Goal: Task Accomplishment & Management: Complete application form

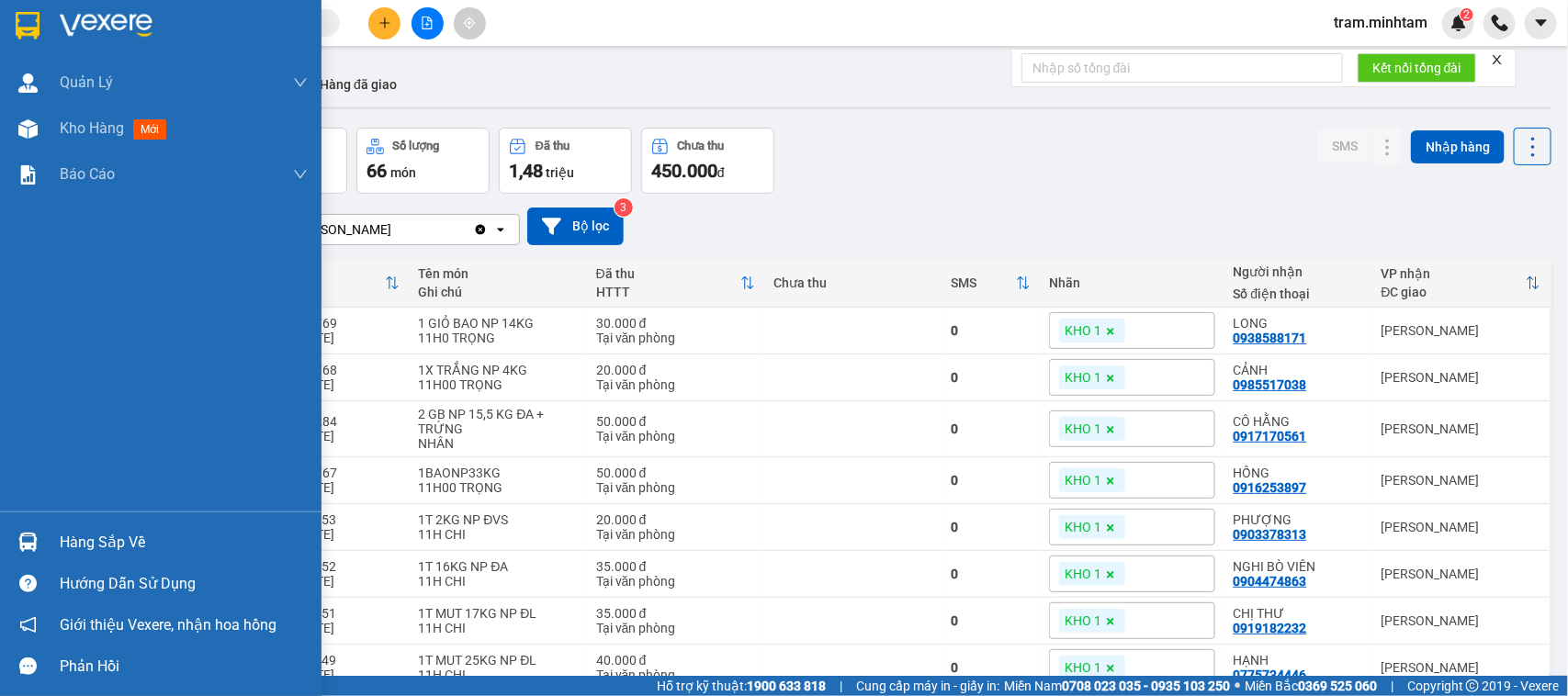
click at [86, 549] on div "Hàng sắp về" at bounding box center [183, 544] width 248 height 28
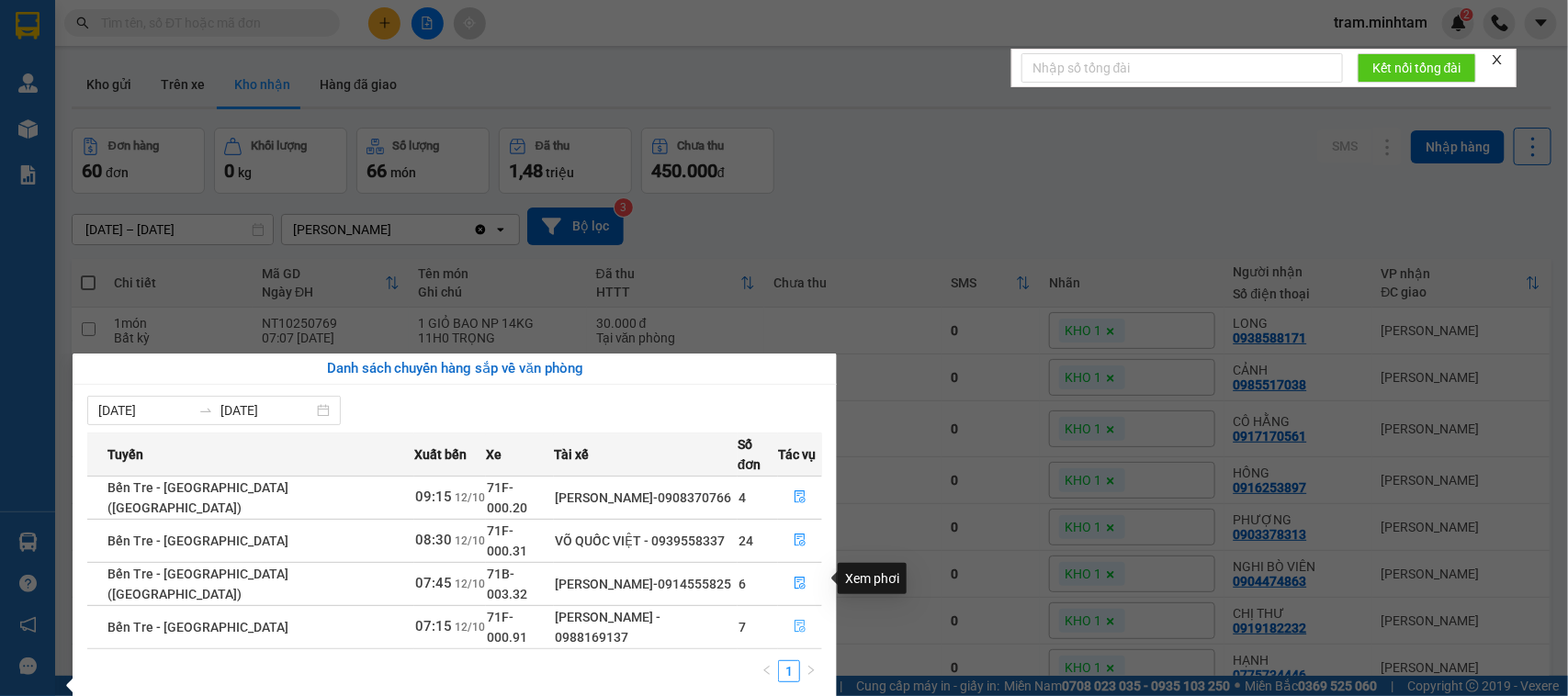
click at [796, 620] on span "file-done" at bounding box center [799, 627] width 13 height 15
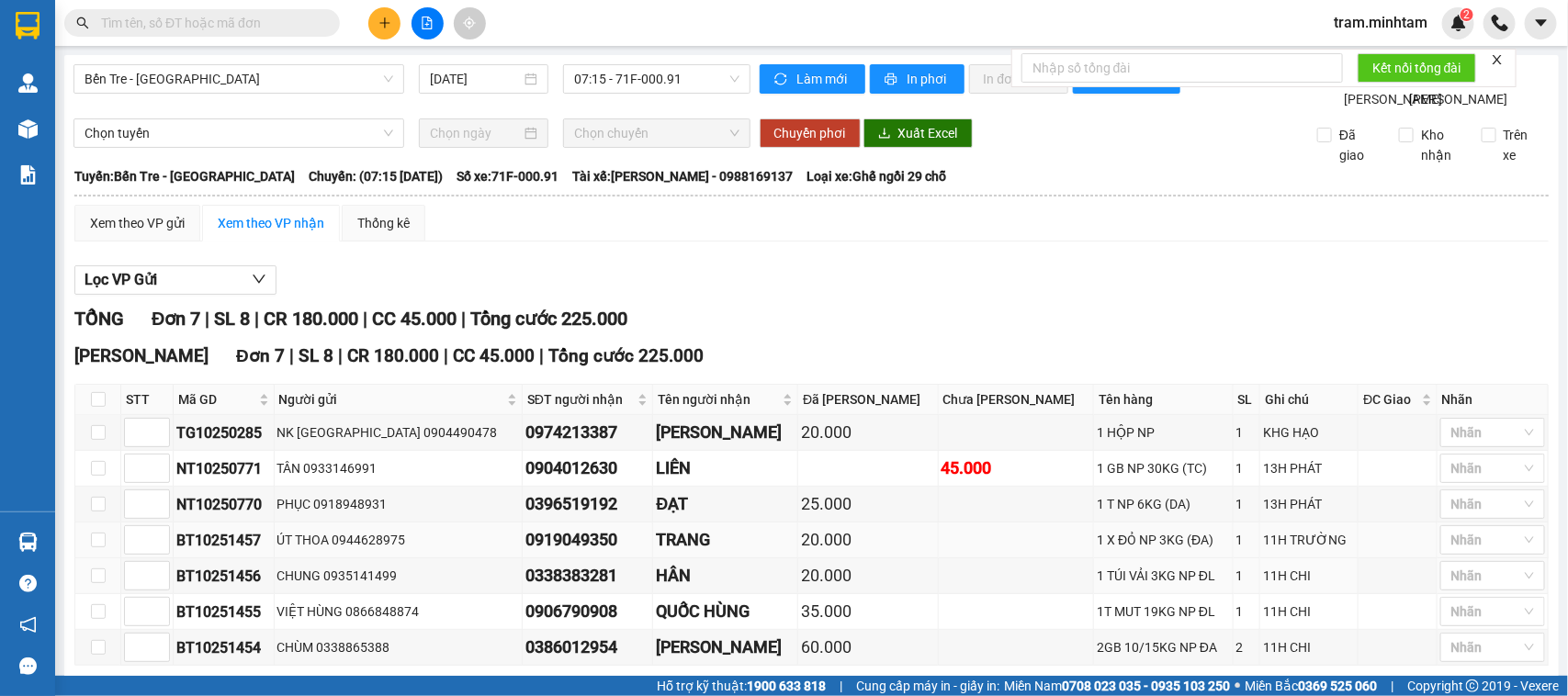
scroll to position [130, 0]
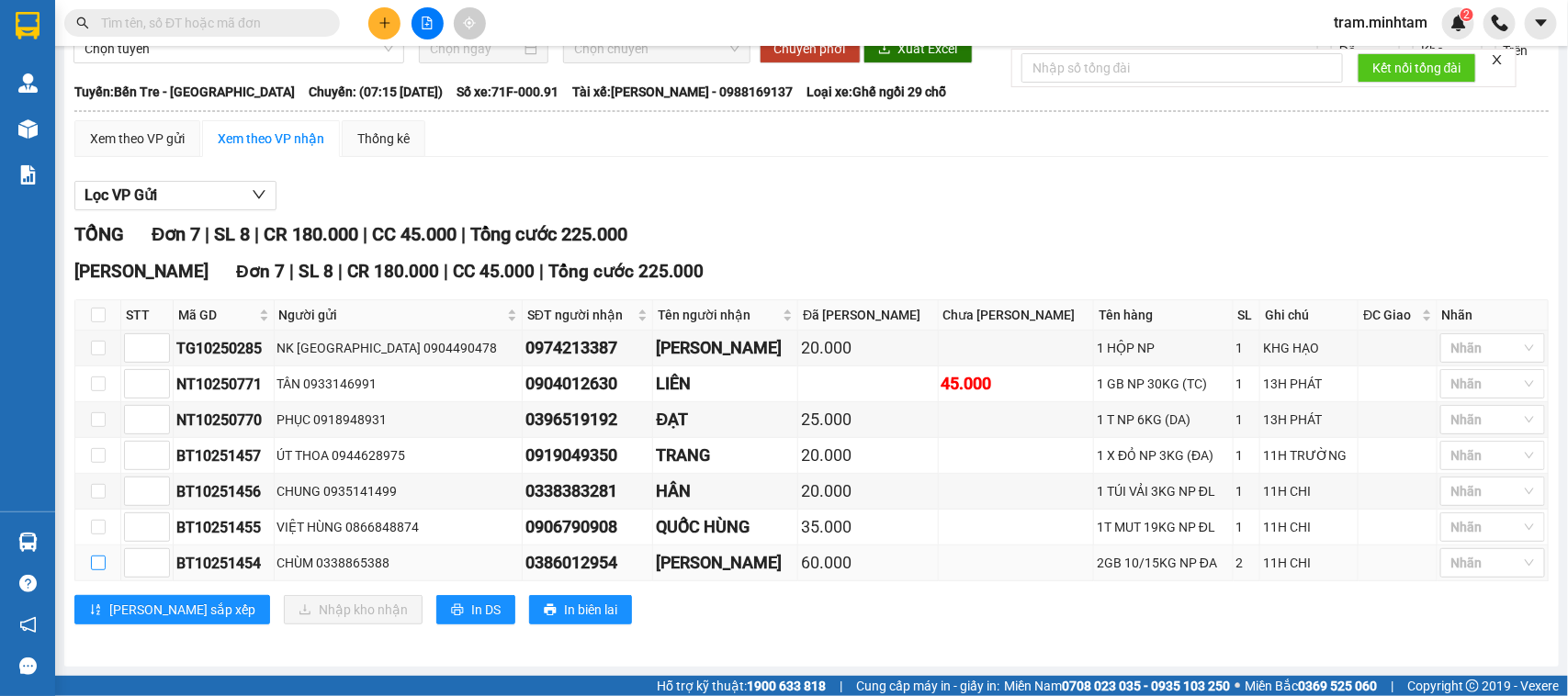
click at [91, 567] on input "checkbox" at bounding box center [98, 563] width 15 height 15
checkbox input "true"
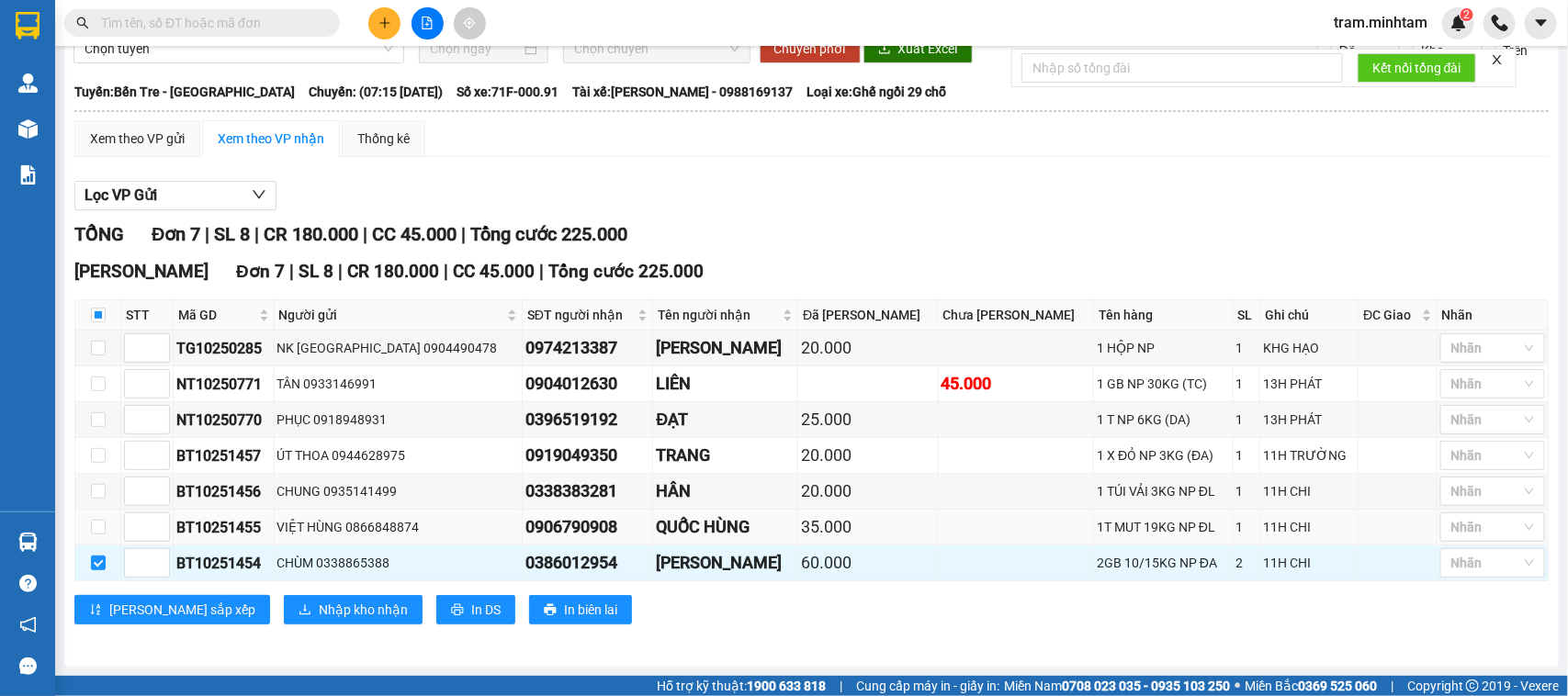
click at [90, 515] on td at bounding box center [99, 528] width 46 height 36
click at [103, 533] on input "checkbox" at bounding box center [98, 527] width 15 height 15
checkbox input "true"
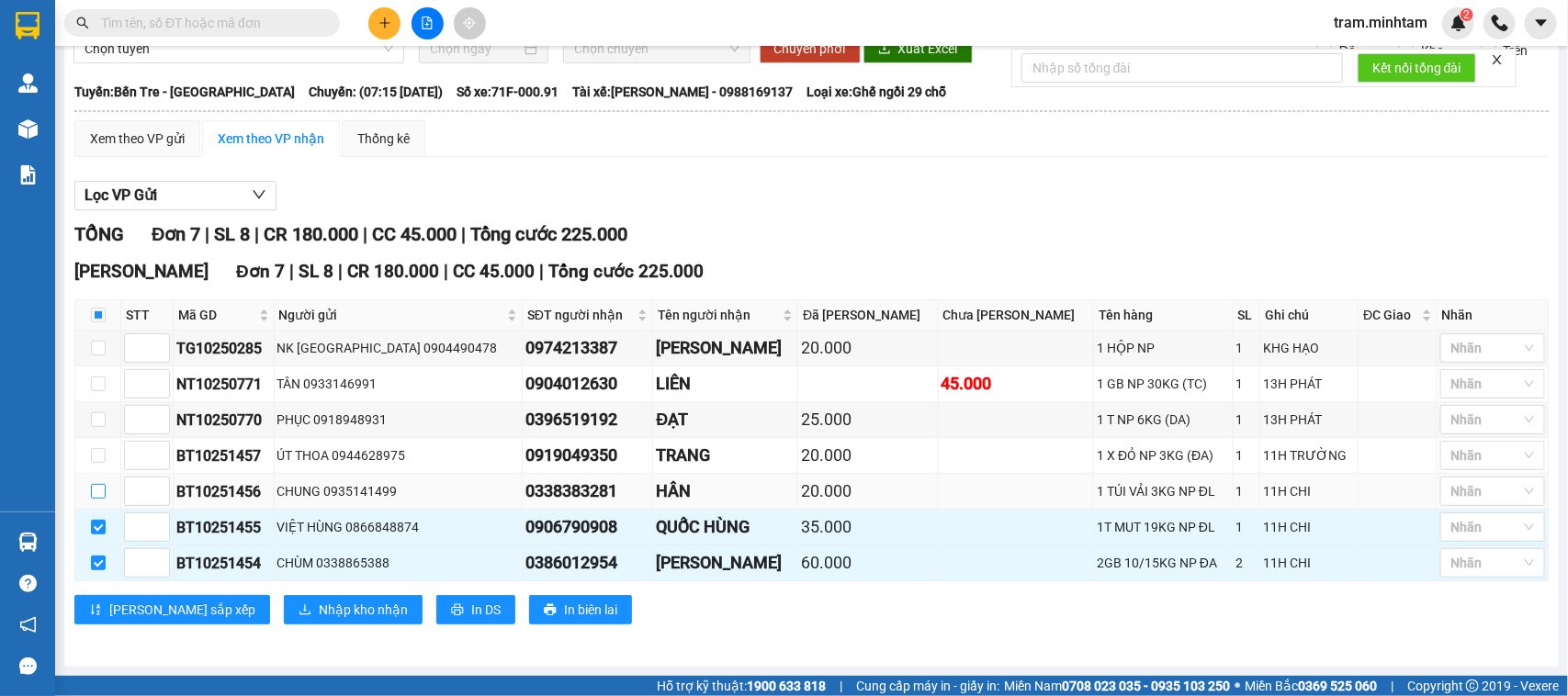
click at [98, 494] on input "checkbox" at bounding box center [98, 491] width 15 height 15
checkbox input "true"
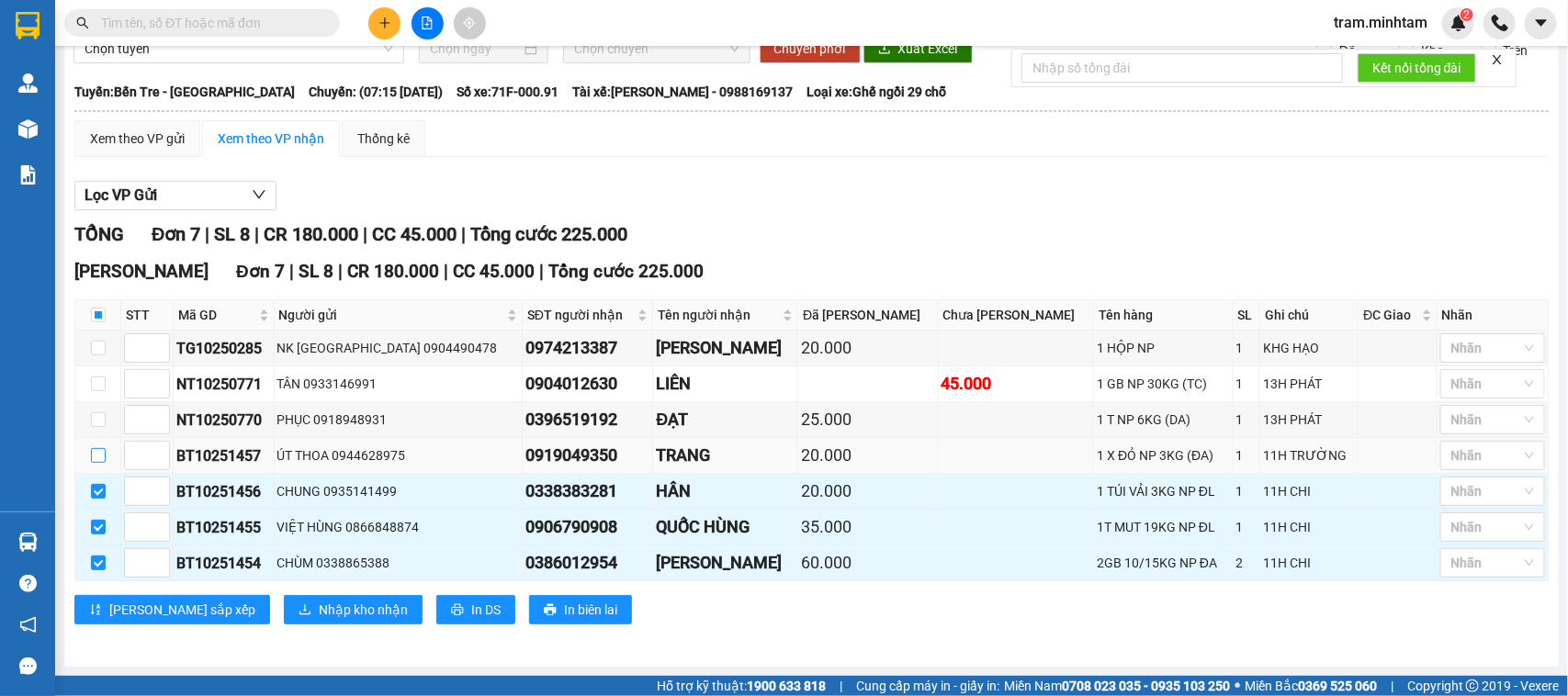
click at [100, 460] on input "checkbox" at bounding box center [98, 455] width 15 height 15
checkbox input "true"
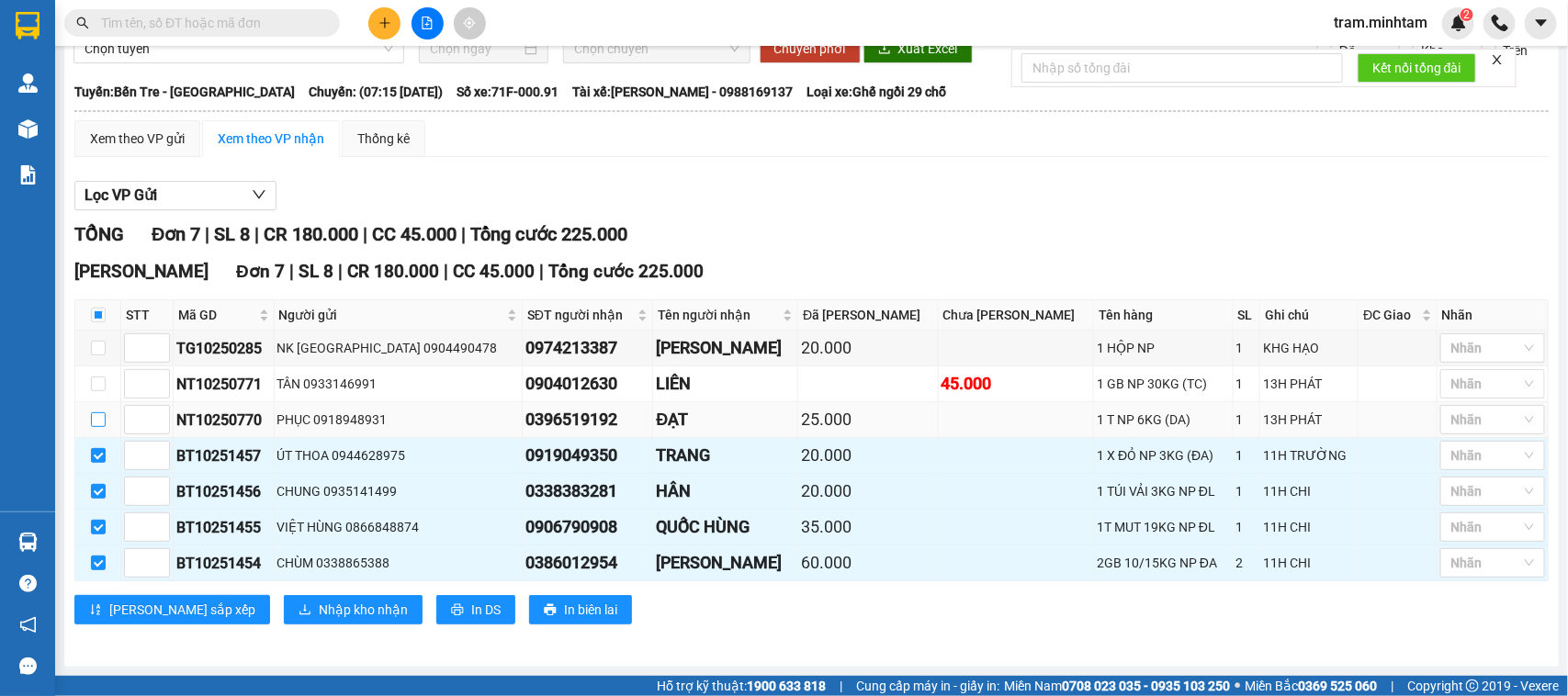
click at [103, 420] on input "checkbox" at bounding box center [98, 419] width 15 height 15
checkbox input "true"
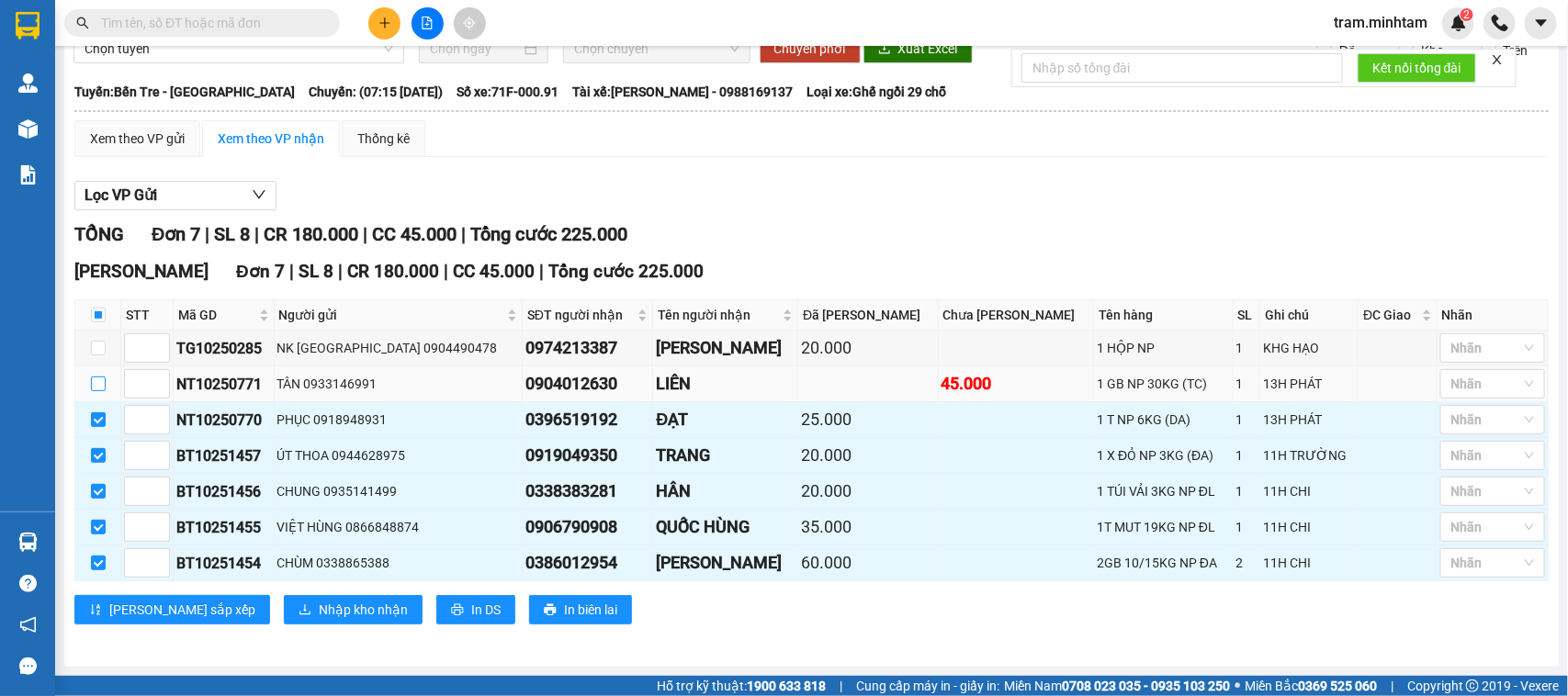
click at [103, 387] on input "checkbox" at bounding box center [98, 383] width 15 height 15
checkbox input "true"
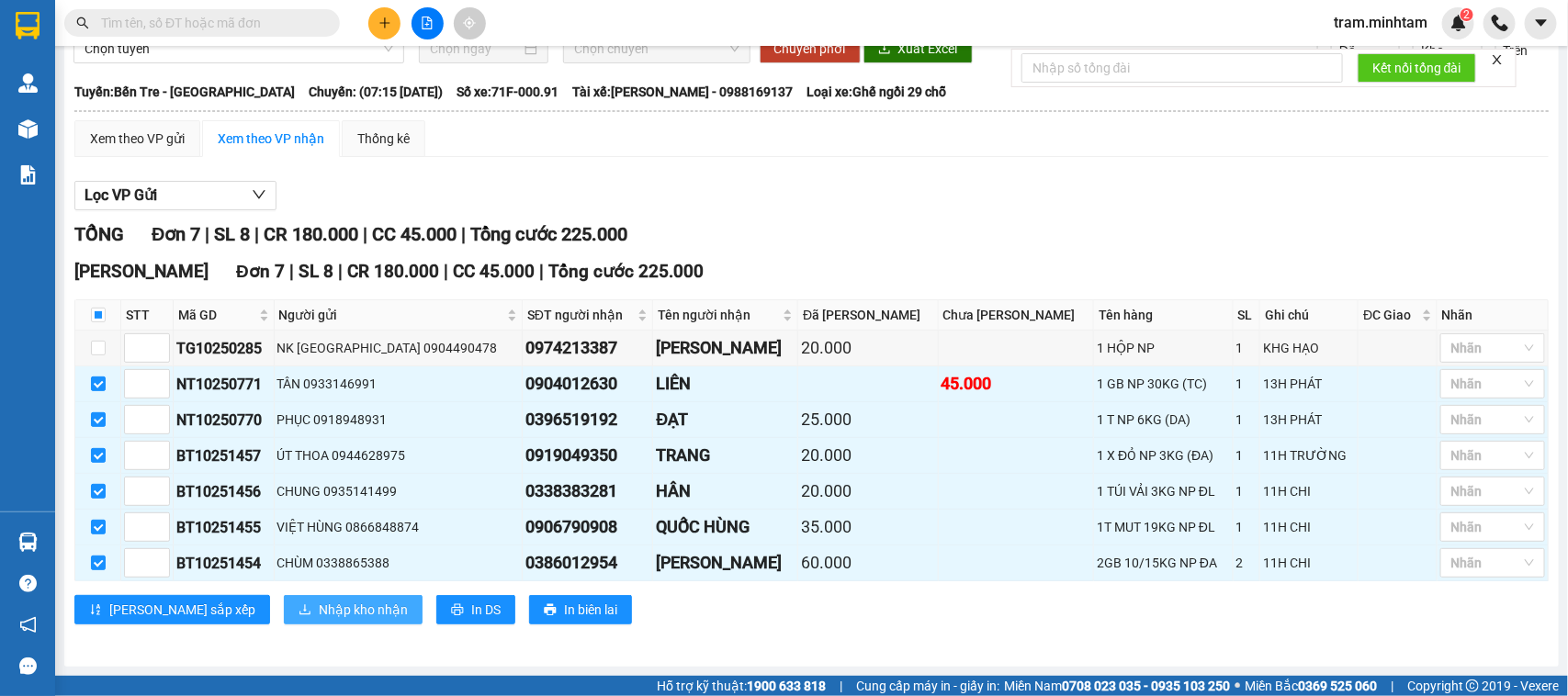
click at [319, 603] on span "Nhập kho nhận" at bounding box center [363, 610] width 90 height 20
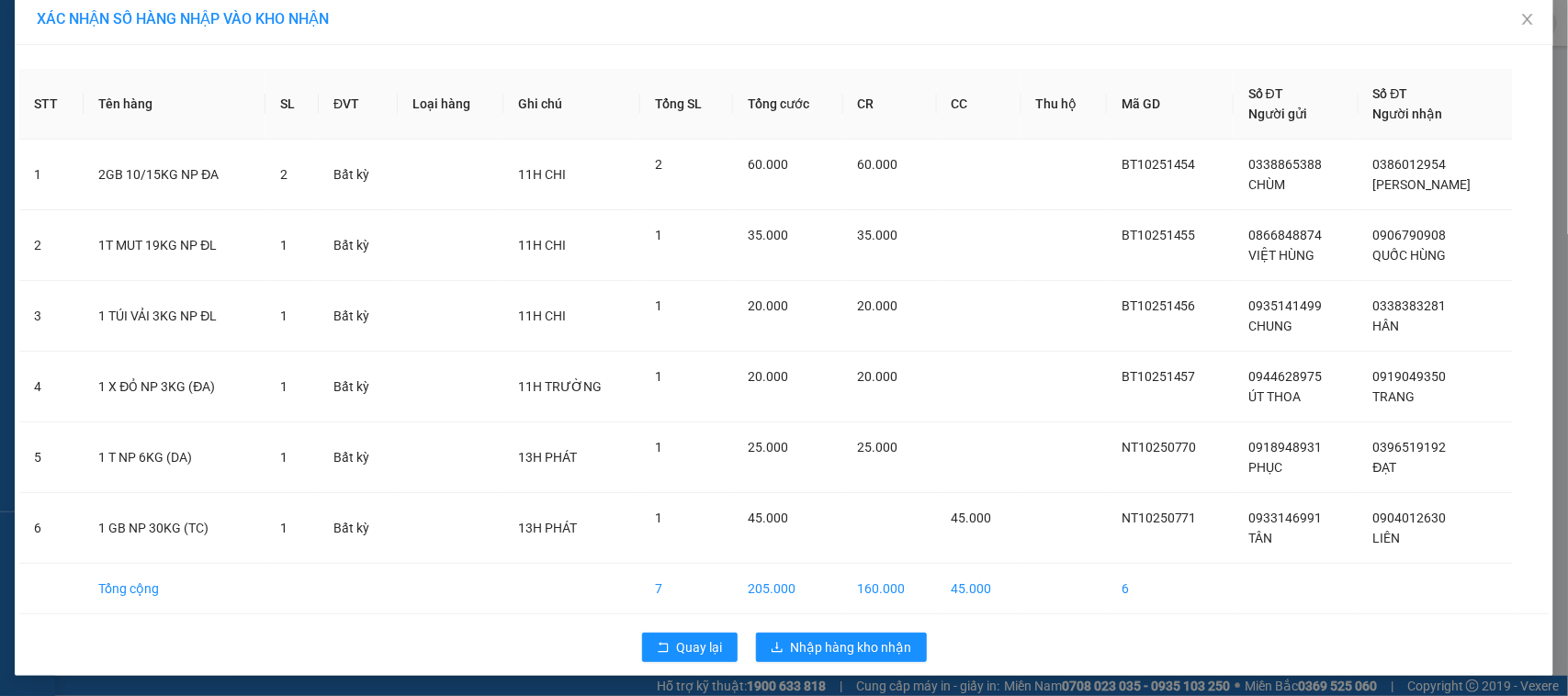
scroll to position [17, 0]
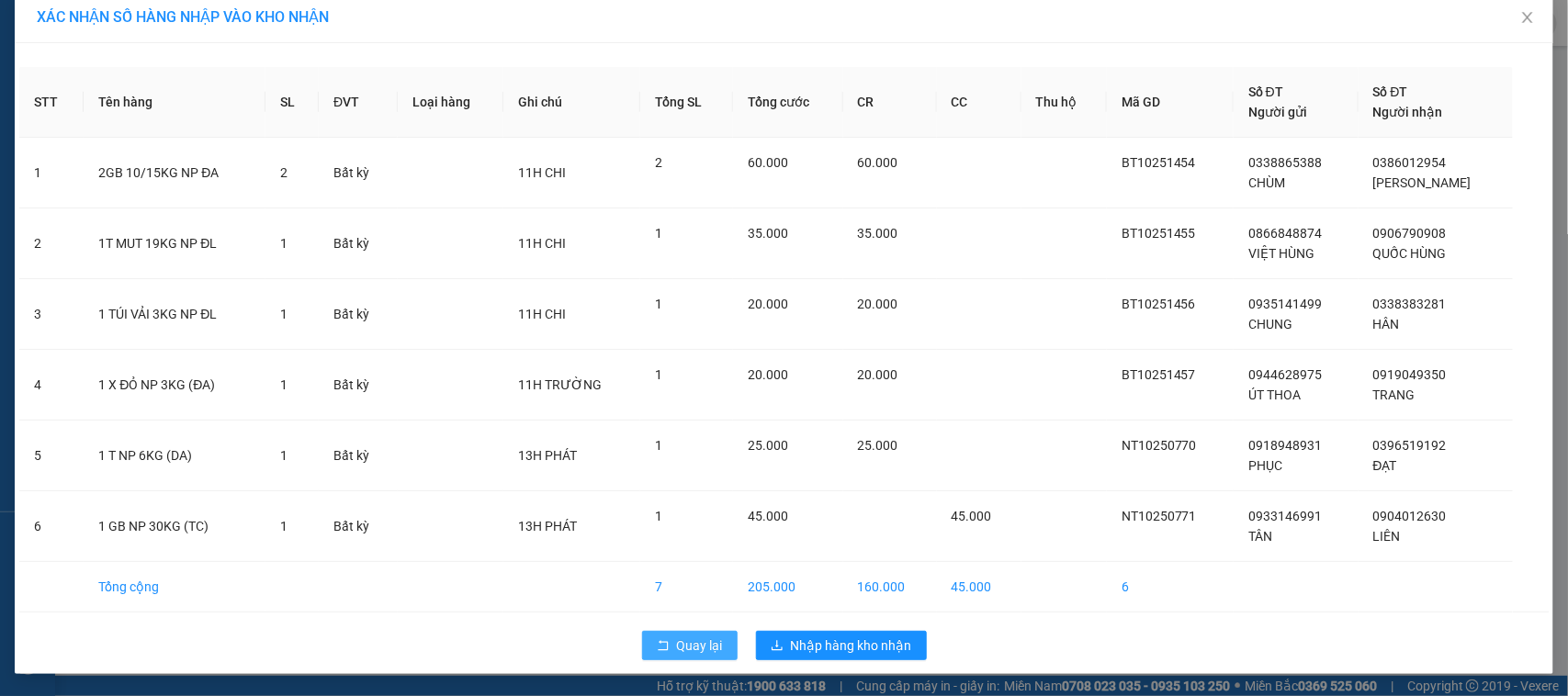
click at [687, 648] on span "Quay lại" at bounding box center [700, 646] width 46 height 20
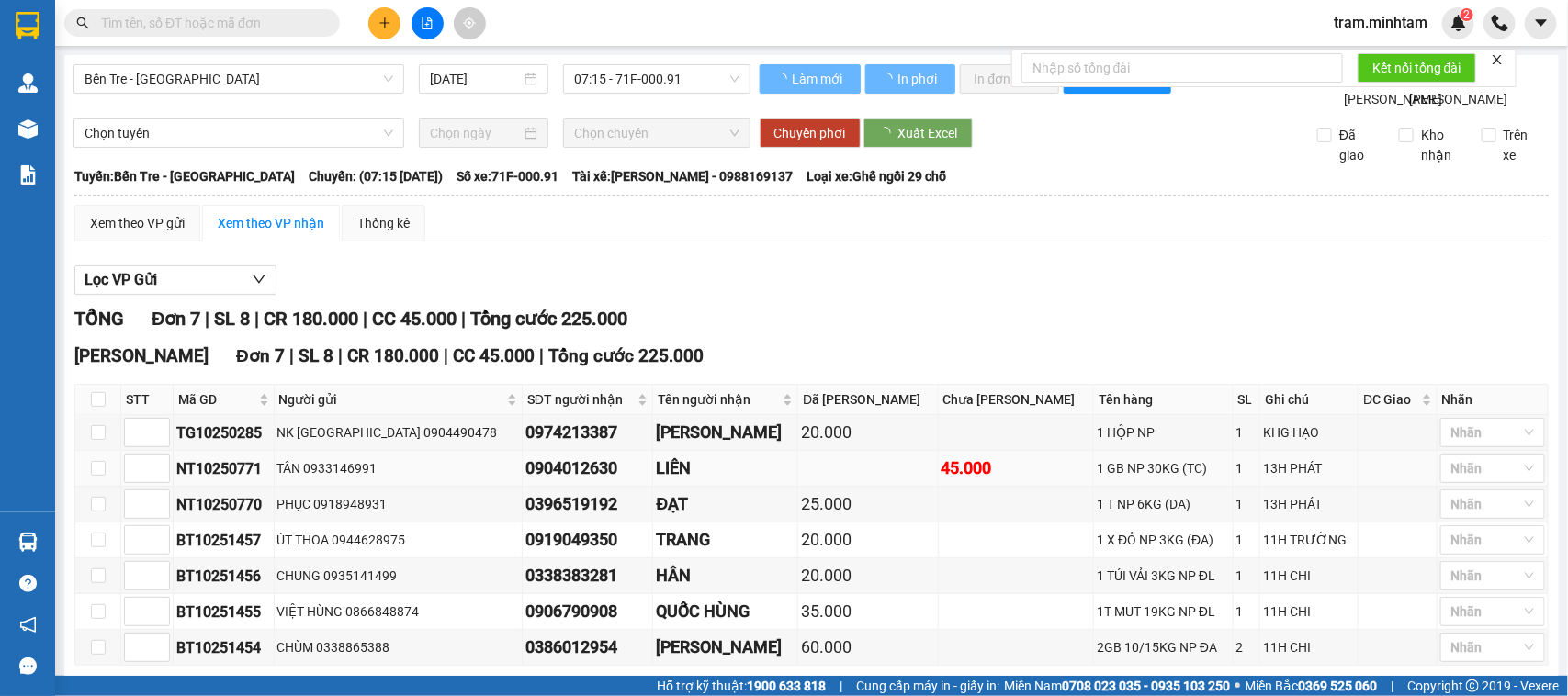
scroll to position [130, 0]
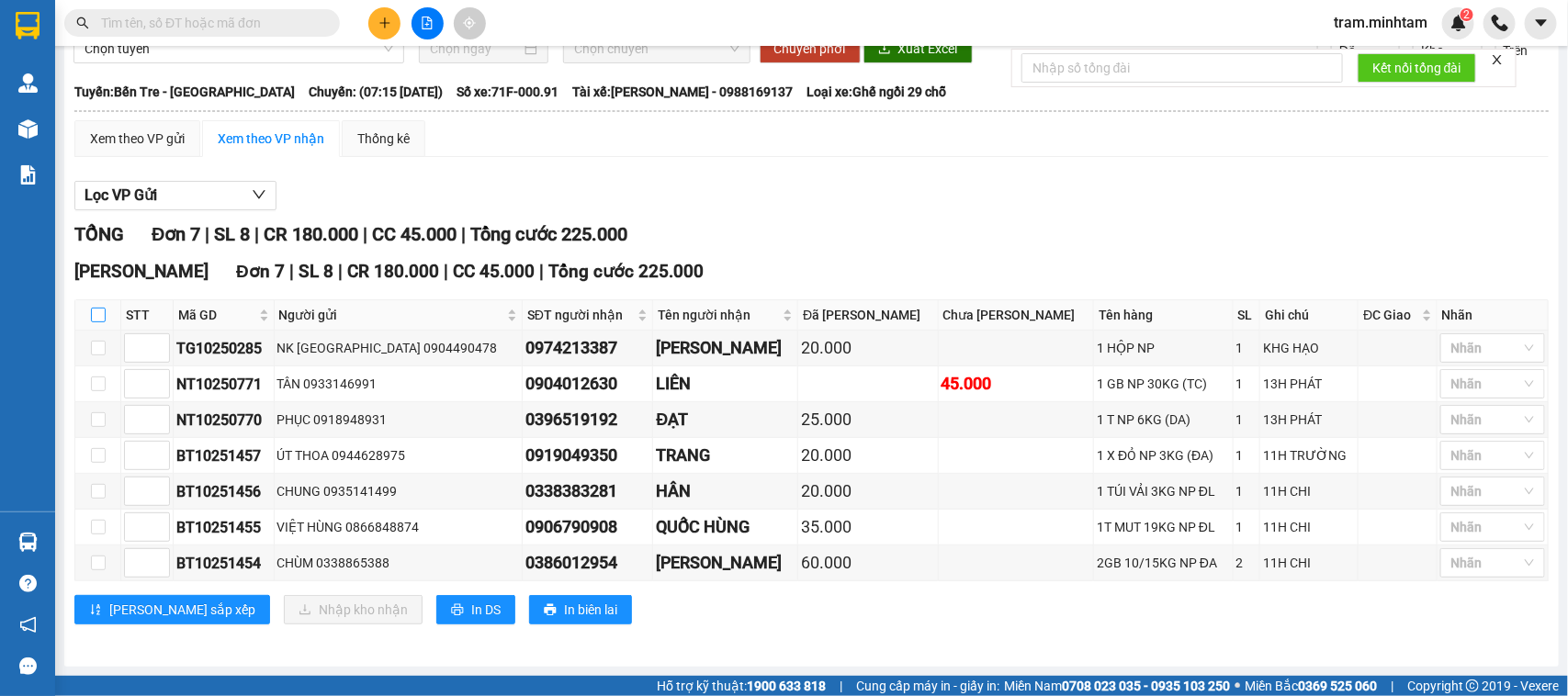
click at [98, 316] on input "checkbox" at bounding box center [98, 315] width 15 height 15
checkbox input "true"
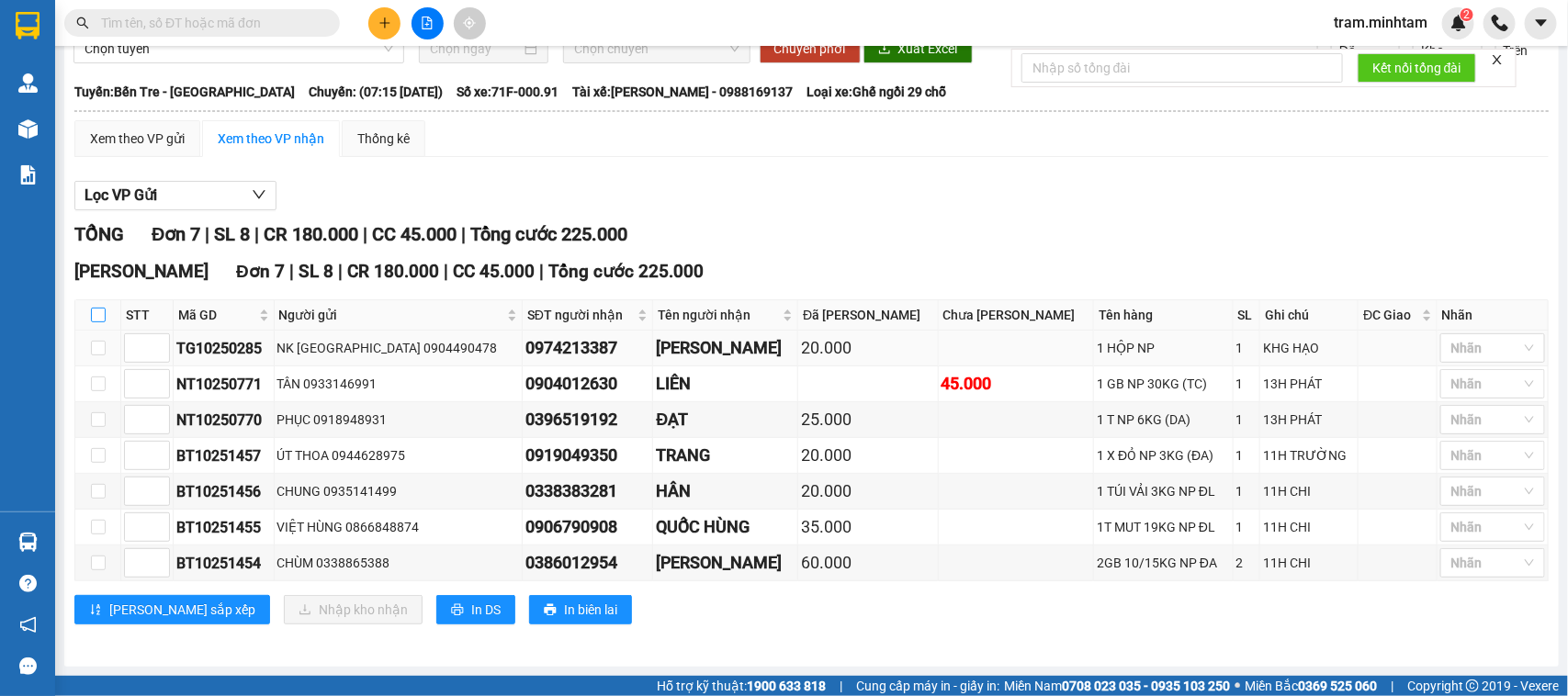
checkbox input "true"
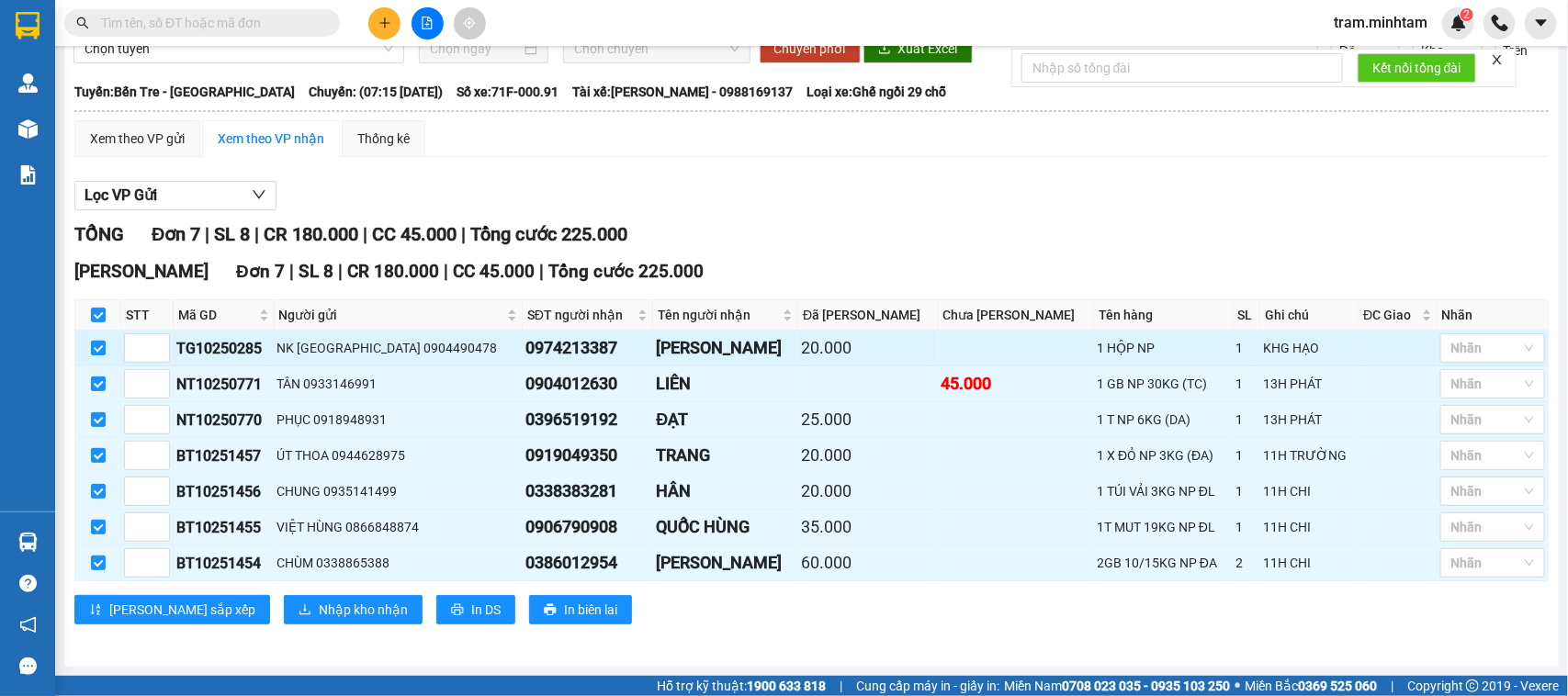
click at [102, 350] on input "checkbox" at bounding box center [98, 348] width 15 height 15
checkbox input "false"
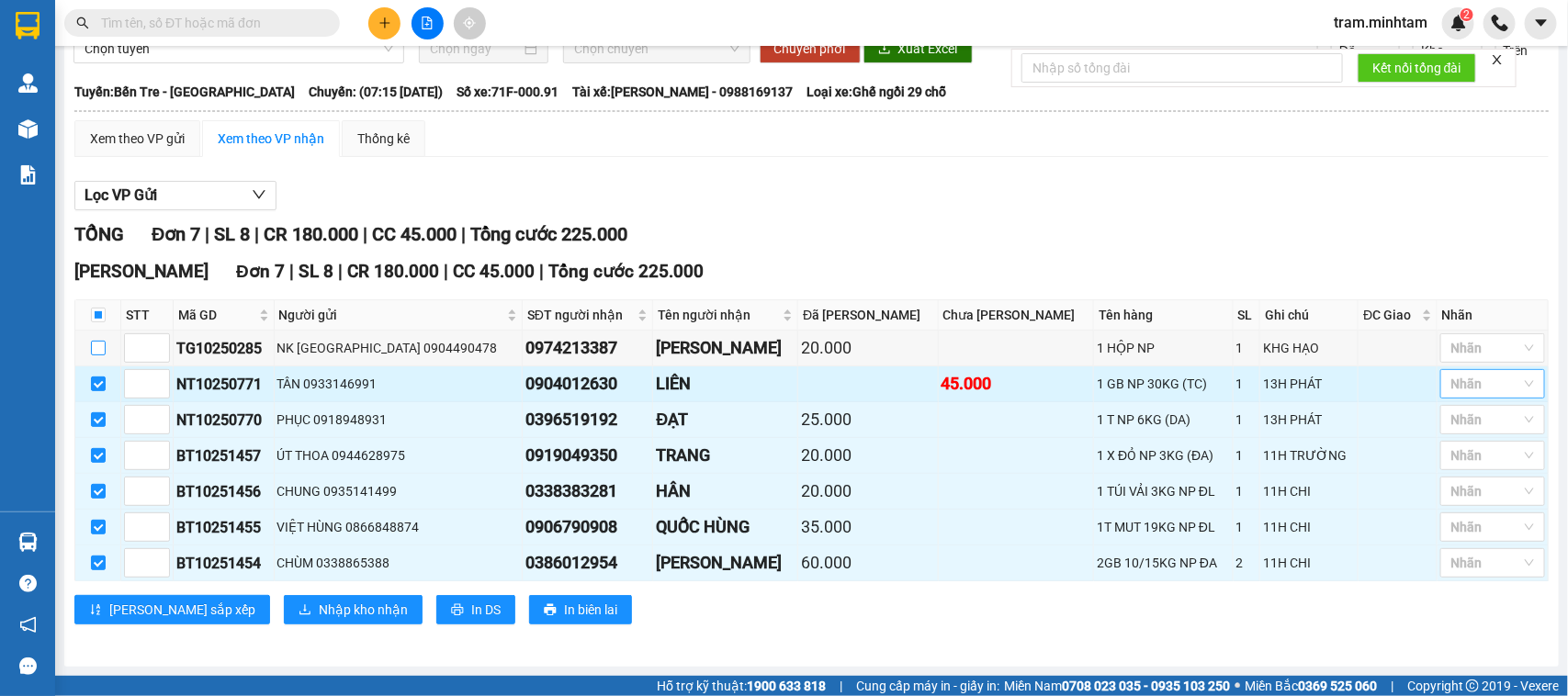
click at [1504, 384] on div "Nhãn" at bounding box center [1492, 384] width 105 height 30
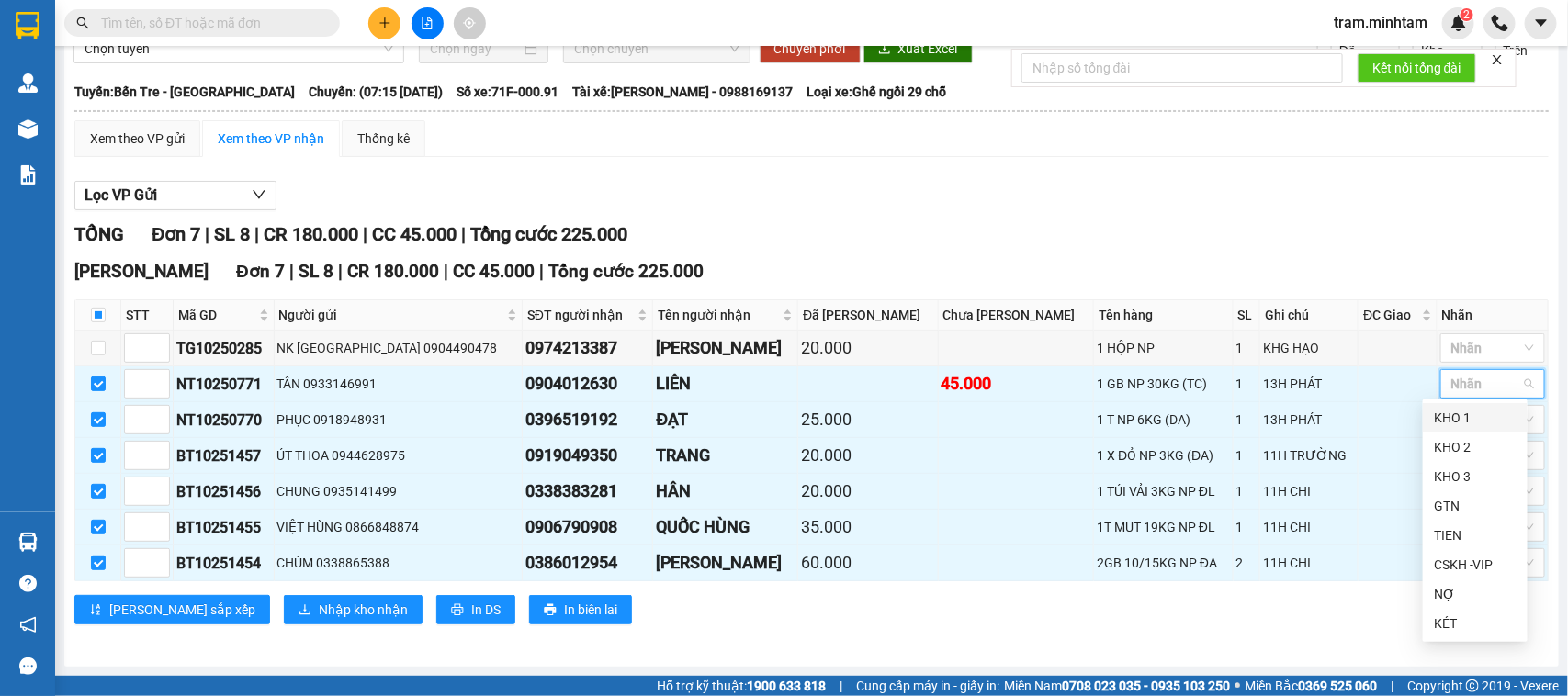
click at [1450, 419] on div "KHO 1" at bounding box center [1474, 418] width 83 height 20
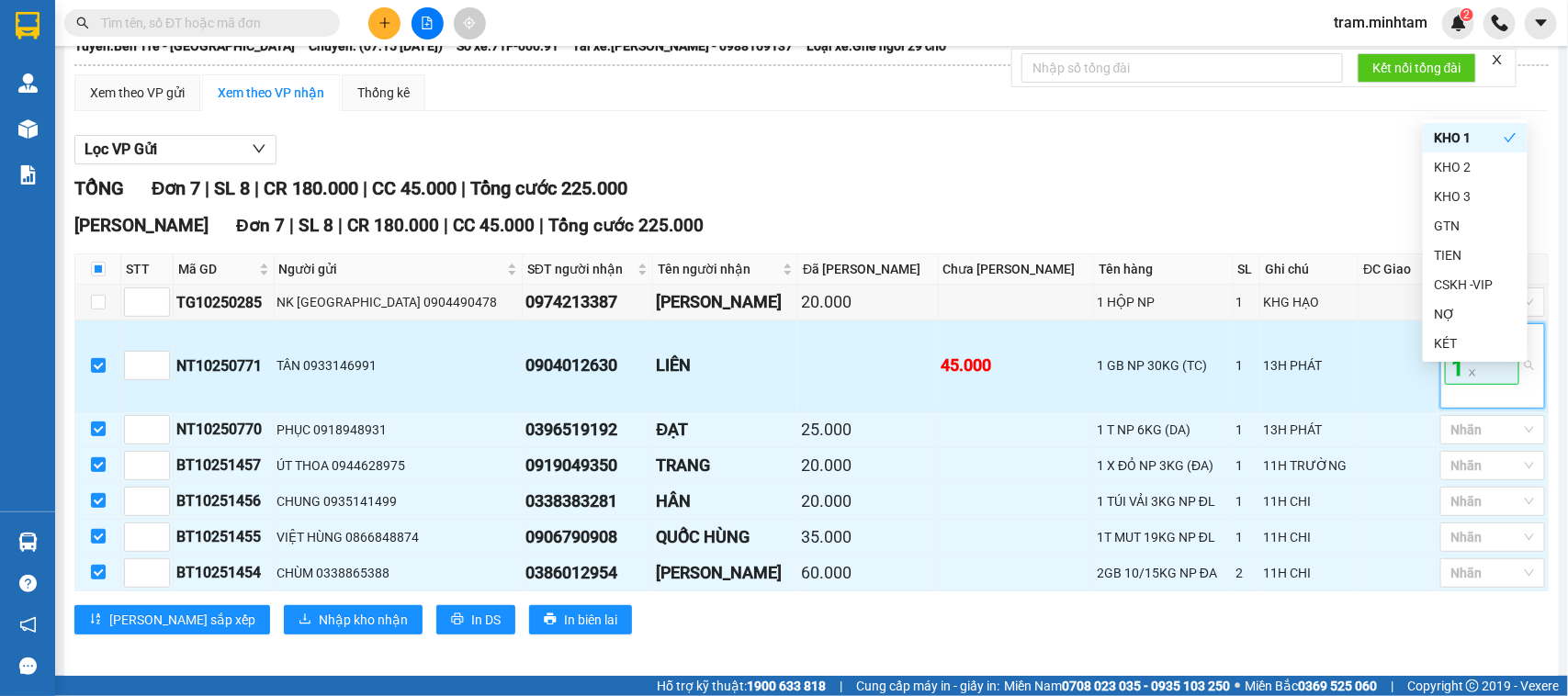
click at [1449, 384] on span "KHO 1" at bounding box center [1482, 354] width 75 height 59
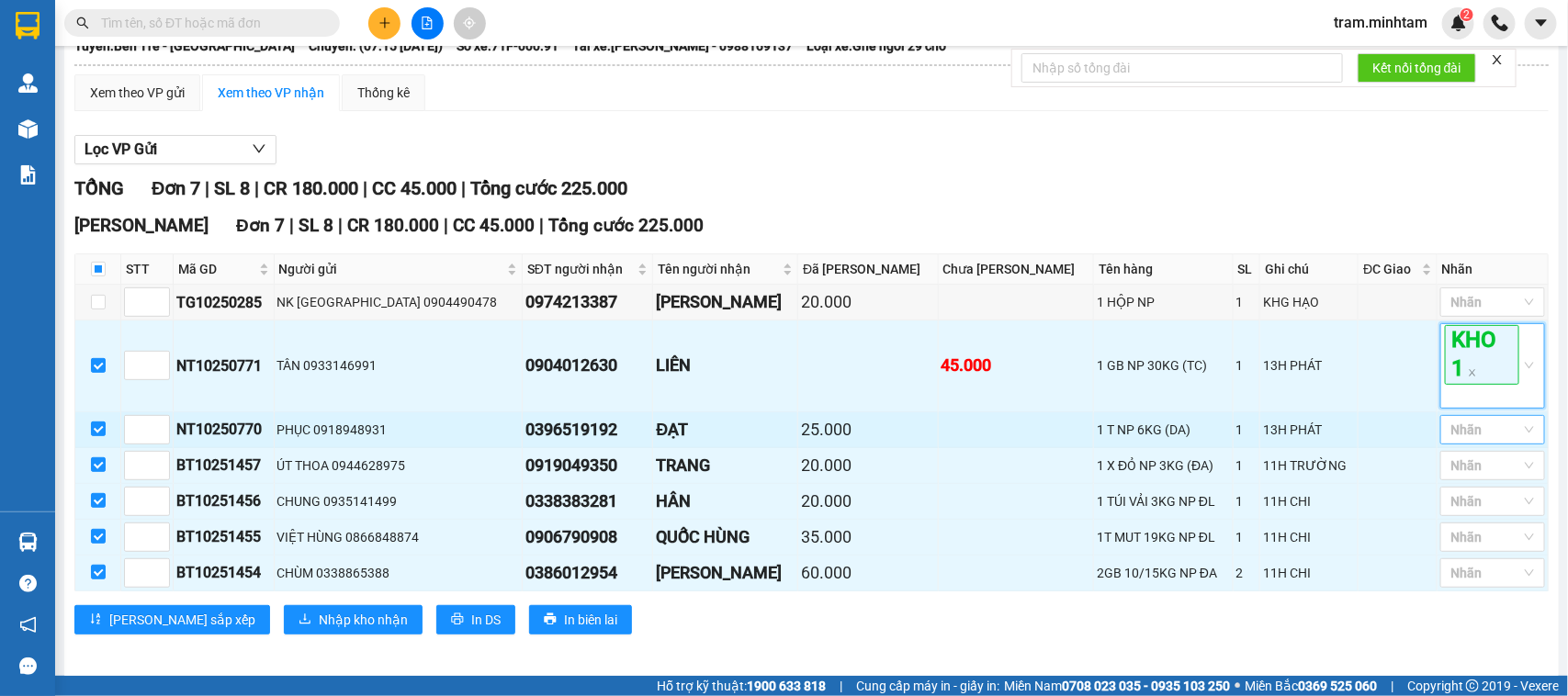
click at [1475, 445] on div "Nhãn" at bounding box center [1492, 430] width 105 height 30
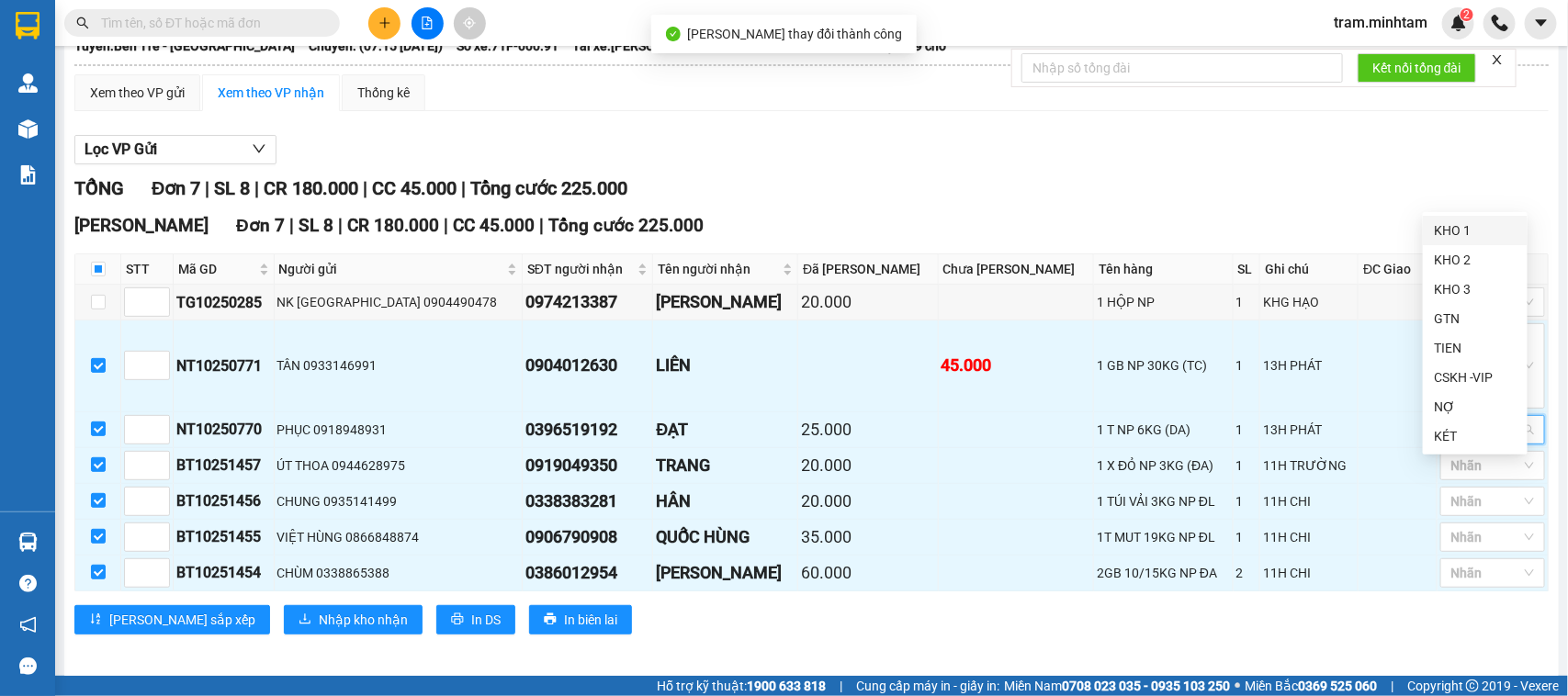
click at [1467, 225] on div "KHO 1" at bounding box center [1474, 230] width 83 height 20
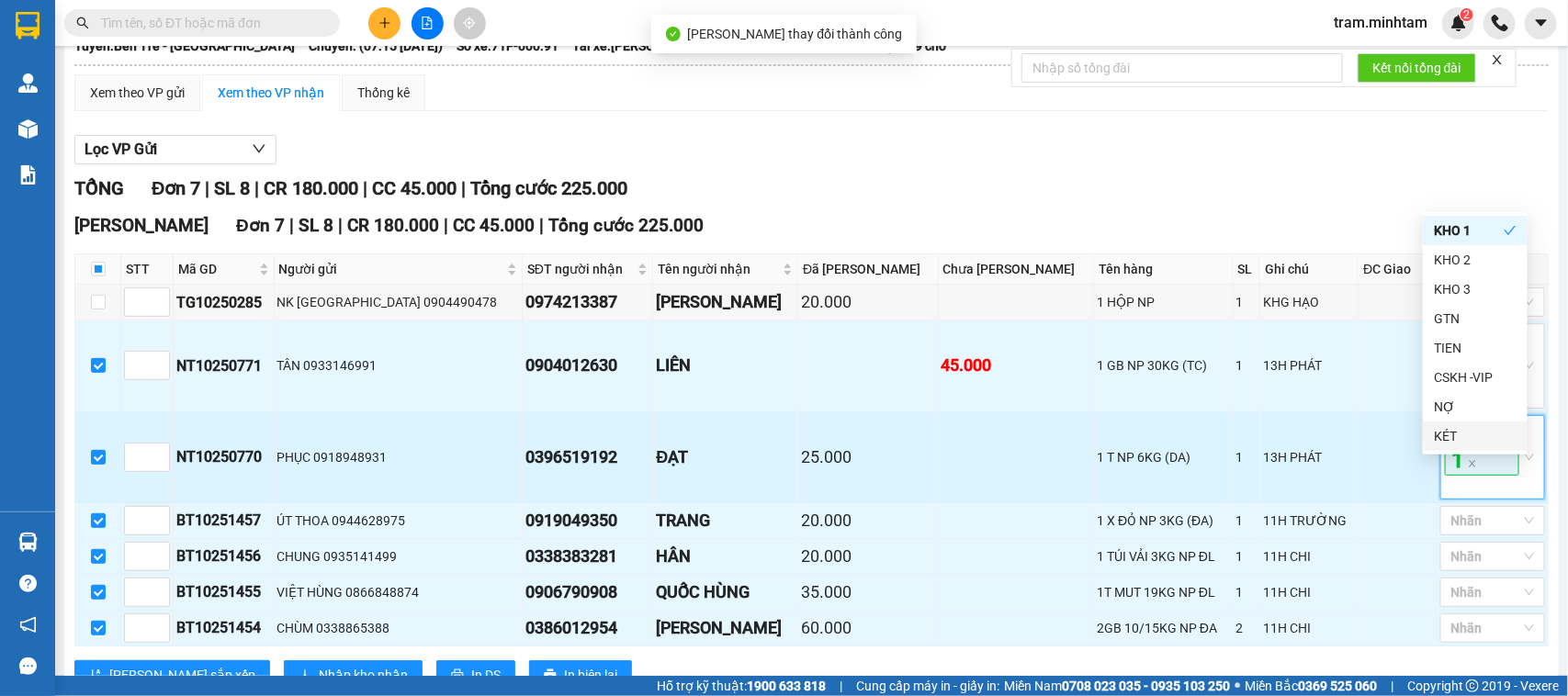
click at [1456, 476] on span "KHO 1" at bounding box center [1482, 446] width 75 height 59
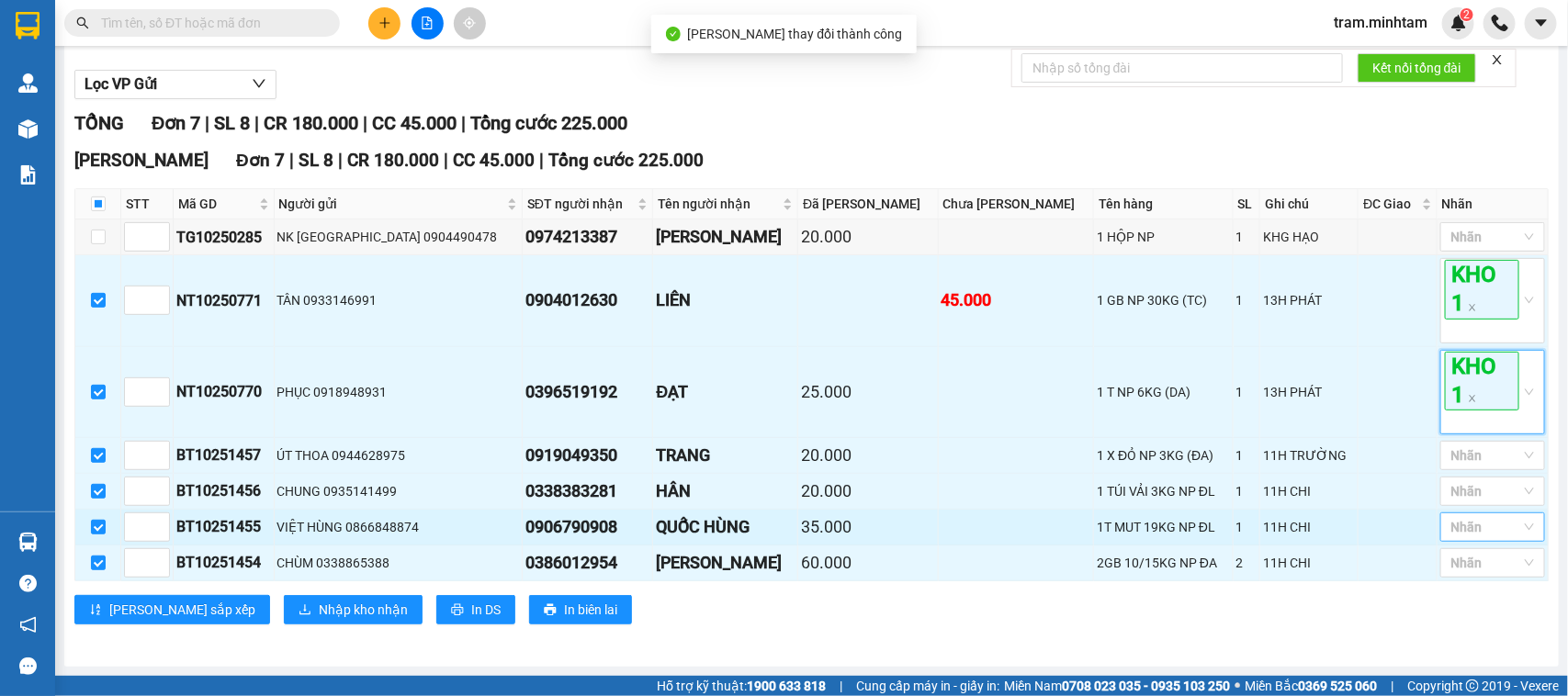
scroll to position [244, 0]
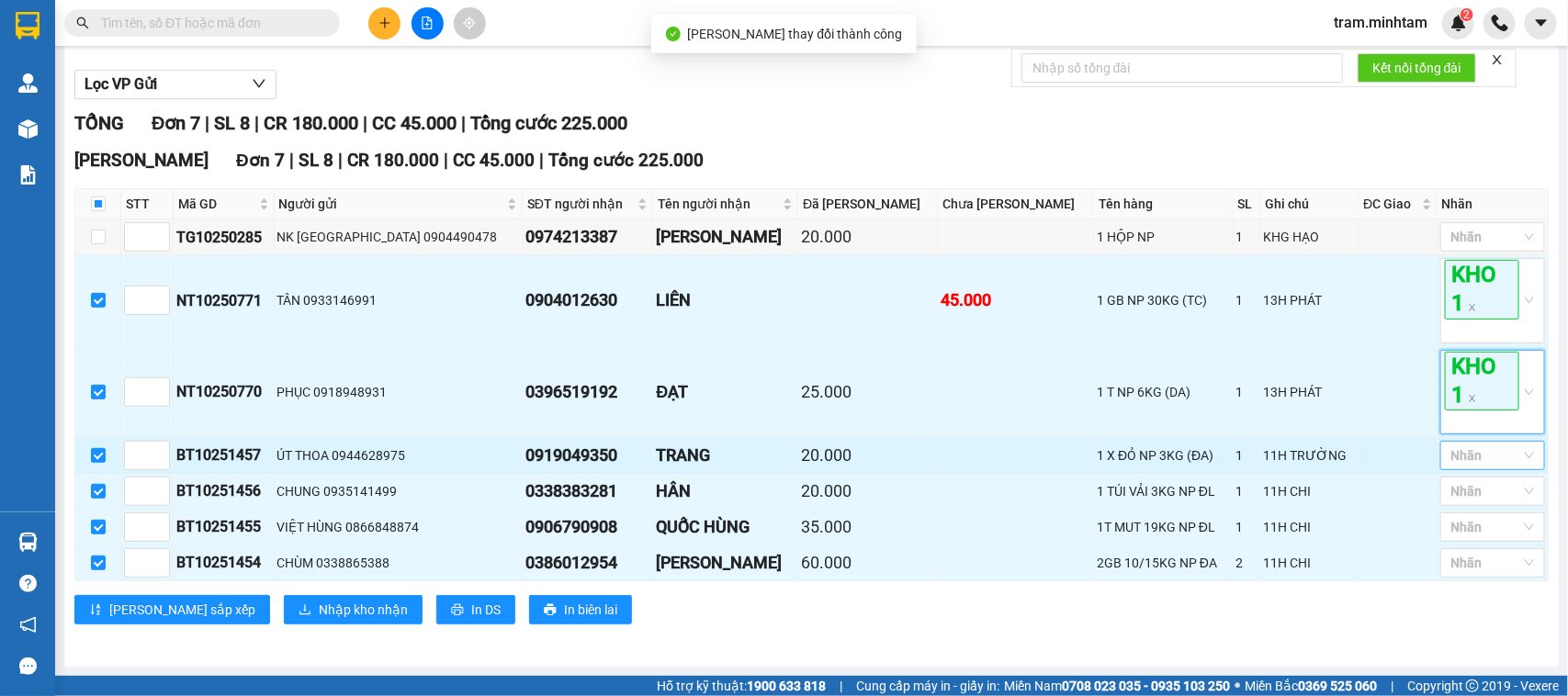
click at [1490, 459] on div at bounding box center [1484, 456] width 78 height 22
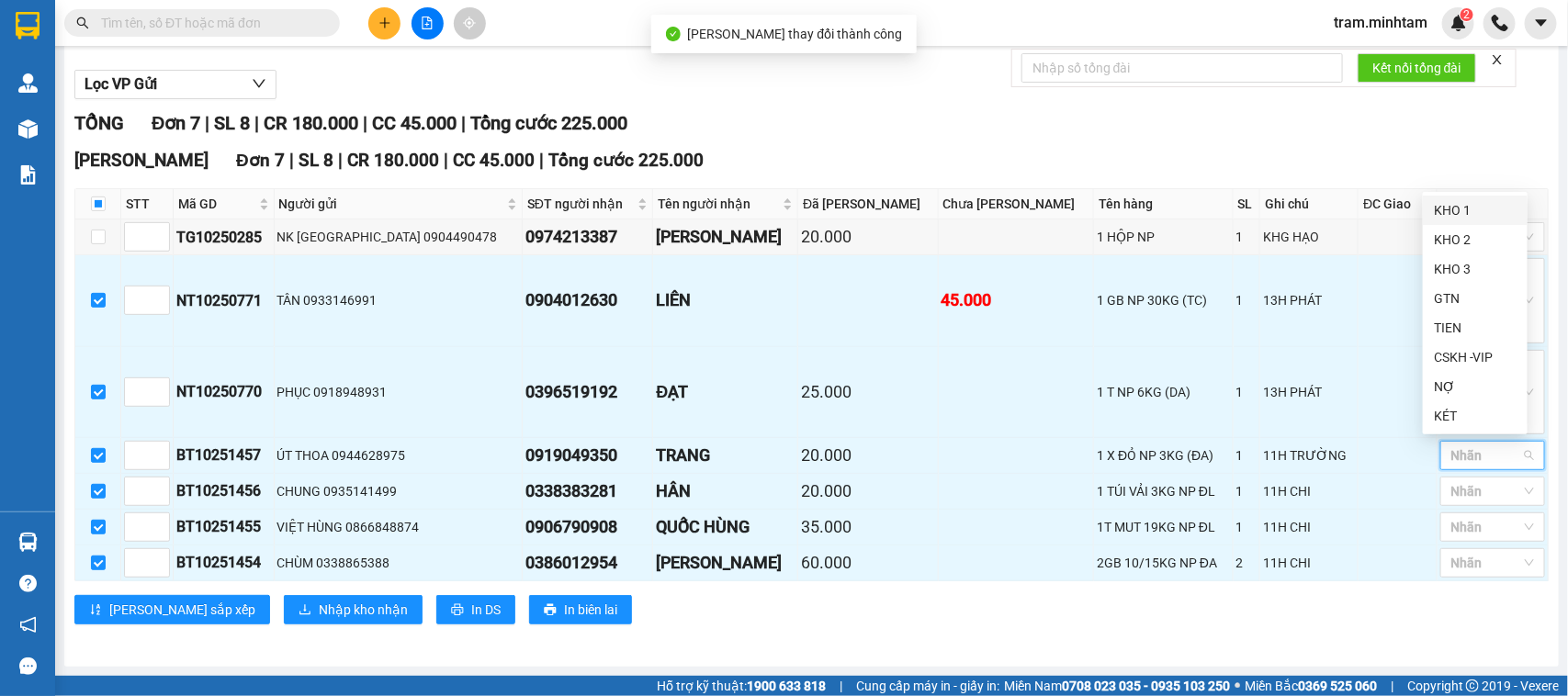
click at [1469, 214] on div "KHO 1" at bounding box center [1474, 210] width 83 height 20
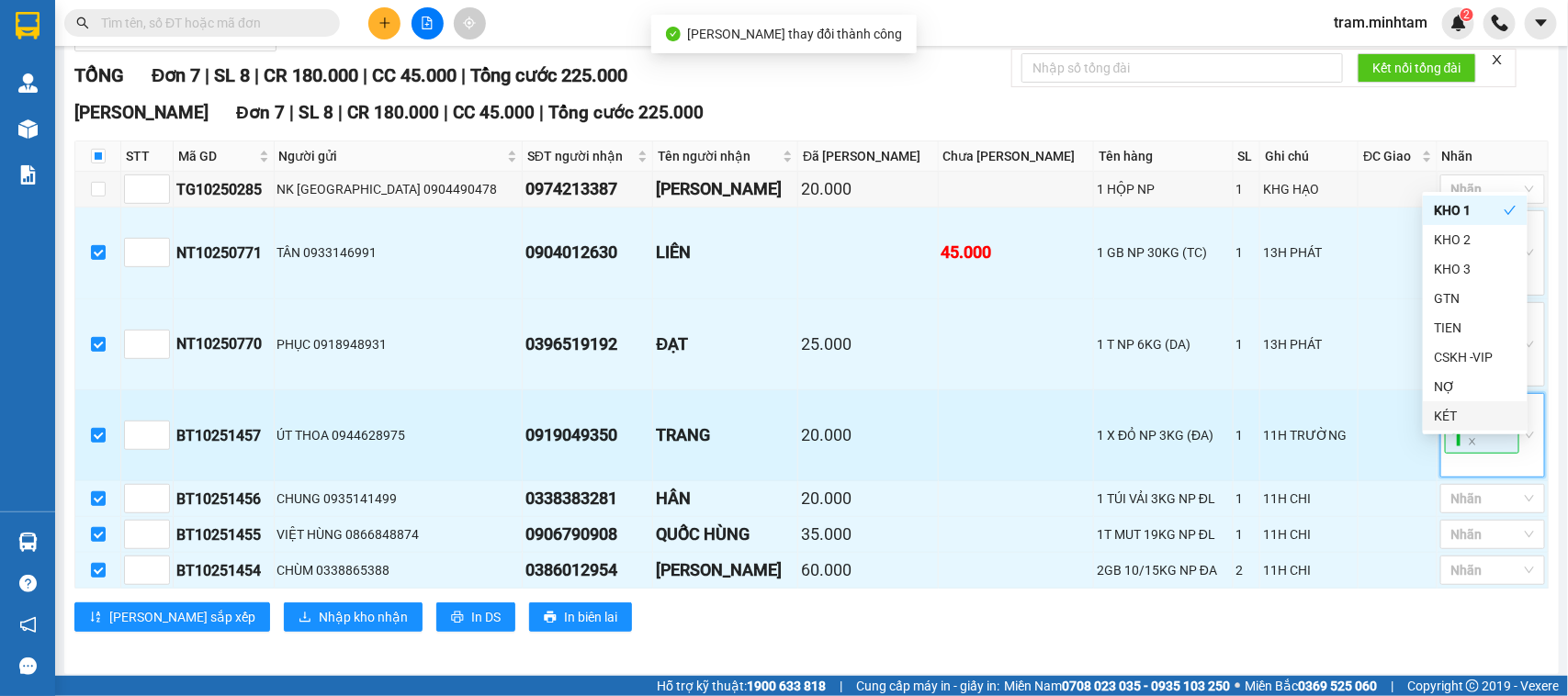
click at [1475, 454] on span "KHO 1" at bounding box center [1482, 424] width 75 height 59
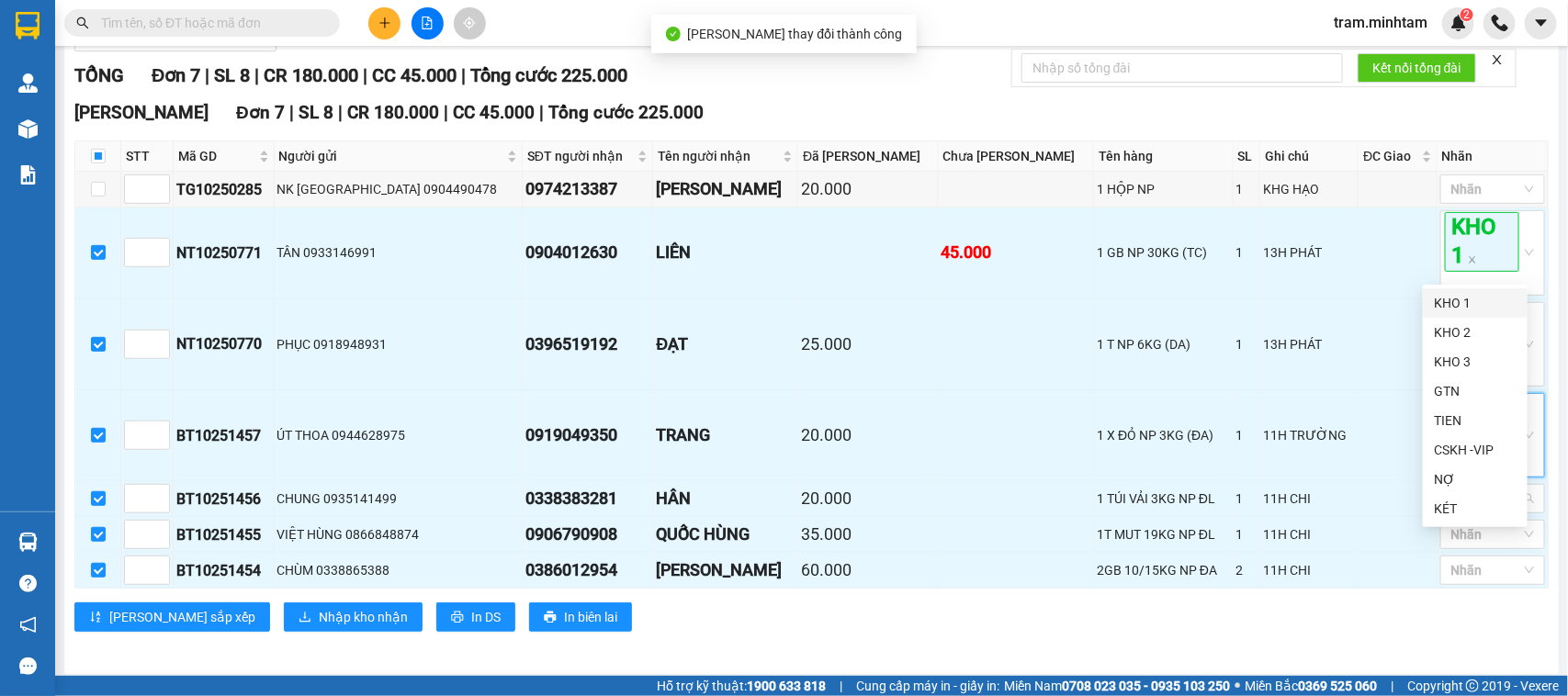
drag, startPoint x: 1483, startPoint y: 543, endPoint x: 1461, endPoint y: 506, distance: 43.0
click at [1479, 510] on div at bounding box center [1484, 499] width 78 height 22
click at [1468, 294] on div "KHO 1" at bounding box center [1474, 303] width 83 height 20
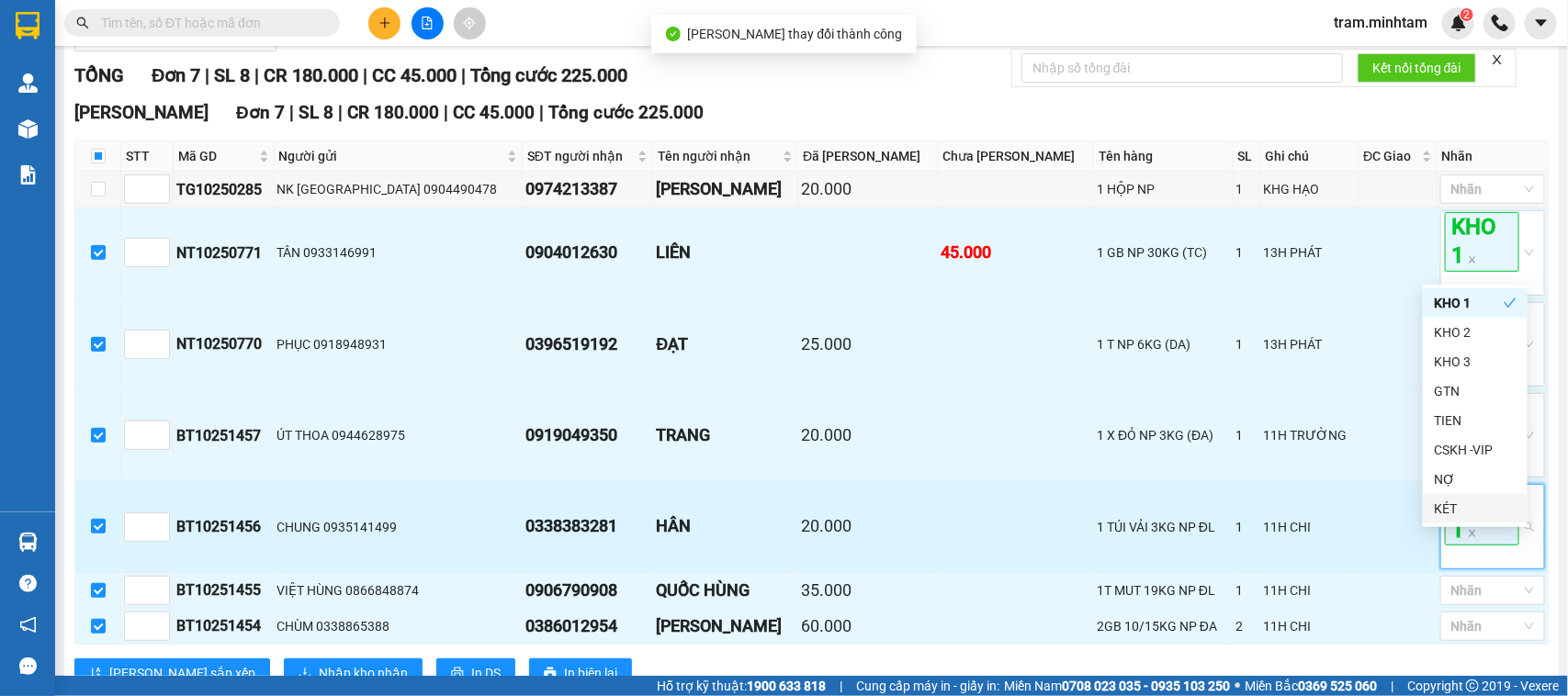
click at [1480, 545] on span "KHO 1" at bounding box center [1482, 515] width 75 height 59
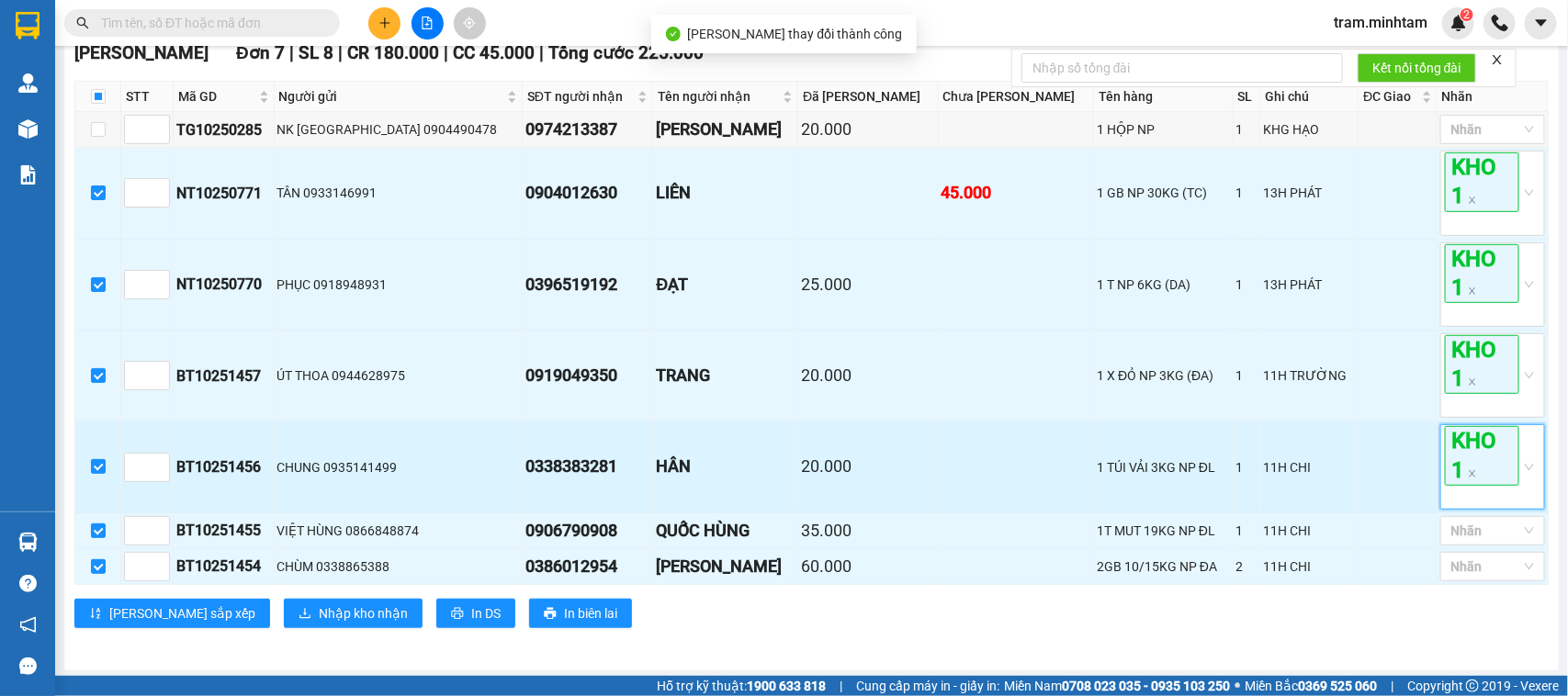
scroll to position [354, 0]
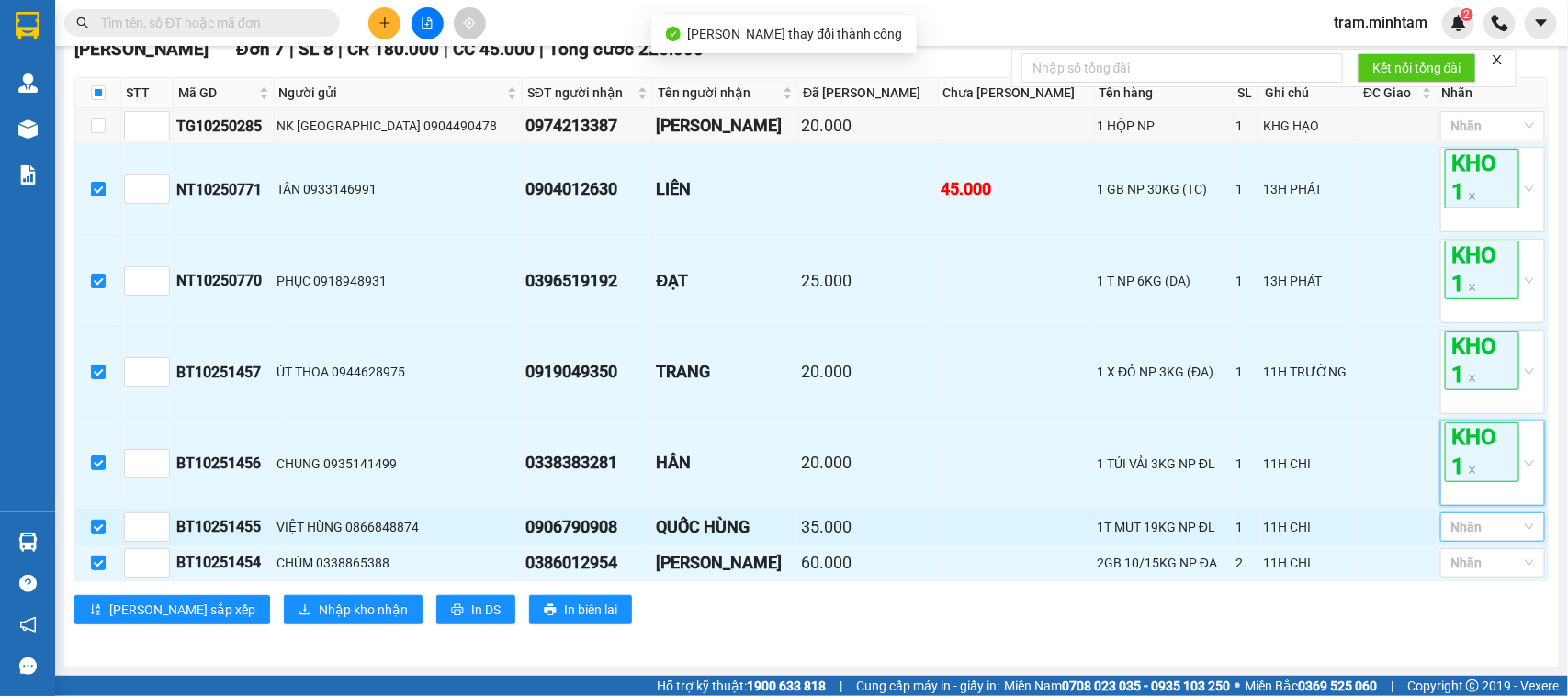
drag, startPoint x: 1489, startPoint y: 527, endPoint x: 1477, endPoint y: 519, distance: 14.4
click at [1489, 529] on div at bounding box center [1484, 528] width 78 height 22
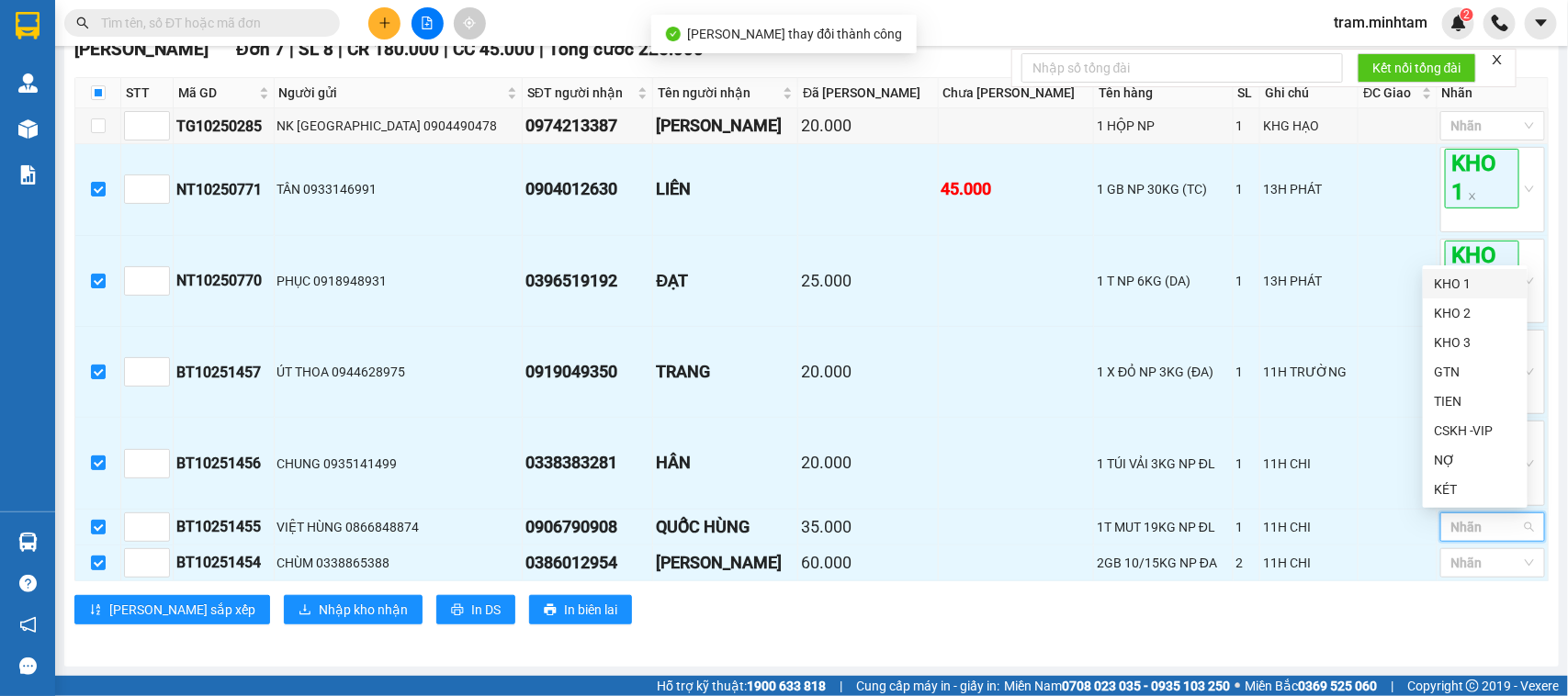
click at [1483, 271] on div "KHO 1" at bounding box center [1474, 284] width 105 height 30
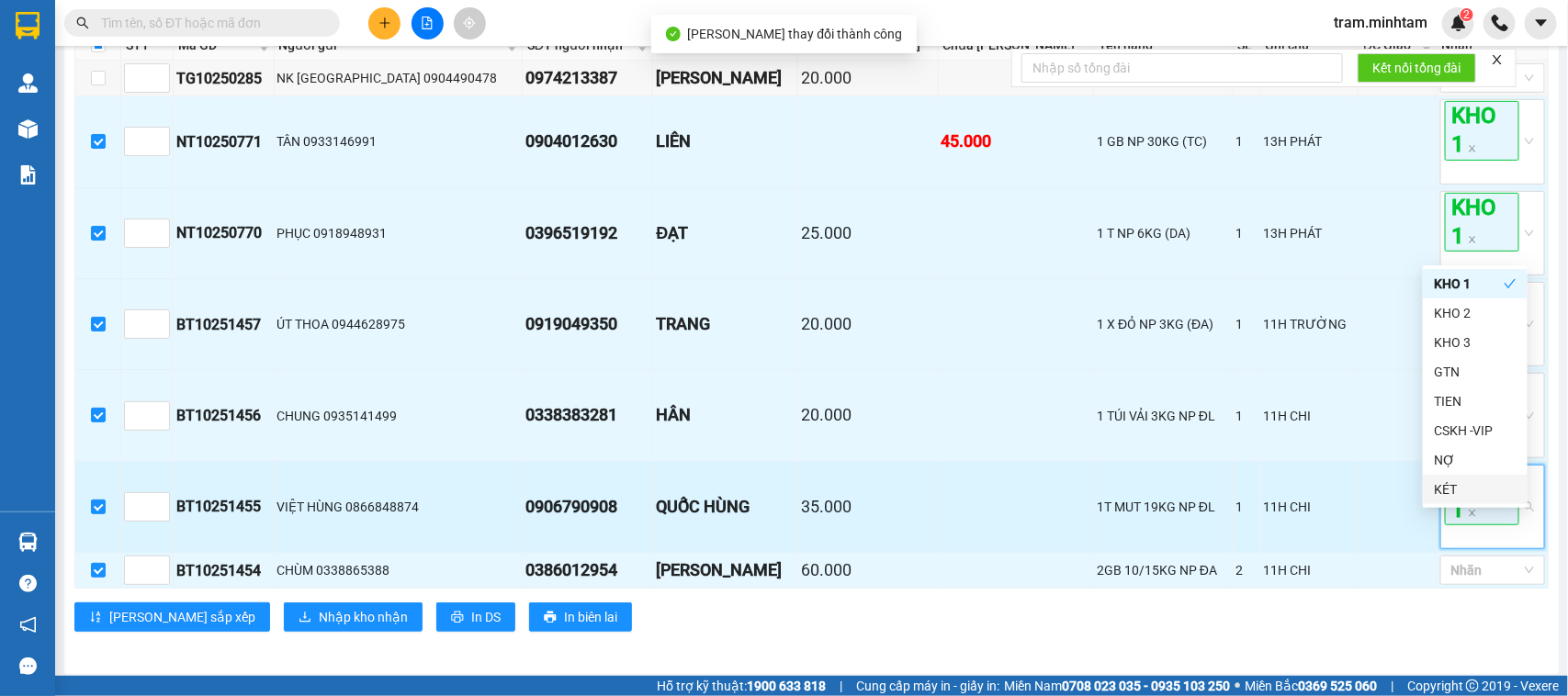
click at [1477, 526] on span "KHO 1" at bounding box center [1482, 496] width 75 height 59
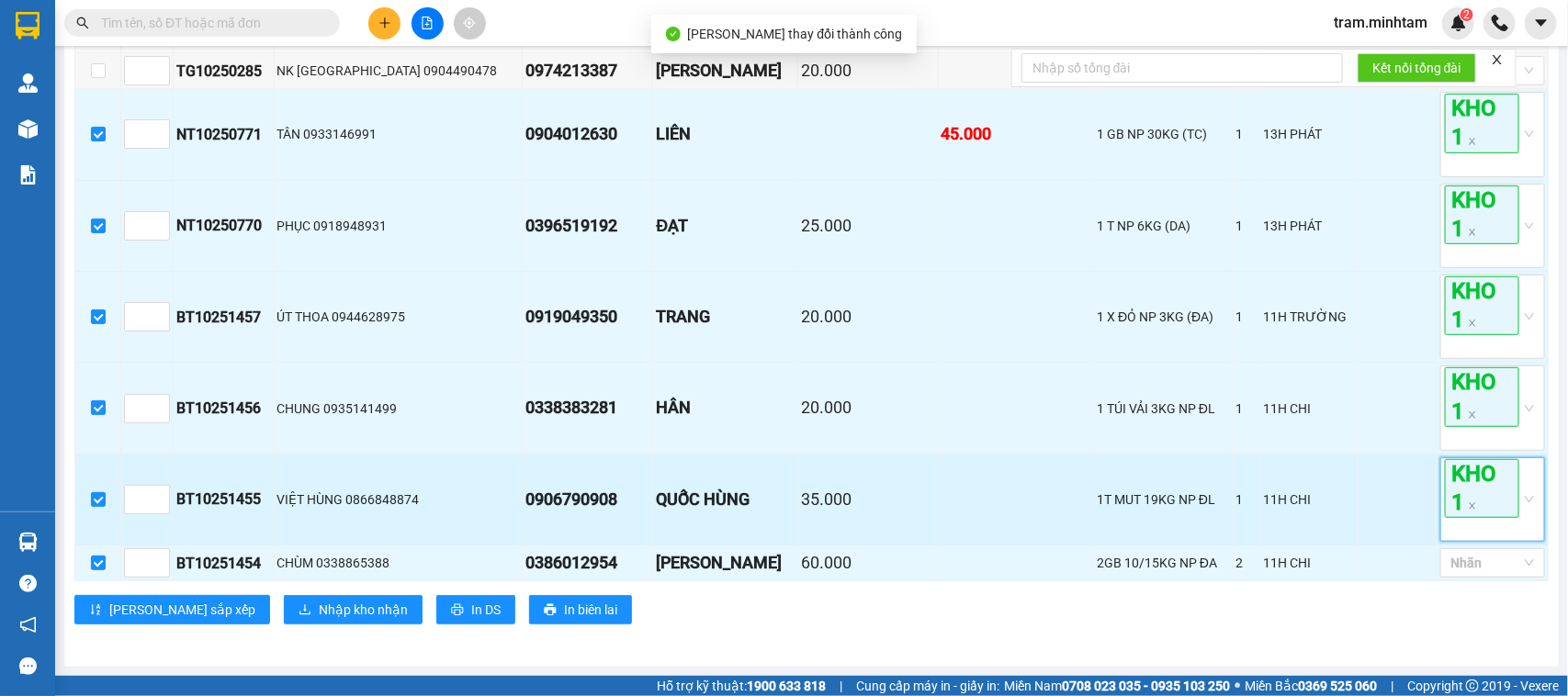
scroll to position [410, 0]
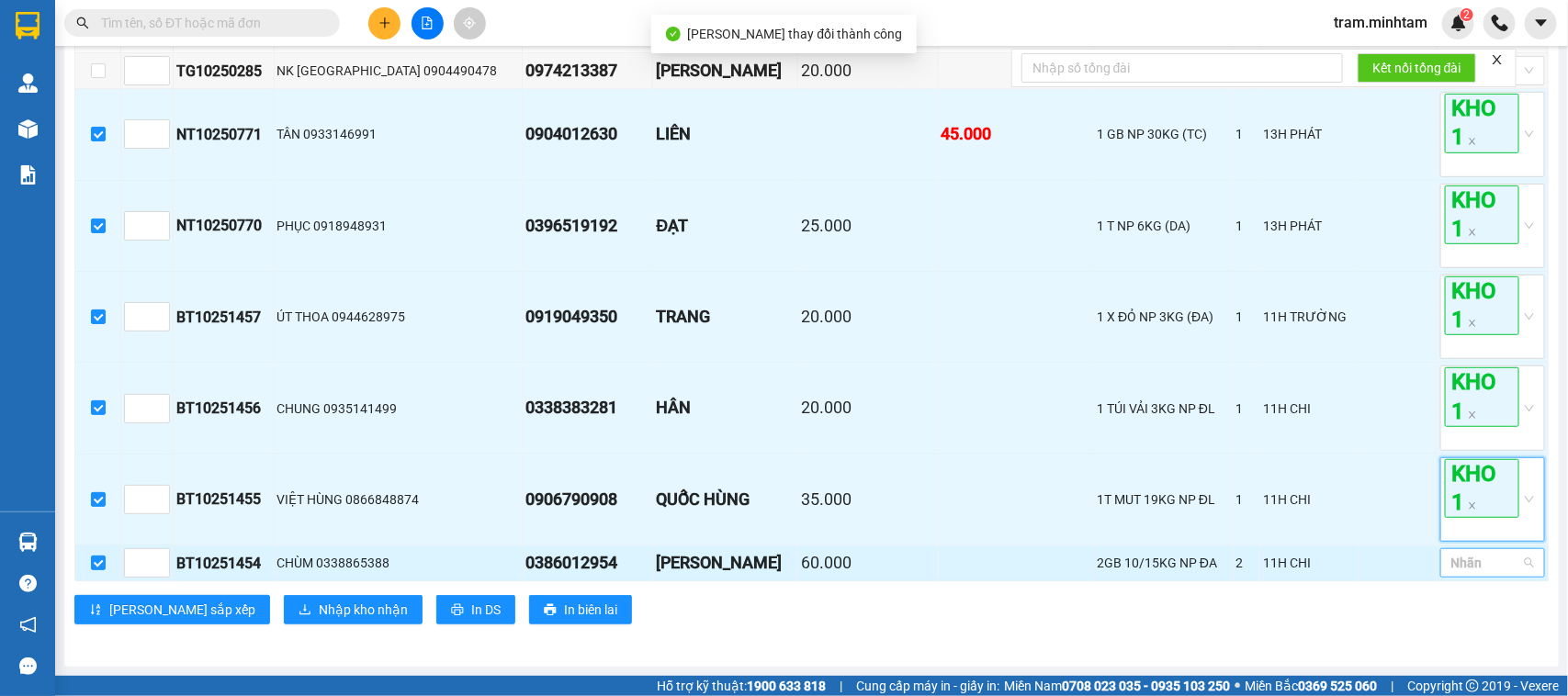
click at [1471, 559] on div at bounding box center [1484, 564] width 78 height 22
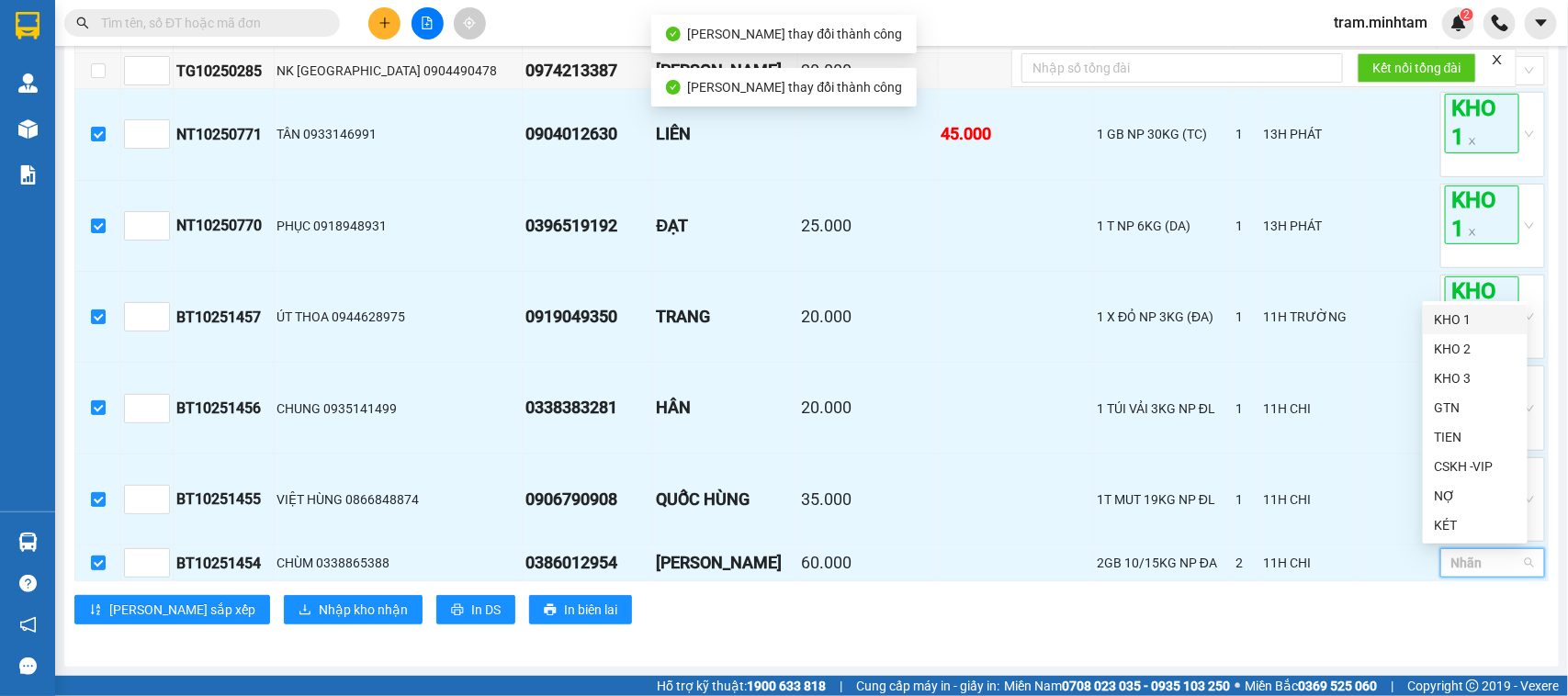
click at [1461, 315] on div "KHO 1" at bounding box center [1474, 320] width 83 height 20
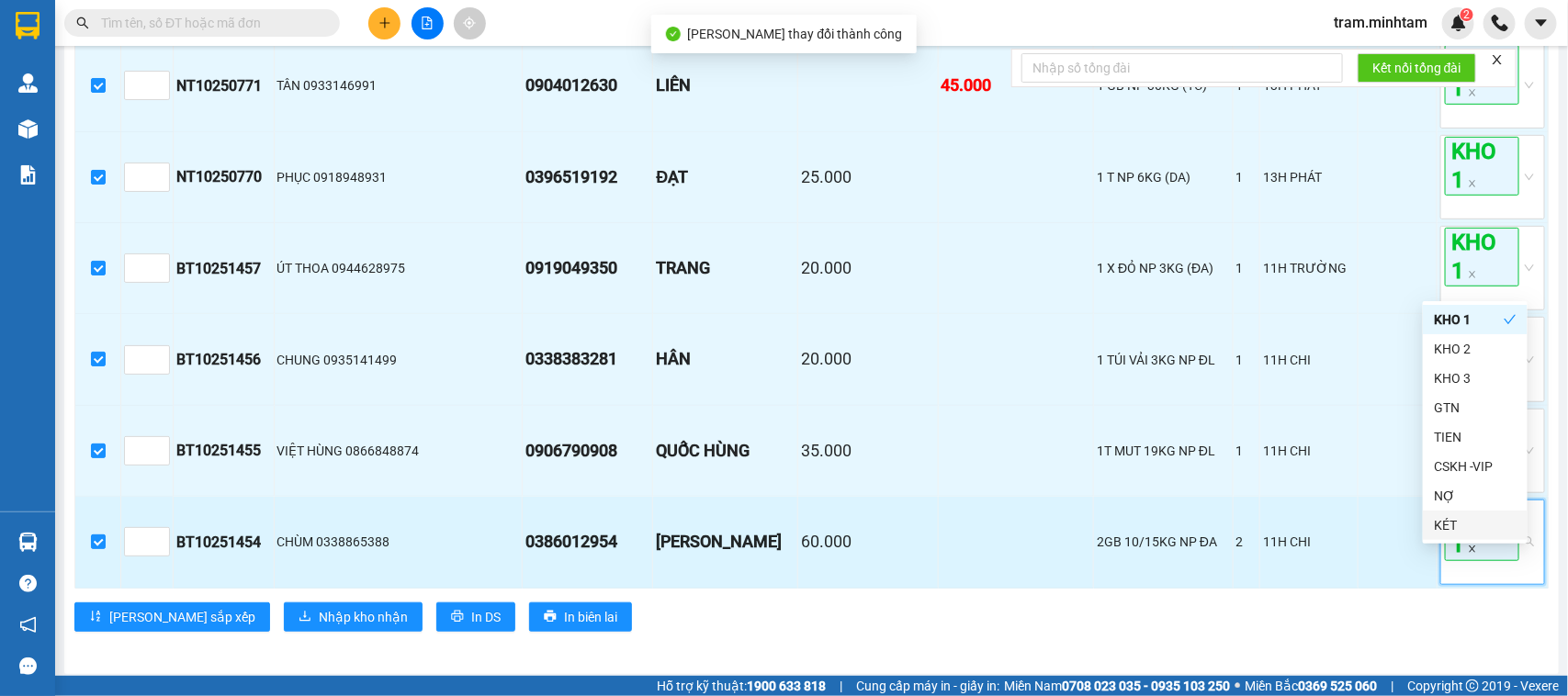
click at [1468, 554] on icon "close" at bounding box center [1472, 549] width 9 height 9
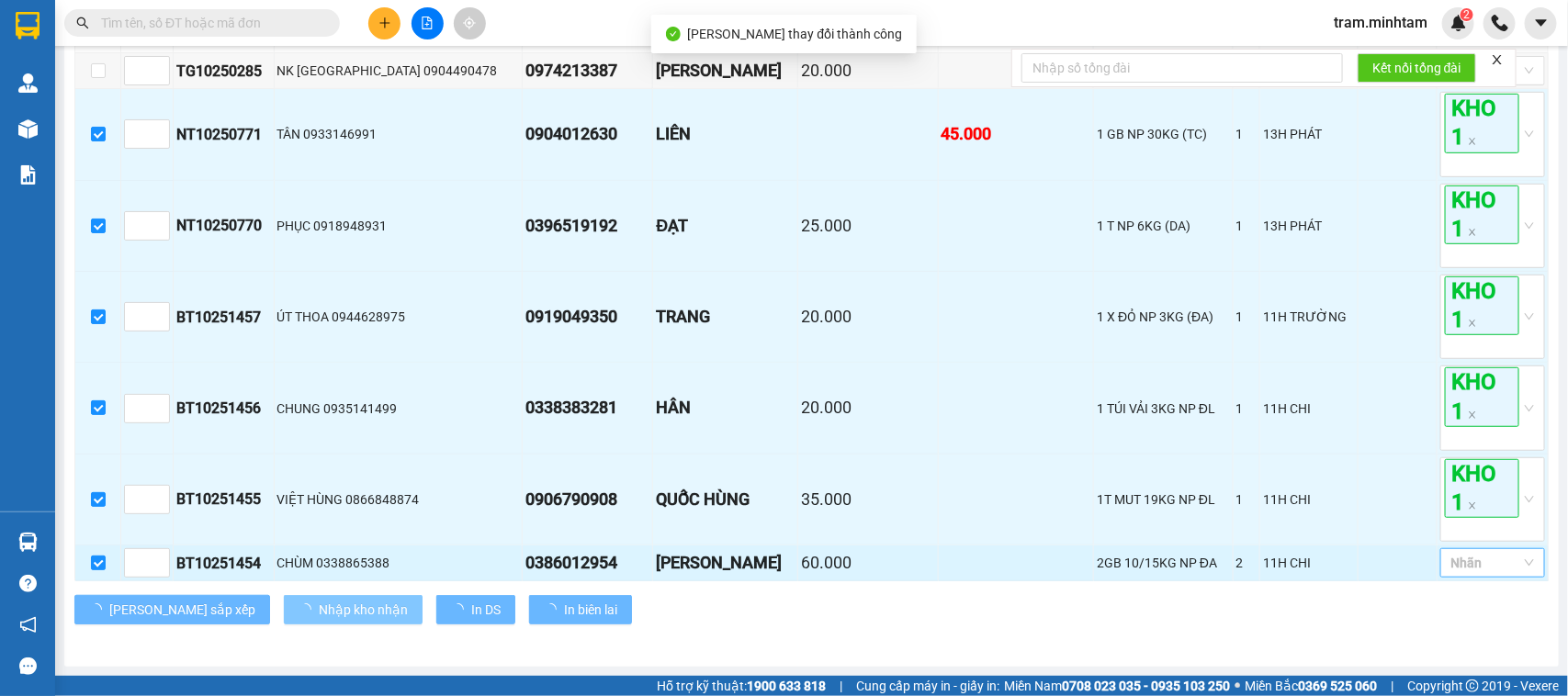
click at [319, 606] on span "Nhập kho nhận" at bounding box center [363, 610] width 90 height 20
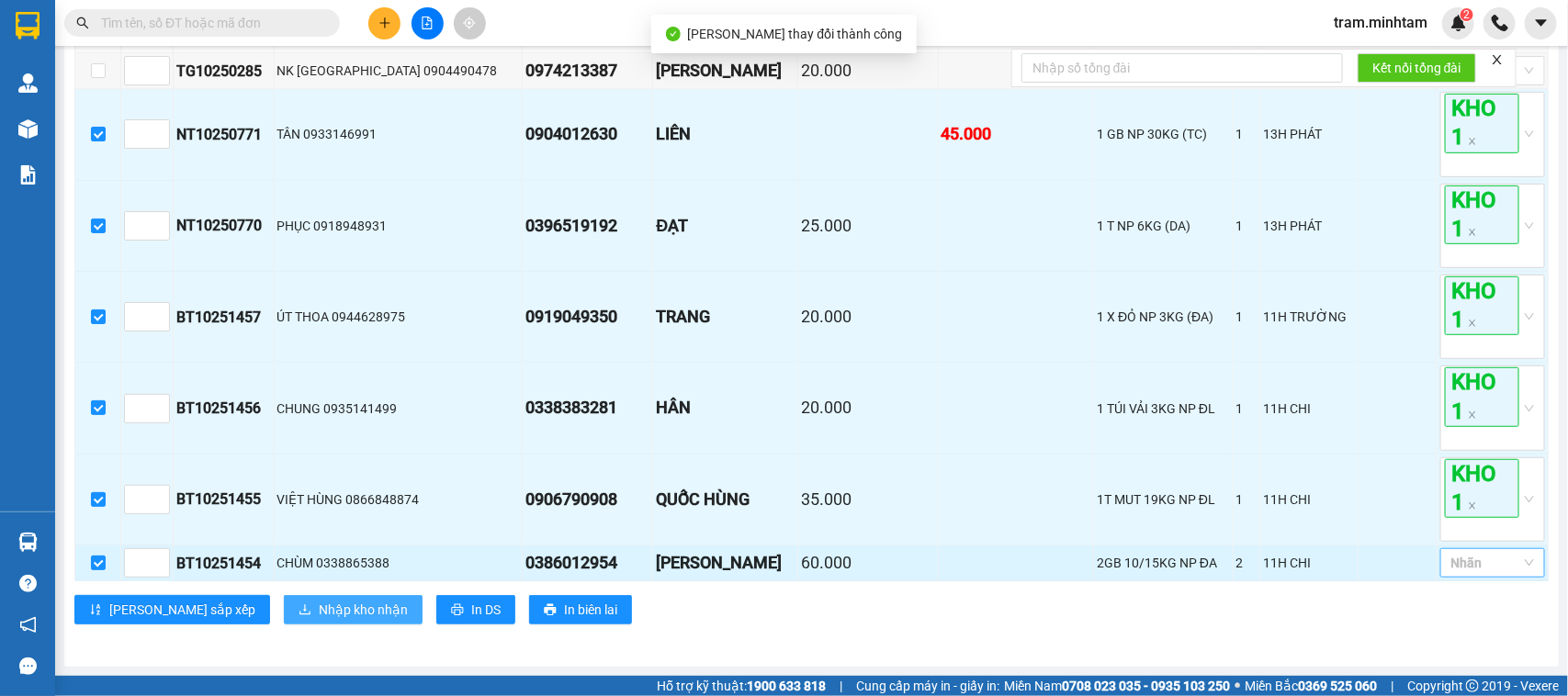
click at [319, 608] on span "Nhập kho nhận" at bounding box center [363, 610] width 90 height 20
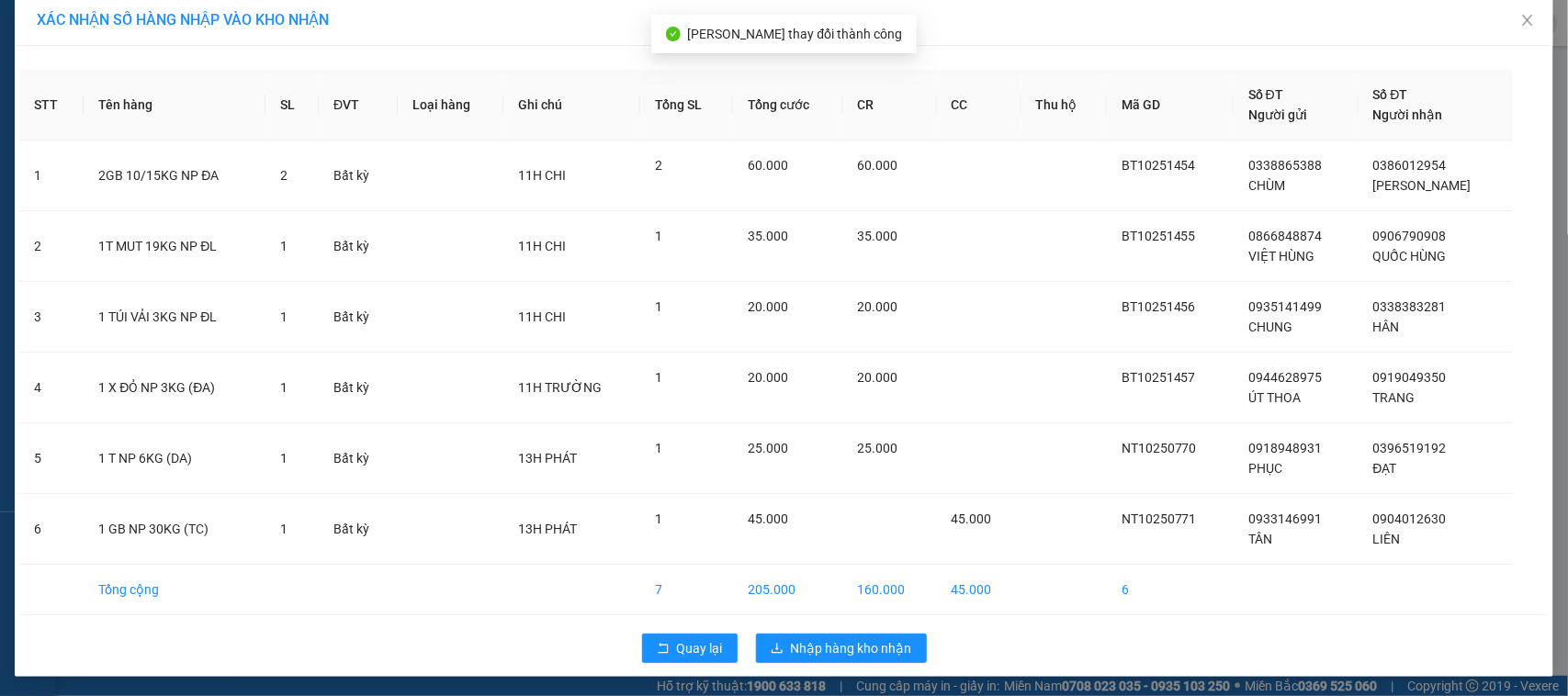
scroll to position [17, 0]
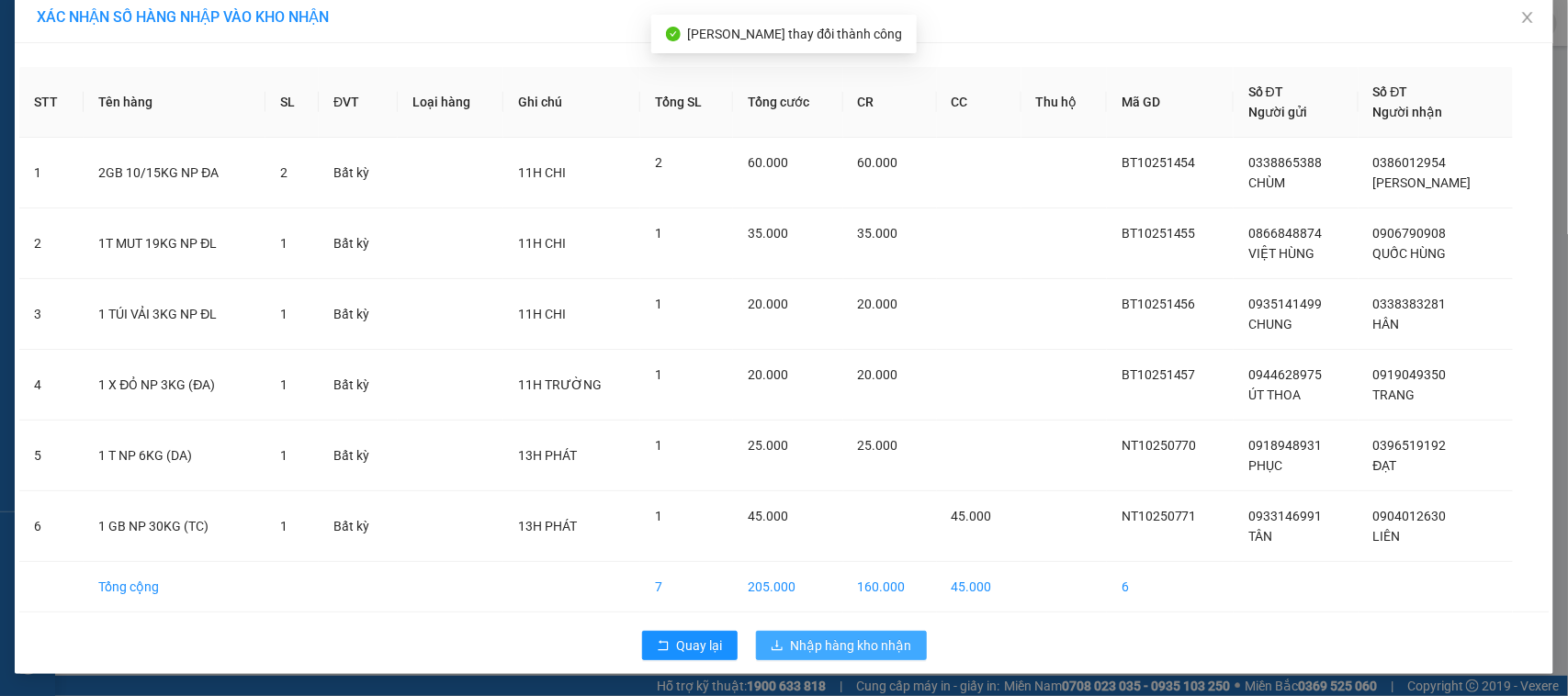
click at [864, 646] on span "Nhập hàng kho nhận" at bounding box center [852, 646] width 121 height 20
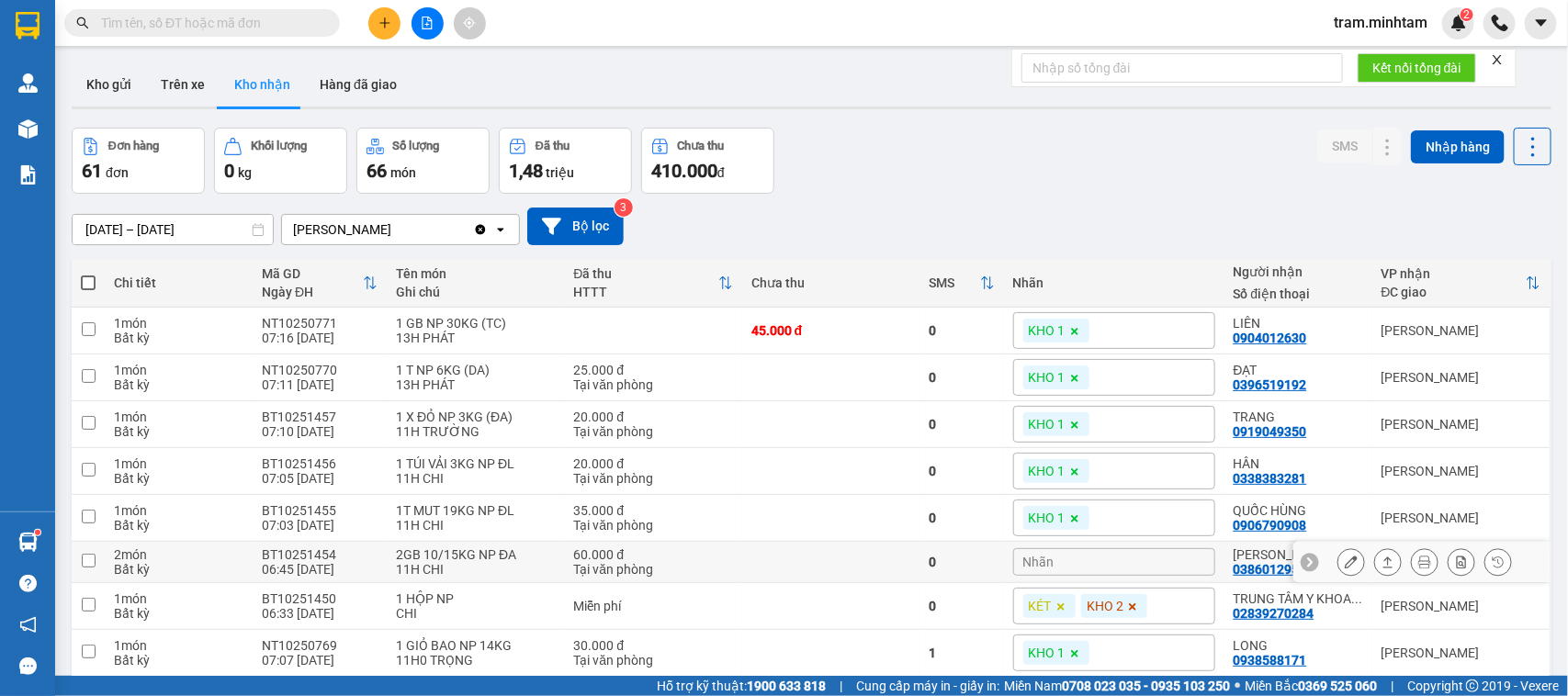
click at [207, 572] on div "Bất kỳ" at bounding box center [178, 570] width 129 height 15
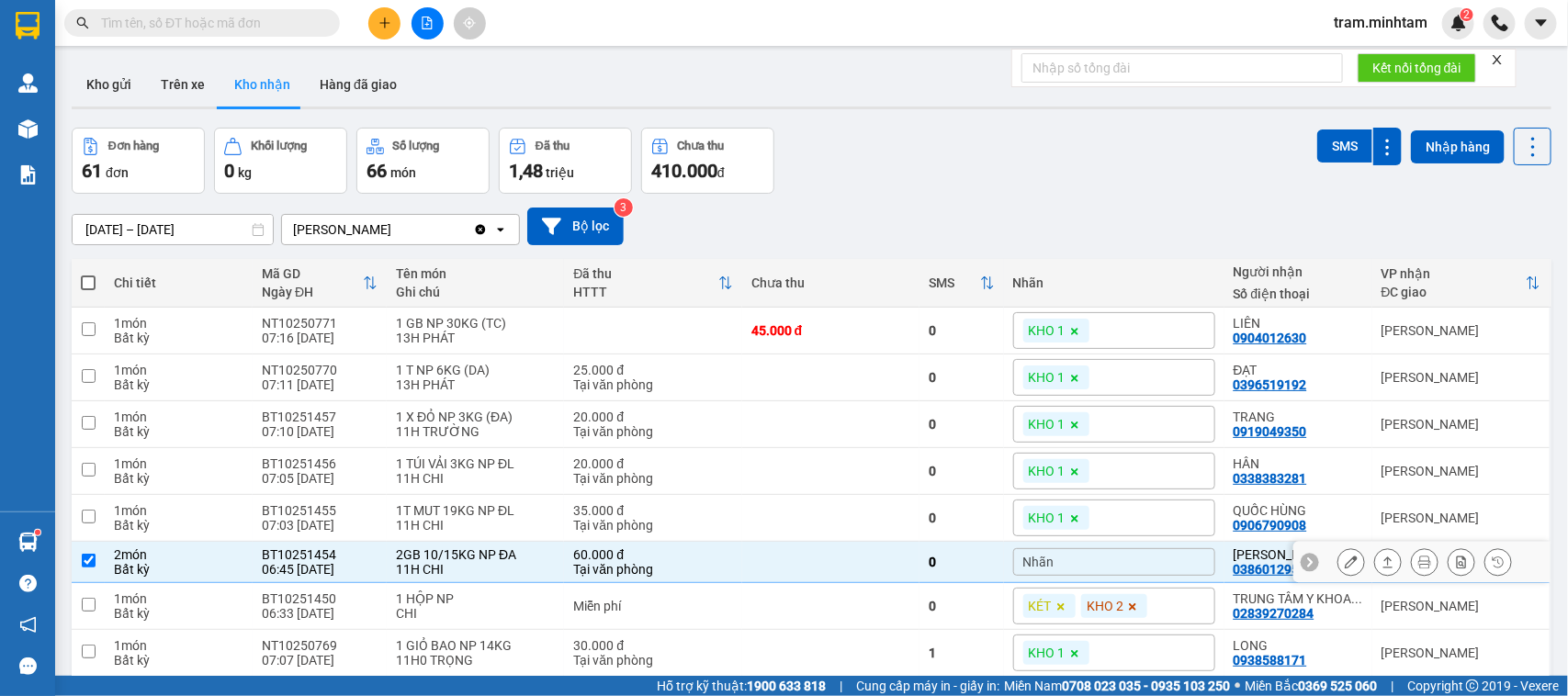
click at [207, 572] on div "Bất kỳ" at bounding box center [178, 570] width 129 height 15
checkbox input "false"
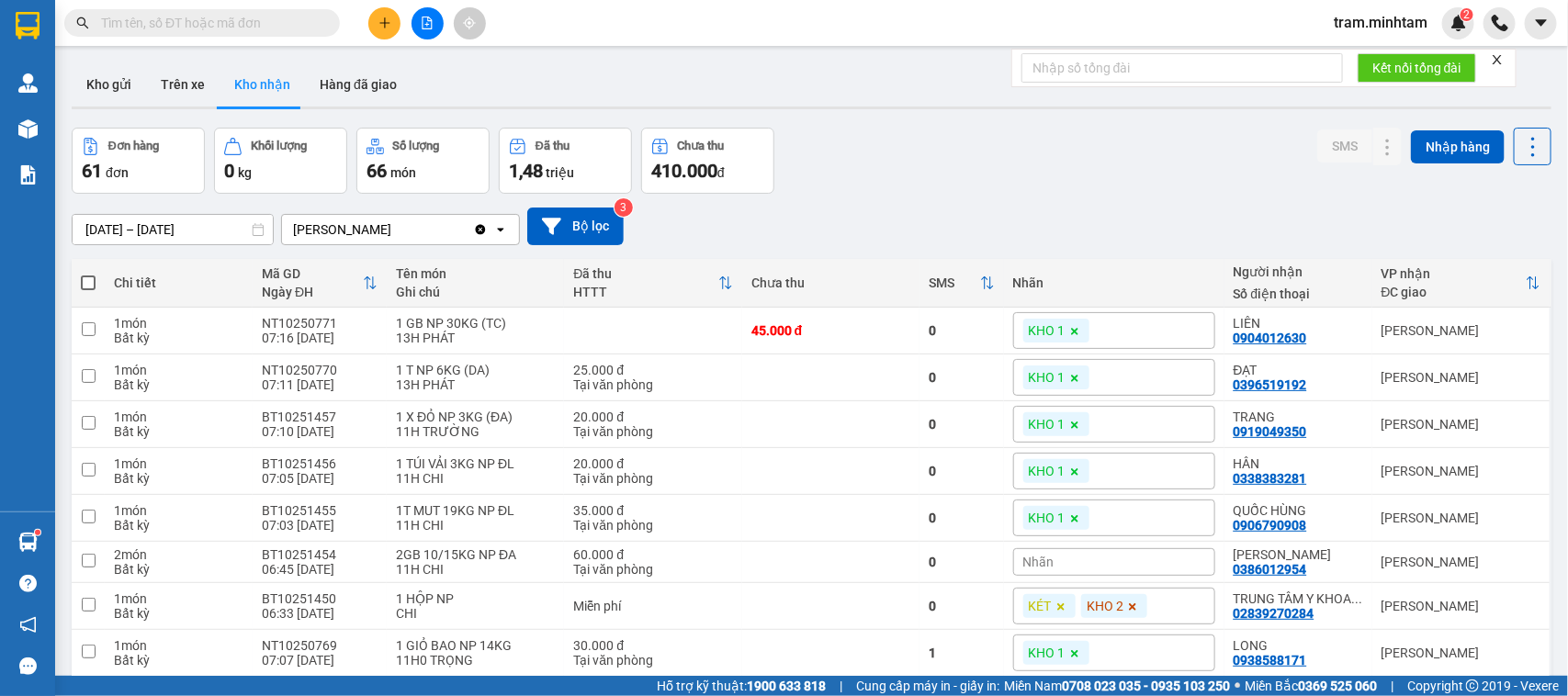
click at [310, 24] on input "text" at bounding box center [210, 23] width 217 height 20
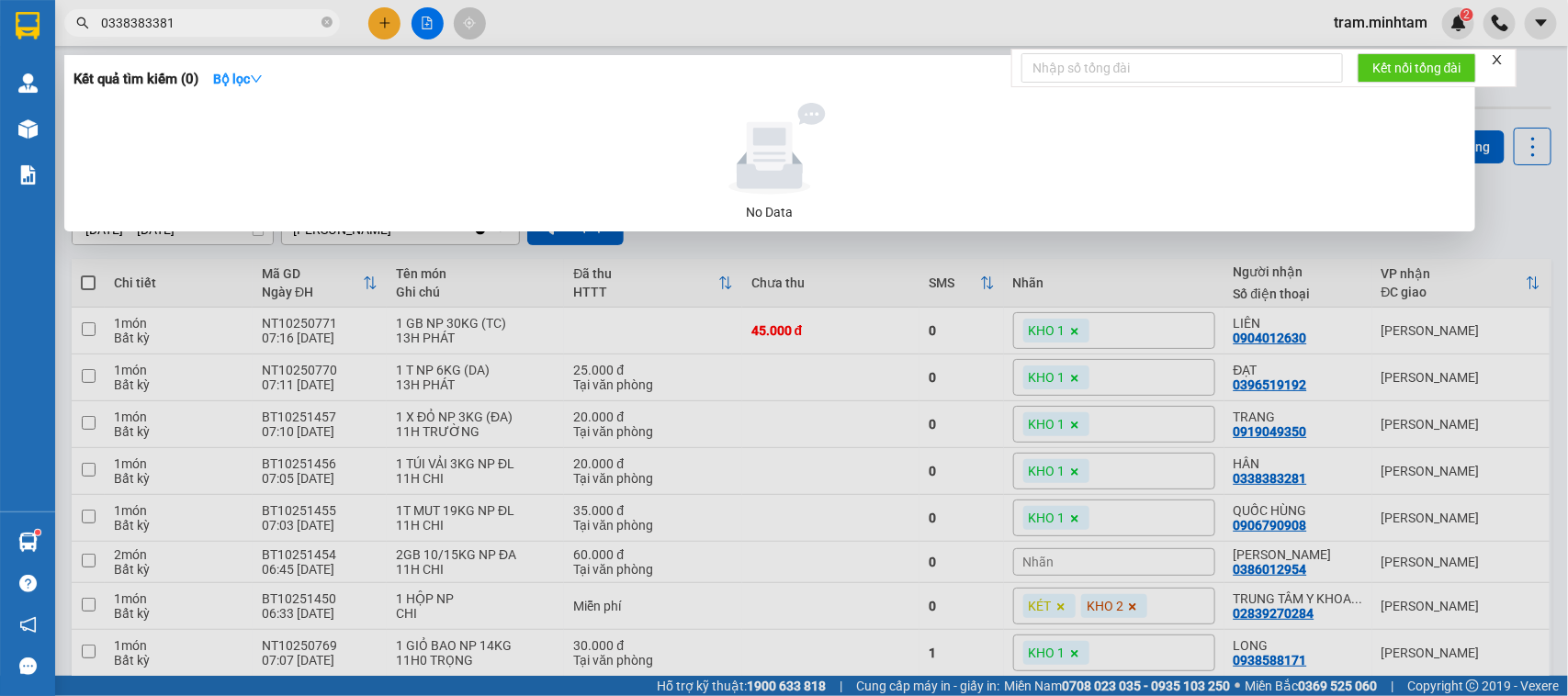
click at [244, 23] on input "0338383381" at bounding box center [210, 23] width 217 height 20
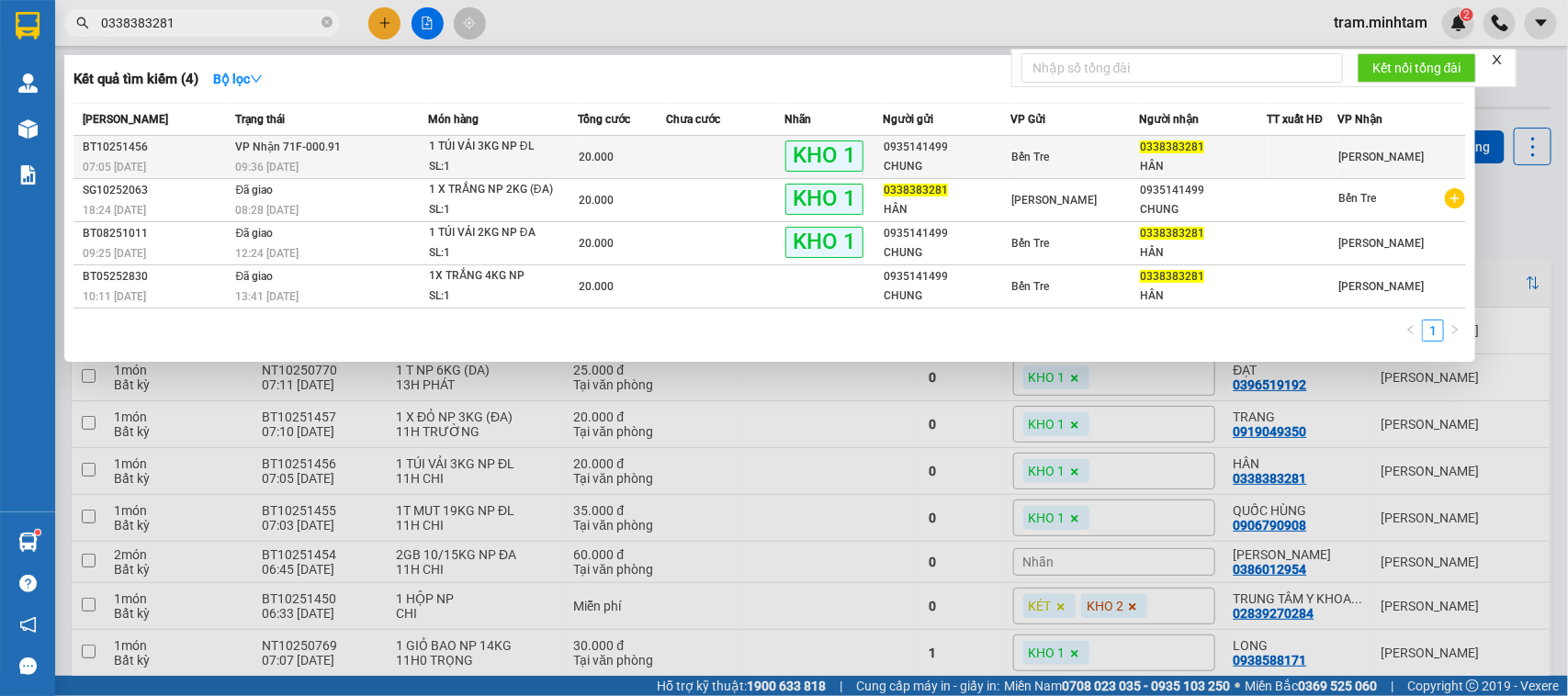
type input "0338383281"
click at [416, 163] on div "09:36 - 12/10" at bounding box center [332, 167] width 191 height 20
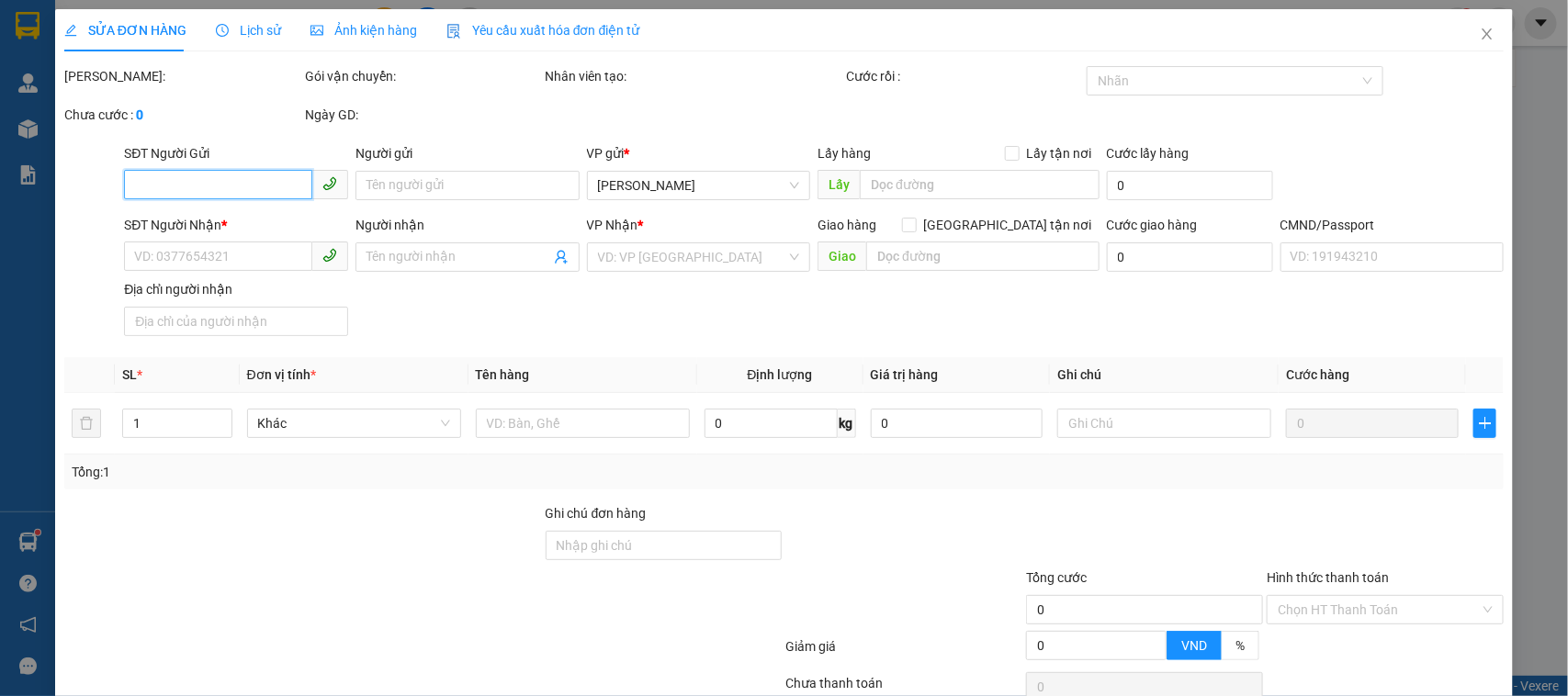
type input "0935141499"
type input "CHUNG"
type input "0338383281"
type input "HÂN"
type input "THỊT BÒ"
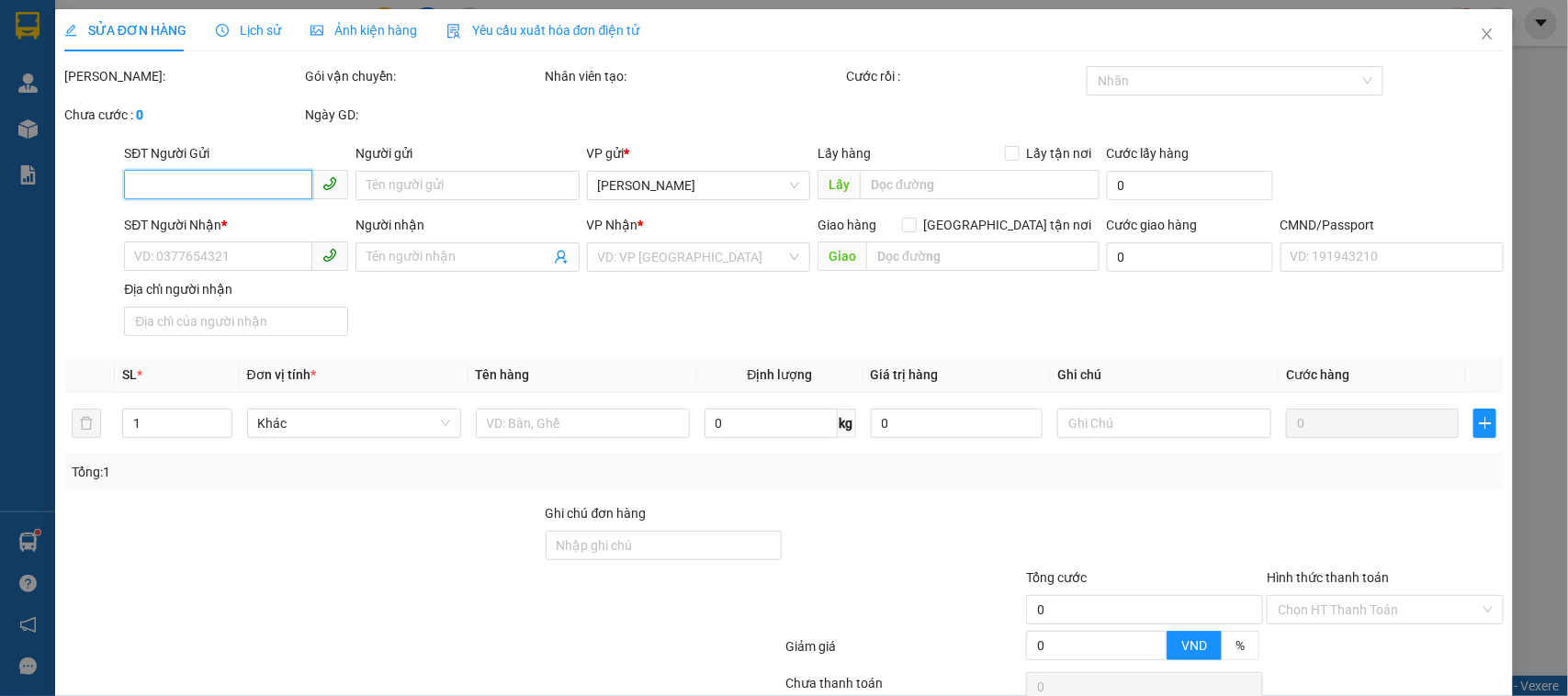
type input "20.000"
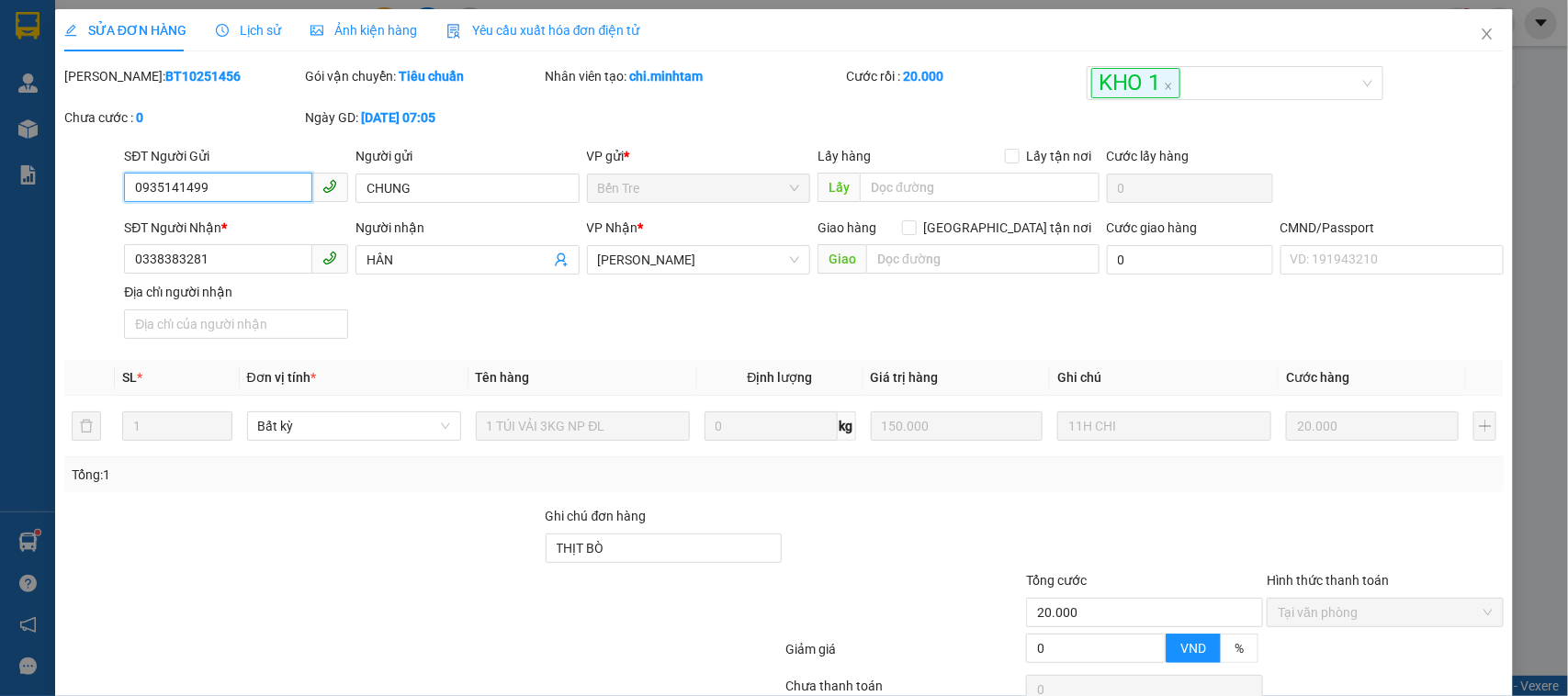
scroll to position [147, 0]
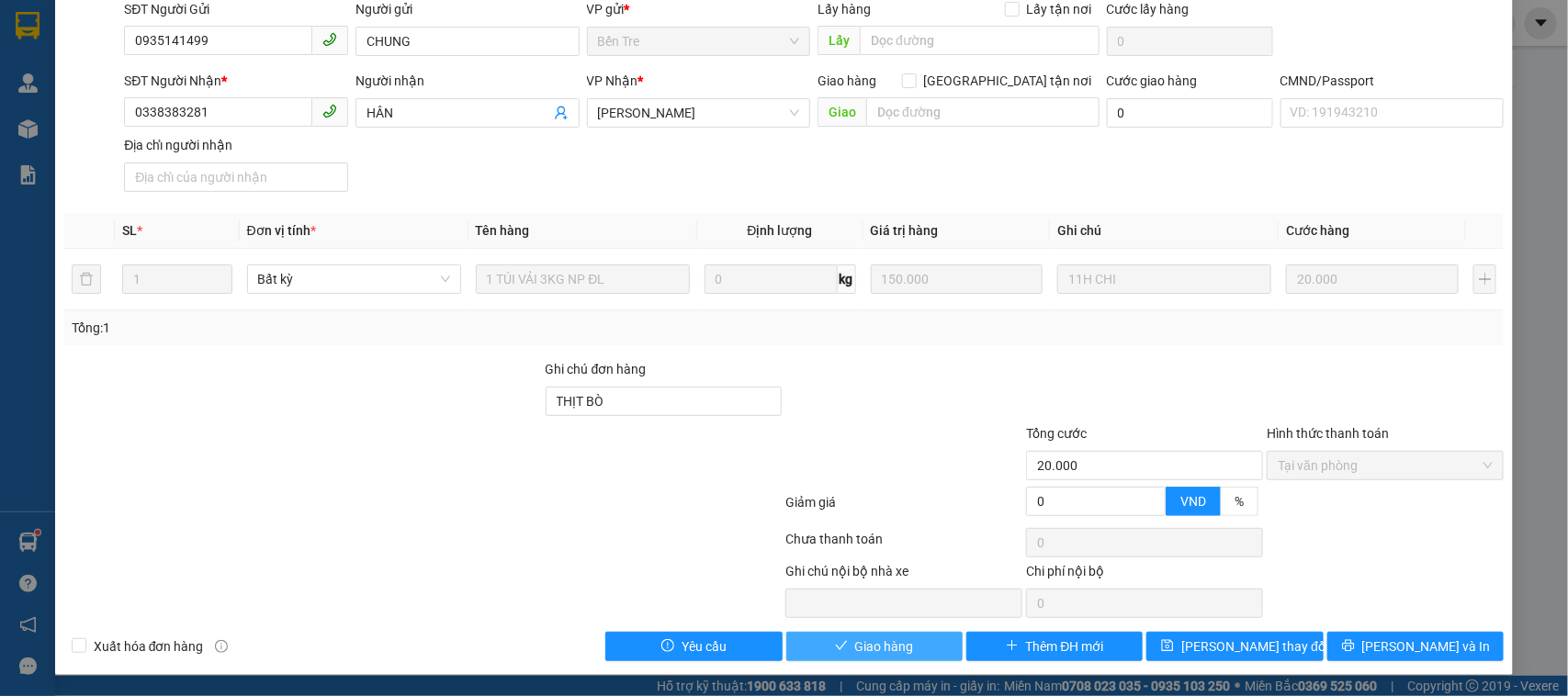
click at [873, 649] on span "Giao hàng" at bounding box center [884, 646] width 59 height 20
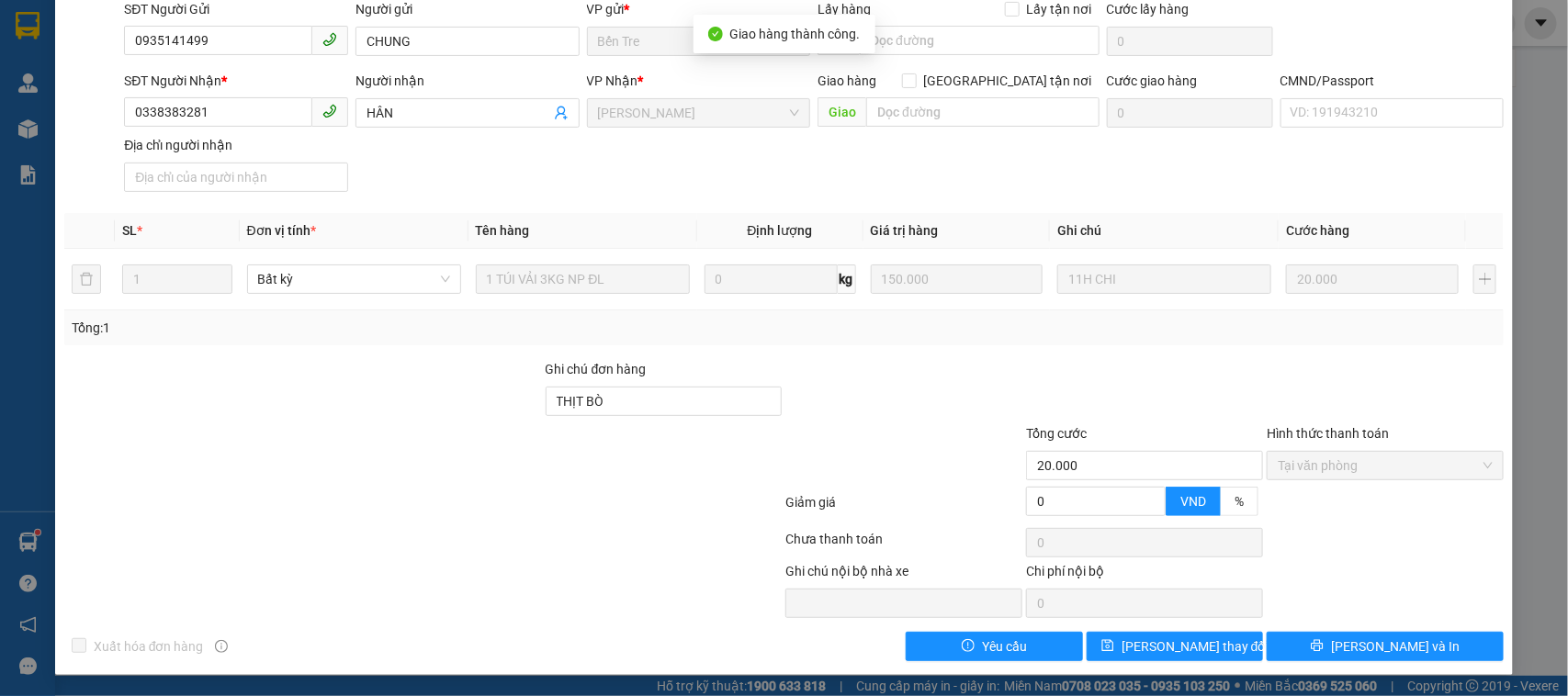
click at [1398, 683] on div "SỬA ĐƠN HÀNG Lịch sử Ảnh kiện hàng Yêu cầu xuất hóa đơn điện tử Total Paid Fee …" at bounding box center [784, 348] width 1568 height 696
drag, startPoint x: 1399, startPoint y: 676, endPoint x: 1416, endPoint y: 668, distance: 18.8
click at [1409, 672] on div "SỬA ĐƠN HÀNG Lịch sử Ảnh kiện hàng Yêu cầu xuất hóa đơn điện tử Total Paid Fee …" at bounding box center [784, 269] width 1458 height 813
drag, startPoint x: 1430, startPoint y: 657, endPoint x: 1449, endPoint y: 640, distance: 25.5
click at [1443, 650] on button "[PERSON_NAME] và In" at bounding box center [1385, 647] width 237 height 30
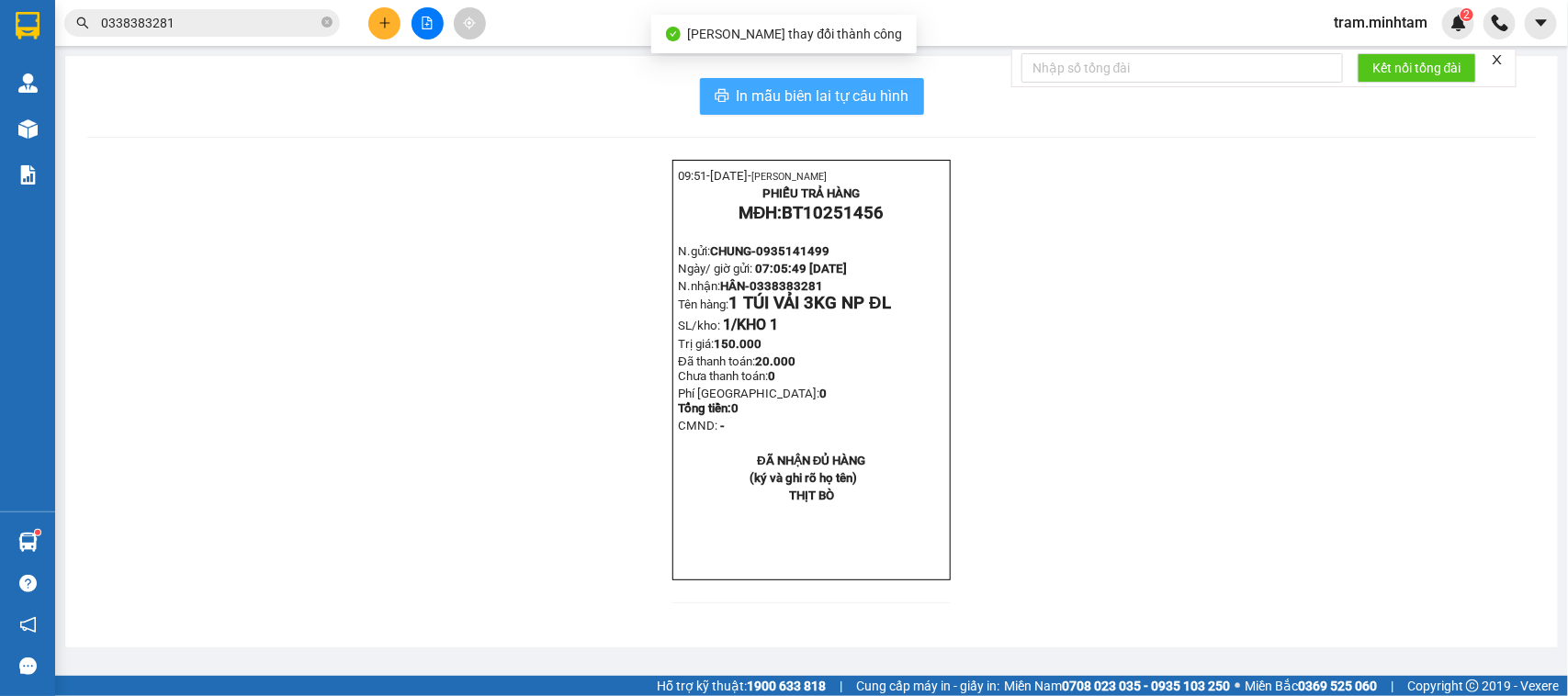
click at [864, 99] on span "In mẫu biên lai tự cấu hình" at bounding box center [822, 96] width 172 height 23
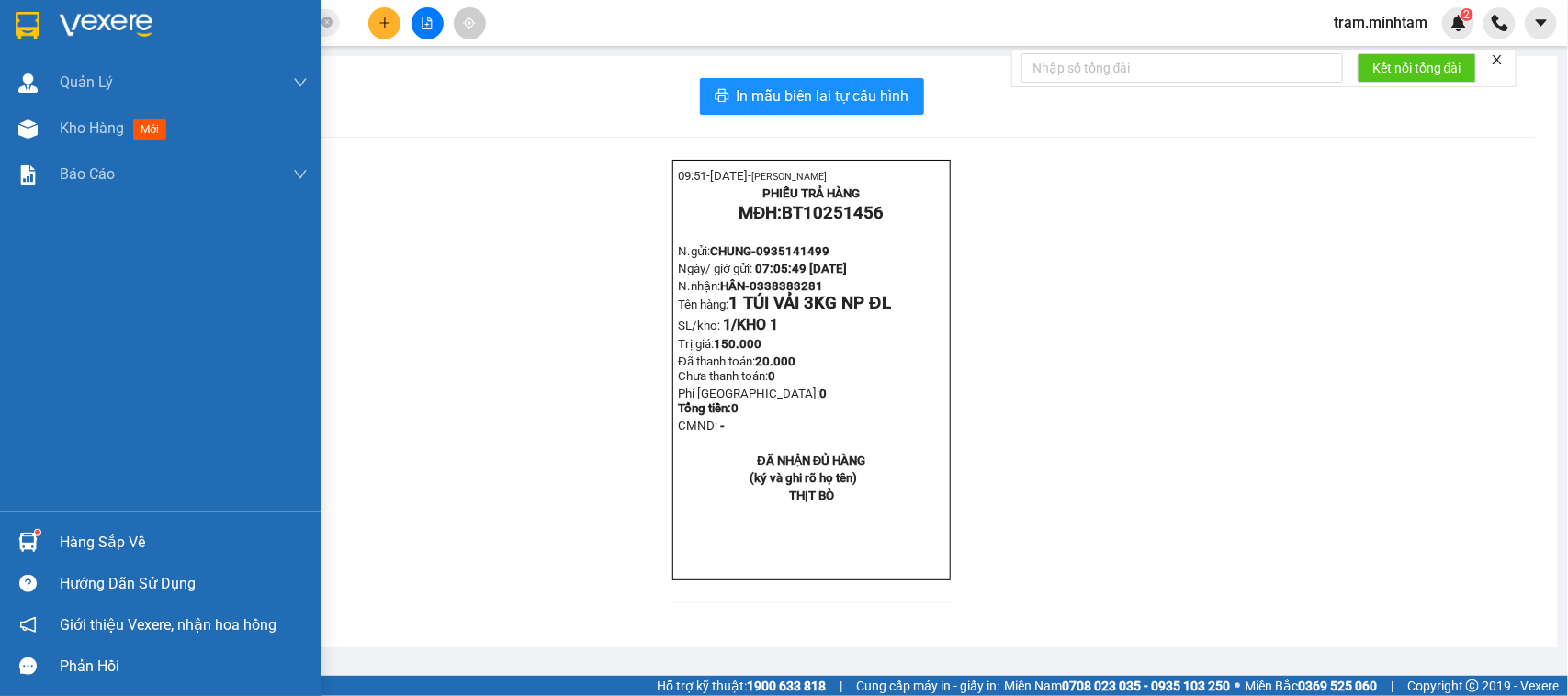
click at [49, 530] on div "Hàng sắp về Hướng dẫn sử dụng Giới thiệu Vexere, nhận hoa hồng Phản hồi" at bounding box center [160, 599] width 322 height 175
click at [83, 535] on div "Hàng sắp về" at bounding box center [183, 544] width 248 height 28
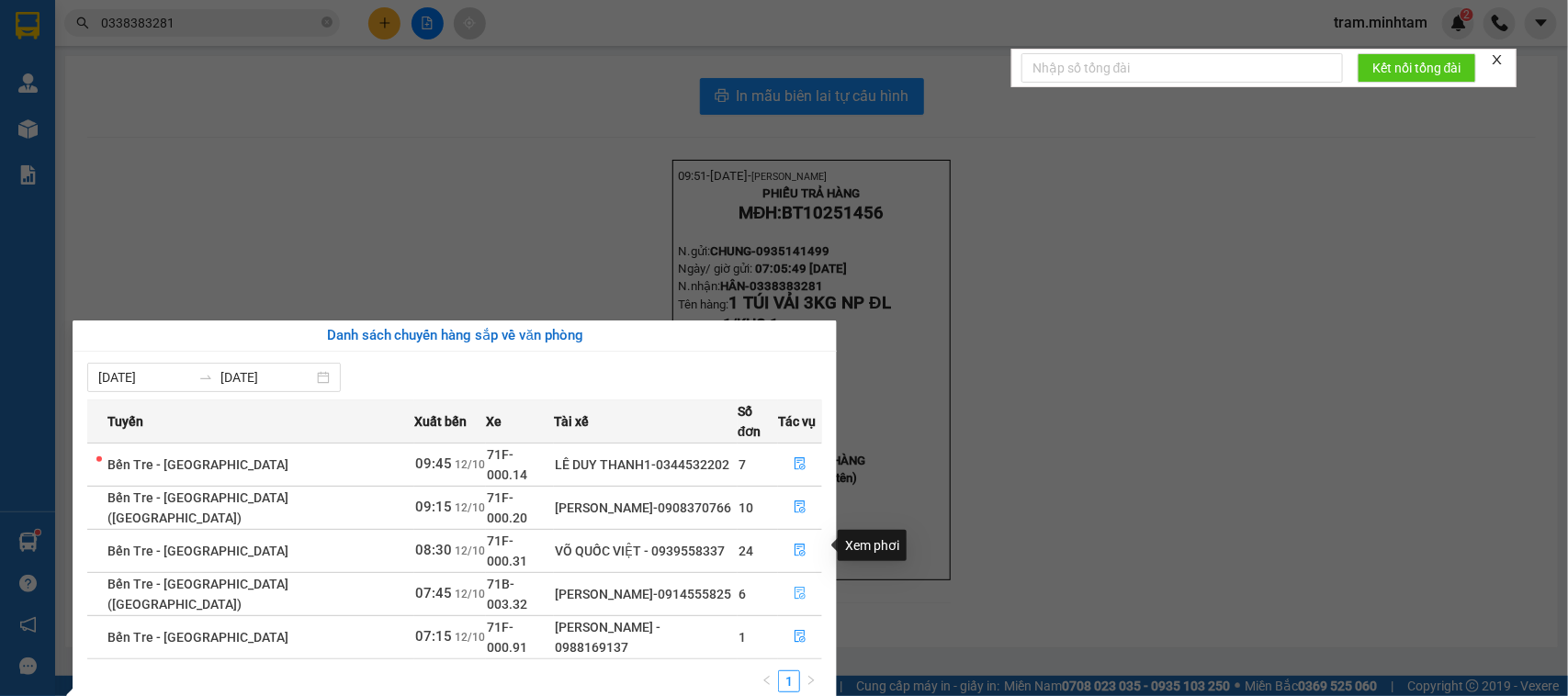
click at [790, 580] on button "button" at bounding box center [800, 594] width 42 height 30
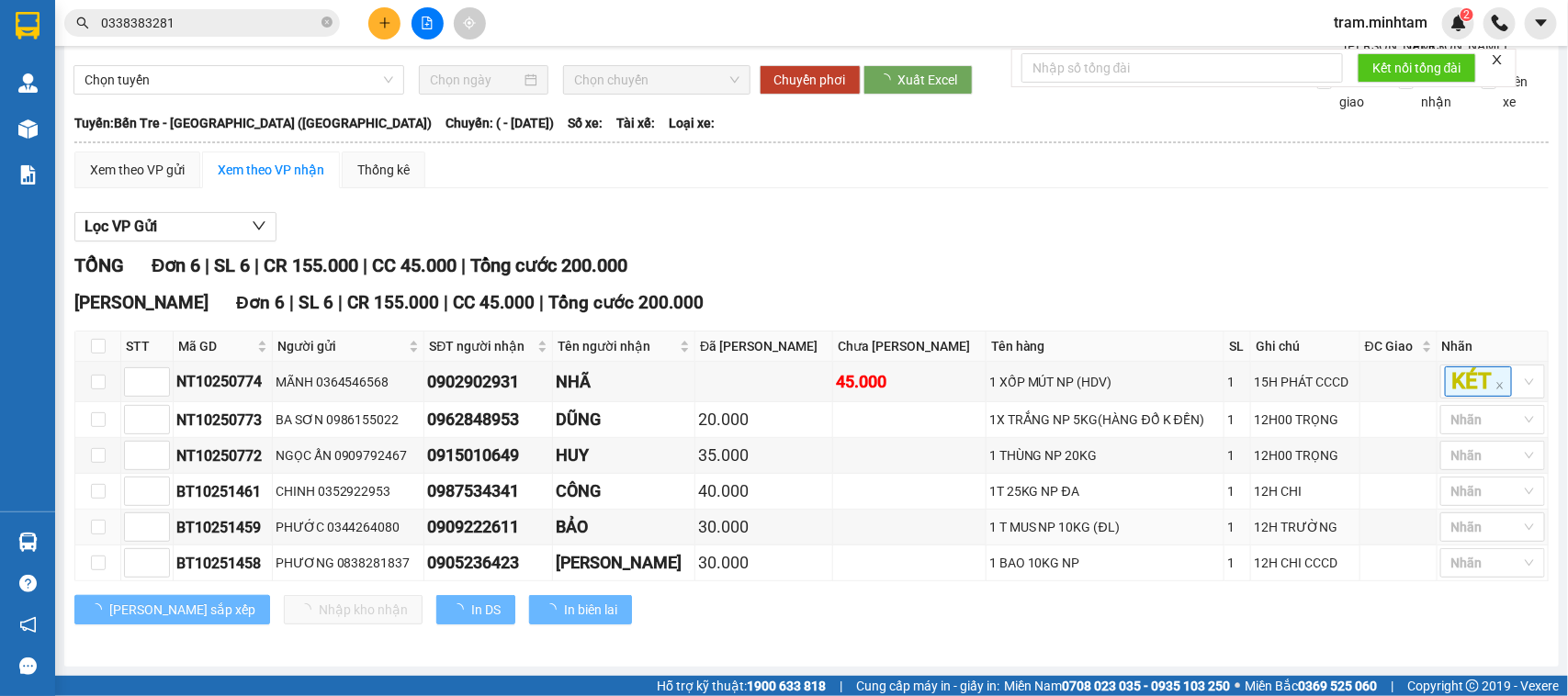
scroll to position [100, 0]
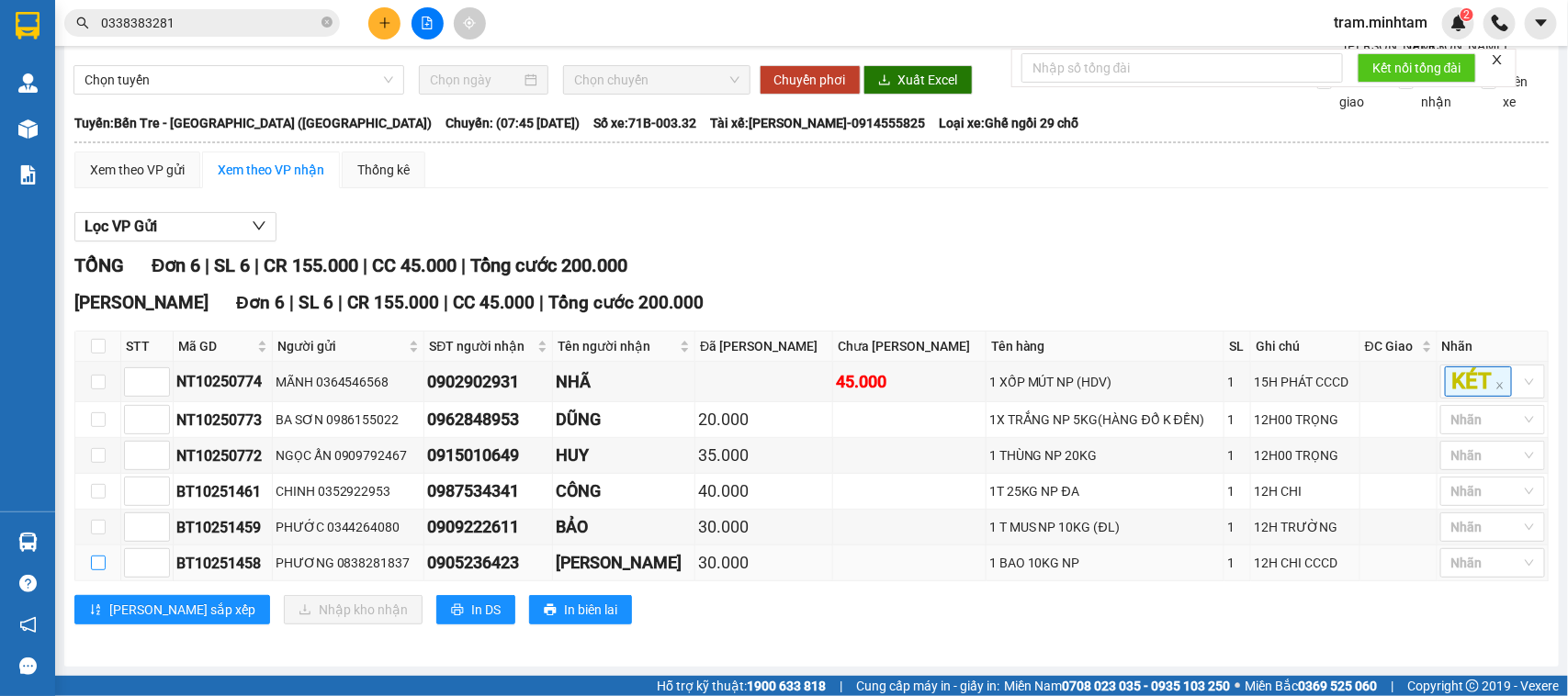
click at [91, 567] on input "checkbox" at bounding box center [98, 563] width 15 height 15
checkbox input "true"
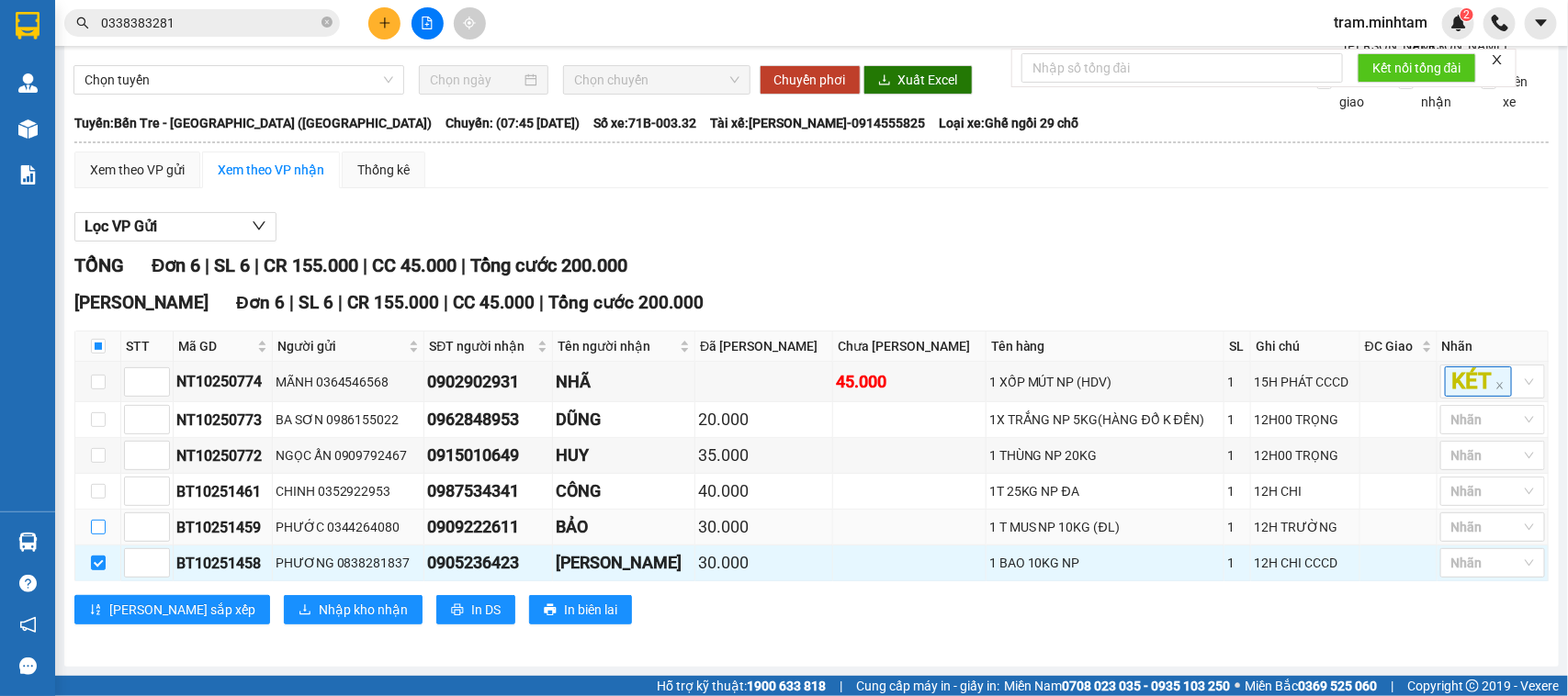
click at [98, 525] on input "checkbox" at bounding box center [98, 527] width 15 height 15
checkbox input "true"
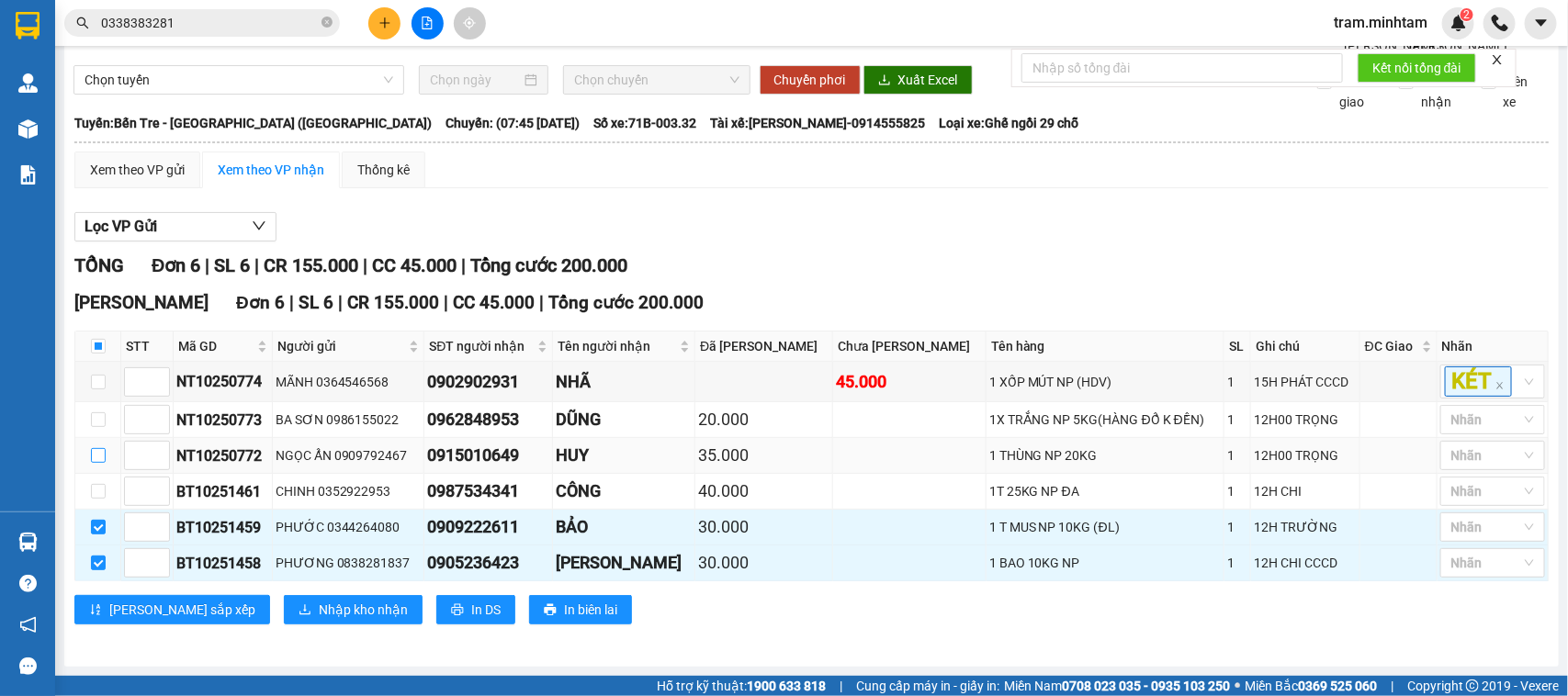
click at [100, 459] on input "checkbox" at bounding box center [98, 455] width 15 height 15
checkbox input "true"
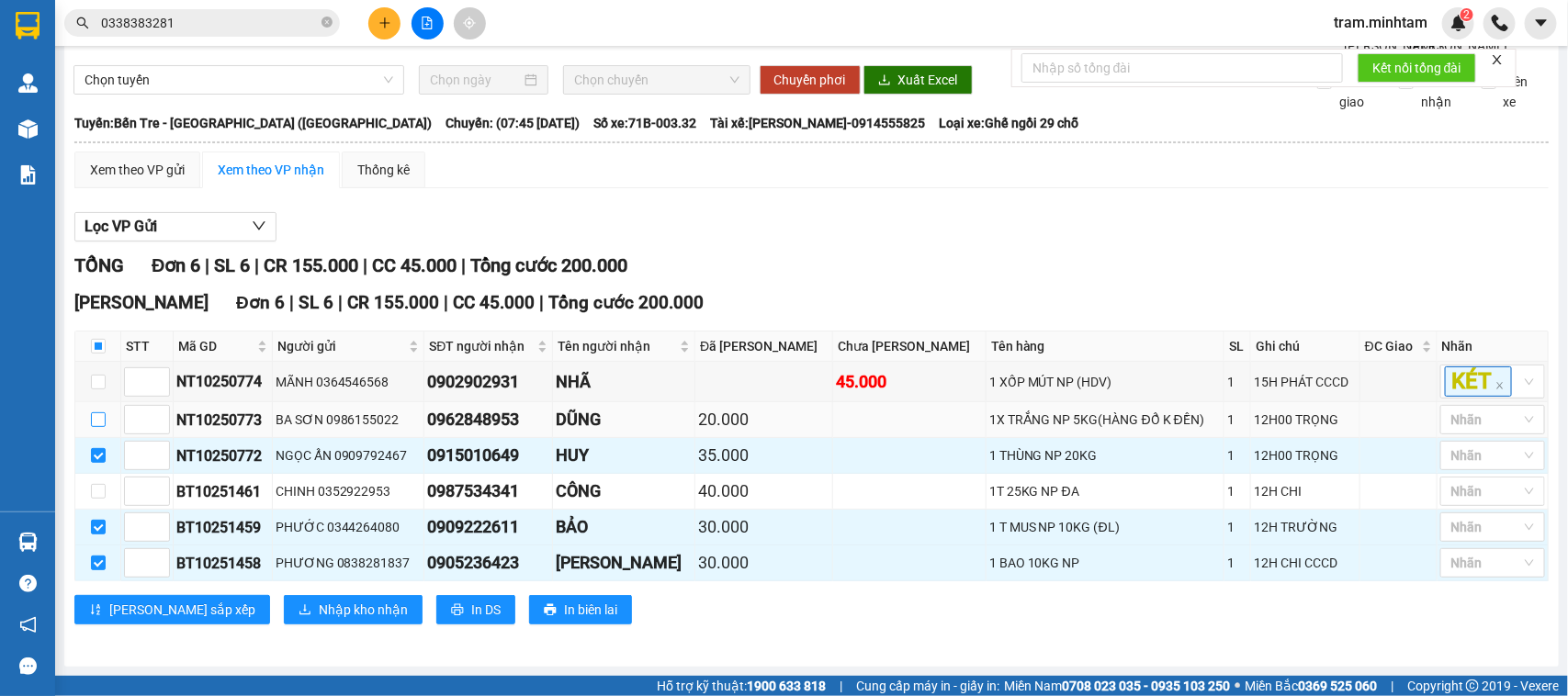
click at [98, 415] on input "checkbox" at bounding box center [98, 419] width 15 height 15
checkbox input "true"
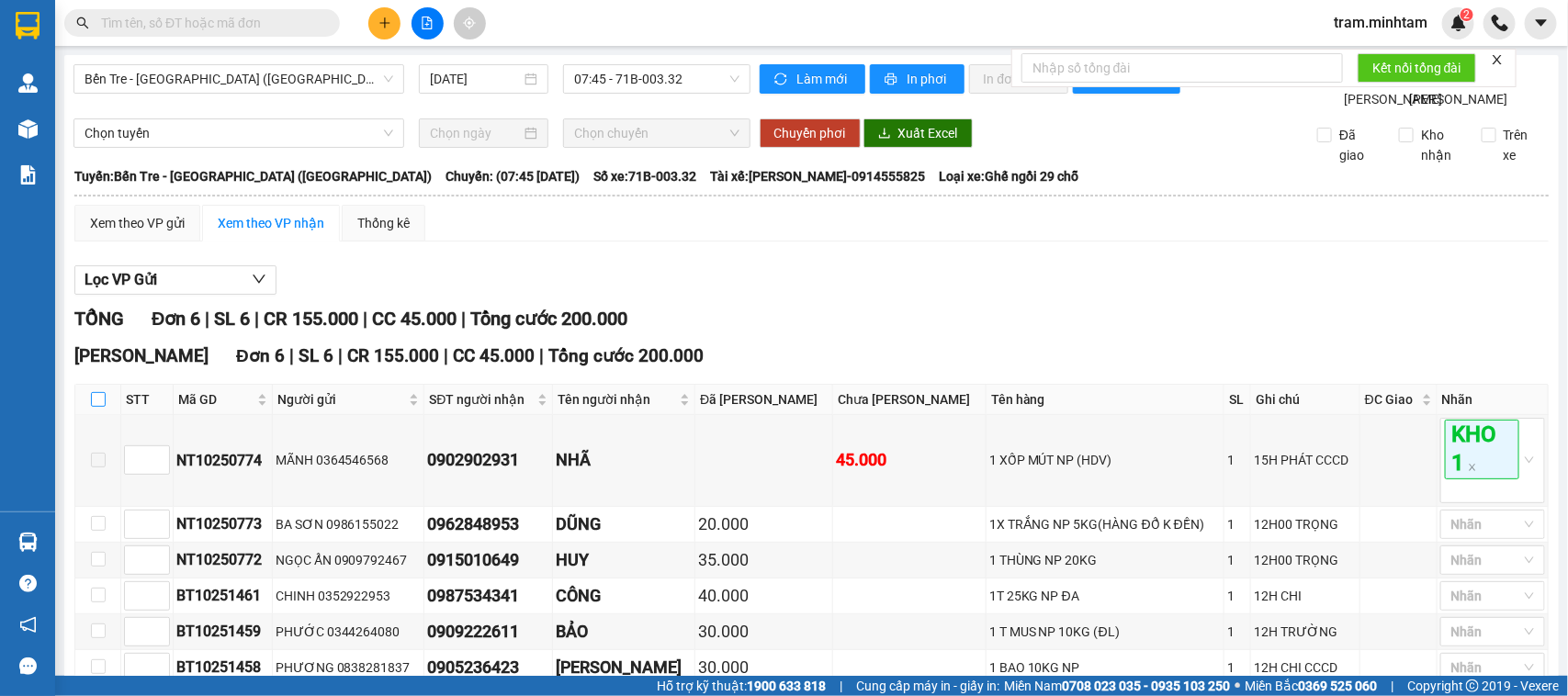
click at [102, 407] on input "checkbox" at bounding box center [98, 399] width 15 height 15
checkbox input "true"
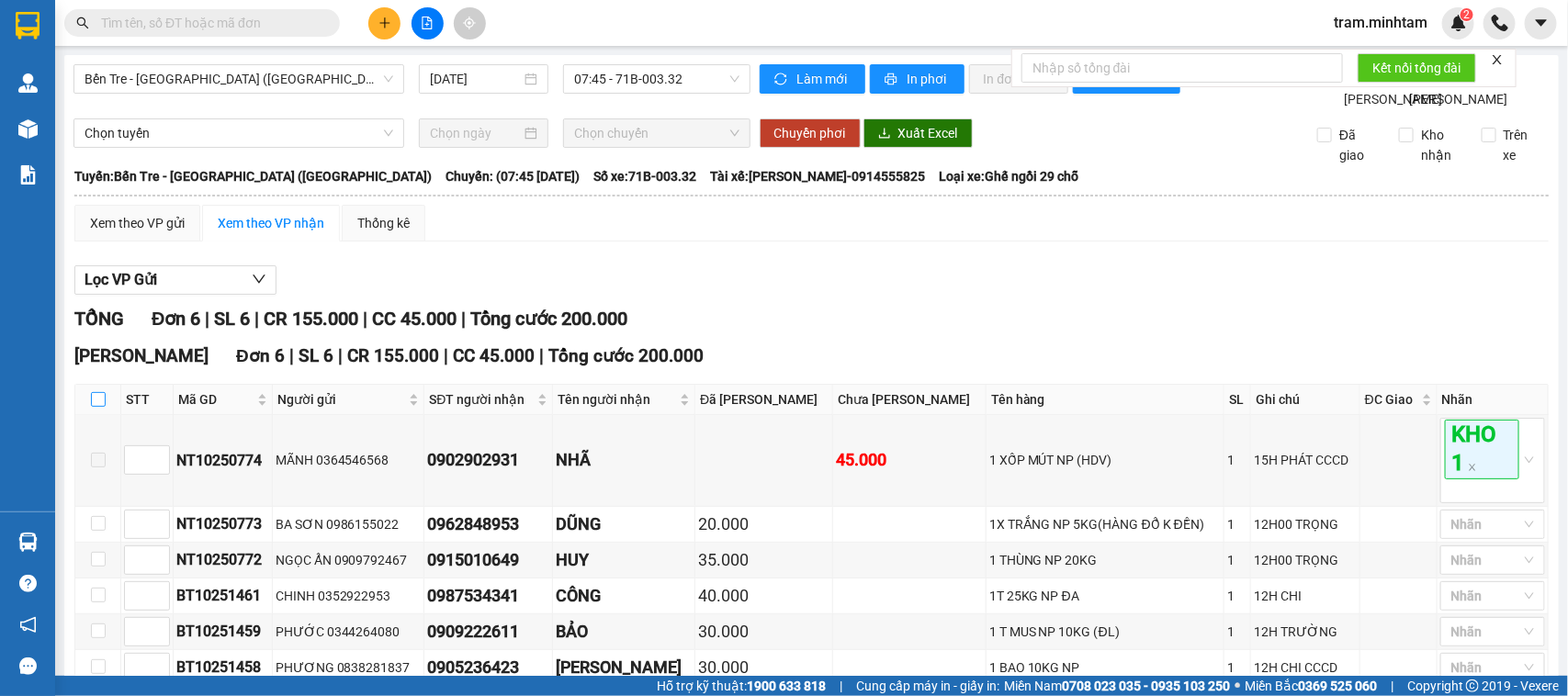
checkbox input "true"
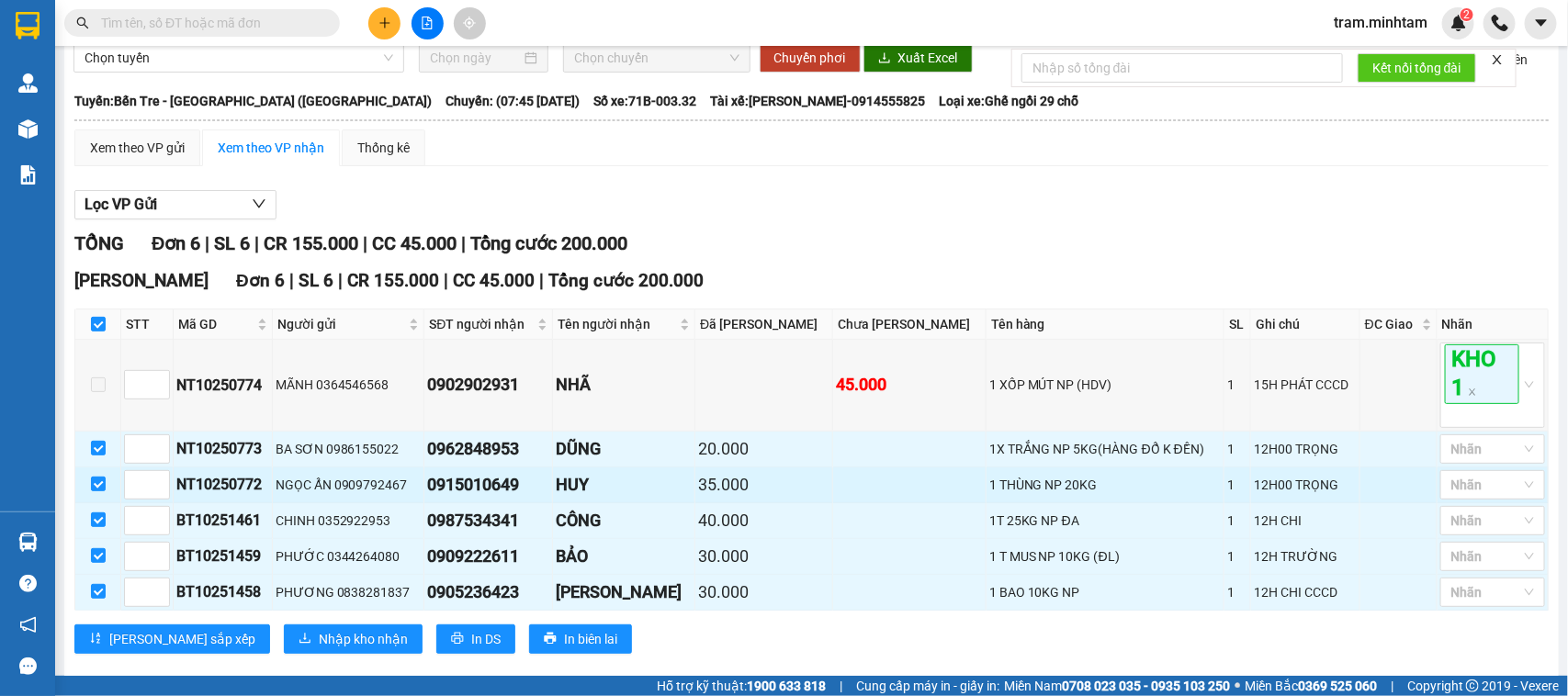
scroll to position [149, 0]
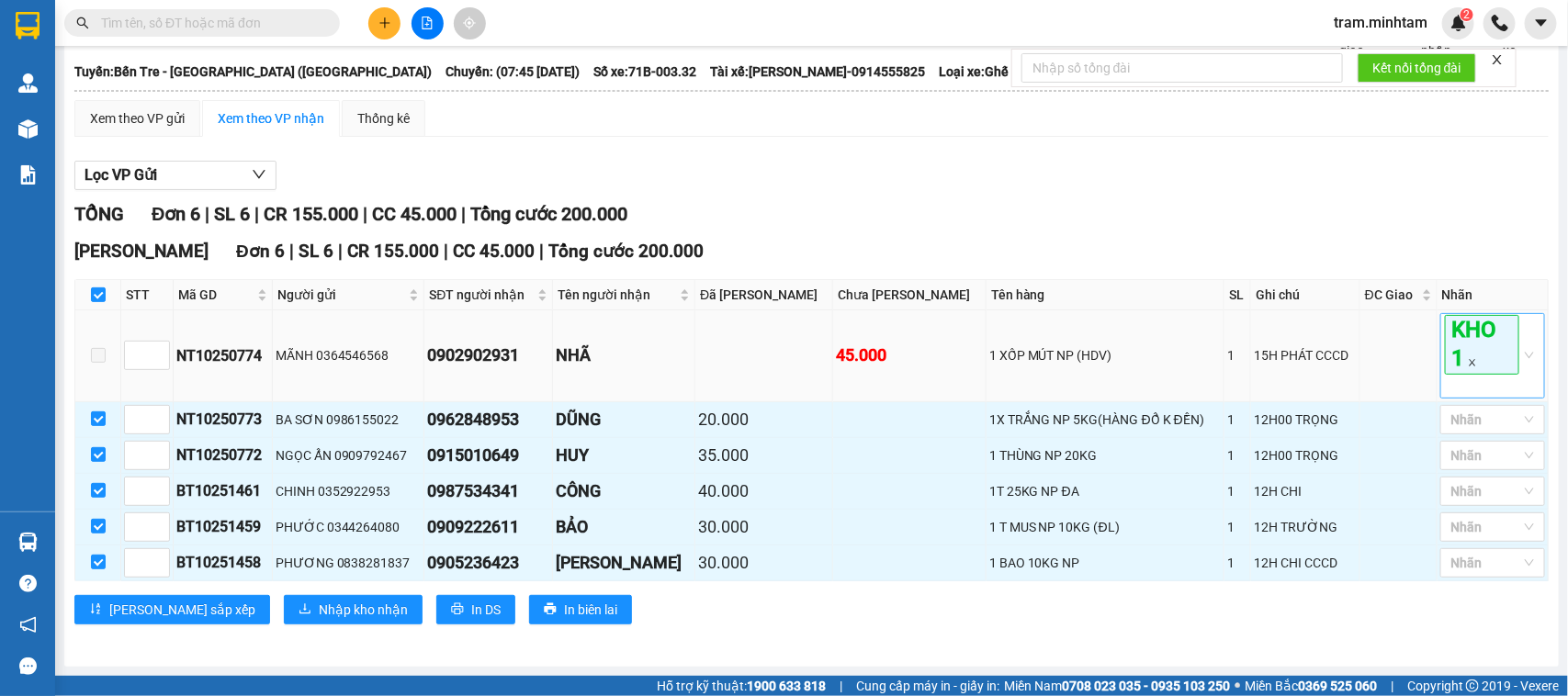
click at [1468, 358] on icon "close" at bounding box center [1472, 362] width 9 height 9
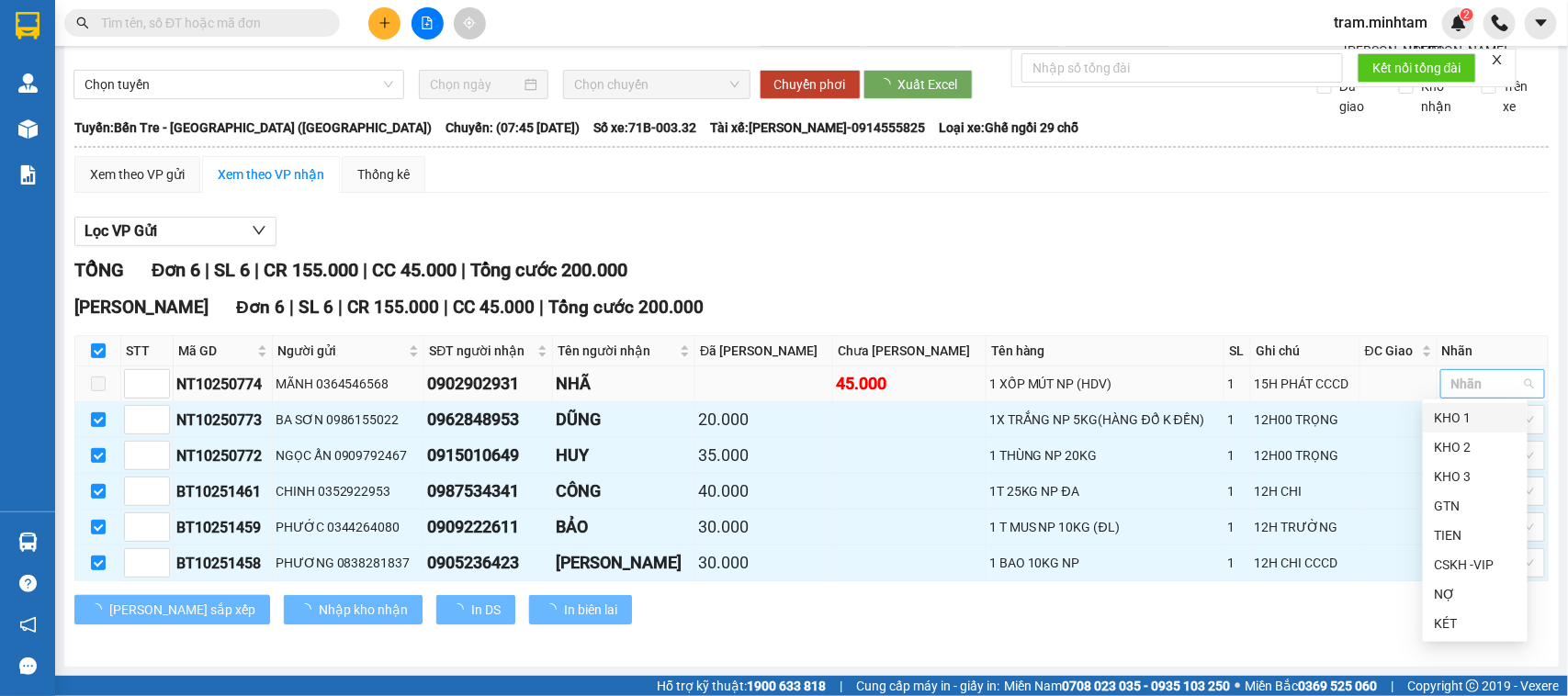
scroll to position [95, 0]
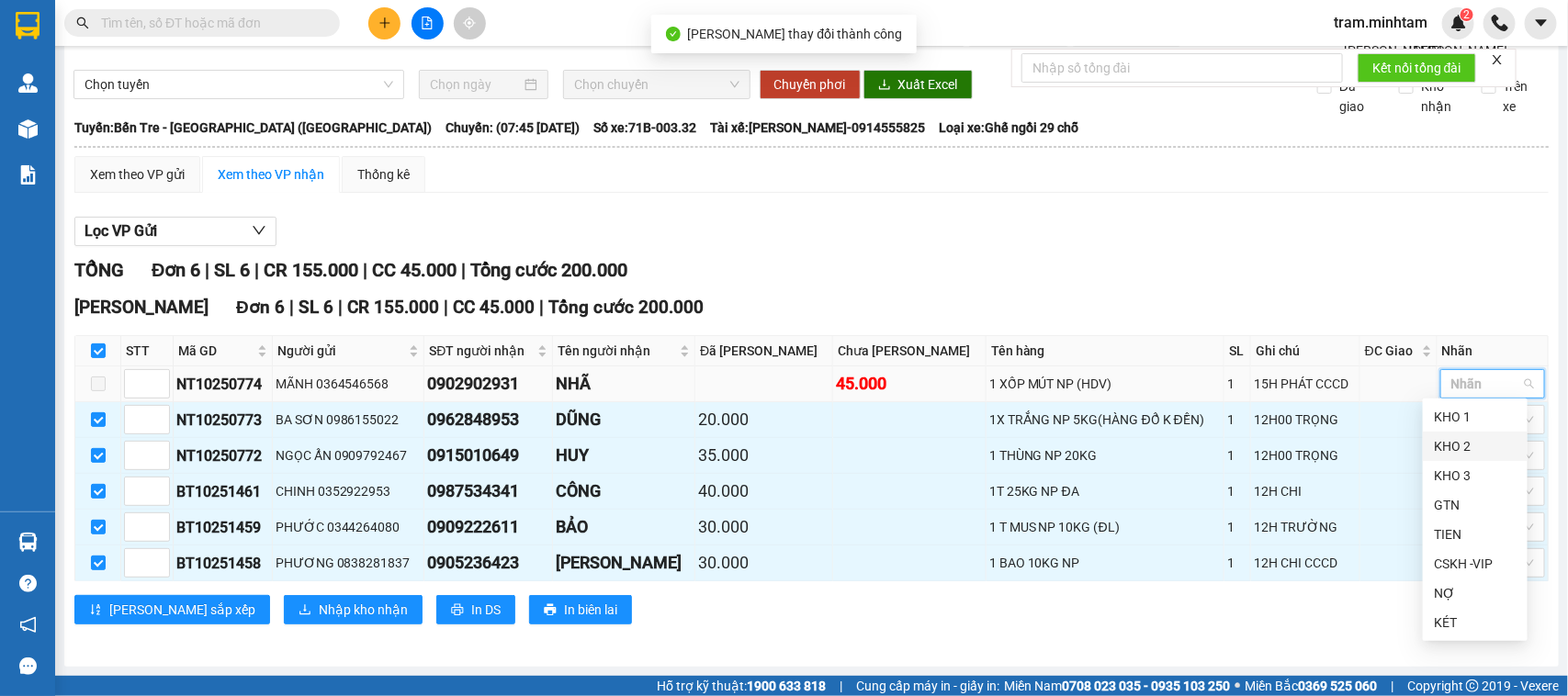
drag, startPoint x: 1470, startPoint y: 443, endPoint x: 1381, endPoint y: 419, distance: 92.2
click at [1468, 443] on div "KHO 2" at bounding box center [1474, 446] width 83 height 20
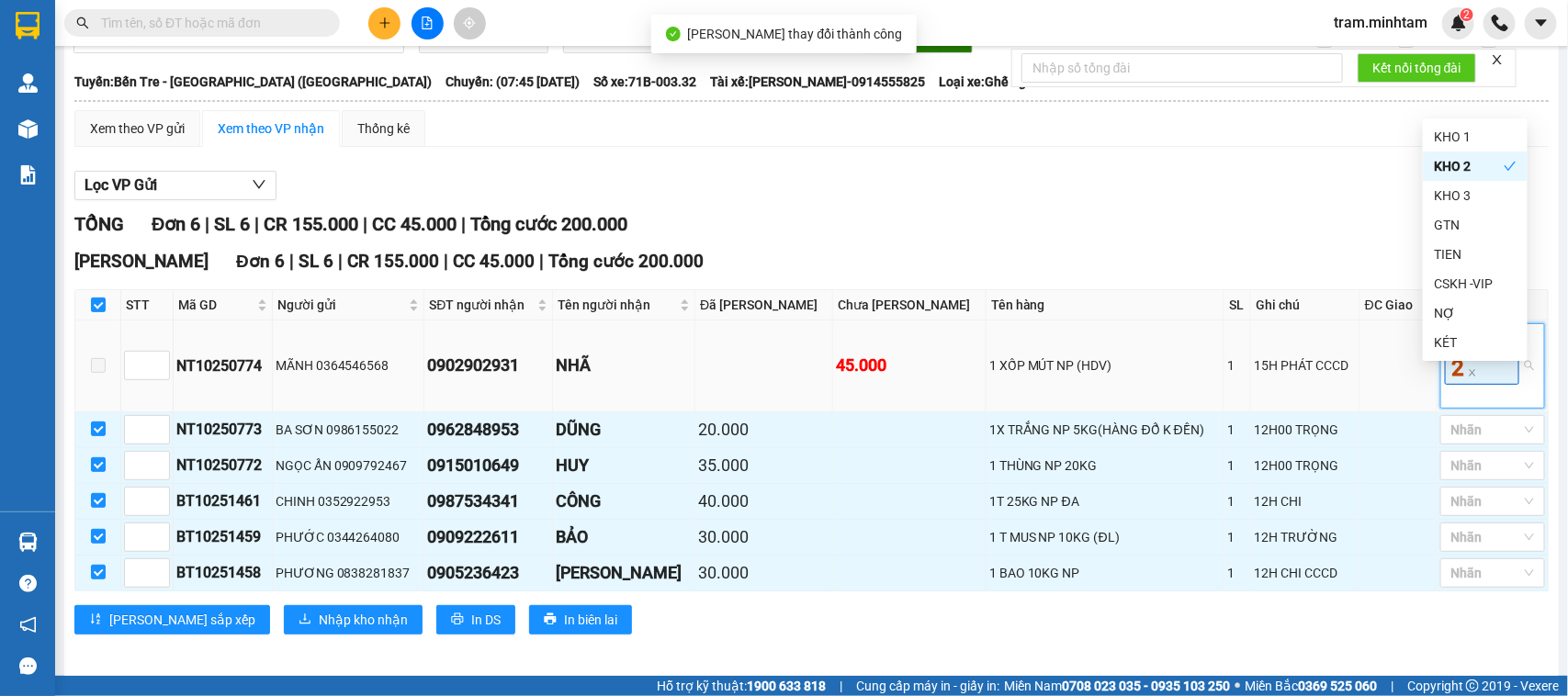
click at [1370, 407] on td at bounding box center [1400, 365] width 78 height 91
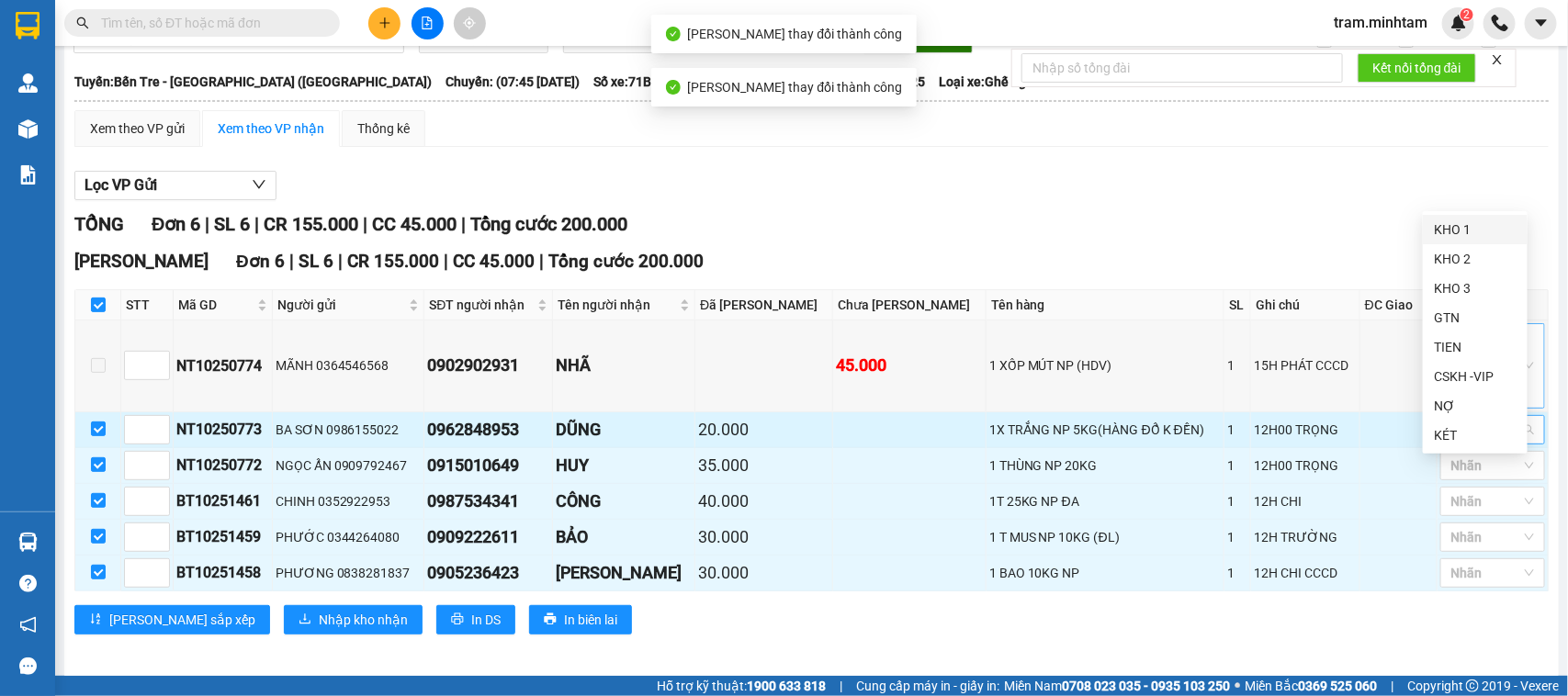
click at [1484, 441] on div at bounding box center [1484, 430] width 78 height 22
drag, startPoint x: 1479, startPoint y: 227, endPoint x: 1509, endPoint y: 470, distance: 244.8
click at [1479, 230] on div "KHO 1" at bounding box center [1474, 230] width 83 height 20
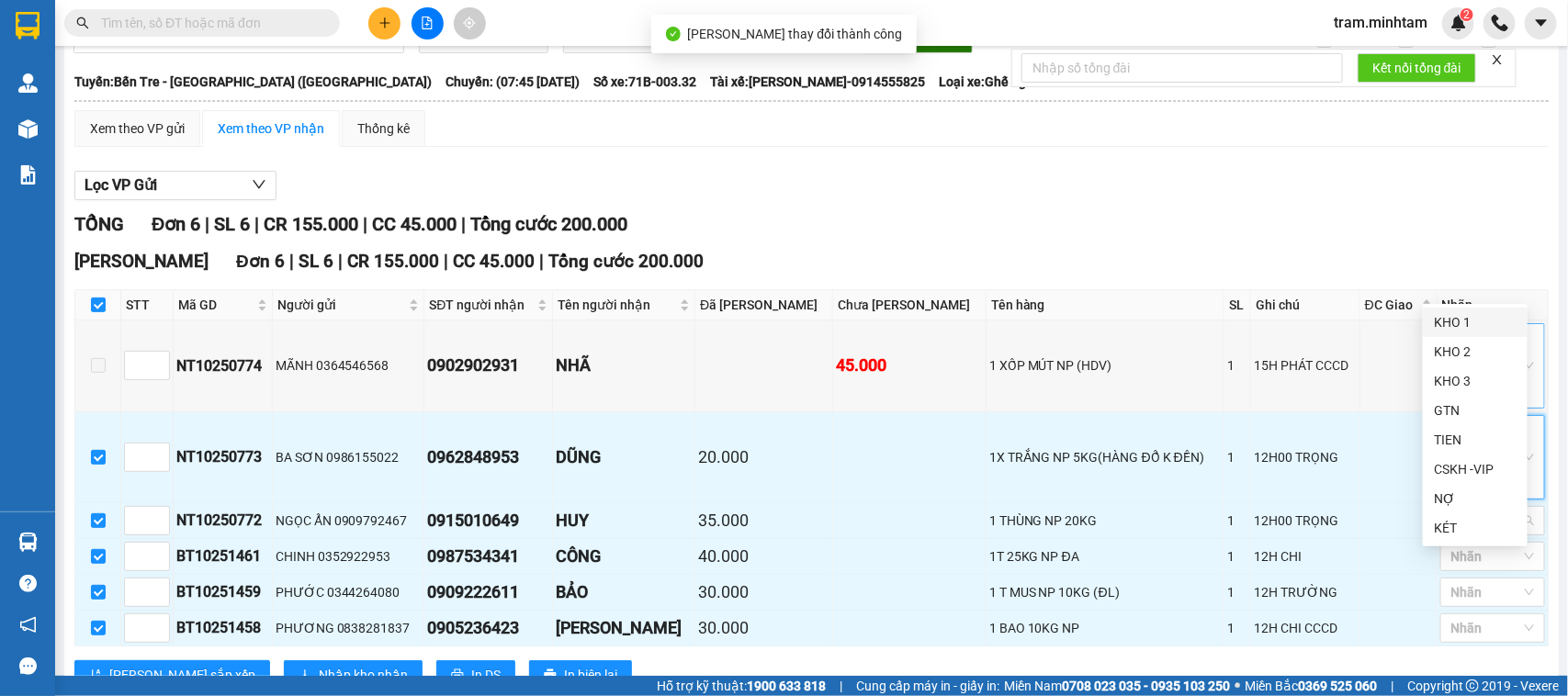
drag, startPoint x: 1463, startPoint y: 571, endPoint x: 1467, endPoint y: 400, distance: 171.0
click at [1461, 532] on div at bounding box center [1484, 521] width 78 height 22
click at [1475, 331] on div "KHO 1" at bounding box center [1474, 323] width 83 height 20
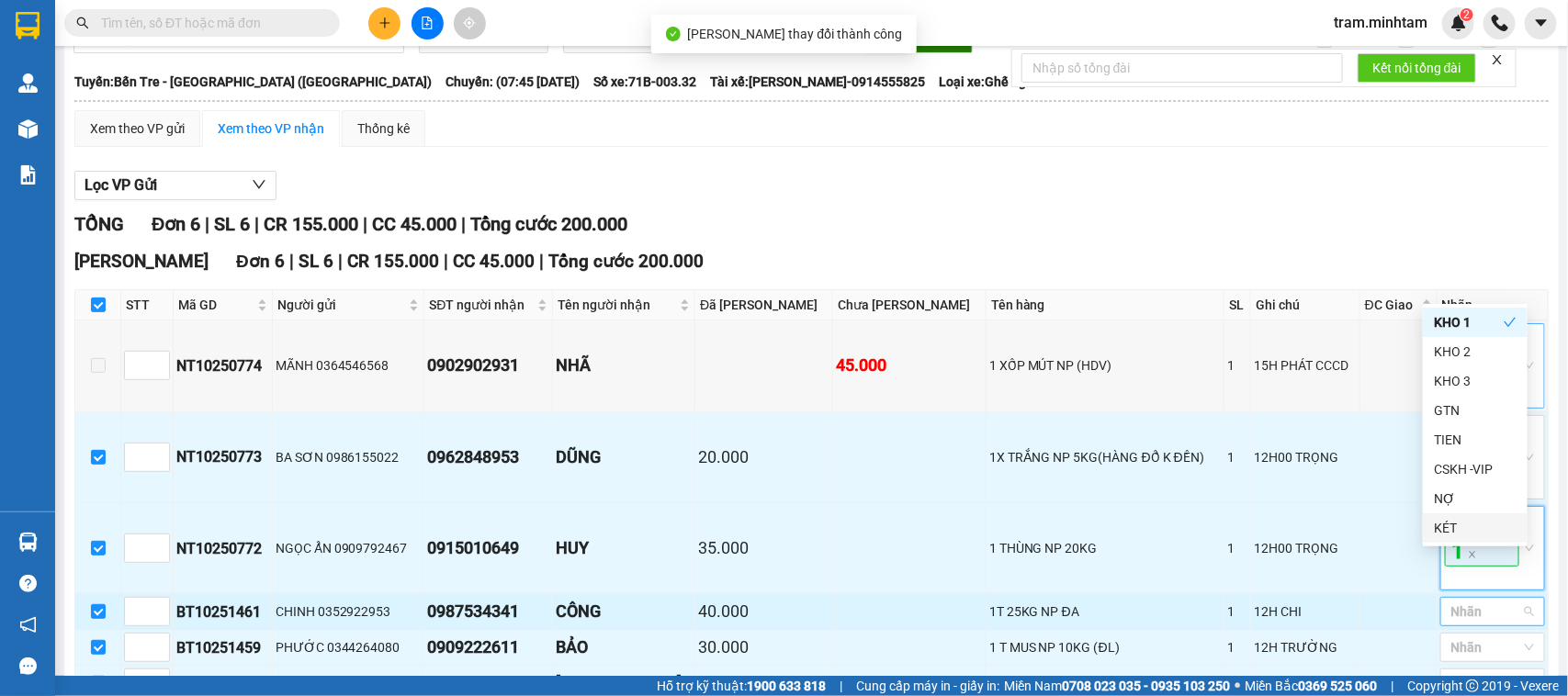
click at [1471, 623] on div at bounding box center [1484, 611] width 78 height 22
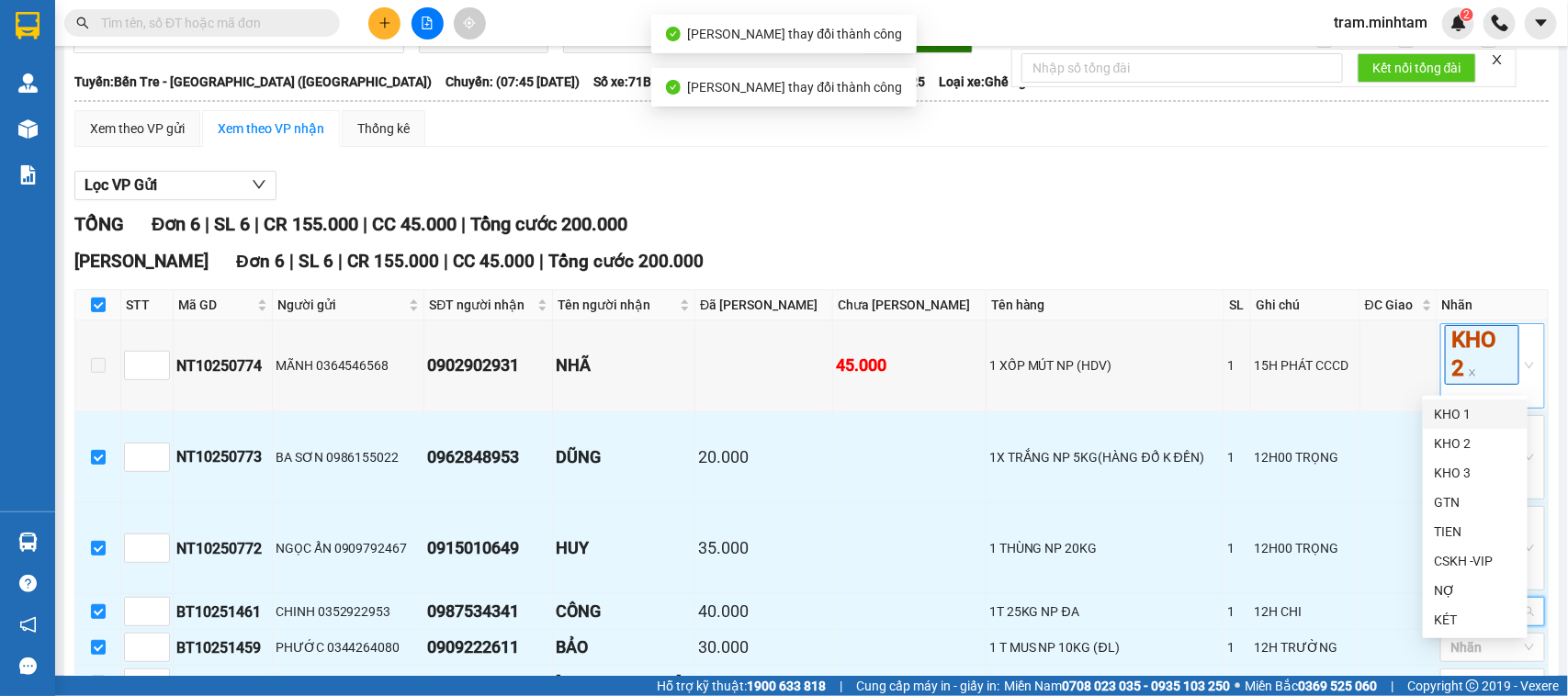
click at [1472, 423] on div "KHO 1" at bounding box center [1474, 414] width 83 height 20
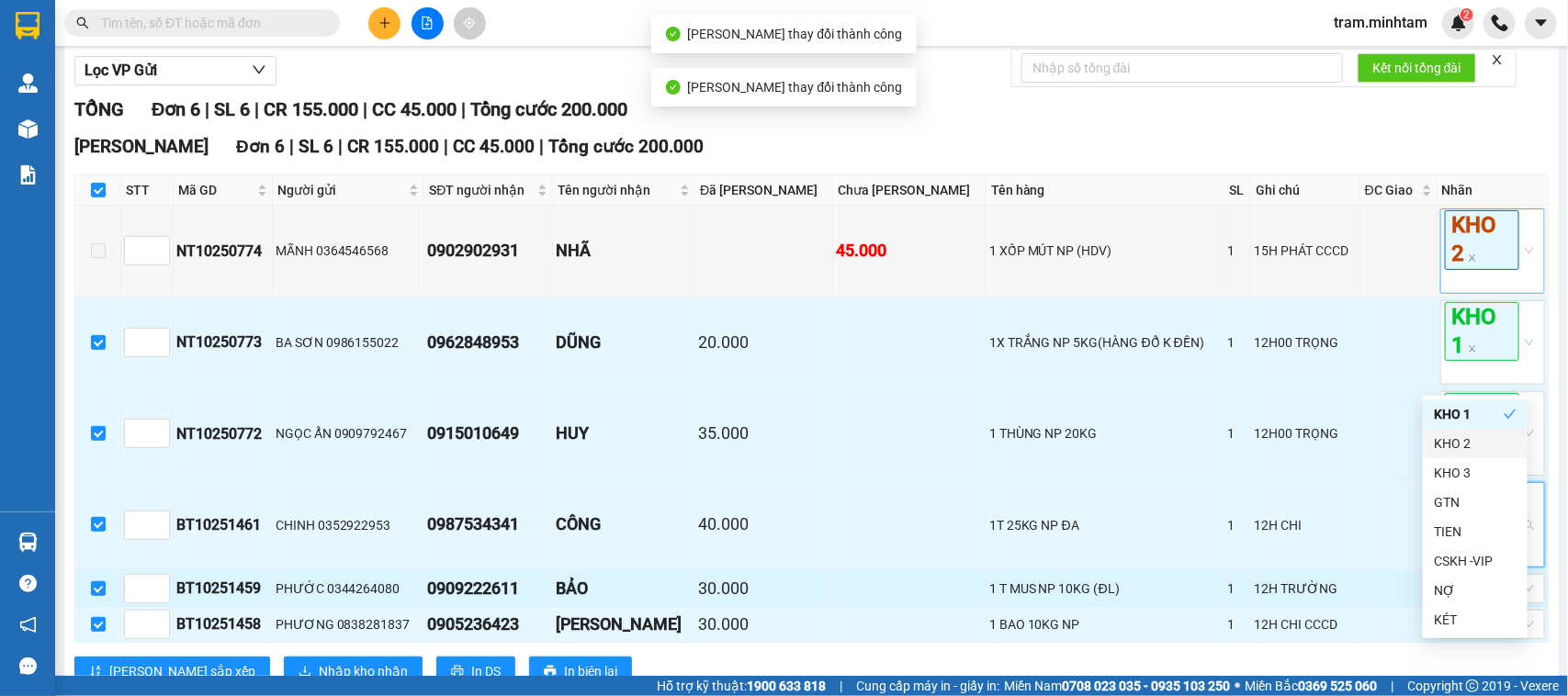
scroll to position [318, 0]
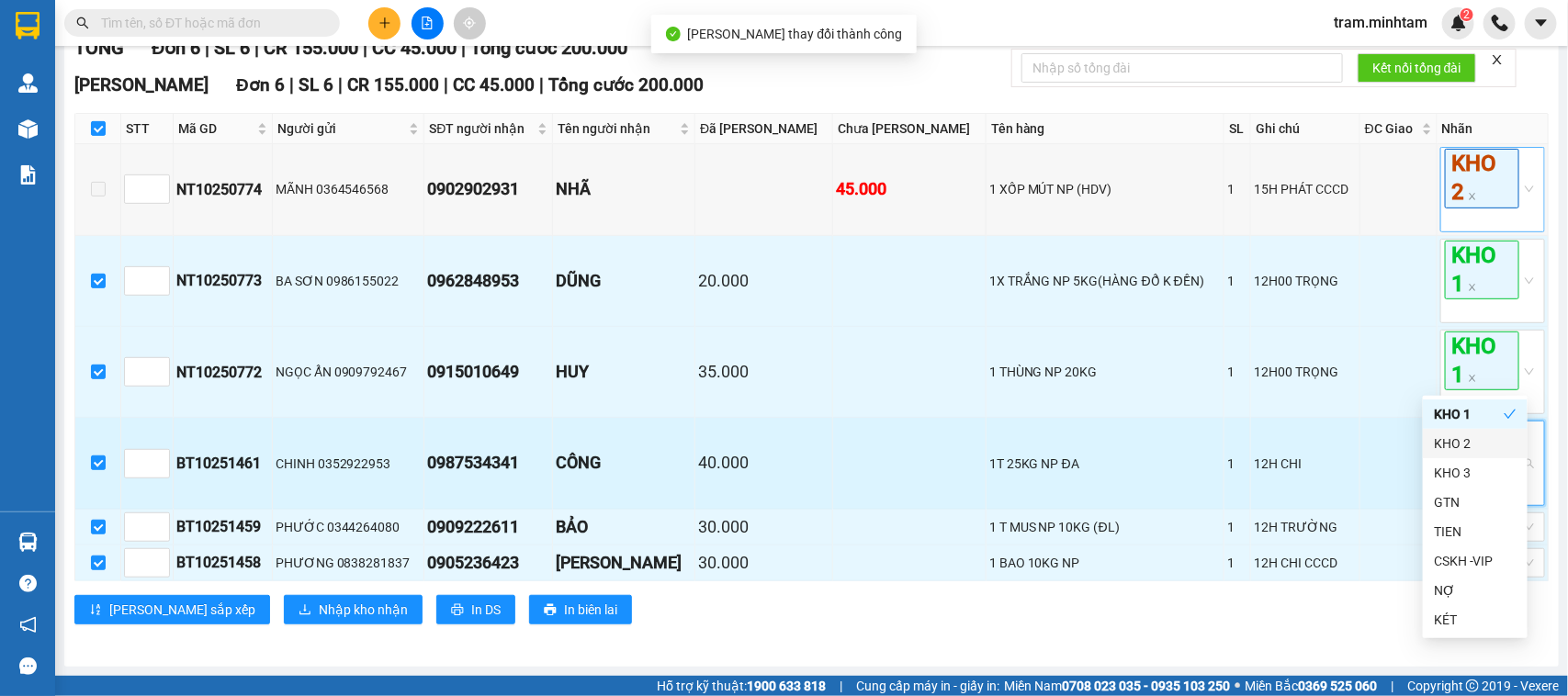
drag, startPoint x: 1201, startPoint y: 439, endPoint x: 1463, endPoint y: 485, distance: 266.0
click at [1225, 439] on td "1" at bounding box center [1237, 463] width 27 height 91
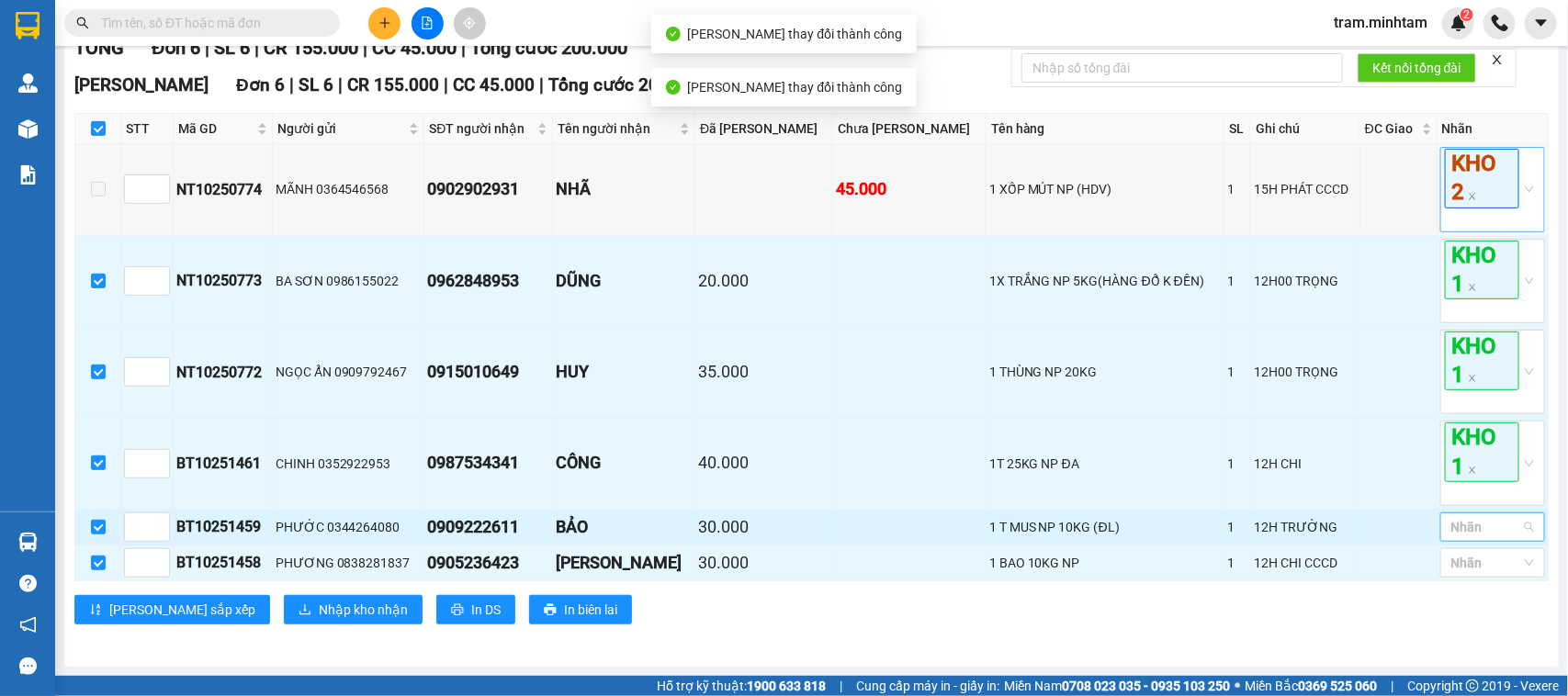
click at [1480, 519] on div at bounding box center [1484, 528] width 78 height 22
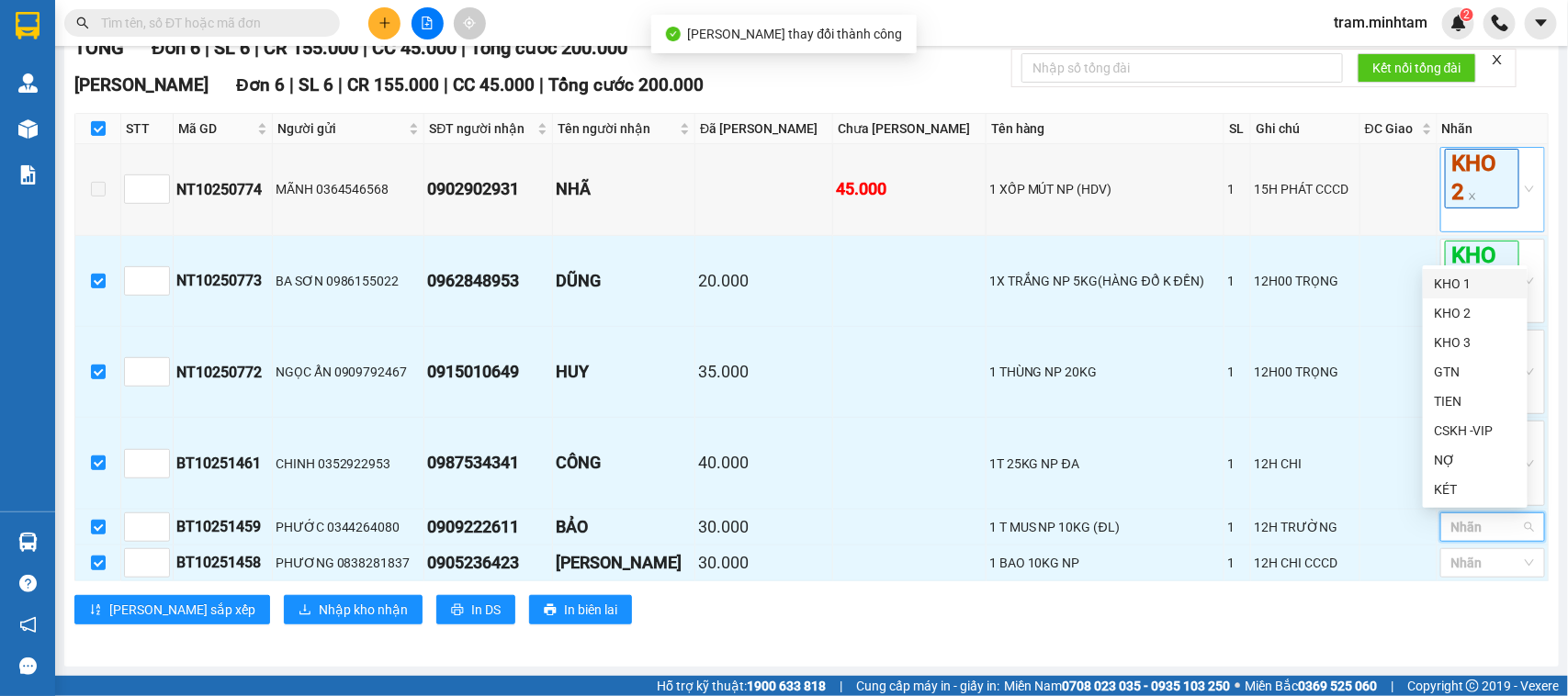
drag, startPoint x: 1468, startPoint y: 274, endPoint x: 1431, endPoint y: 478, distance: 207.3
click at [1466, 274] on div "KHO 1" at bounding box center [1474, 284] width 83 height 20
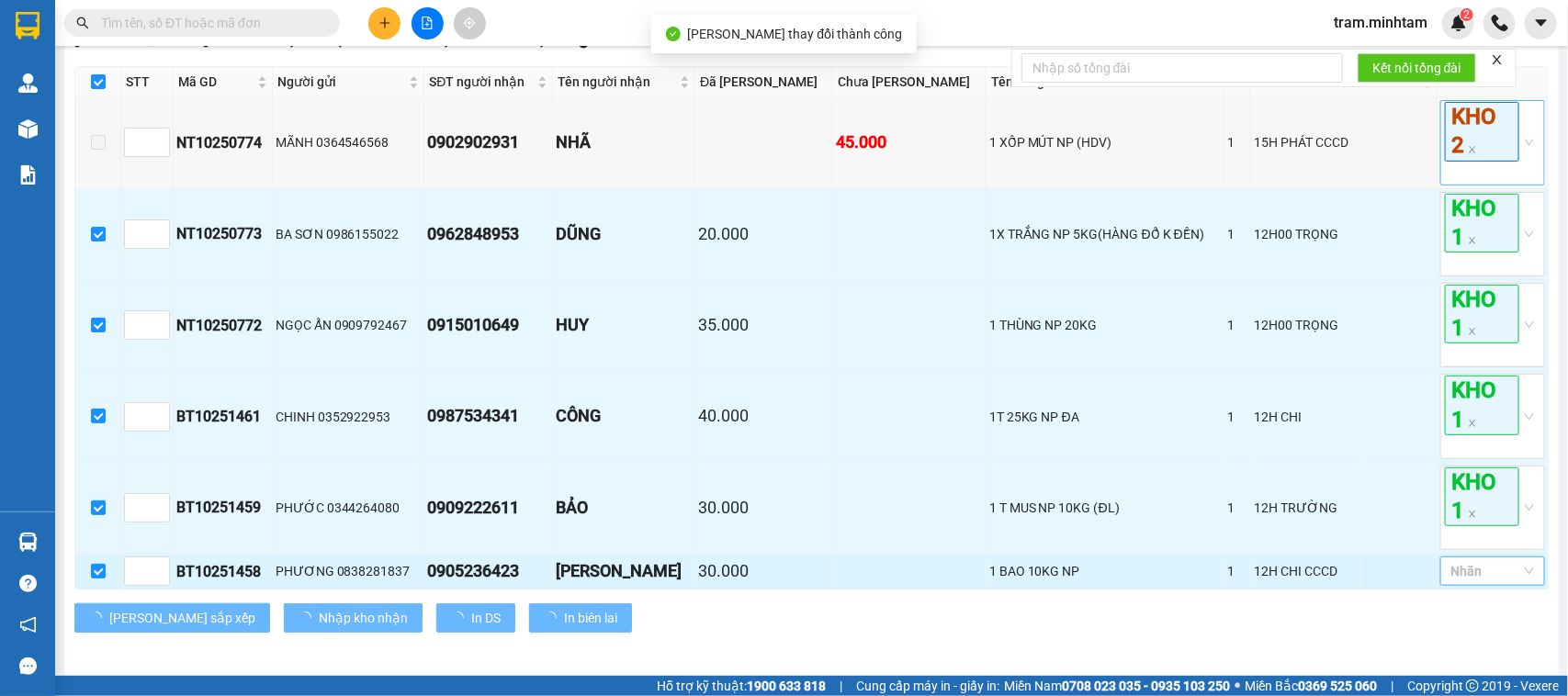
drag, startPoint x: 1309, startPoint y: 604, endPoint x: 1498, endPoint y: 612, distance: 189.2
click at [1320, 589] on td "12H CHI CCCD" at bounding box center [1305, 572] width 109 height 36
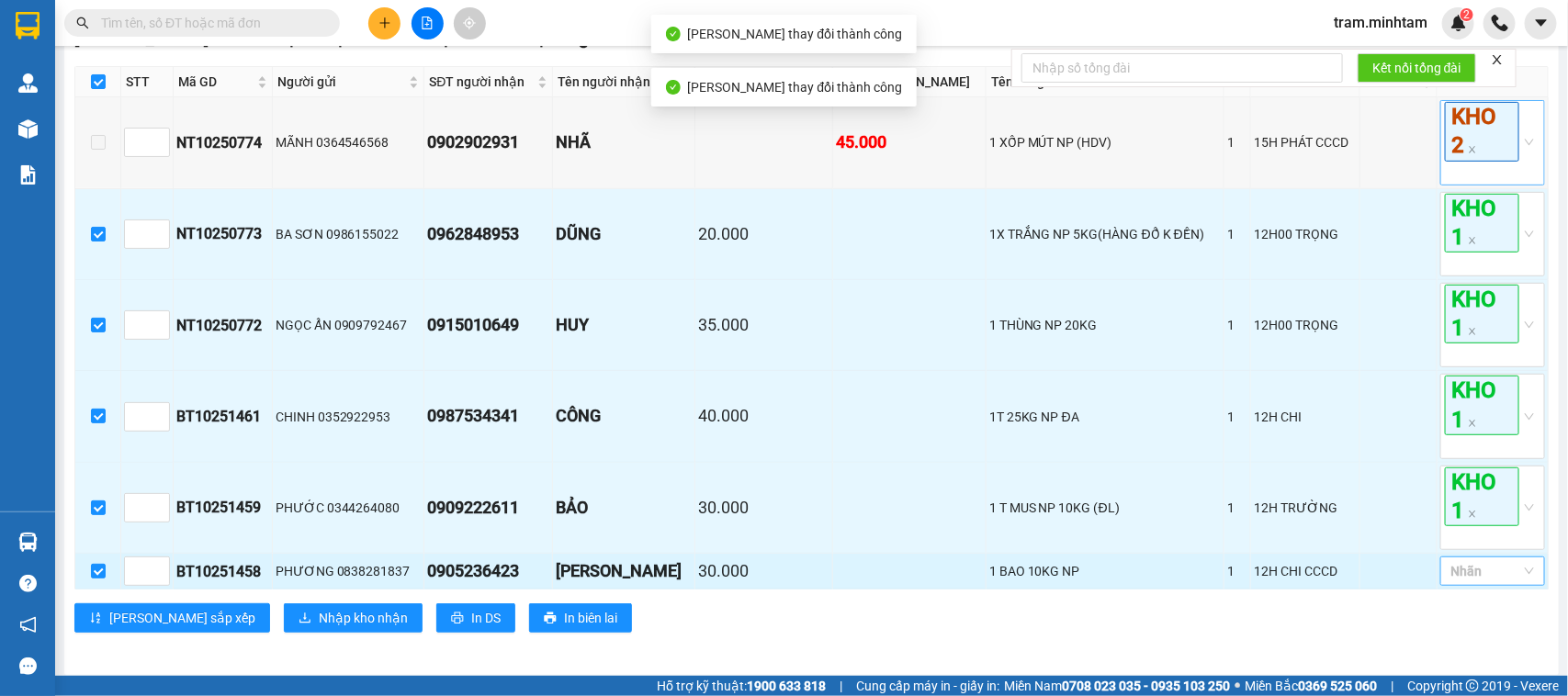
click at [1468, 582] on div at bounding box center [1484, 572] width 78 height 22
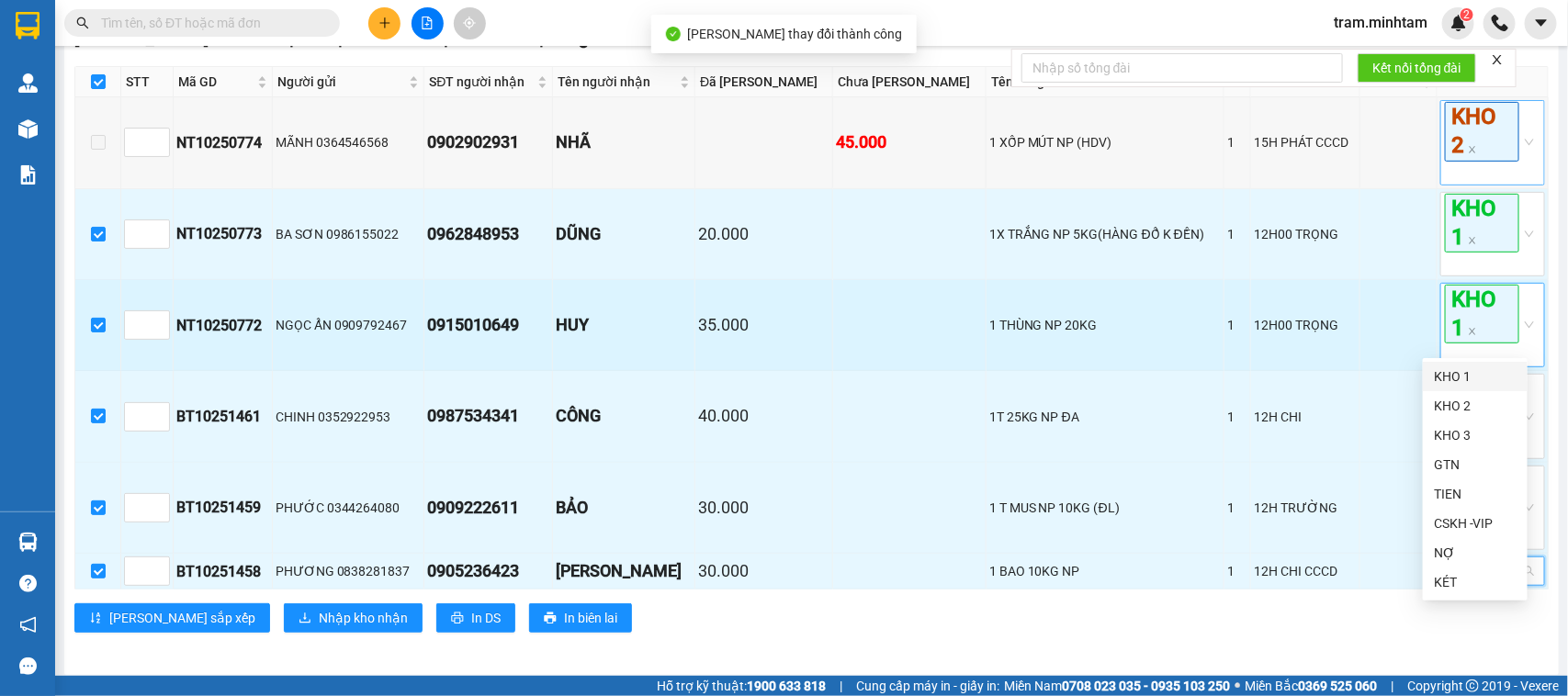
click at [1466, 358] on body "Kết quả tìm kiếm ( 0 ) Bộ lọc No Data tram.minhtam 2 Quản [PERSON_NAME] lý giao…" at bounding box center [784, 348] width 1568 height 696
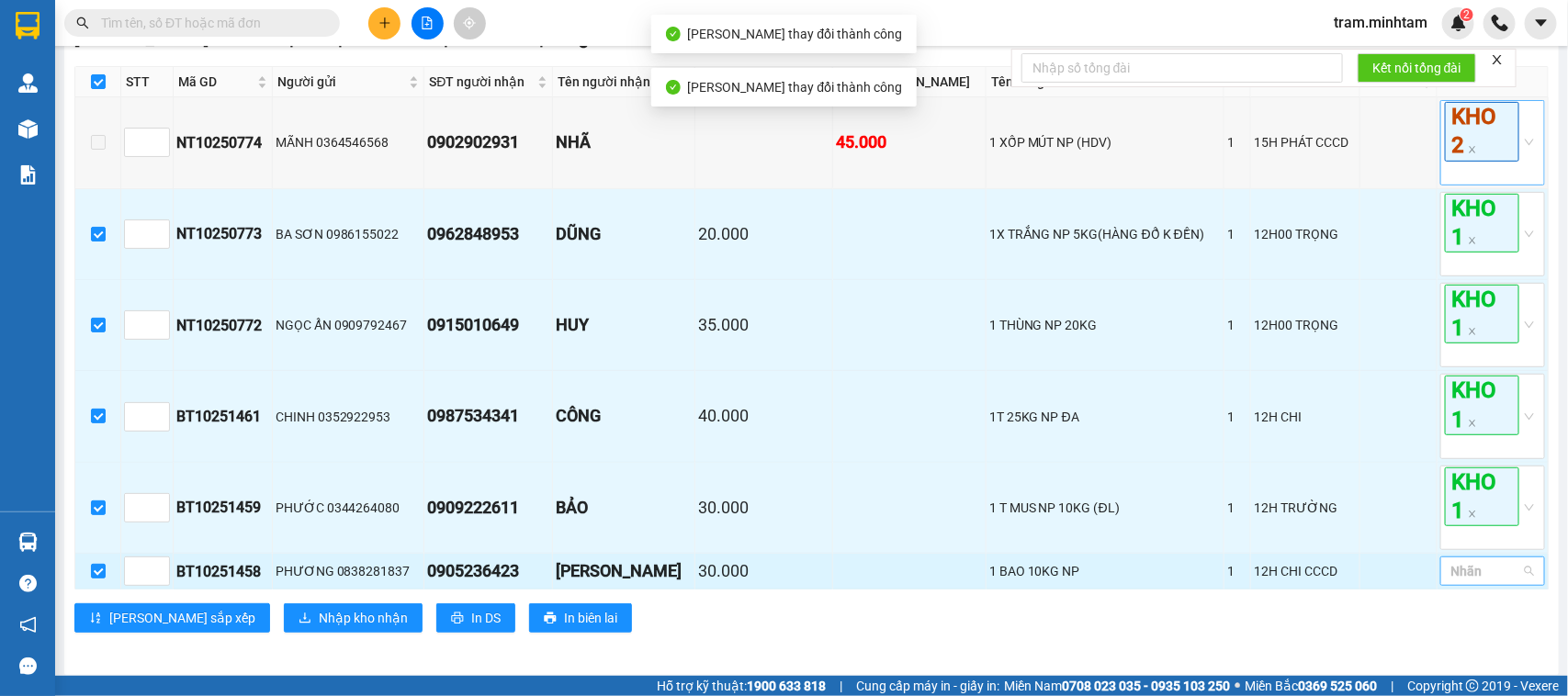
click at [1495, 582] on div at bounding box center [1484, 572] width 78 height 22
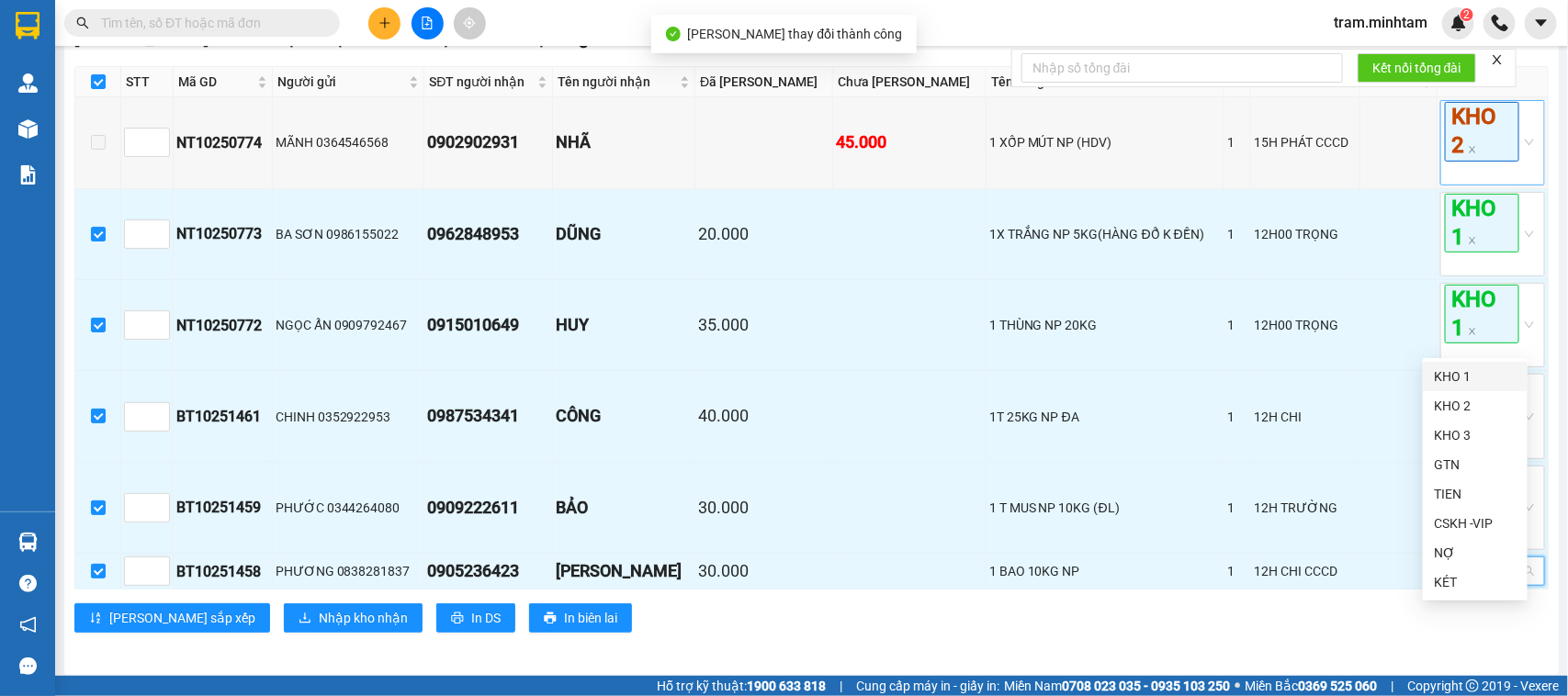
click at [1460, 377] on div "KHO 1" at bounding box center [1474, 376] width 83 height 20
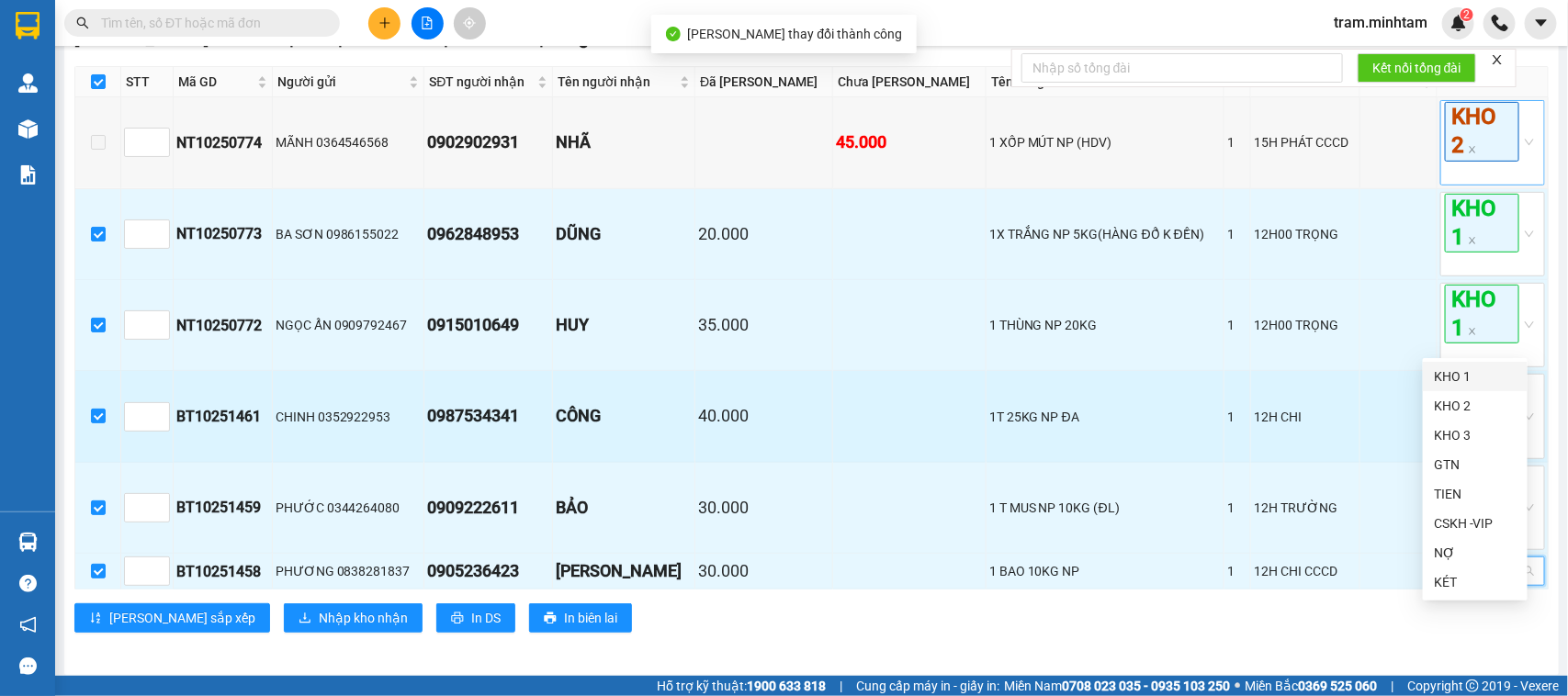
click at [1100, 451] on td "1T 25KG NP ĐA" at bounding box center [1106, 416] width 239 height 91
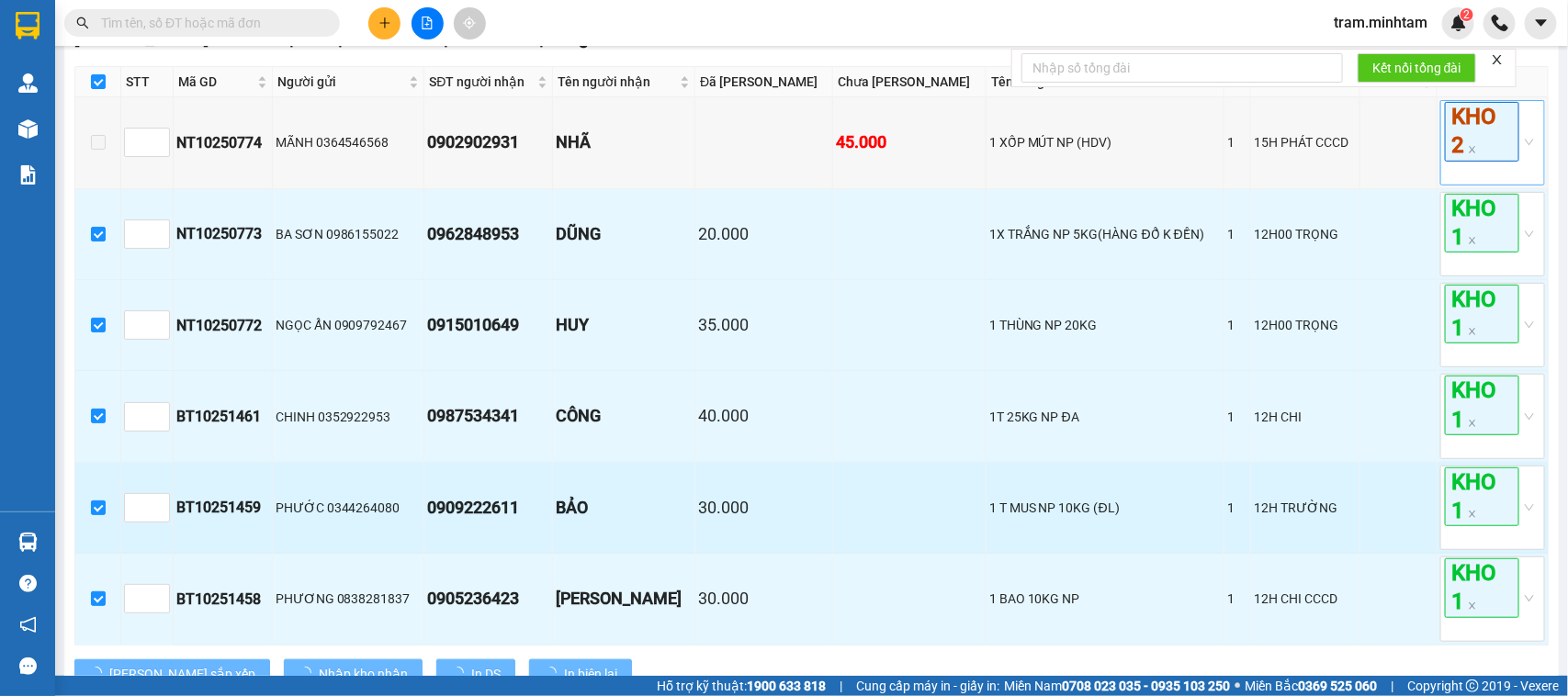
scroll to position [430, 0]
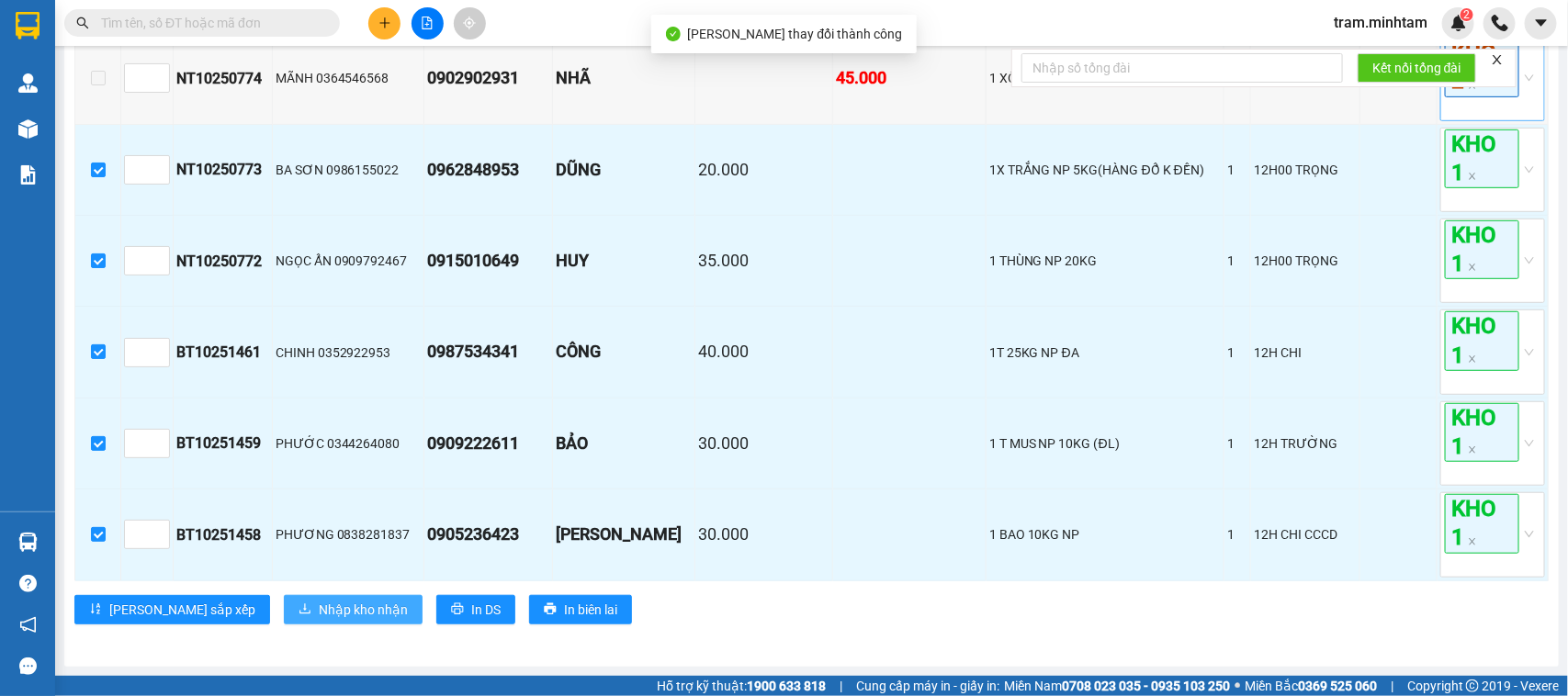
click at [332, 612] on button "Nhập kho nhận" at bounding box center [352, 610] width 138 height 30
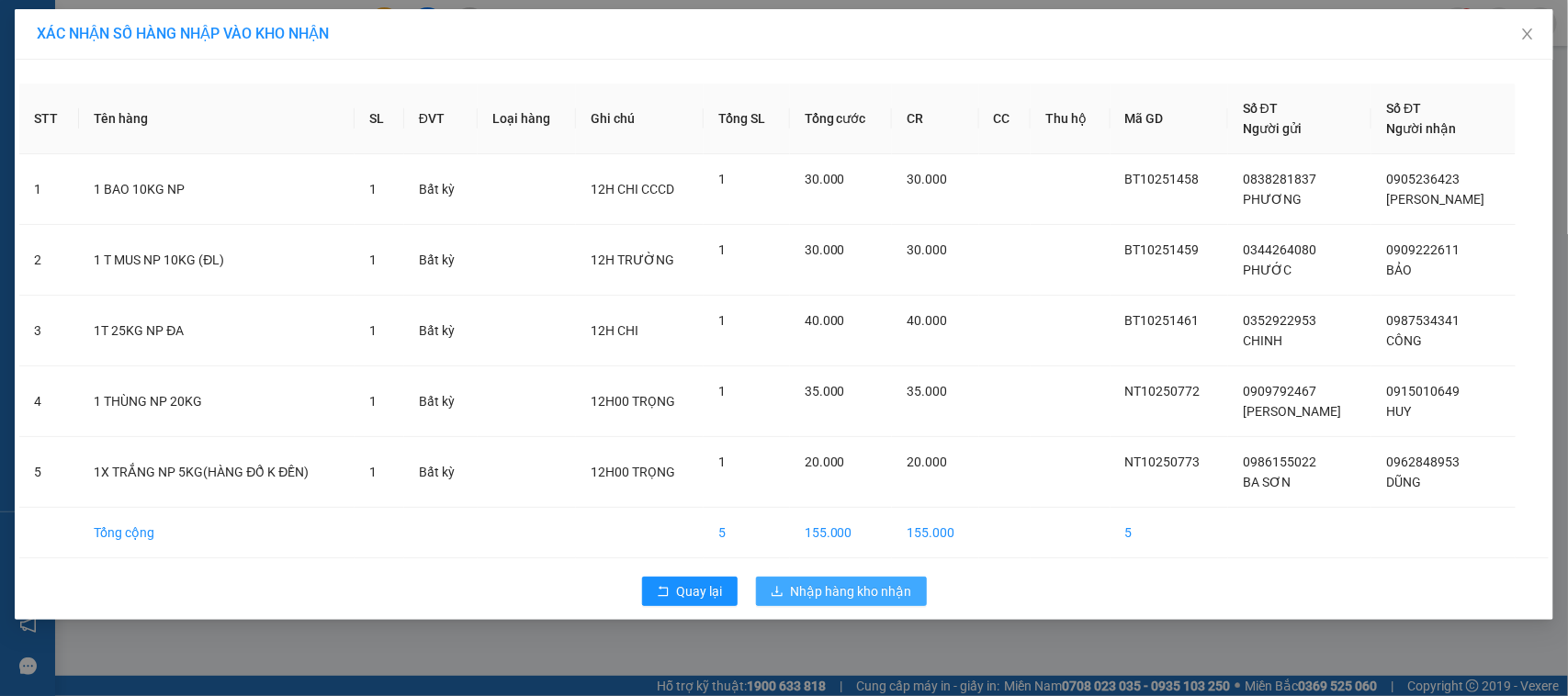
drag, startPoint x: 846, startPoint y: 588, endPoint x: 842, endPoint y: 579, distance: 9.8
click at [846, 588] on span "Nhập hàng kho nhận" at bounding box center [852, 591] width 121 height 20
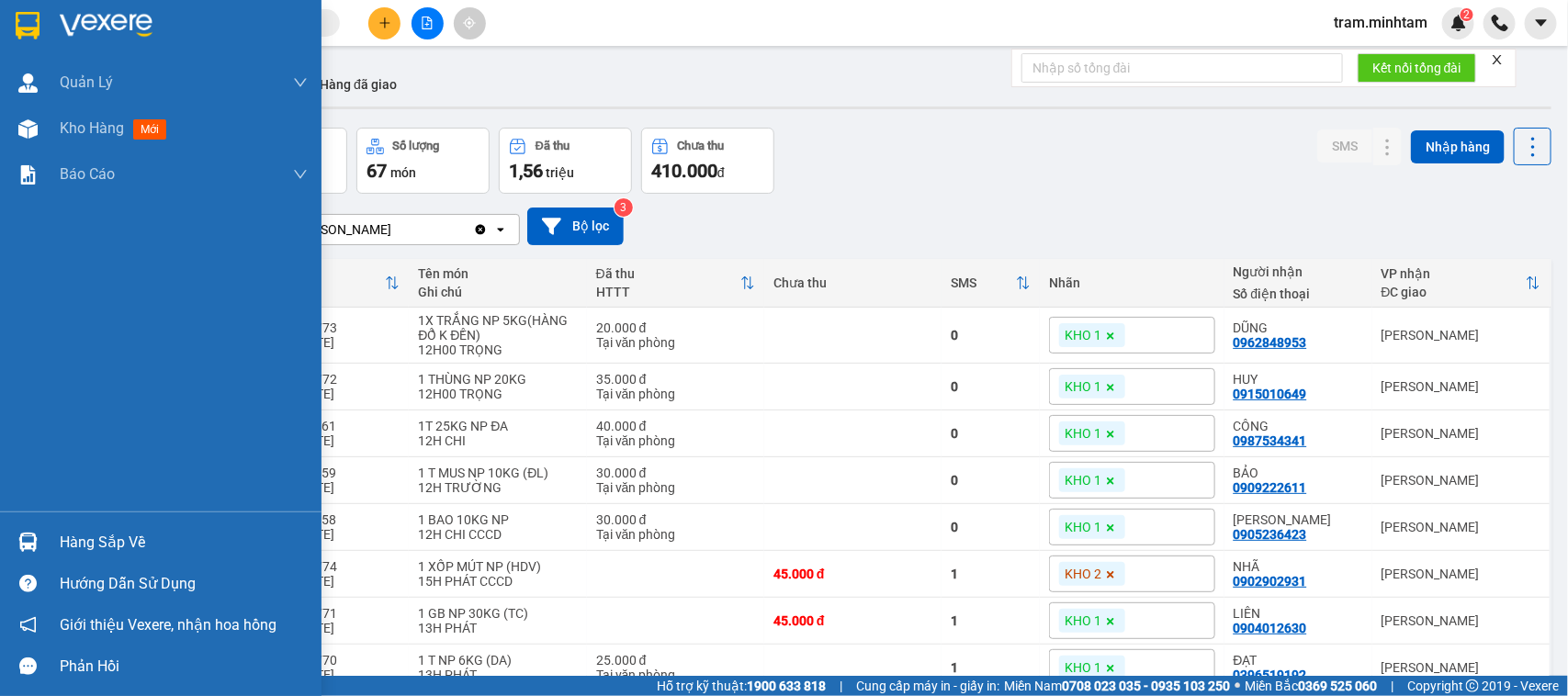
drag, startPoint x: 56, startPoint y: 533, endPoint x: 48, endPoint y: 522, distance: 13.6
click at [57, 531] on div "Hàng sắp về" at bounding box center [160, 543] width 322 height 42
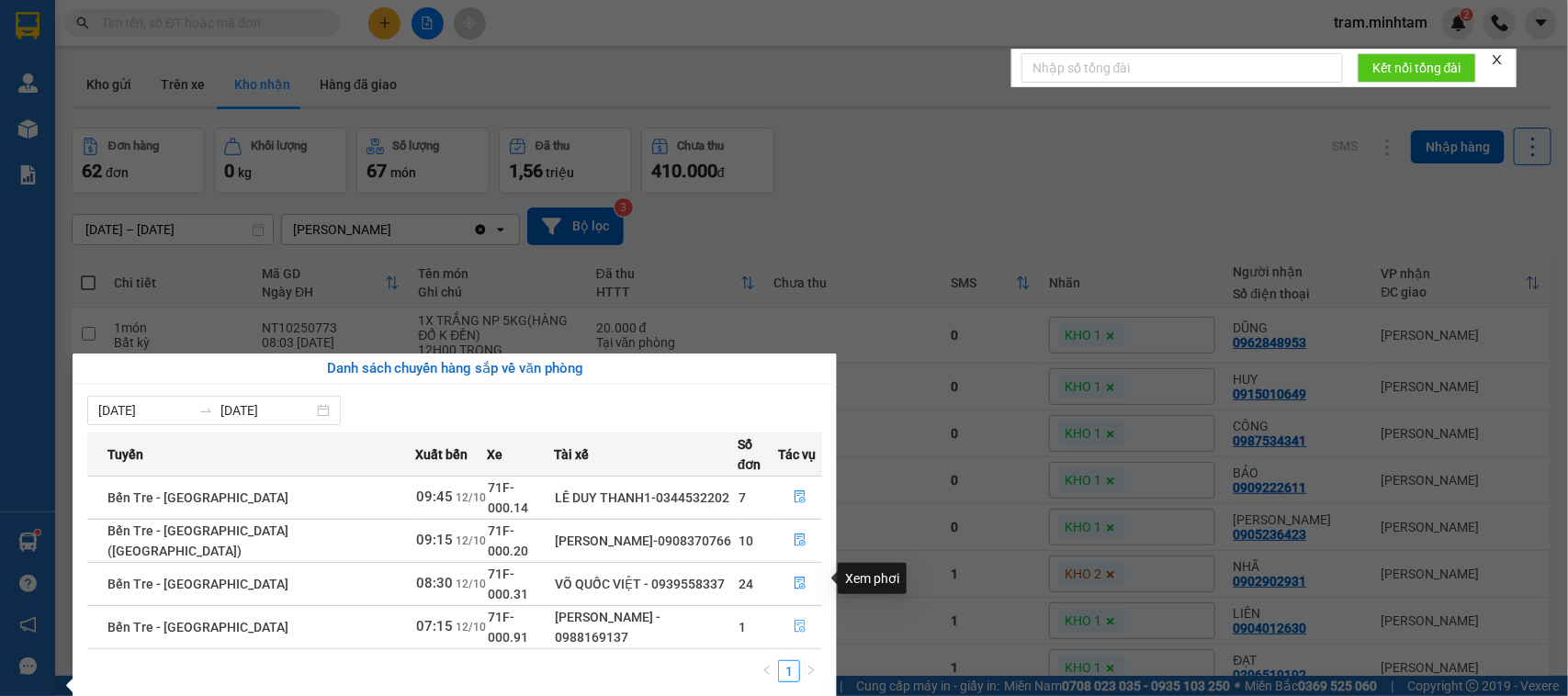
click at [783, 612] on button "button" at bounding box center [800, 627] width 42 height 30
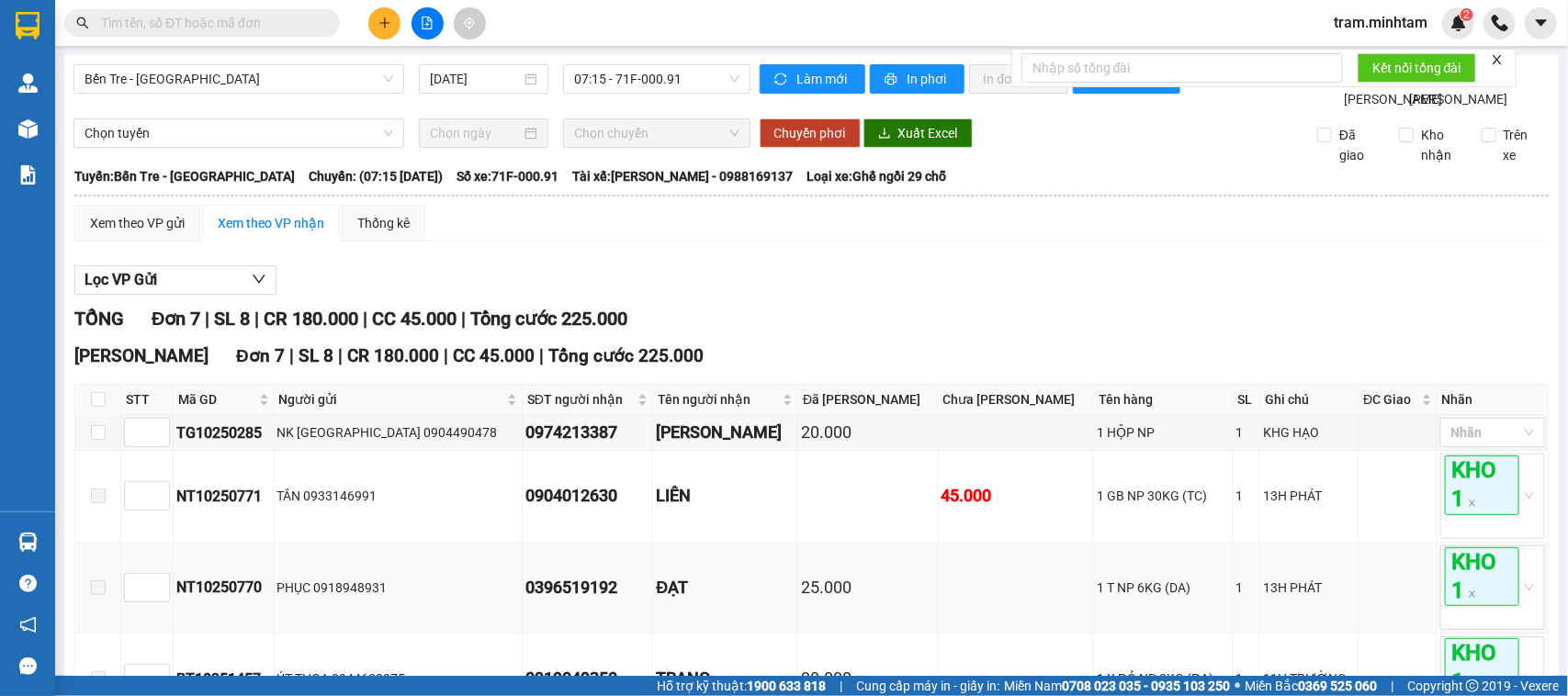
scroll to position [230, 0]
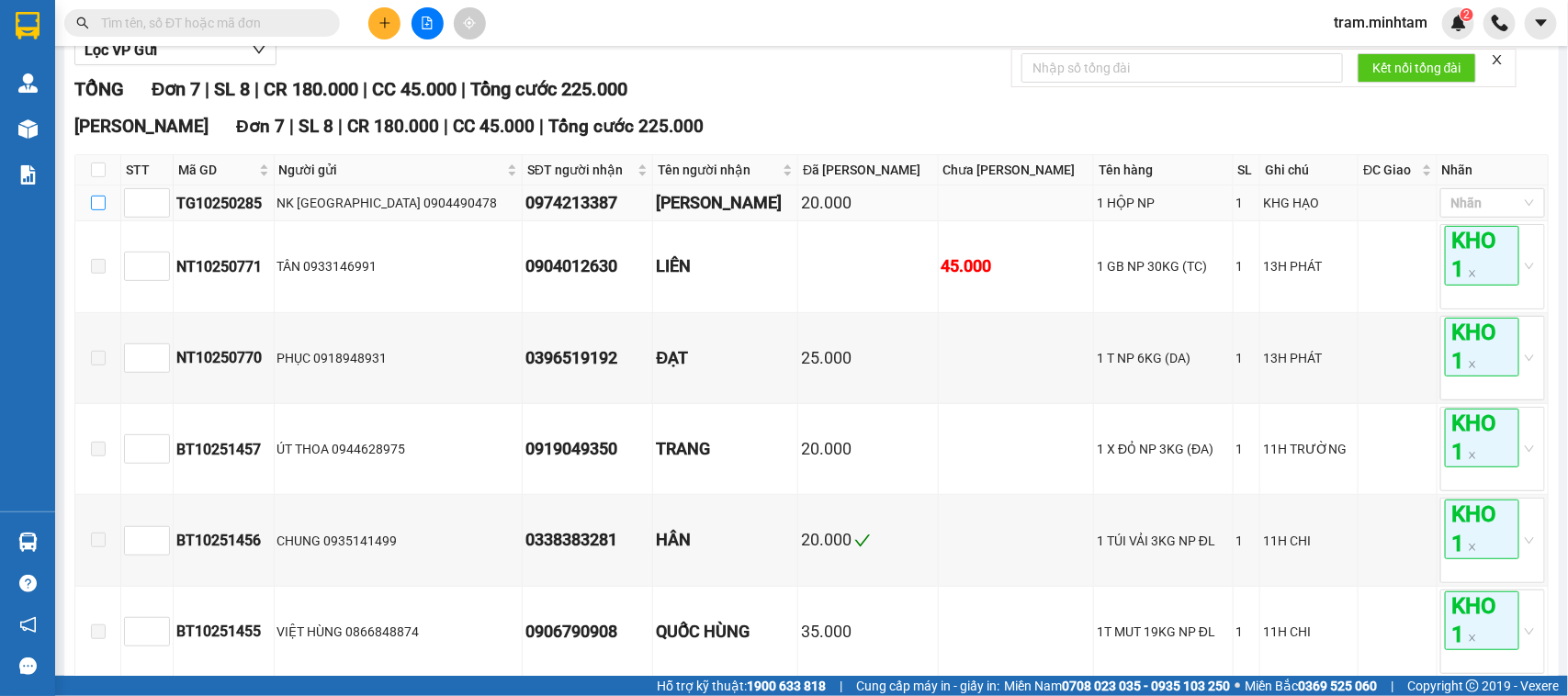
click at [93, 210] on input "checkbox" at bounding box center [98, 203] width 15 height 15
checkbox input "true"
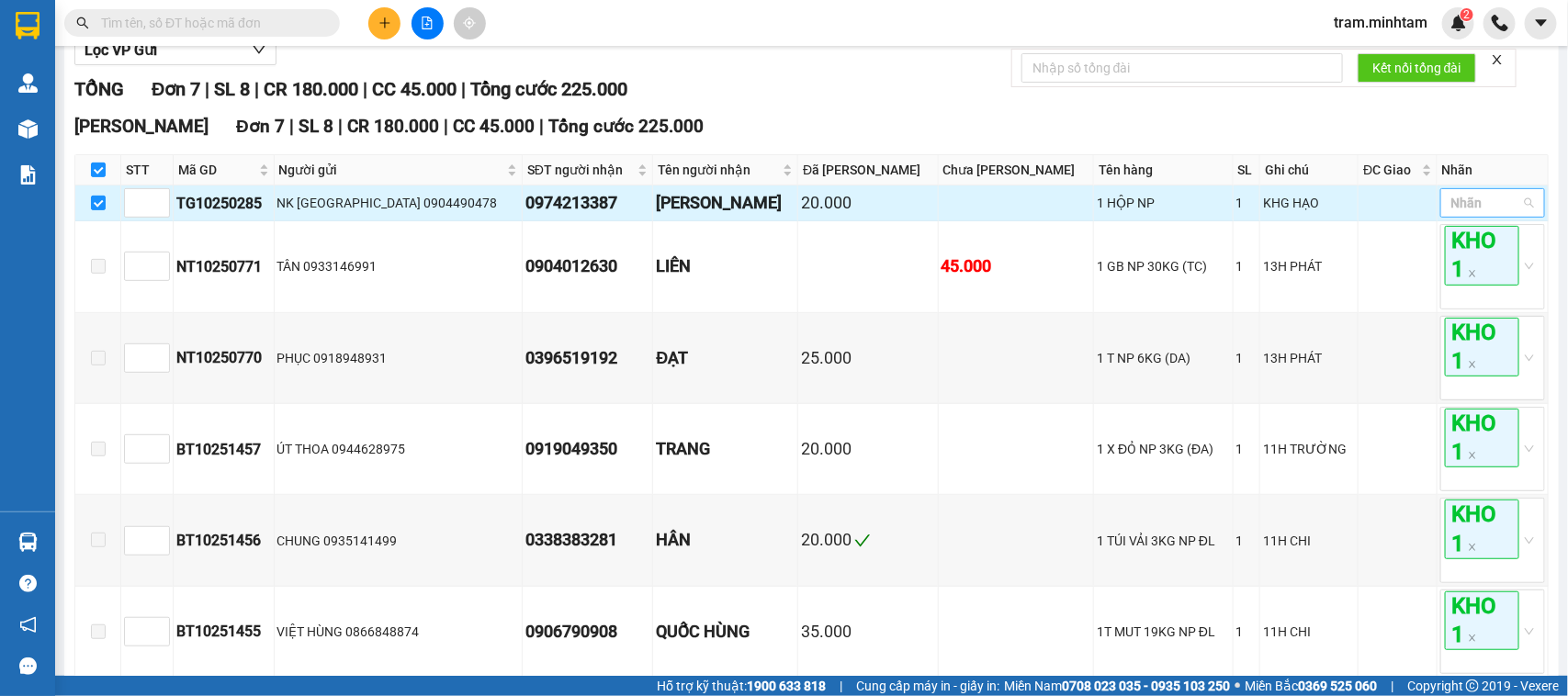
click at [1500, 214] on div at bounding box center [1484, 203] width 78 height 22
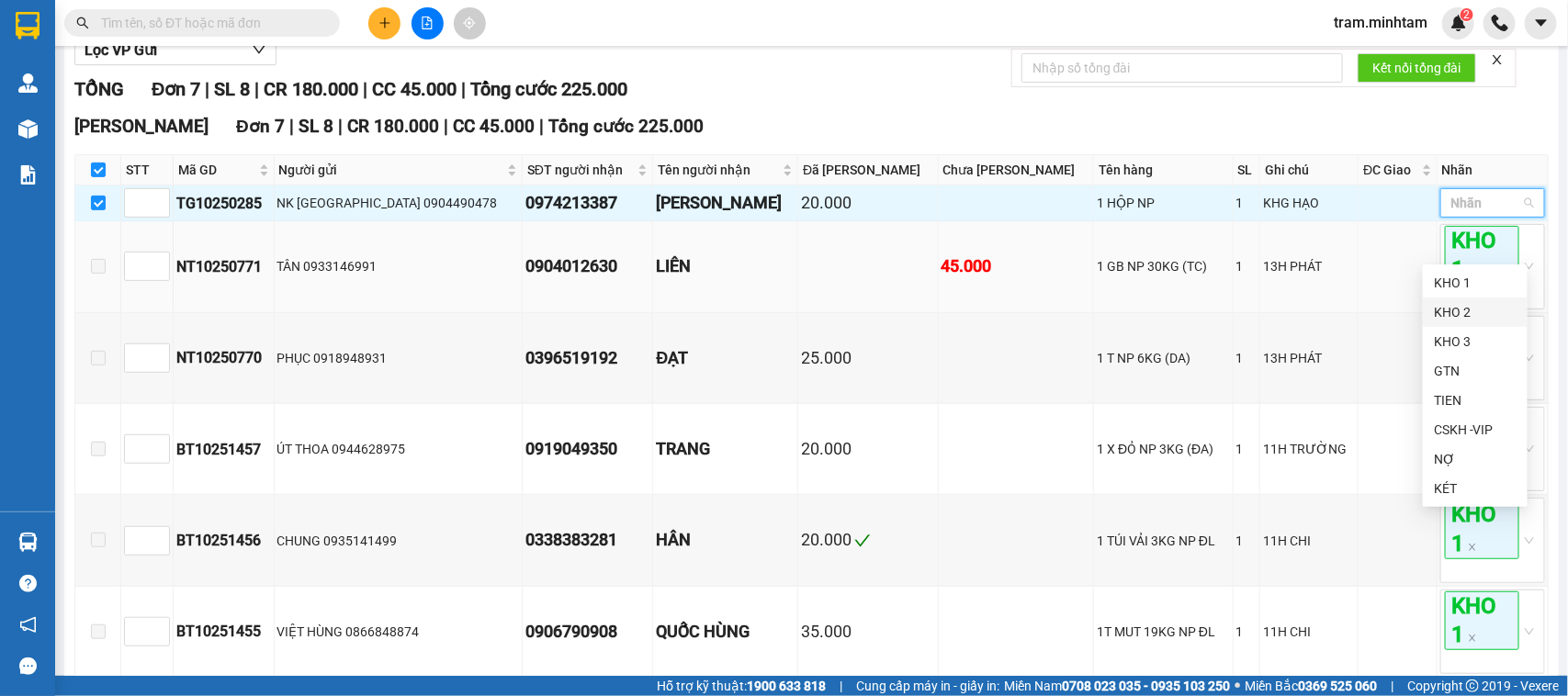
drag, startPoint x: 1450, startPoint y: 311, endPoint x: 1222, endPoint y: 332, distance: 229.0
click at [1449, 310] on div "KHO 2" at bounding box center [1474, 313] width 83 height 20
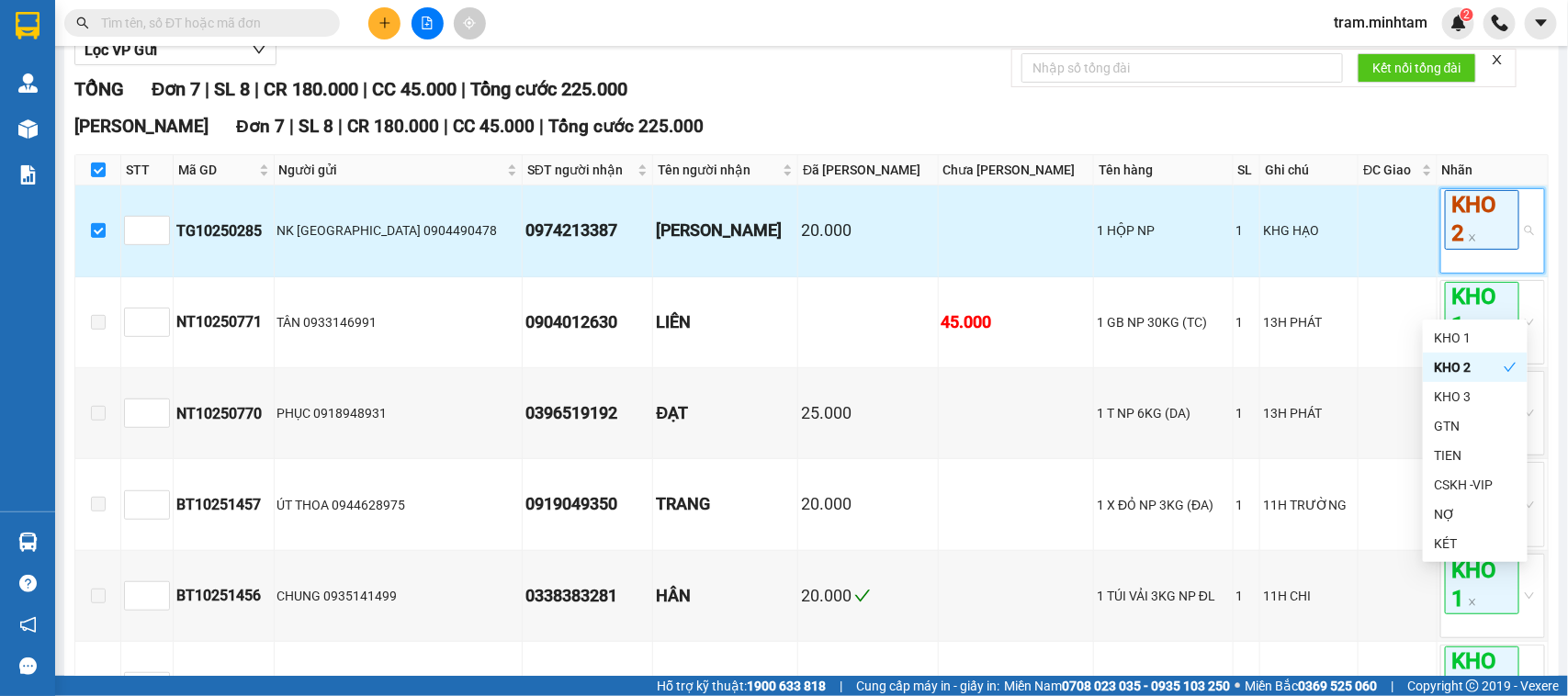
click at [721, 277] on td "[PERSON_NAME]" at bounding box center [726, 230] width 145 height 91
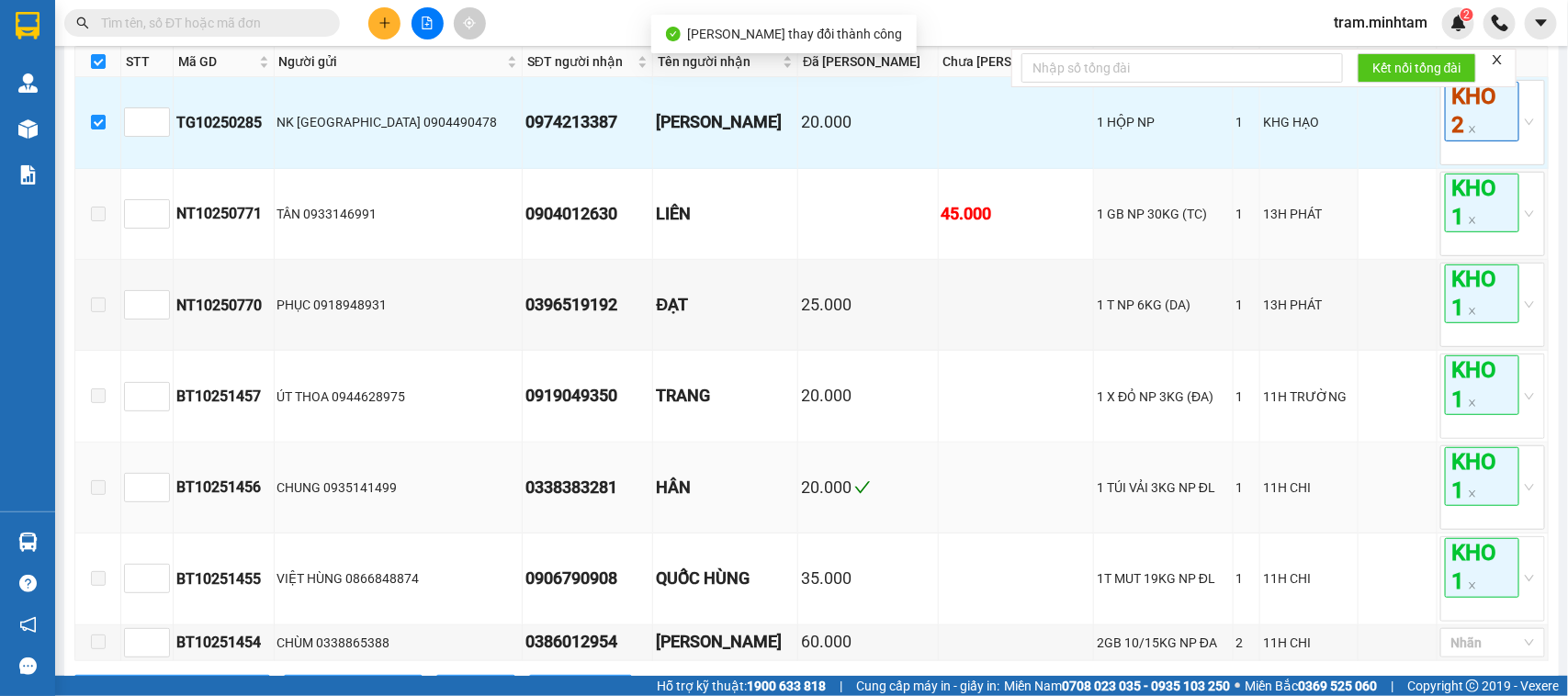
scroll to position [466, 0]
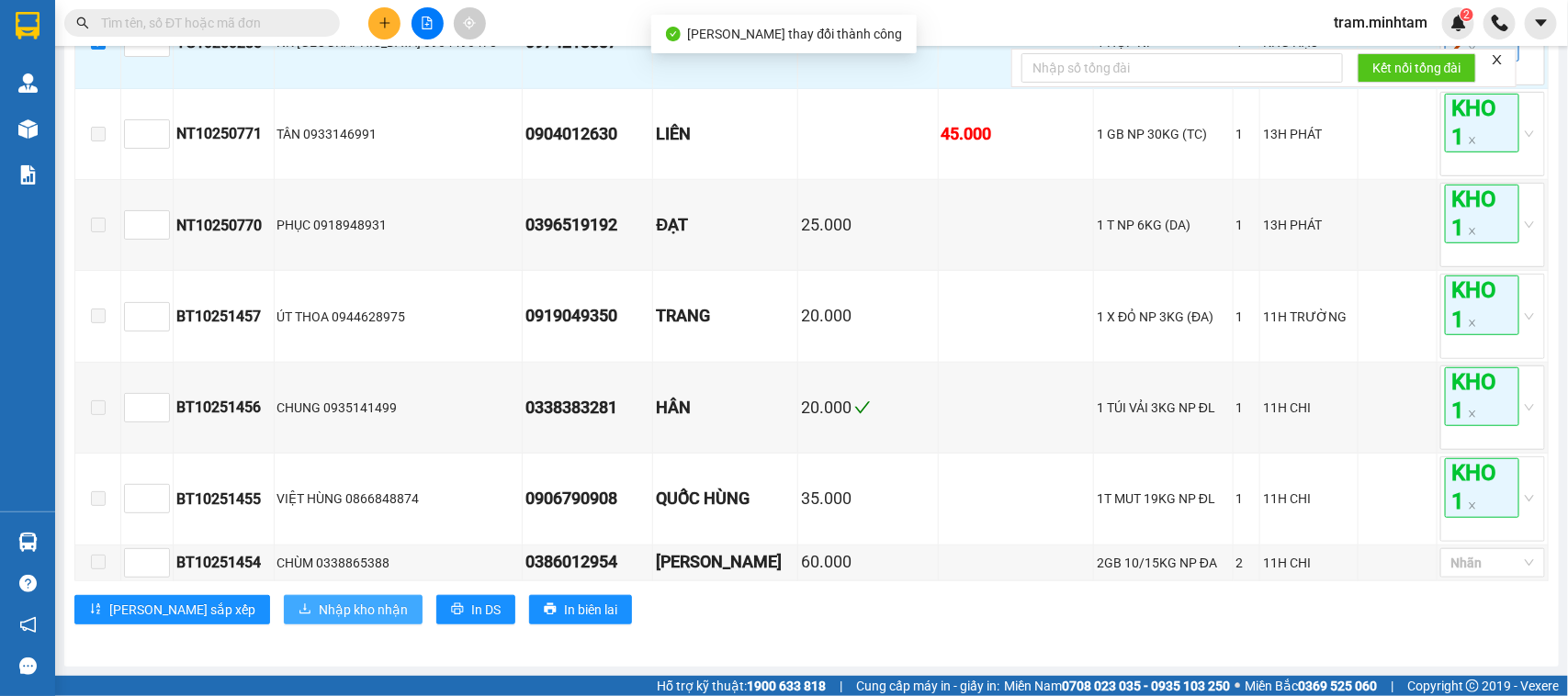
click at [319, 603] on span "Nhập kho nhận" at bounding box center [363, 610] width 90 height 20
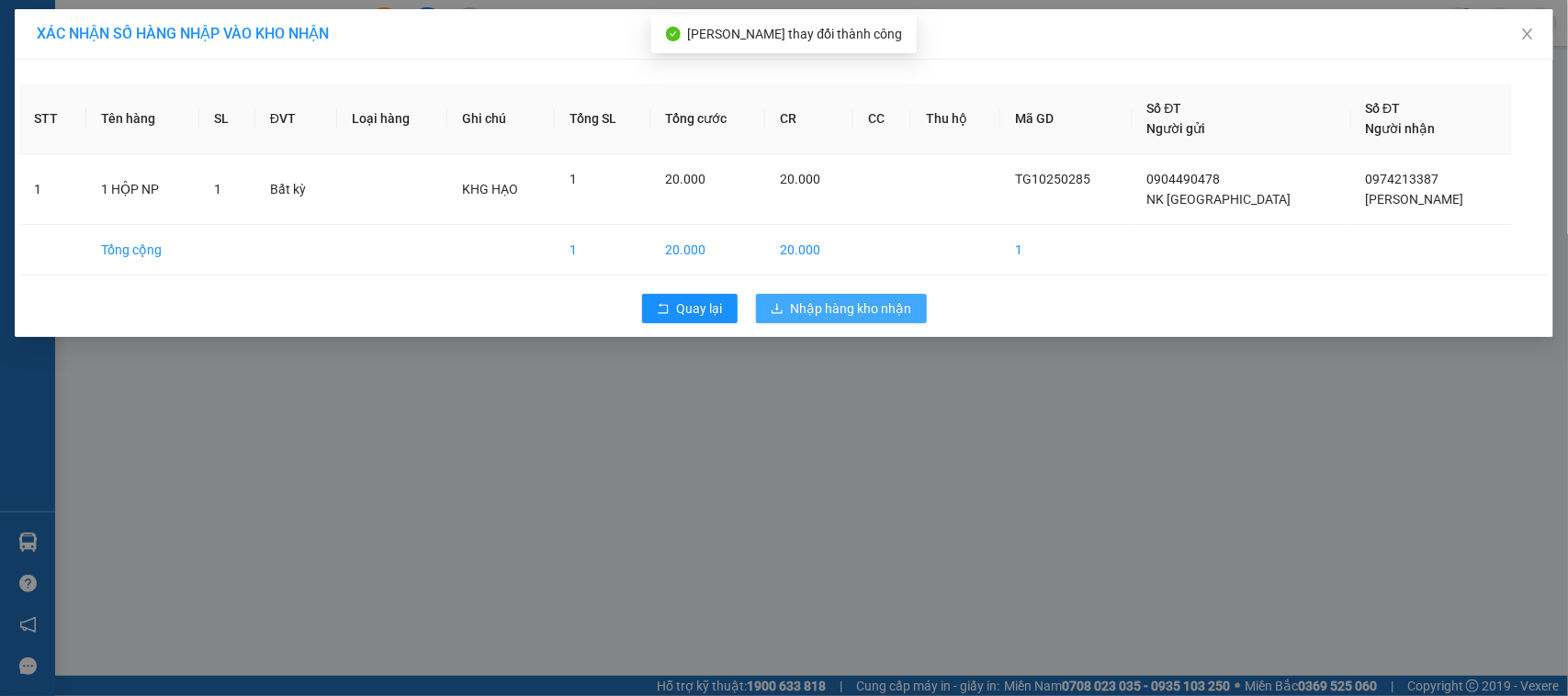
click at [886, 315] on span "Nhập hàng kho nhận" at bounding box center [852, 309] width 121 height 20
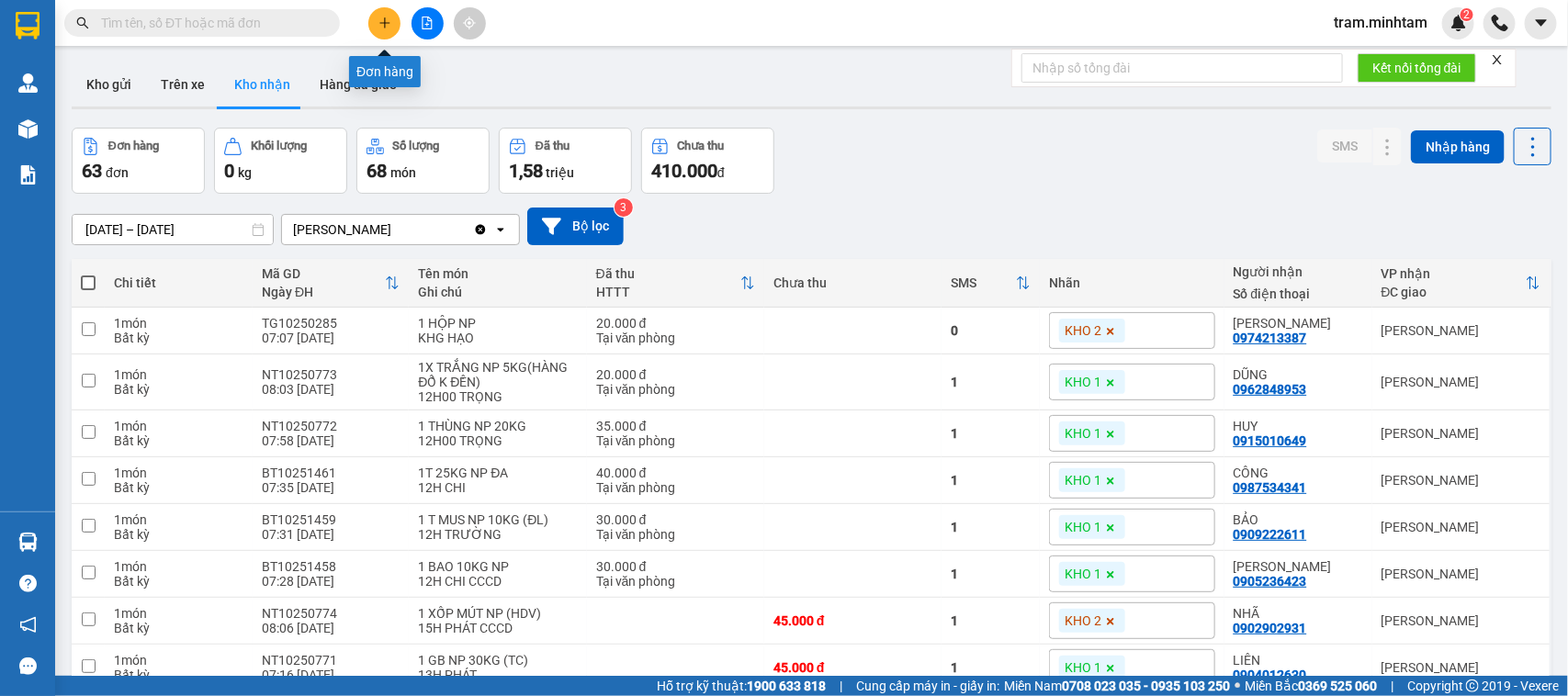
drag, startPoint x: 378, startPoint y: 25, endPoint x: 291, endPoint y: 43, distance: 88.8
click at [346, 51] on section "Kết quả tìm kiếm ( 0 ) Bộ lọc No Data tram.minhtam 2 Quản [PERSON_NAME] lý giao…" at bounding box center [784, 348] width 1568 height 696
click at [390, 23] on button at bounding box center [384, 23] width 32 height 32
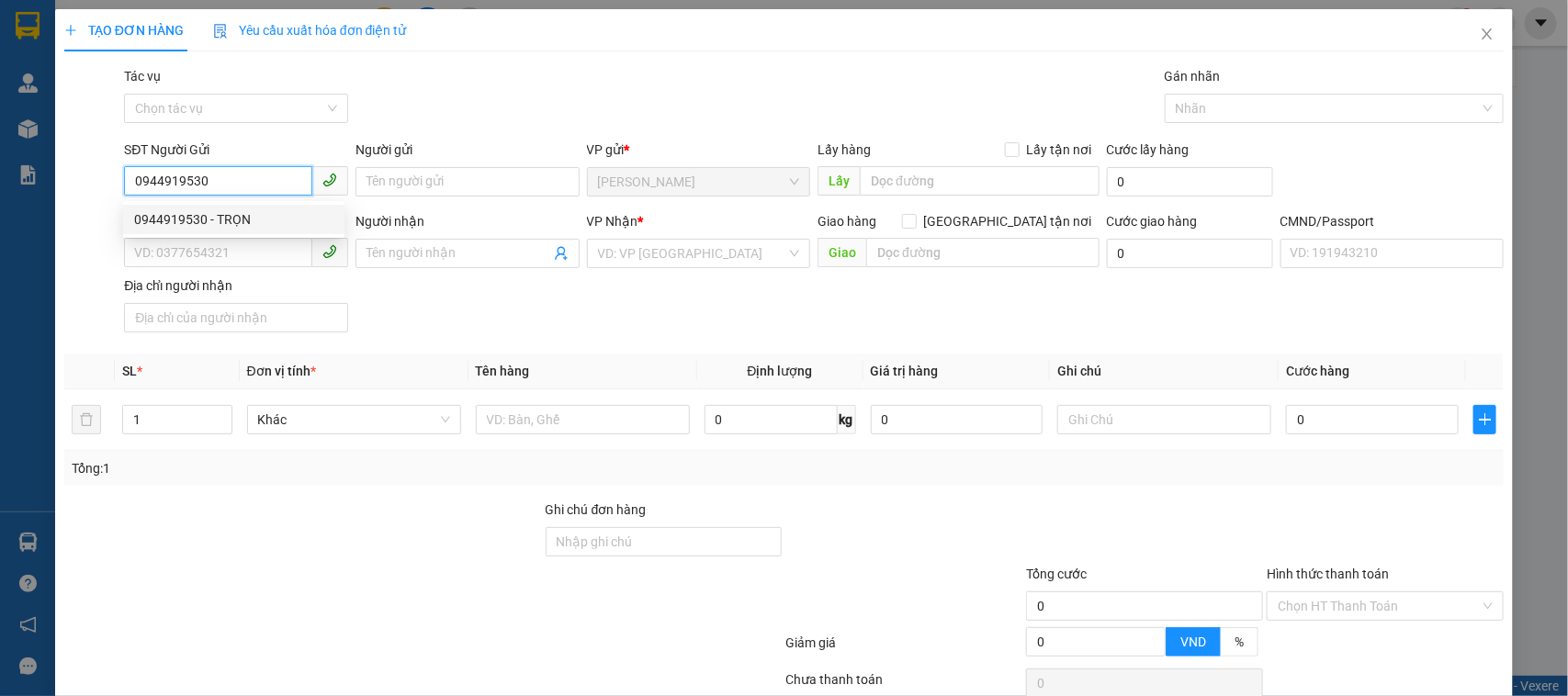
type input "0944919530"
type input "TRỌN"
type input "0965567361"
type input "SỸ NANG"
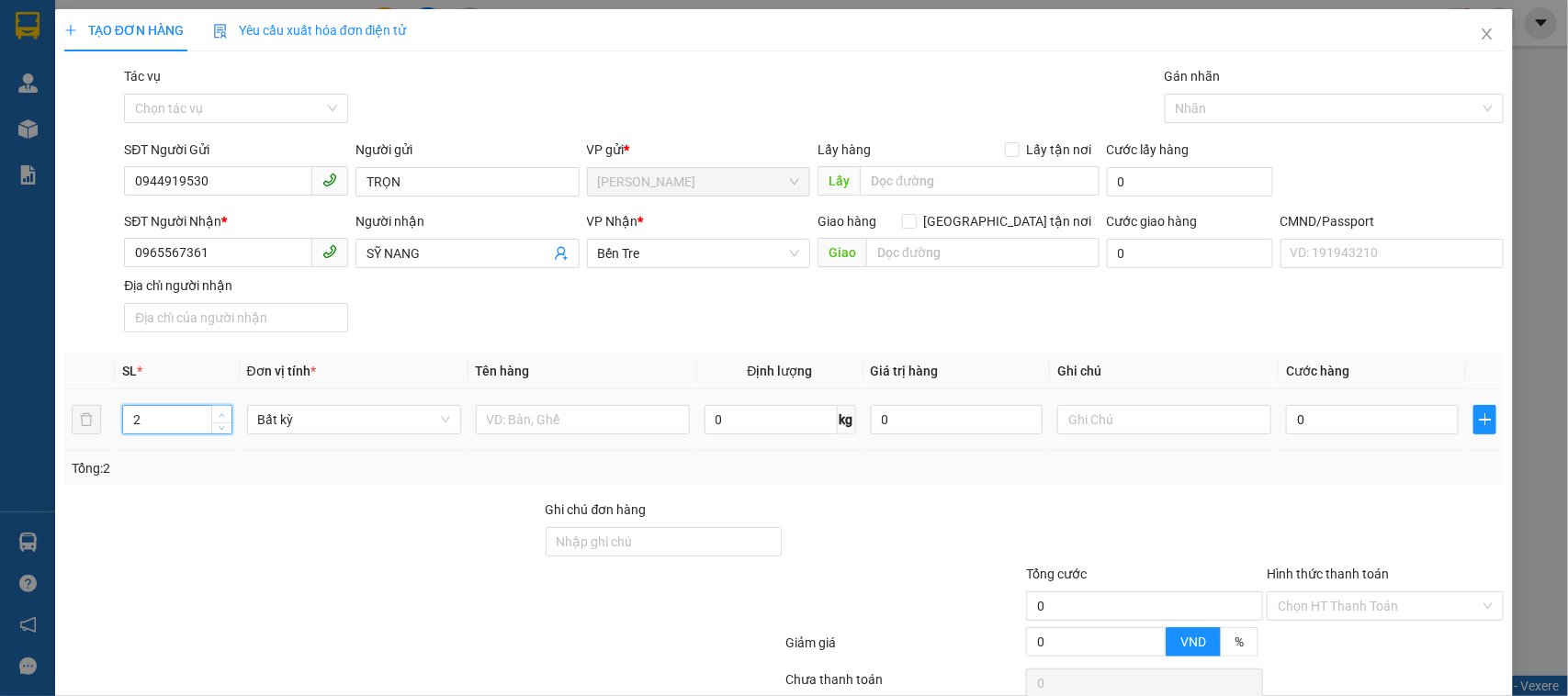
click at [219, 416] on icon "up" at bounding box center [222, 415] width 6 height 6
type input "6"
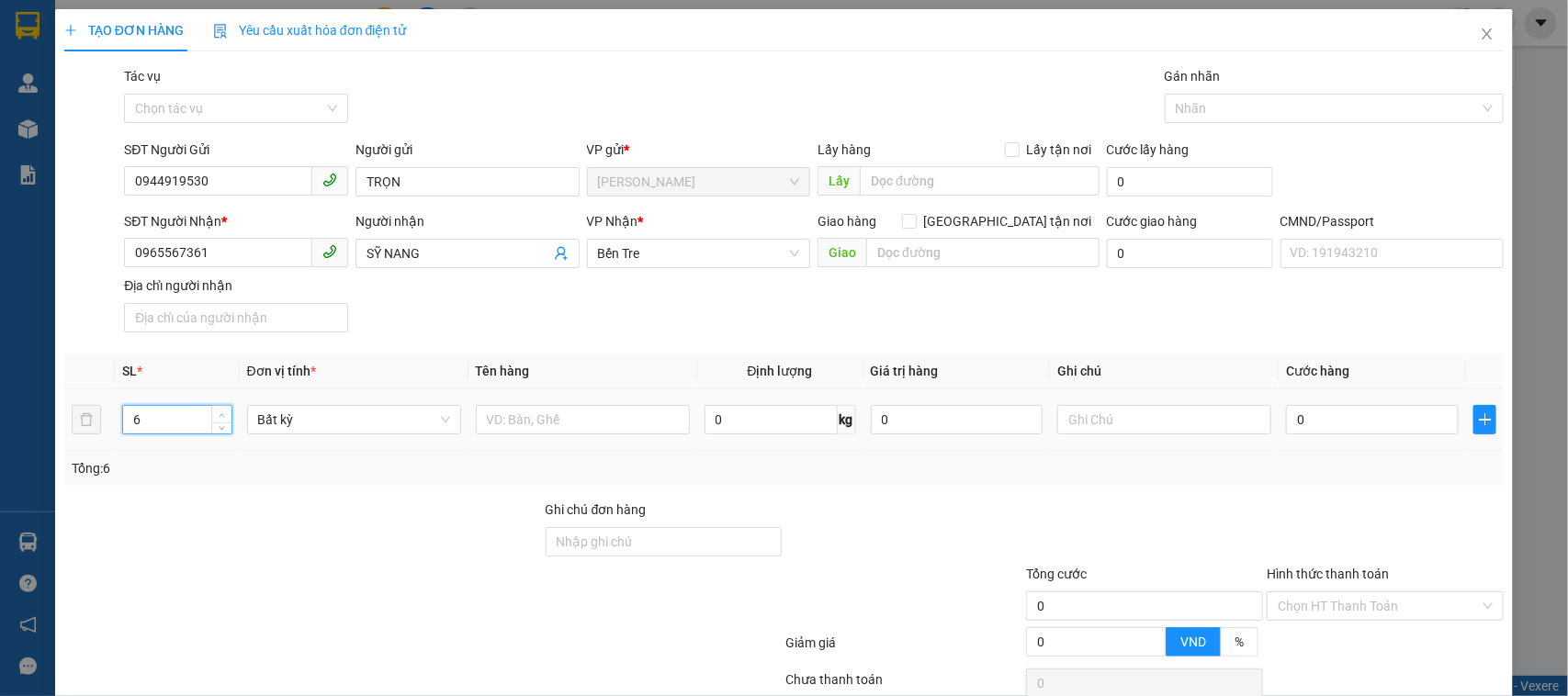
drag, startPoint x: 213, startPoint y: 414, endPoint x: 272, endPoint y: 414, distance: 59.0
click at [218, 414] on span "up" at bounding box center [222, 415] width 11 height 11
click at [533, 414] on input "text" at bounding box center [582, 420] width 214 height 30
type input "6 THÙNG MUST NP 17KG ,14KG,15KG*3,16KG (ĐVS) CHẾT KO ĐỀN"
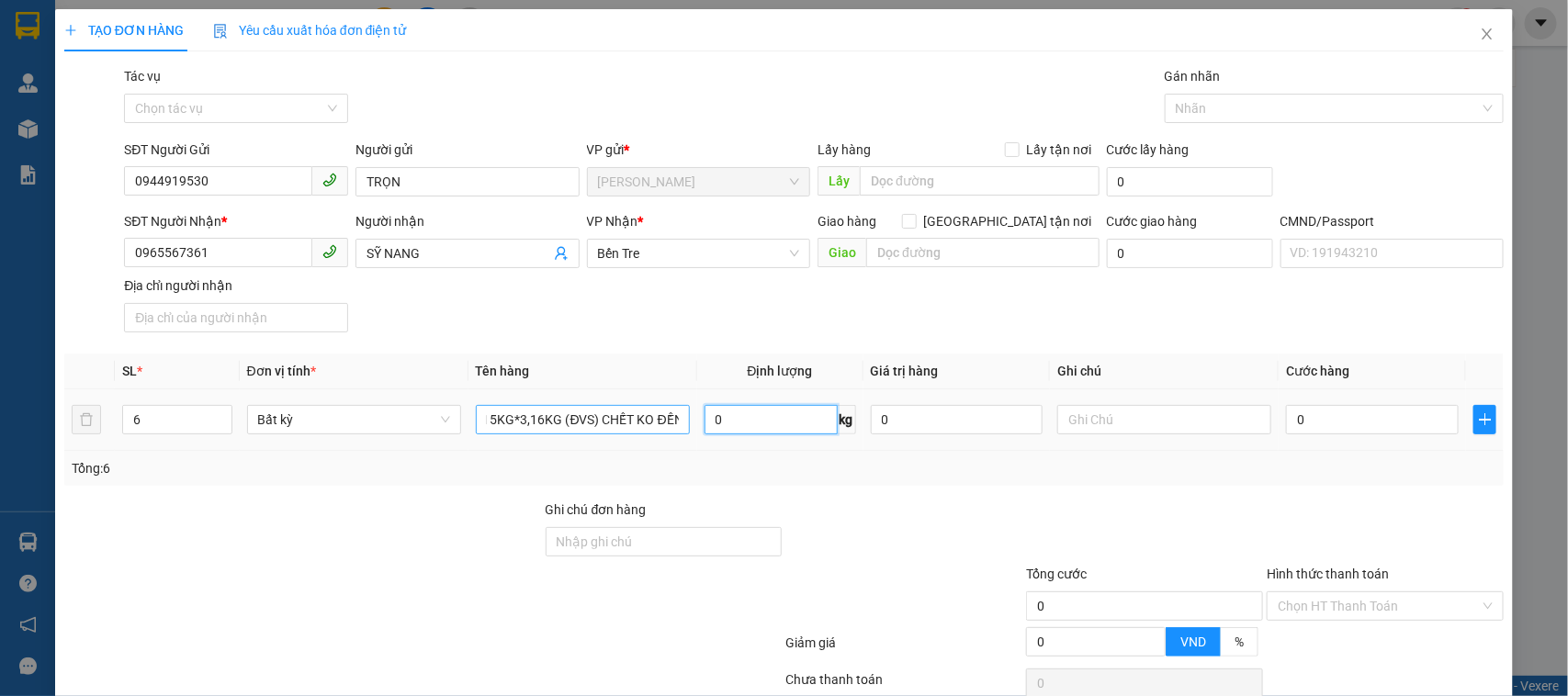
scroll to position [0, 0]
type input "15H TRÂM"
click at [1366, 419] on input "0" at bounding box center [1372, 420] width 172 height 30
type input "01"
type input "1"
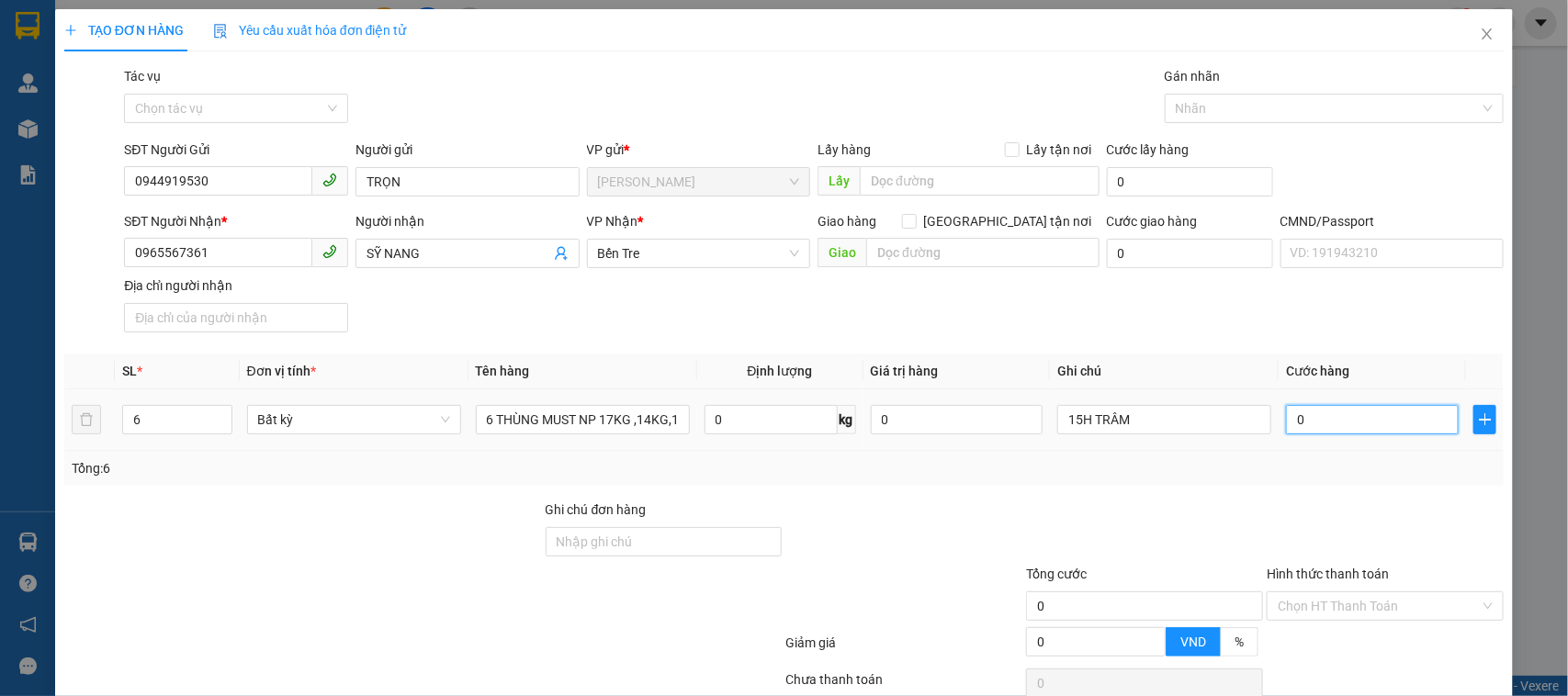
type input "1"
type input "019"
type input "19"
type input "0.190"
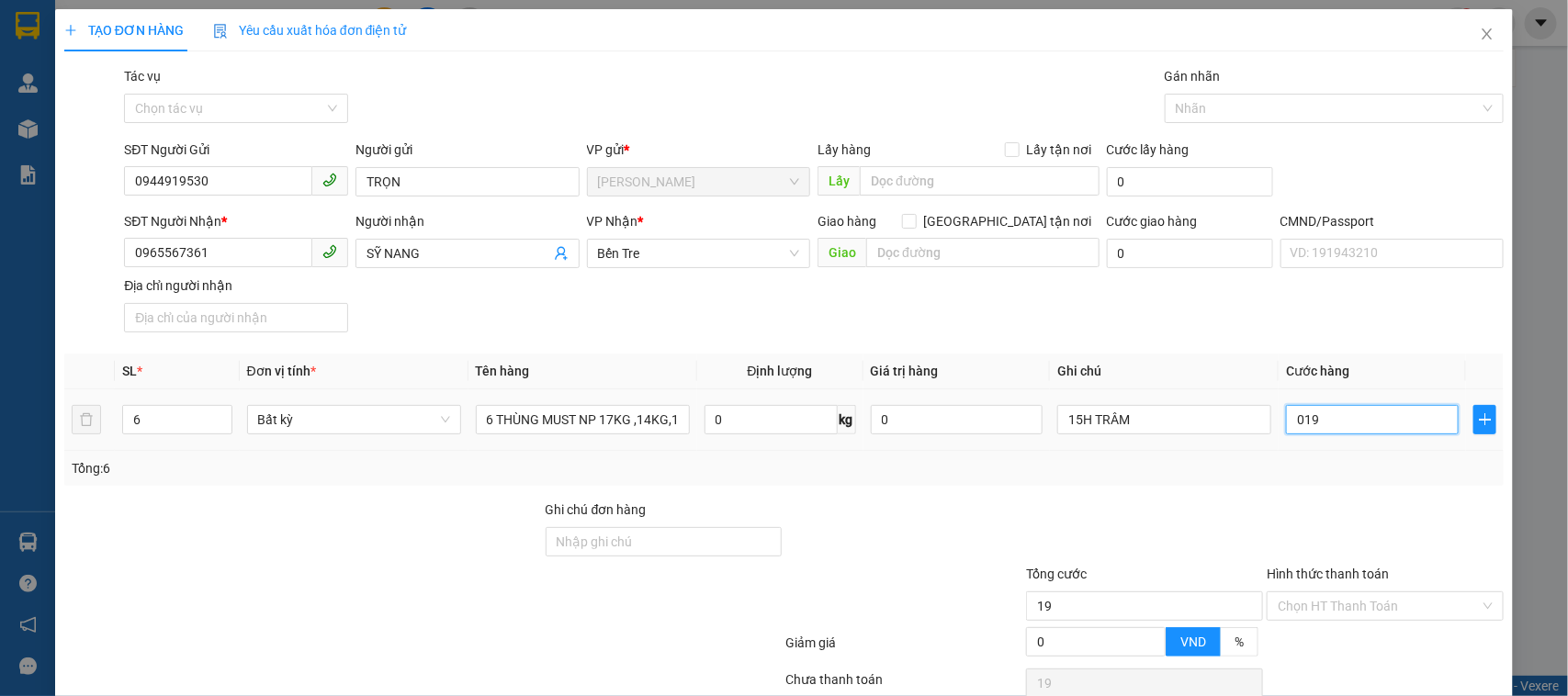
type input "190"
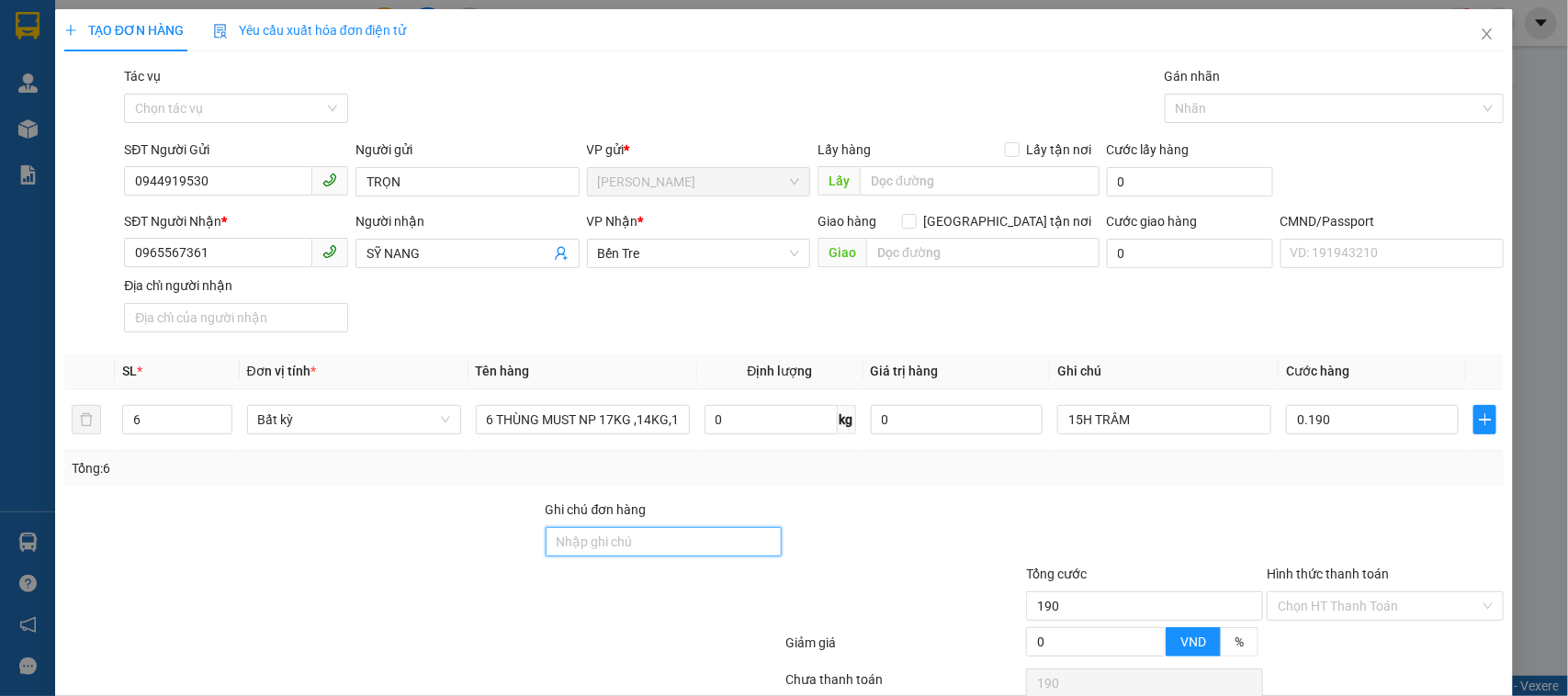
type input "190.000"
drag, startPoint x: 588, startPoint y: 552, endPoint x: 636, endPoint y: 612, distance: 76.8
click at [588, 552] on input "Ghi chú đơn hàng" at bounding box center [664, 543] width 237 height 30
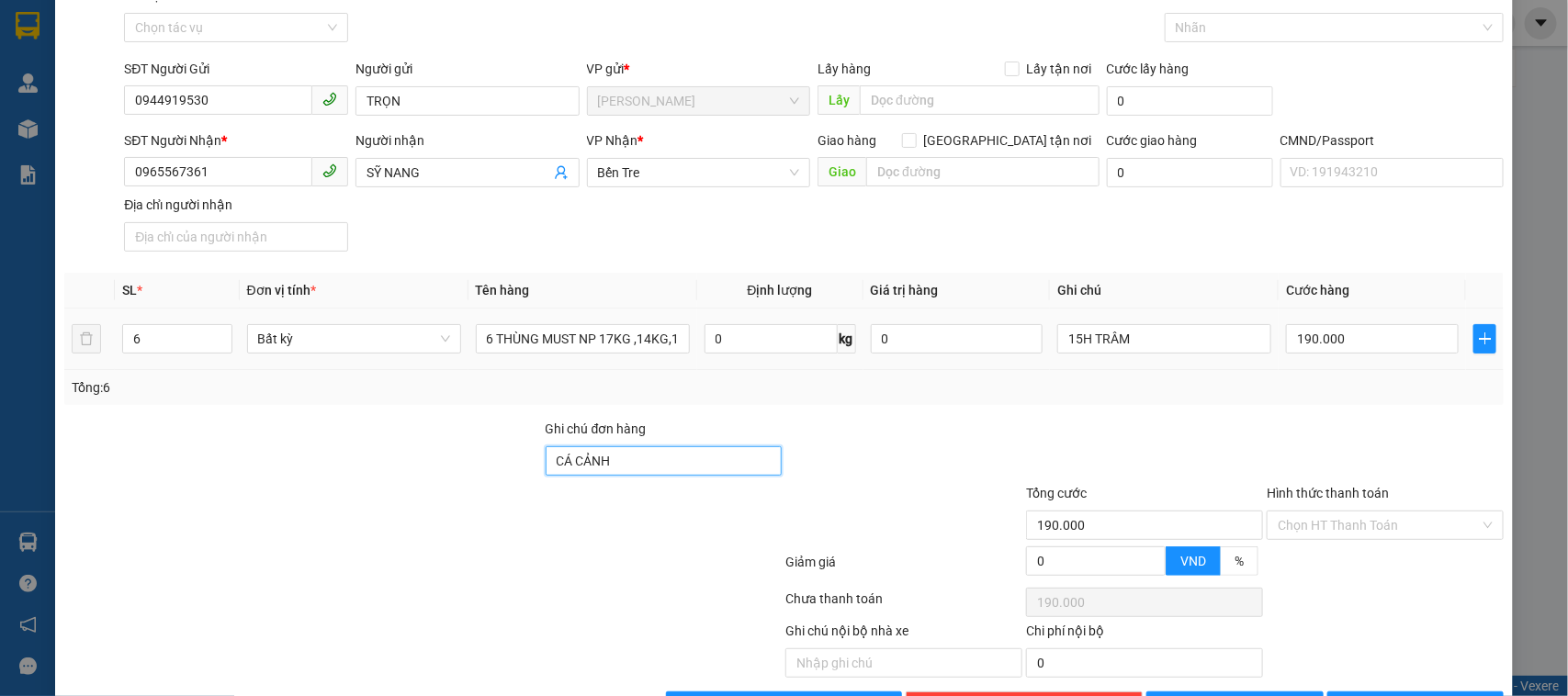
scroll to position [143, 0]
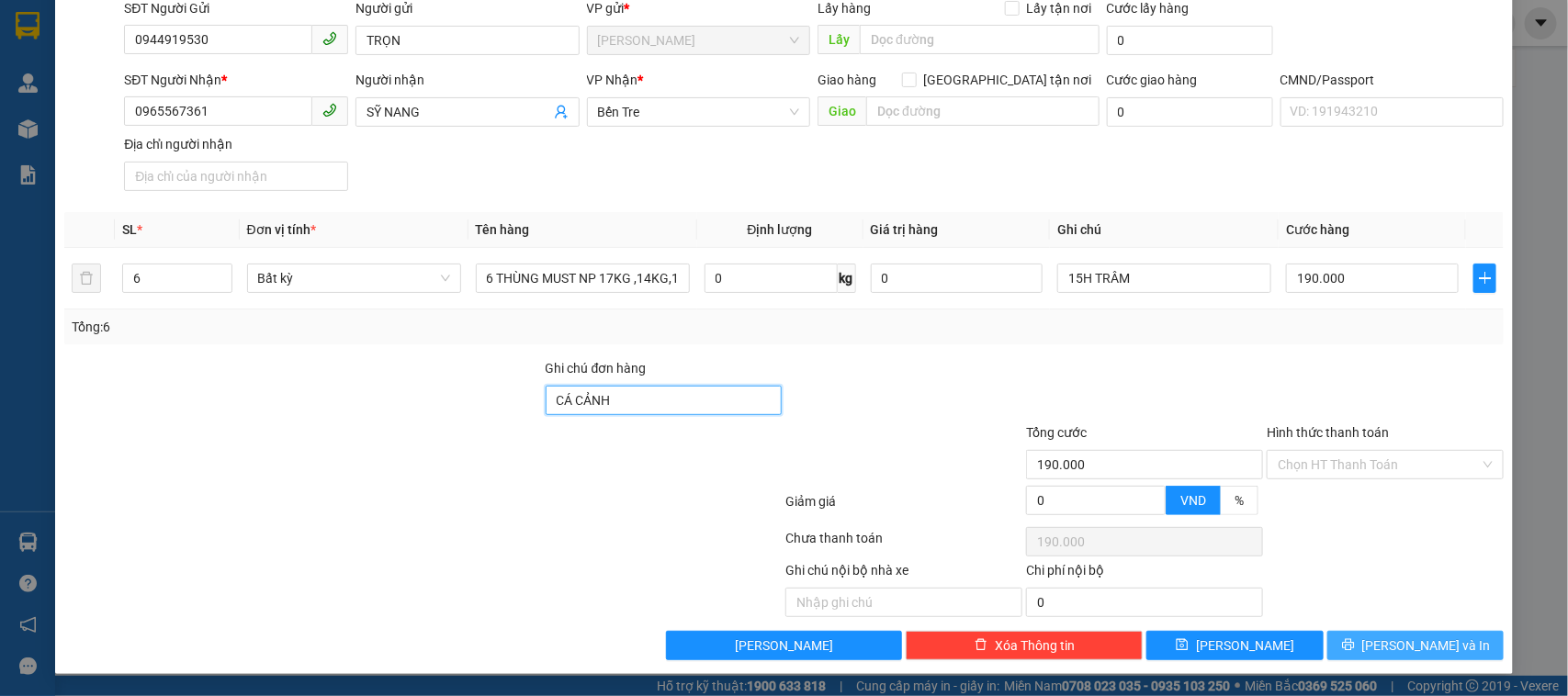
type input "CÁ CẢNH"
click at [1408, 632] on button "[PERSON_NAME] và In" at bounding box center [1415, 646] width 176 height 30
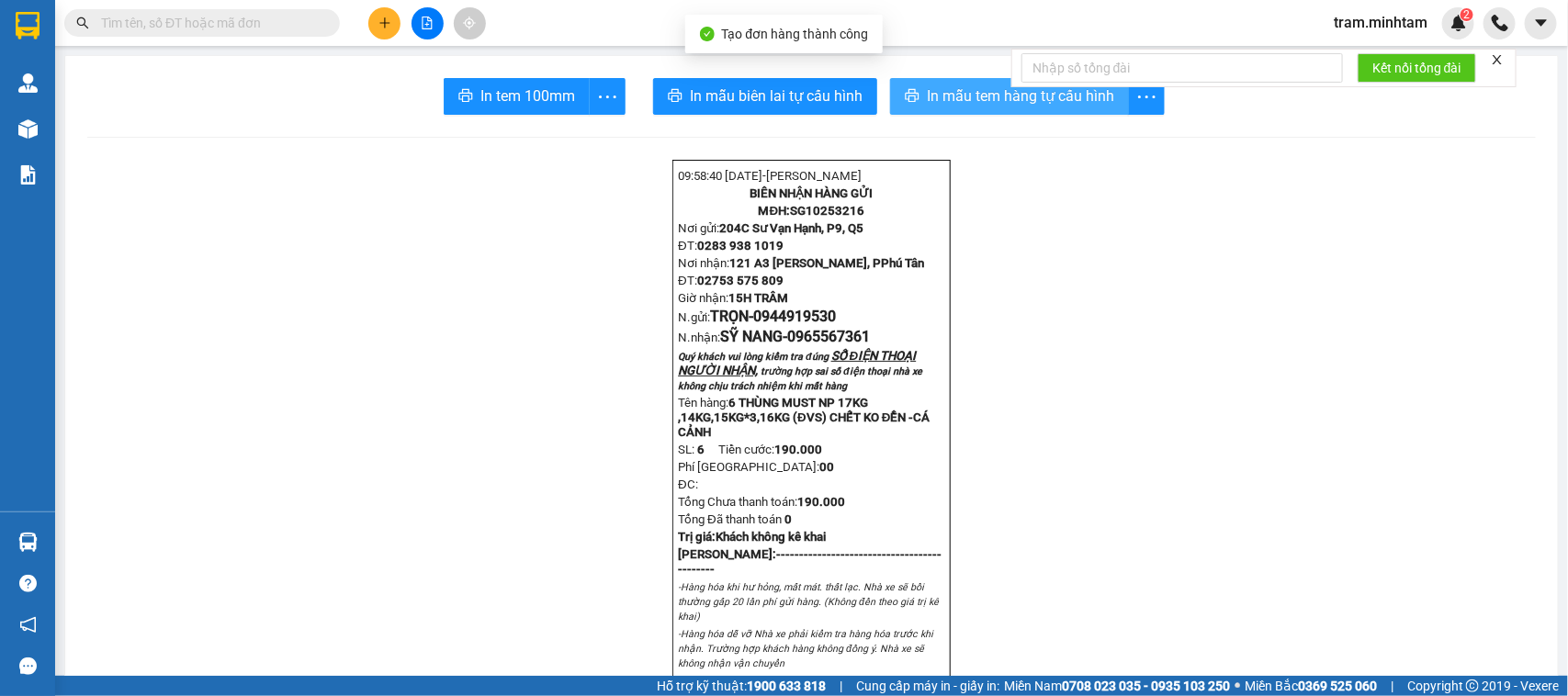
drag, startPoint x: 972, startPoint y: 119, endPoint x: 985, endPoint y: 103, distance: 20.6
click at [989, 103] on span "In mẫu tem hàng tự cấu hình" at bounding box center [1020, 96] width 187 height 23
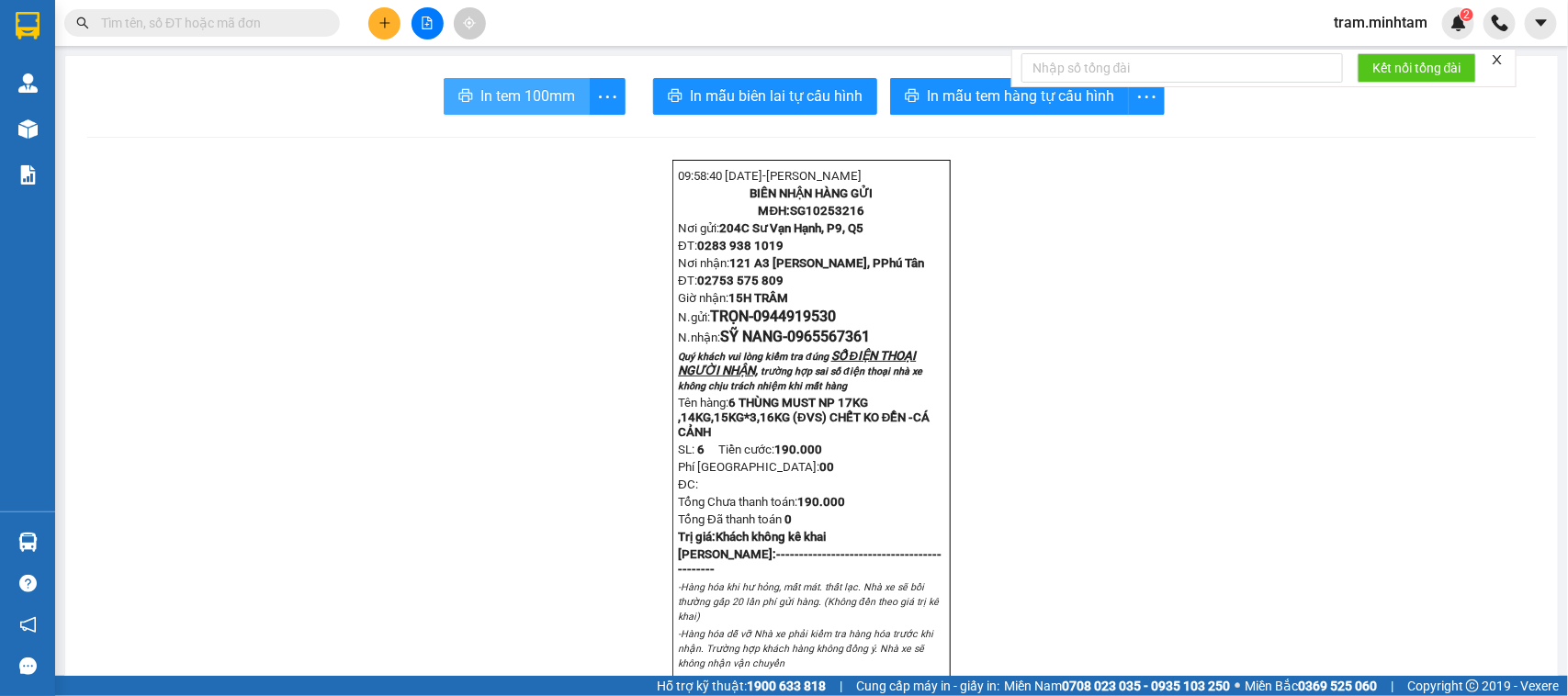
click at [533, 81] on button "In tem 100mm" at bounding box center [517, 96] width 146 height 37
click at [376, 26] on button at bounding box center [384, 23] width 32 height 32
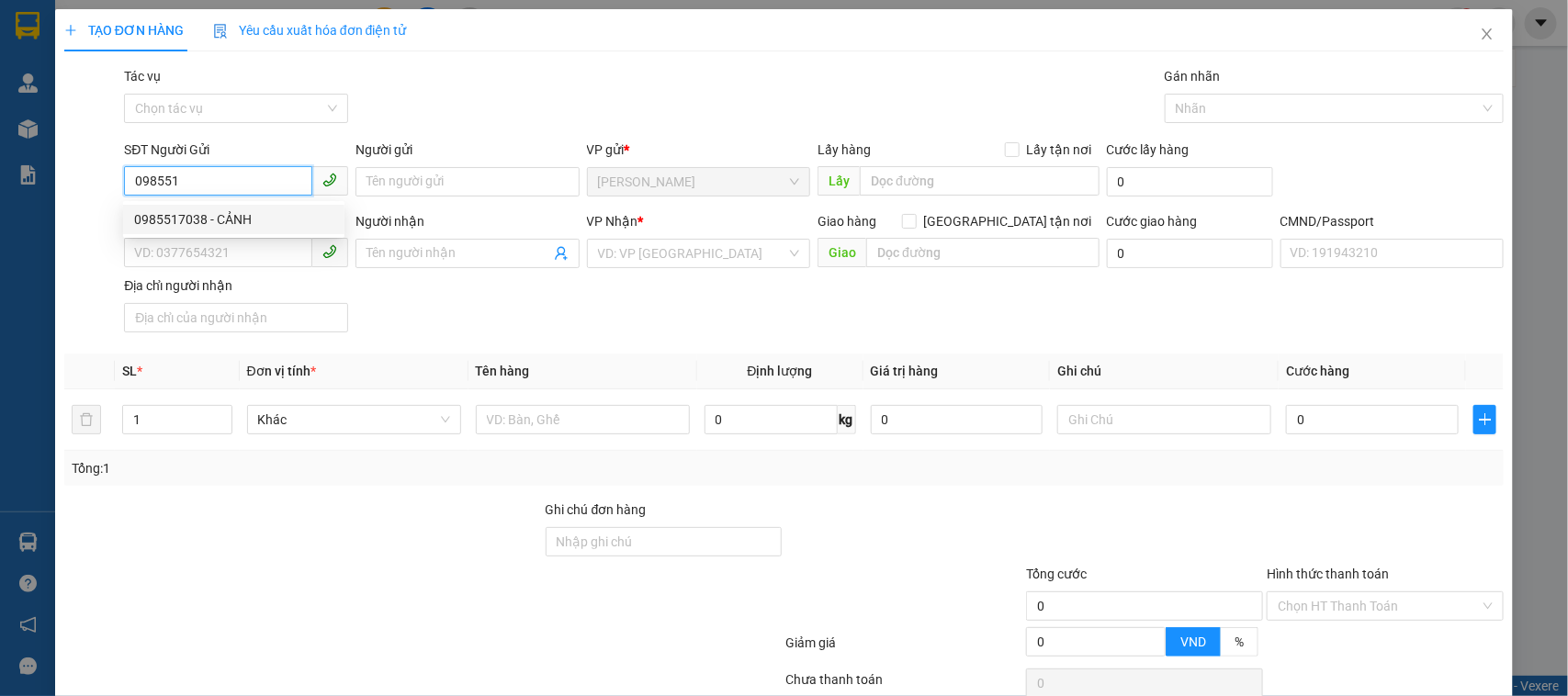
click at [207, 219] on div "0985517038 - CẢNH" at bounding box center [234, 219] width 199 height 20
type input "0985517038"
type input "CẢNH"
type input "0356750744"
type input "CHI"
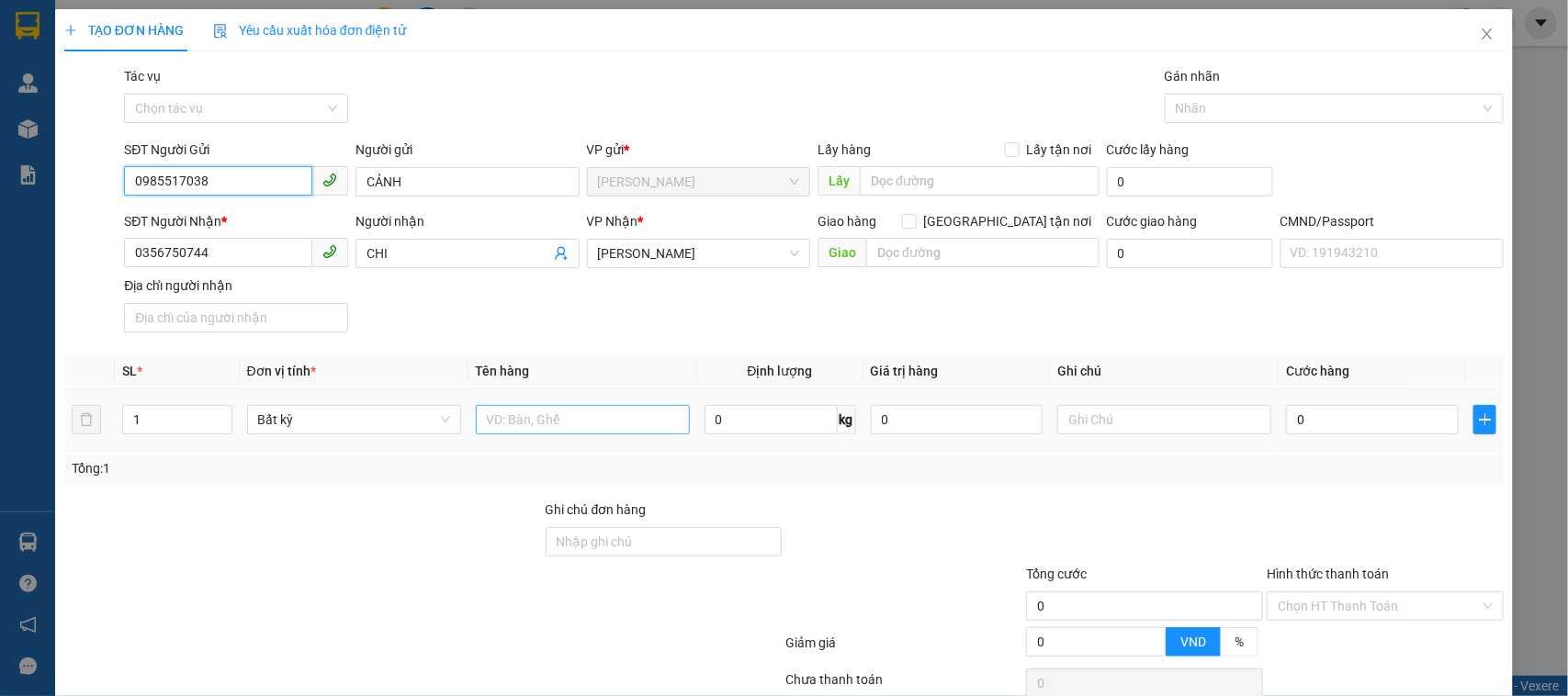
type input "0985517038"
drag, startPoint x: 499, startPoint y: 419, endPoint x: 501, endPoint y: 404, distance: 15.1
click at [501, 419] on input "text" at bounding box center [582, 420] width 214 height 30
type input "1 X ĐEN NP 6KG"
type input "15H30 TRÂM"
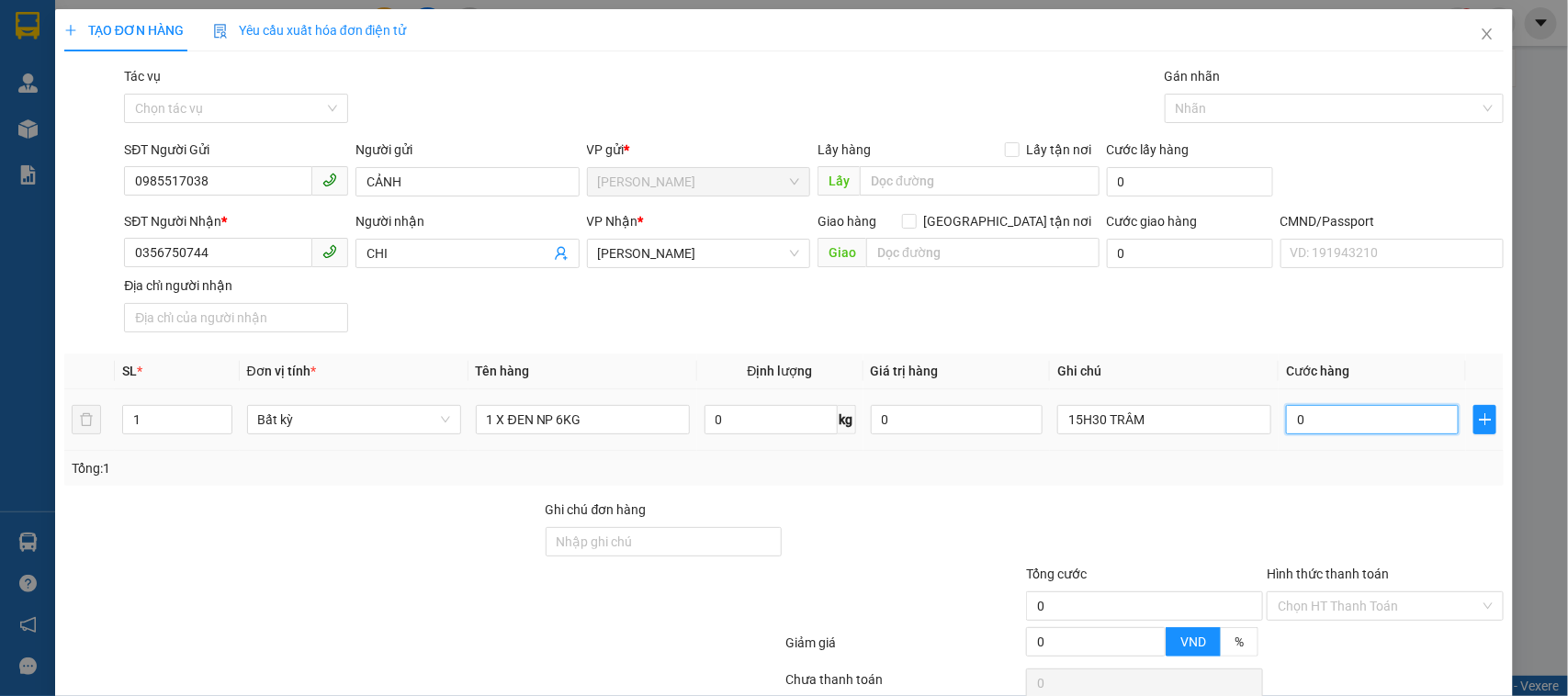
type input "2"
type input "25"
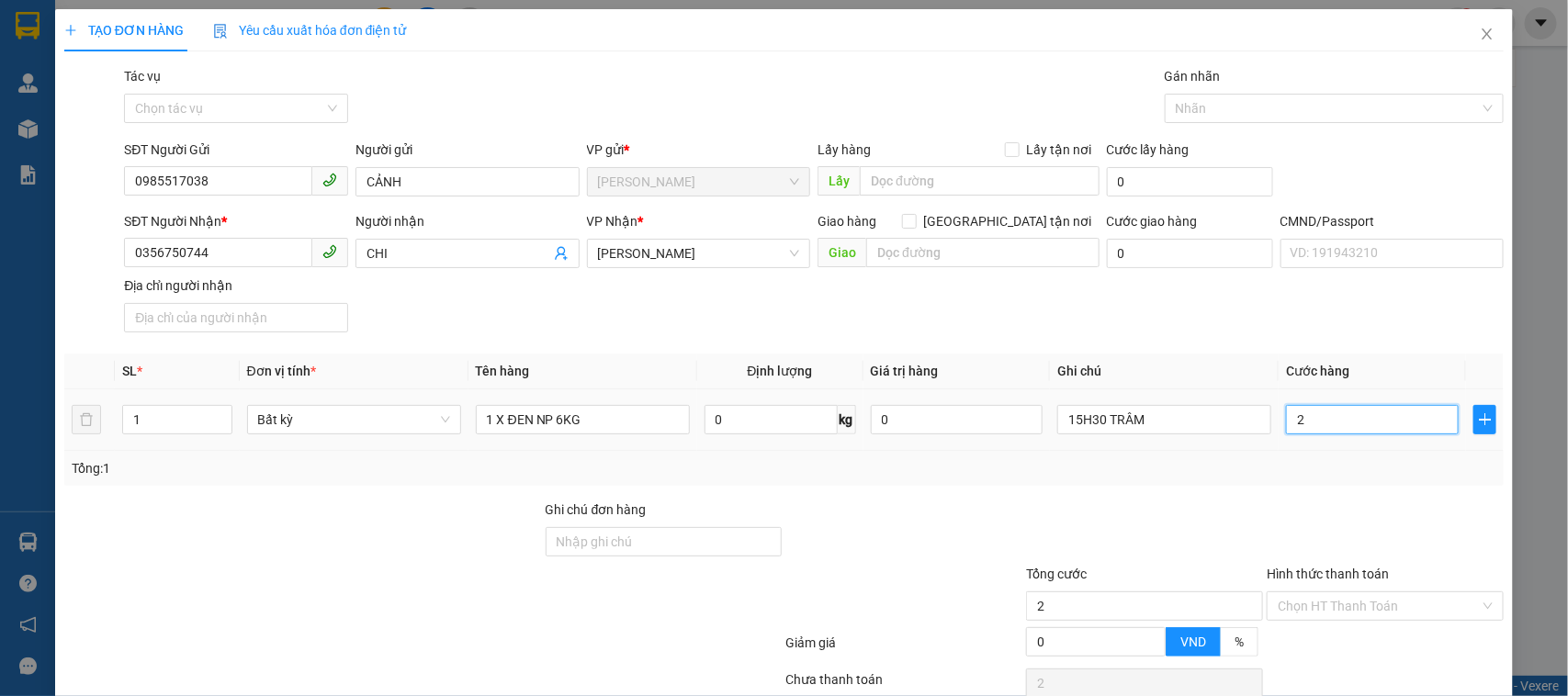
type input "25"
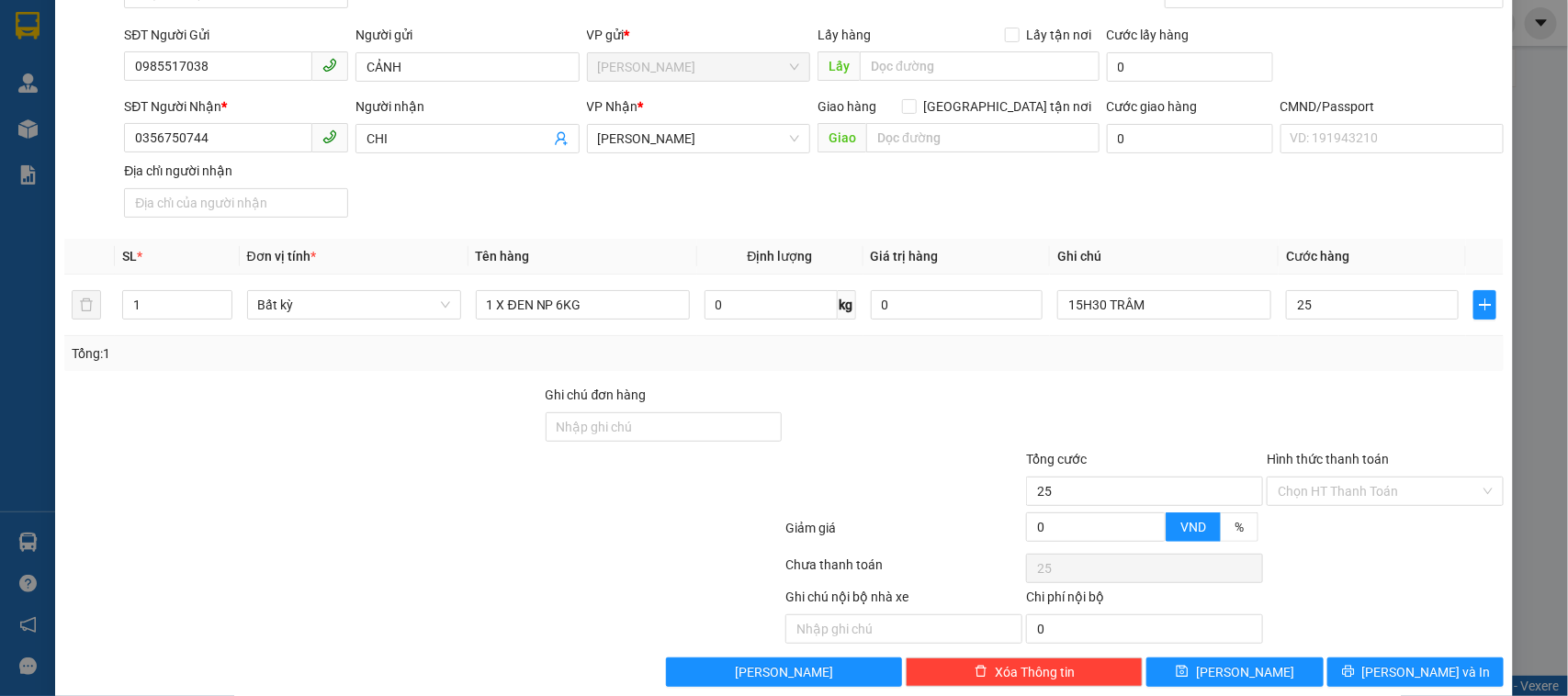
type input "25.000"
click at [1128, 407] on div at bounding box center [1145, 417] width 241 height 65
drag, startPoint x: 1337, startPoint y: 484, endPoint x: 1318, endPoint y: 513, distance: 34.7
click at [1335, 485] on input "Hình thức thanh toán" at bounding box center [1379, 492] width 202 height 28
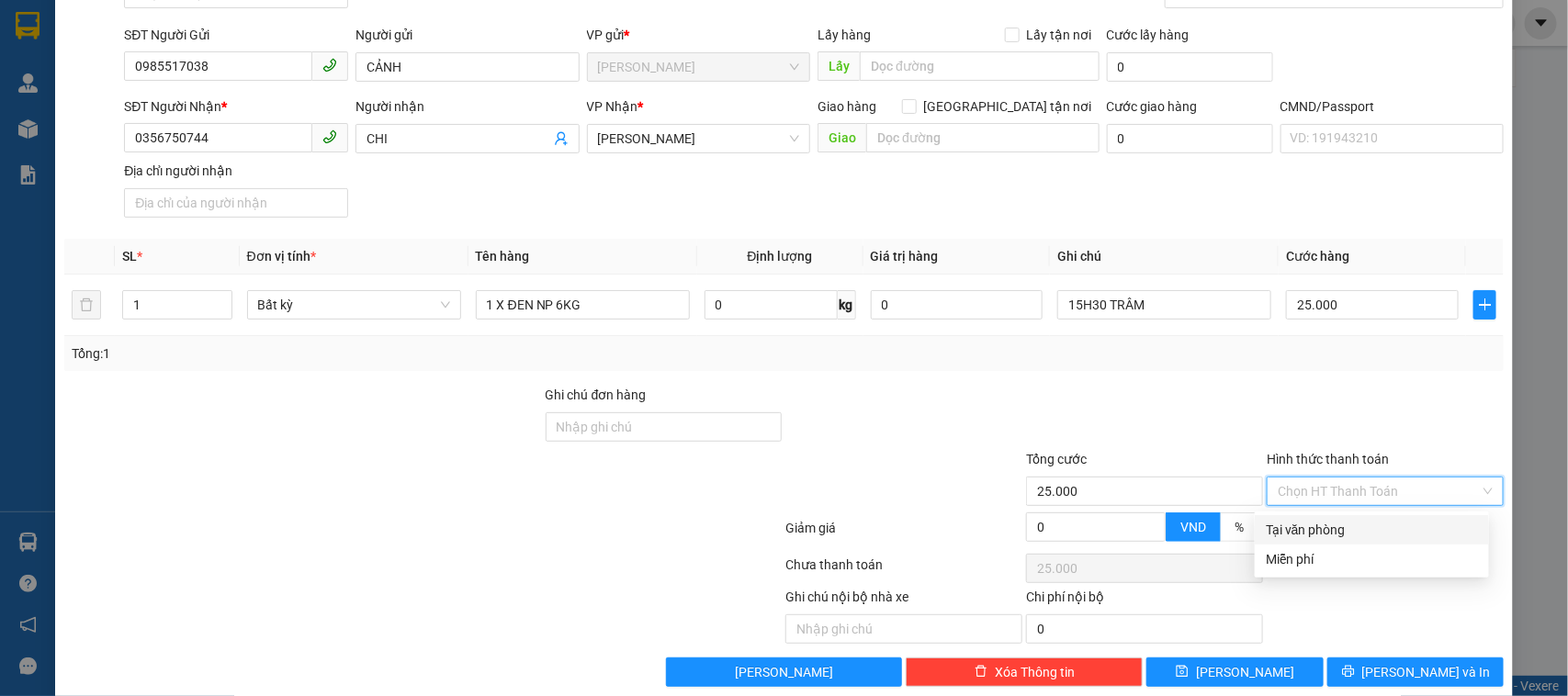
drag, startPoint x: 1315, startPoint y: 521, endPoint x: 1302, endPoint y: 512, distance: 15.8
click at [1314, 521] on div "Tại văn phòng" at bounding box center [1372, 530] width 212 height 20
type input "0"
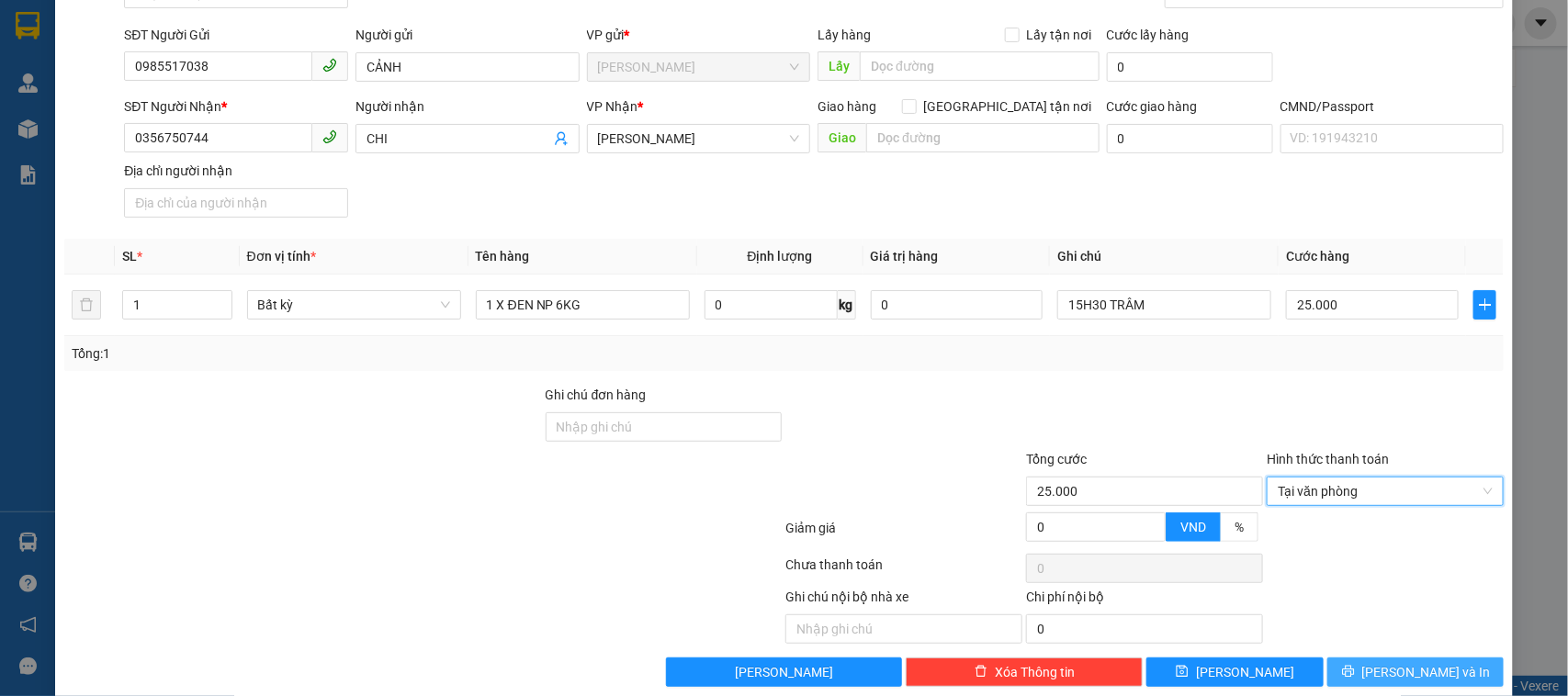
click at [1440, 672] on button "[PERSON_NAME] và In" at bounding box center [1415, 673] width 176 height 30
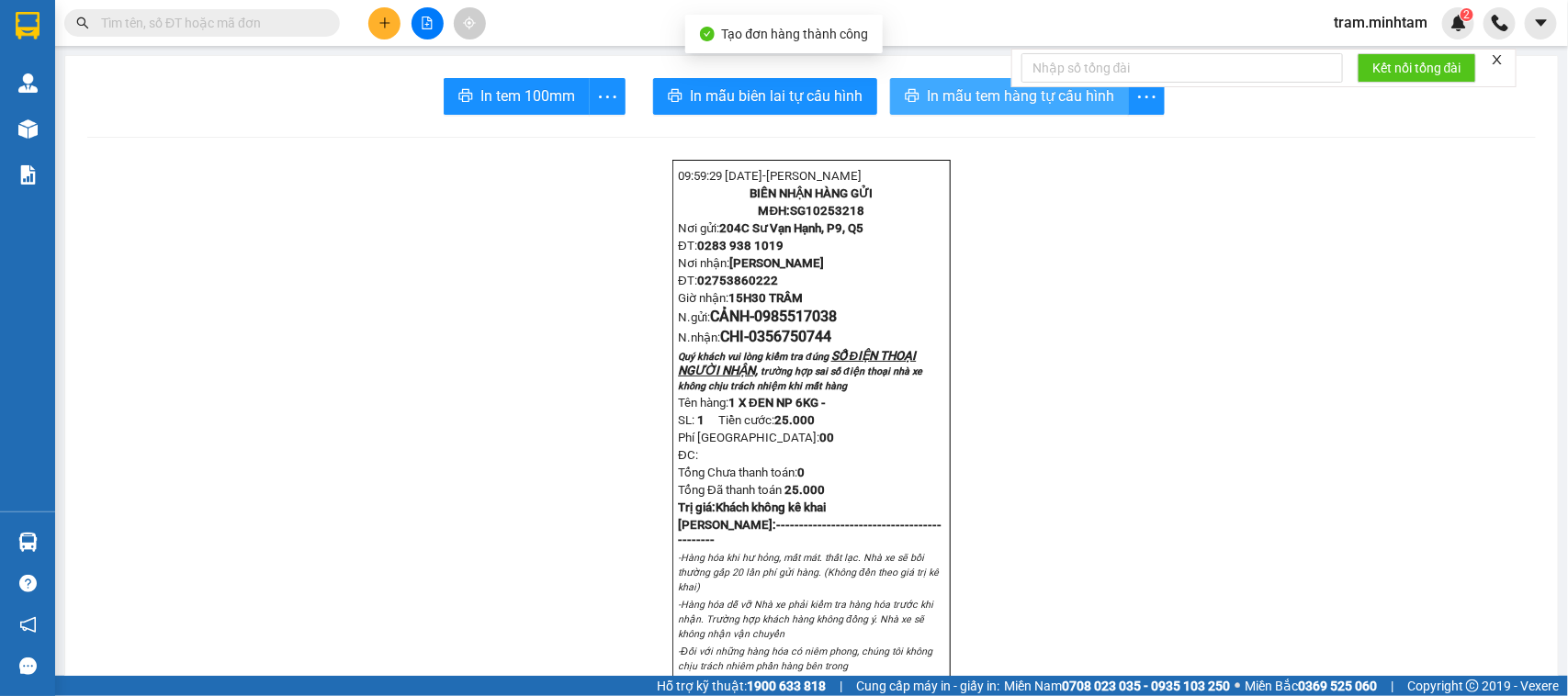
drag, startPoint x: 968, startPoint y: 86, endPoint x: 926, endPoint y: 86, distance: 42.0
click at [966, 92] on span "In mẫu tem hàng tự cấu hình" at bounding box center [1020, 96] width 187 height 23
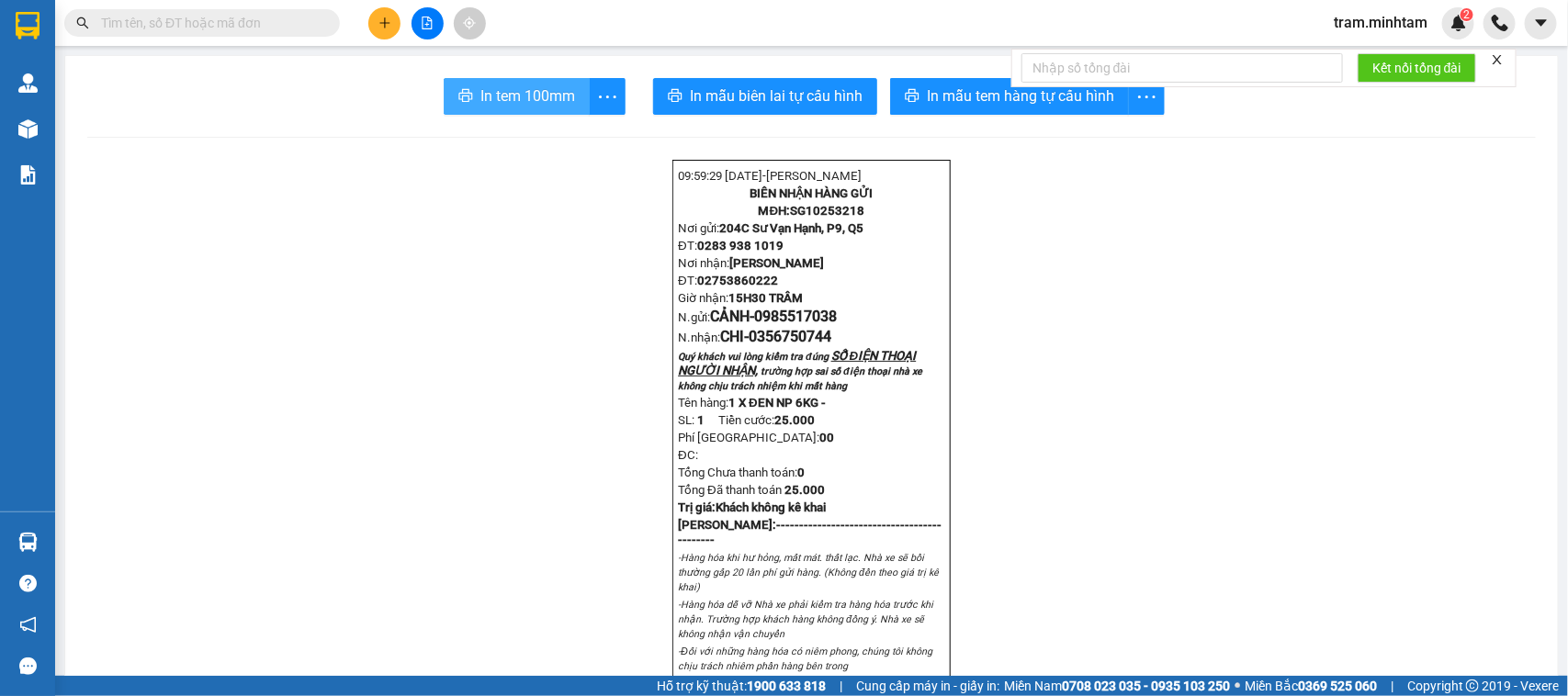
click at [485, 102] on span "In tem 100mm" at bounding box center [528, 96] width 95 height 23
click at [784, 326] on span "0985517038" at bounding box center [795, 317] width 83 height 18
copy span "0985517038"
paste input "0985517038"
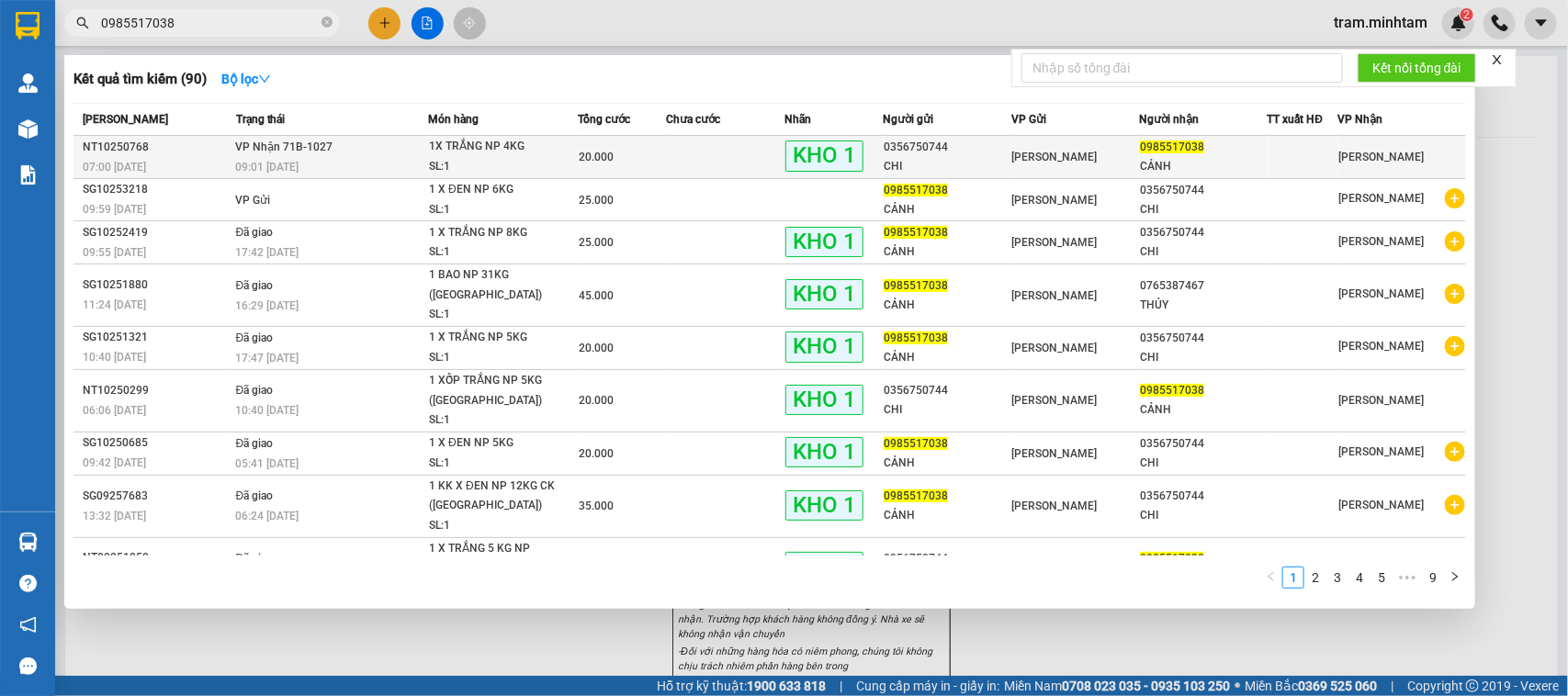
type input "0985517038"
click at [717, 153] on td at bounding box center [726, 157] width 118 height 43
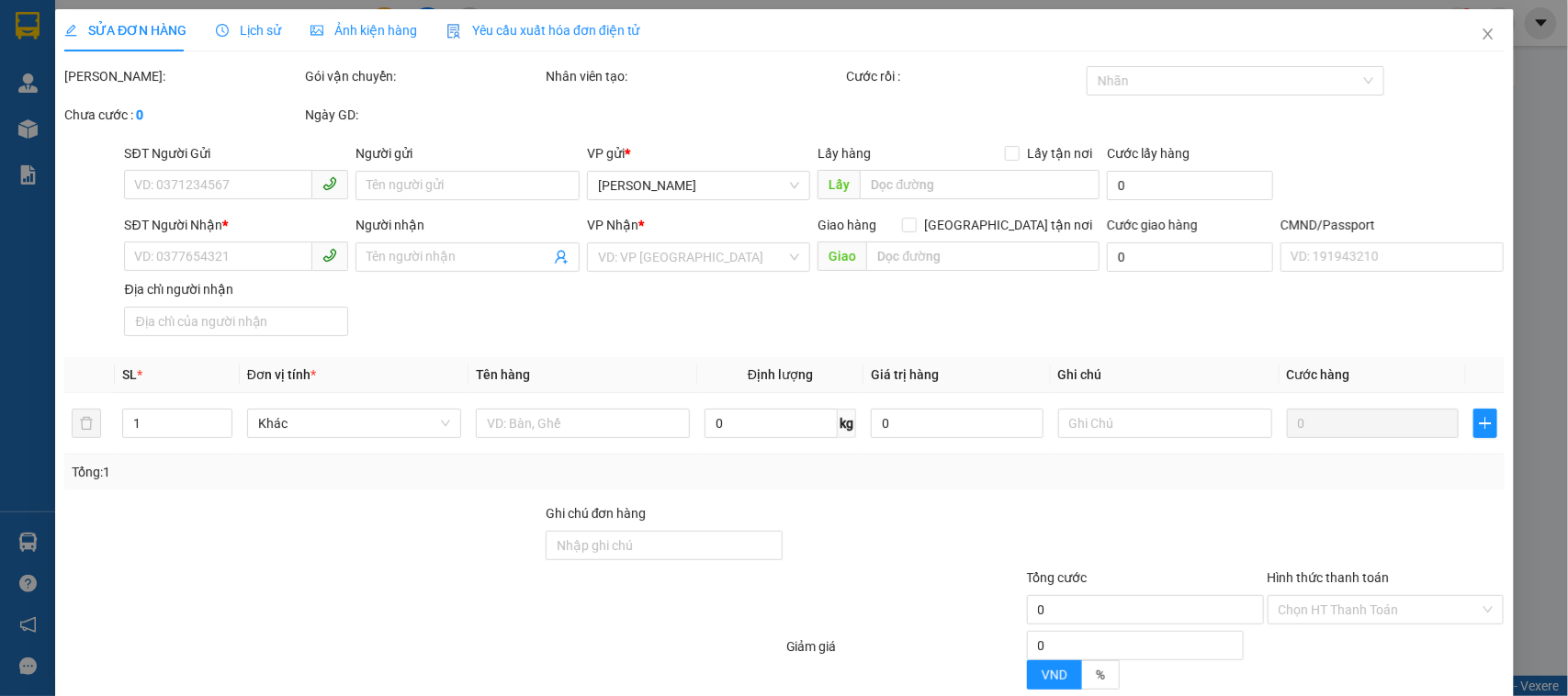
type input "0356750744"
type input "CHI"
type input "0985517038"
type input "CẢNH"
type input "20.000"
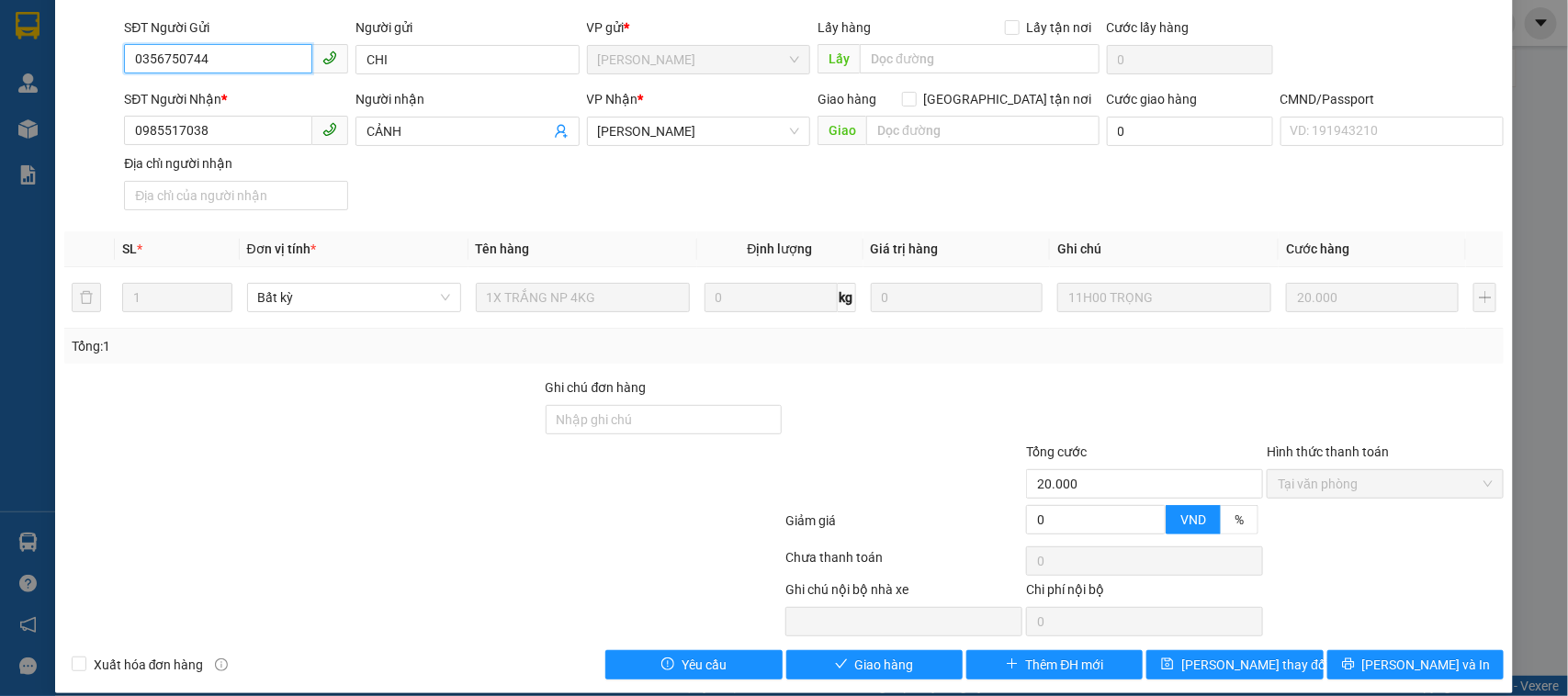
scroll to position [151, 0]
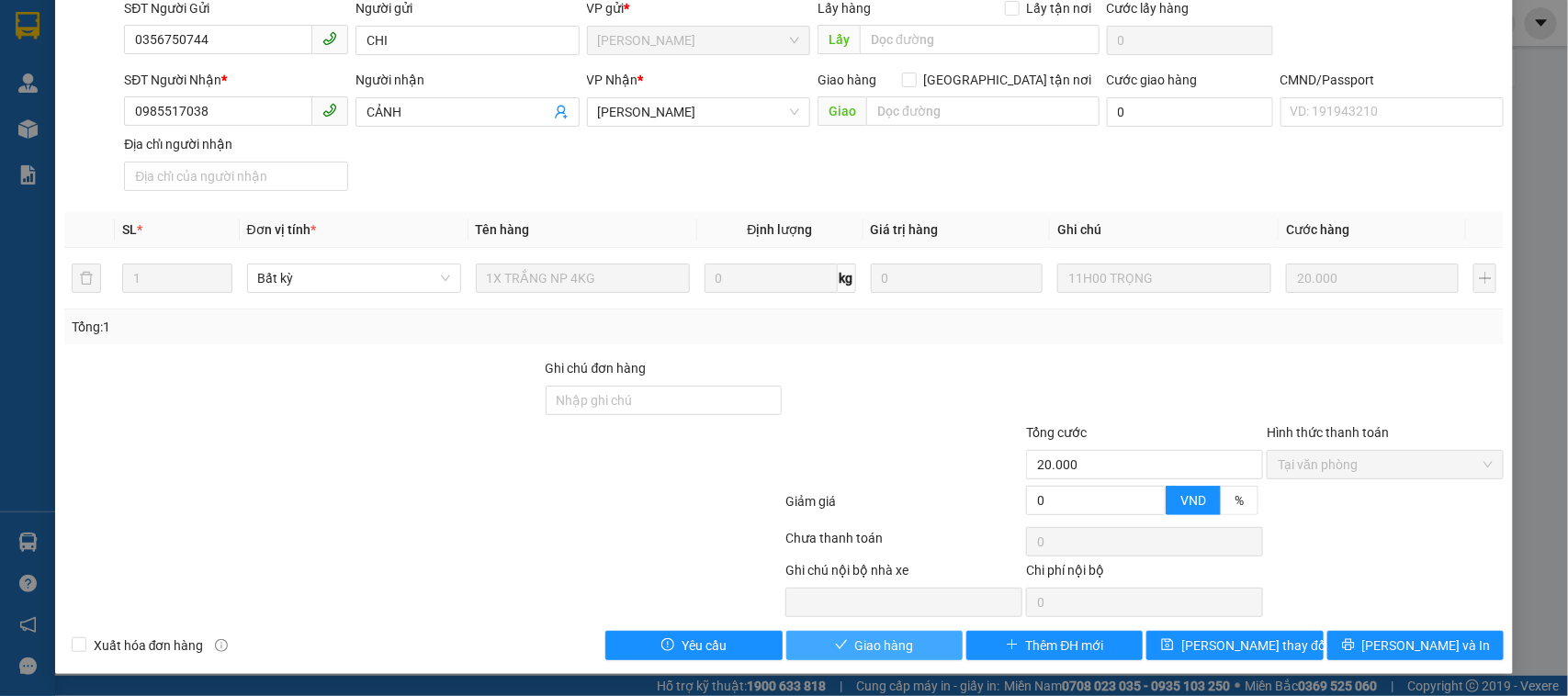
click at [855, 644] on span "Giao hàng" at bounding box center [884, 646] width 59 height 20
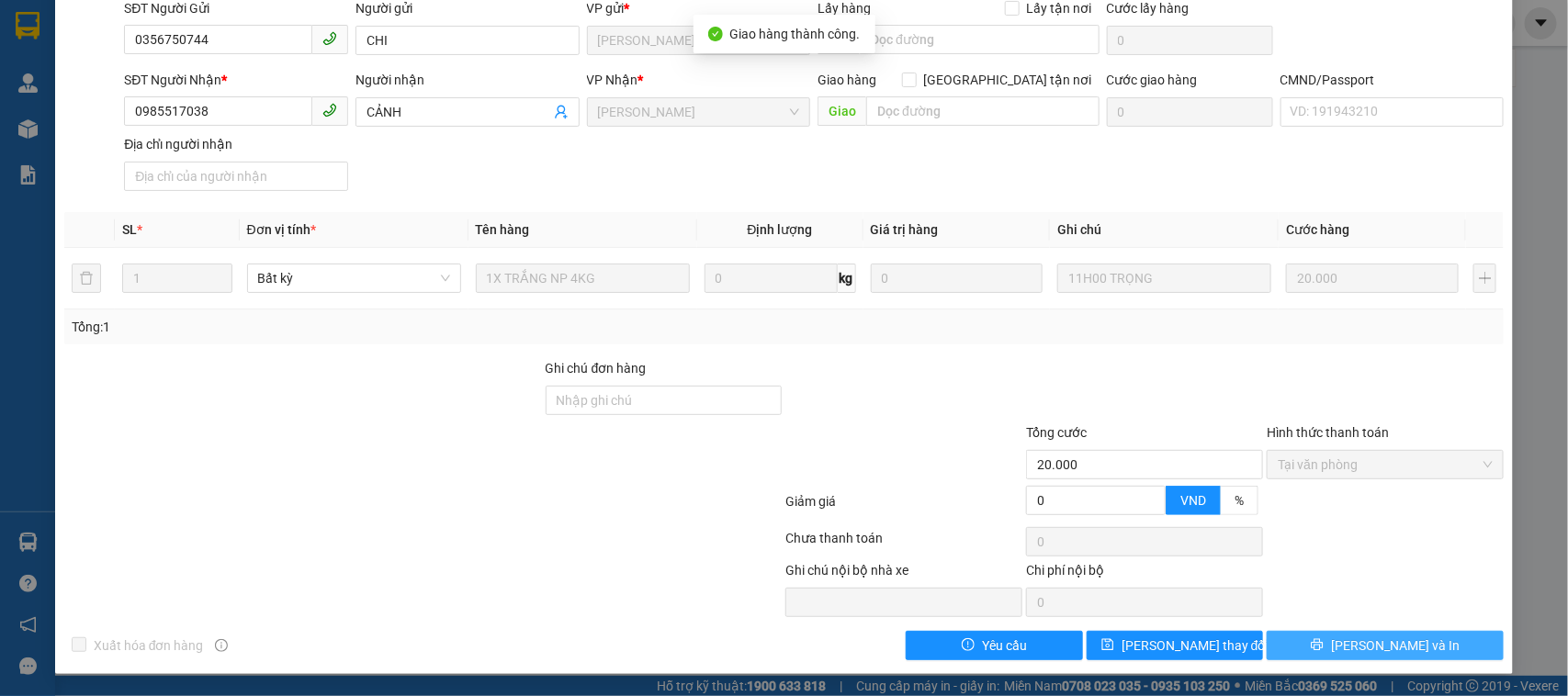
click at [1395, 648] on span "[PERSON_NAME] và In" at bounding box center [1395, 646] width 128 height 20
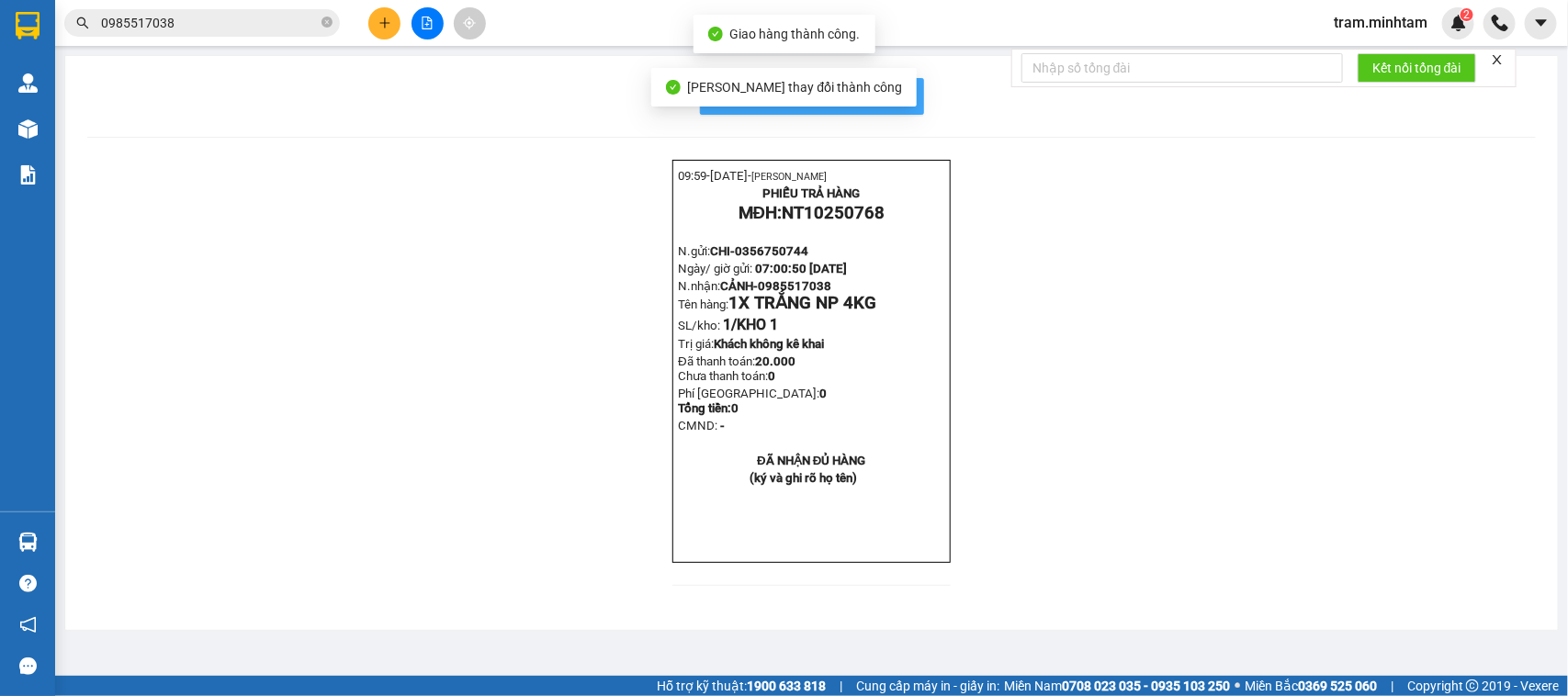
click at [910, 102] on button "In mẫu biên lai tự cấu hình" at bounding box center [811, 96] width 224 height 37
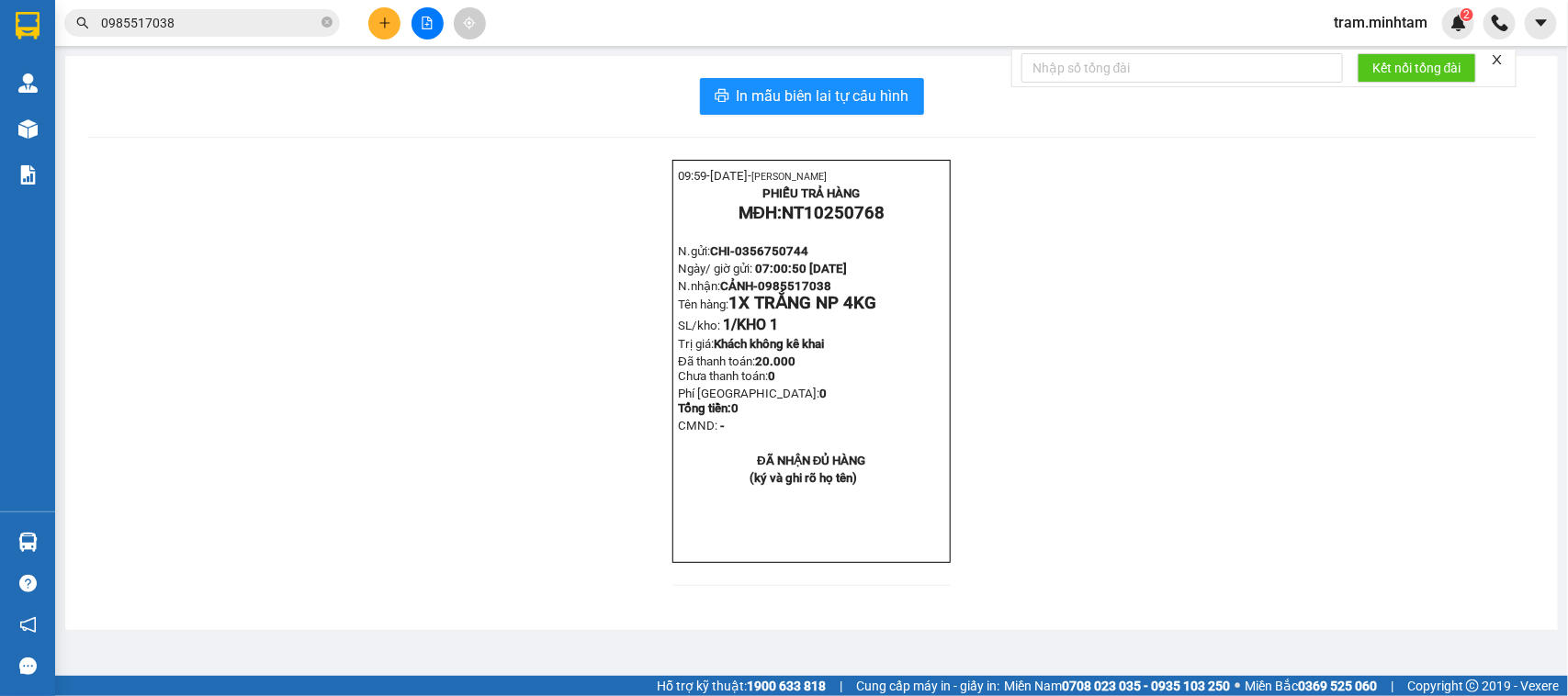
scroll to position [345, 0]
click at [383, 30] on button at bounding box center [384, 23] width 32 height 32
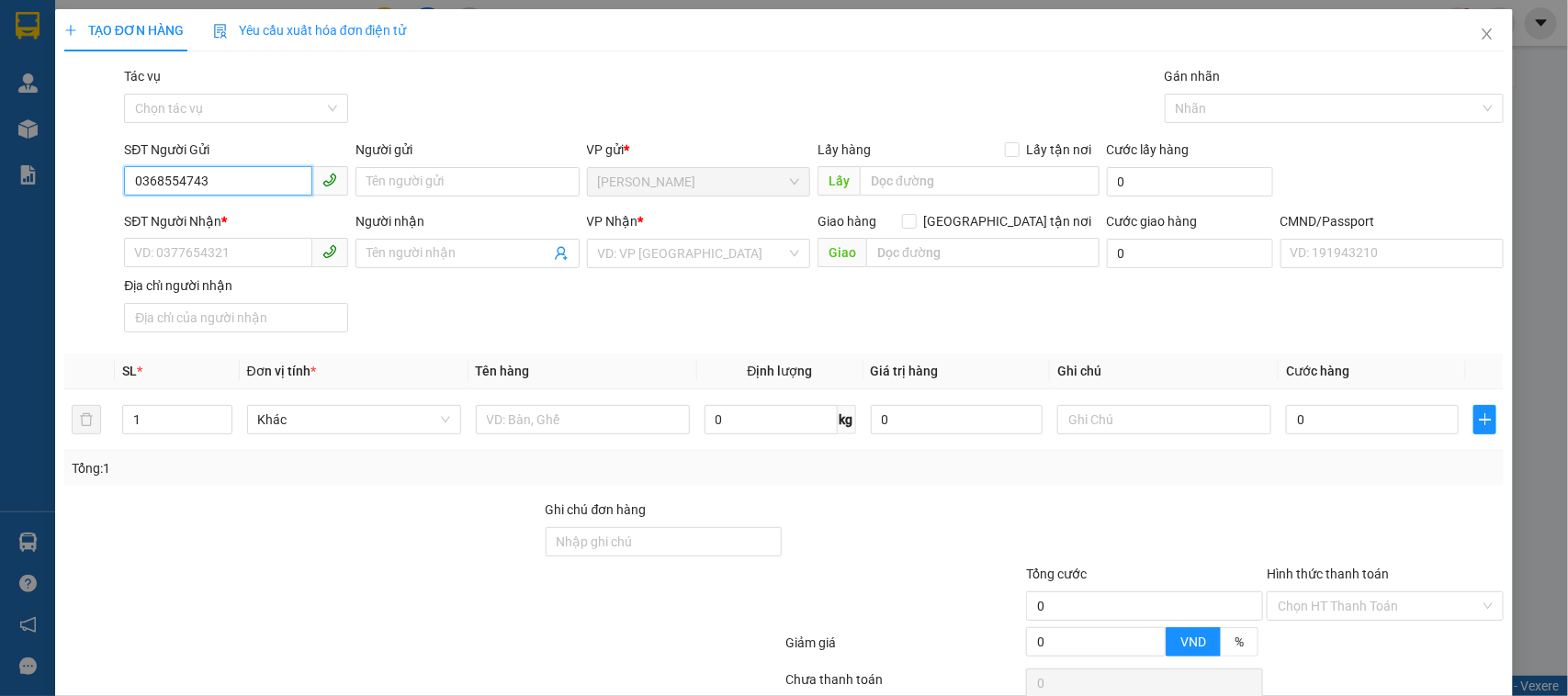
type input "0368554743"
type input "OANH"
type input "0978033397"
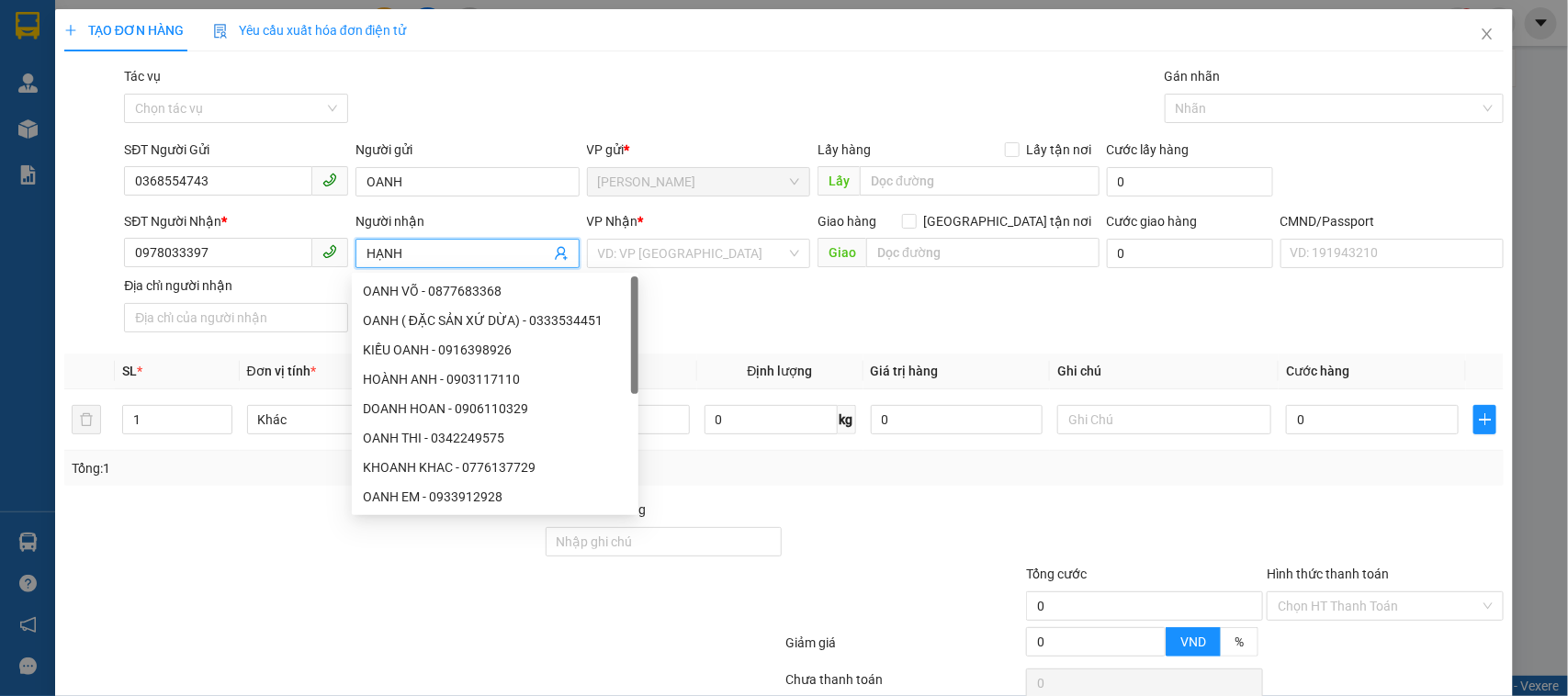
type input "HẠNH"
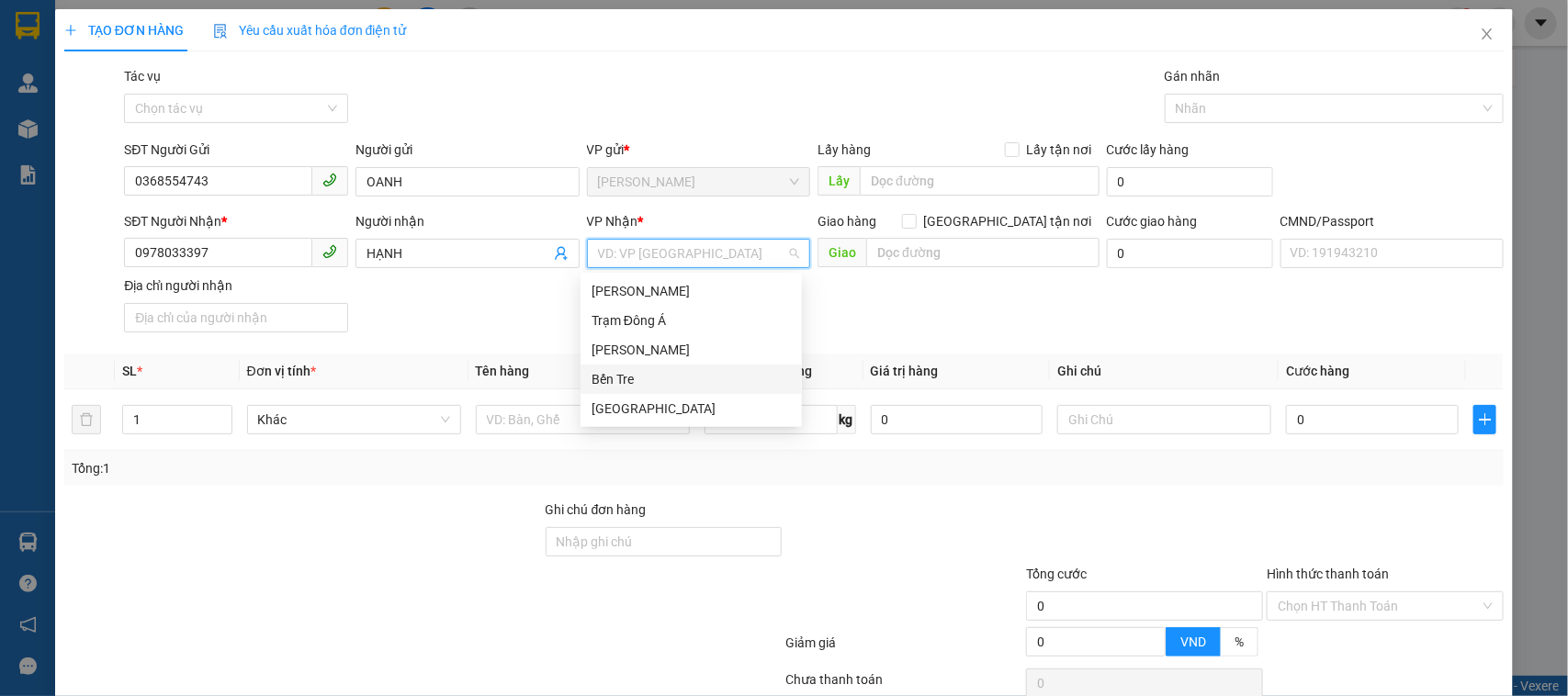
click at [649, 376] on div "Bến Tre" at bounding box center [691, 379] width 199 height 20
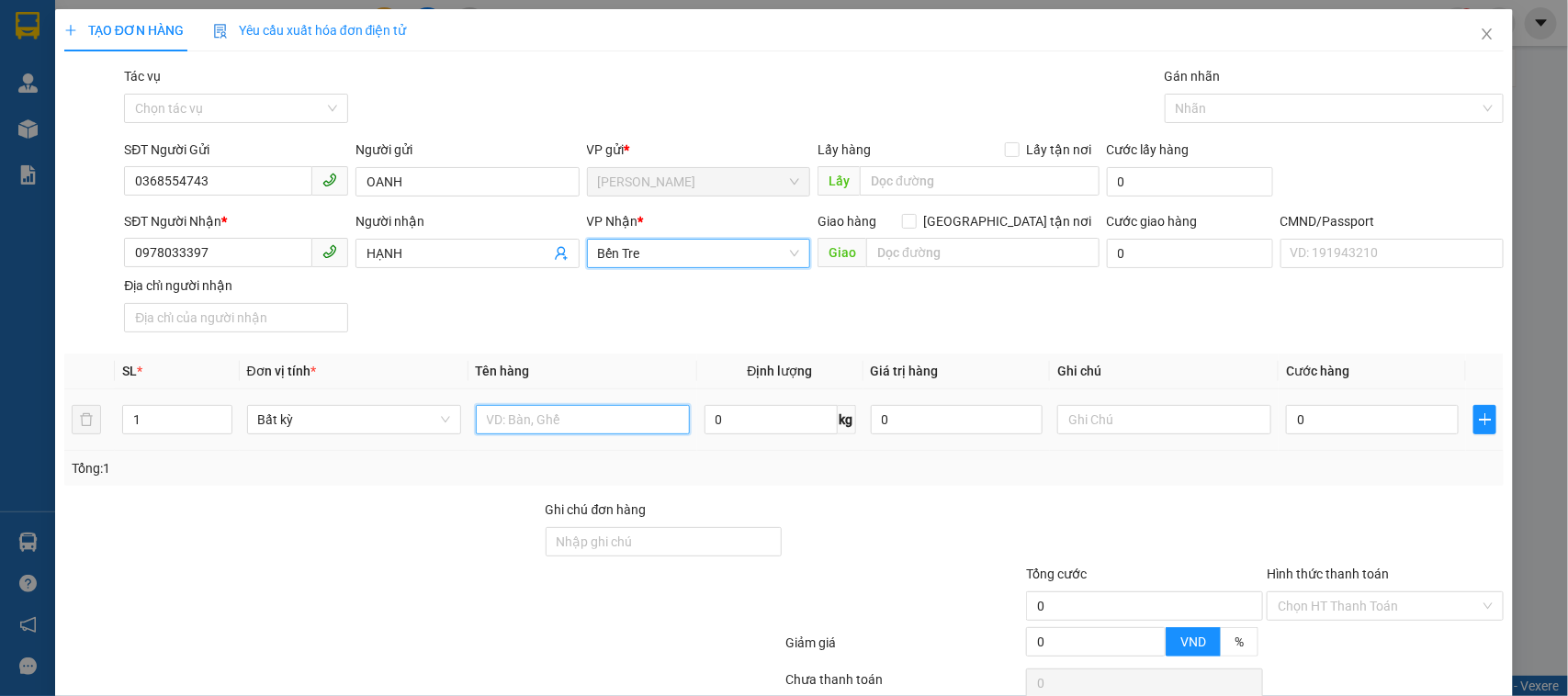
click at [512, 428] on input "text" at bounding box center [582, 420] width 214 height 30
type input "1 T NP 11KG (ĐA) (HDV) HƯ BỂ KO ĐỀN"
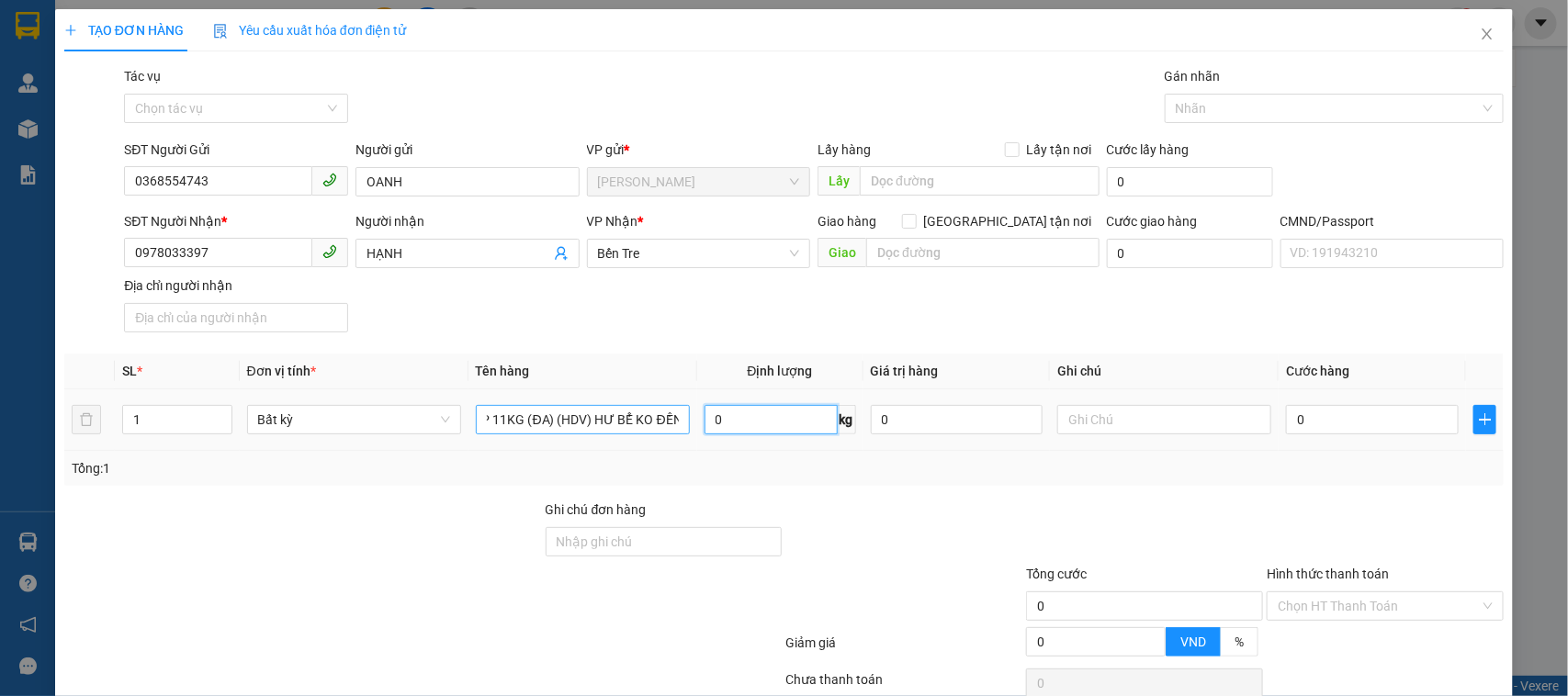
scroll to position [0, 0]
type input "15H TRÂM"
type input "3"
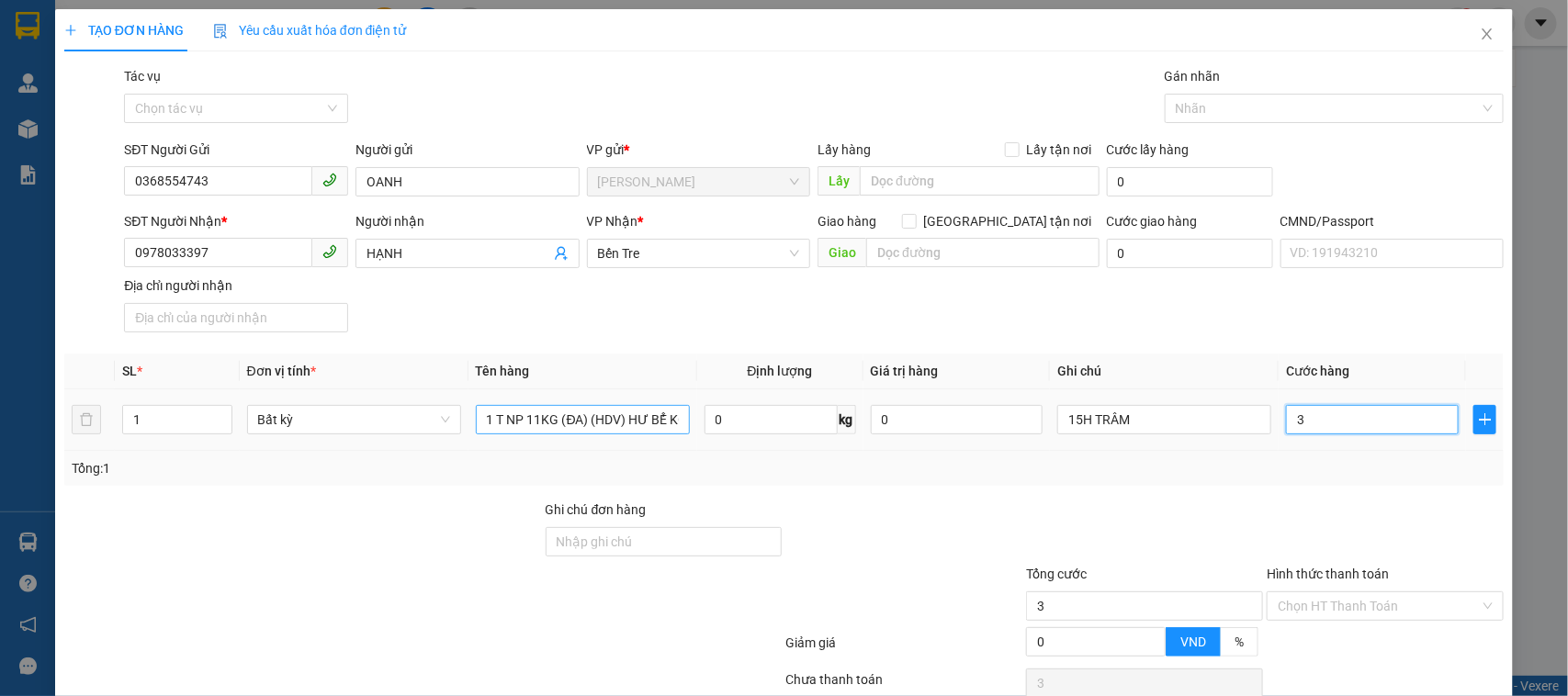
type input "30"
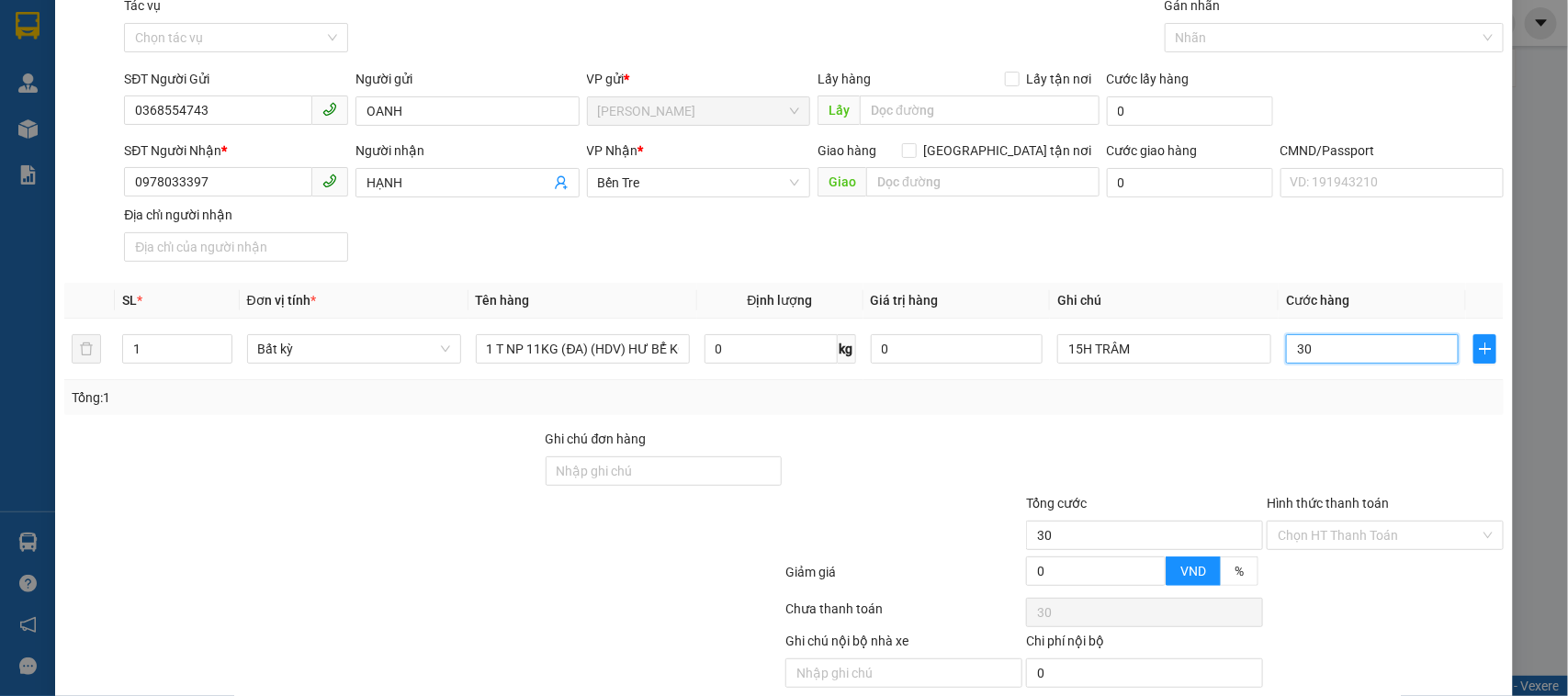
scroll to position [143, 0]
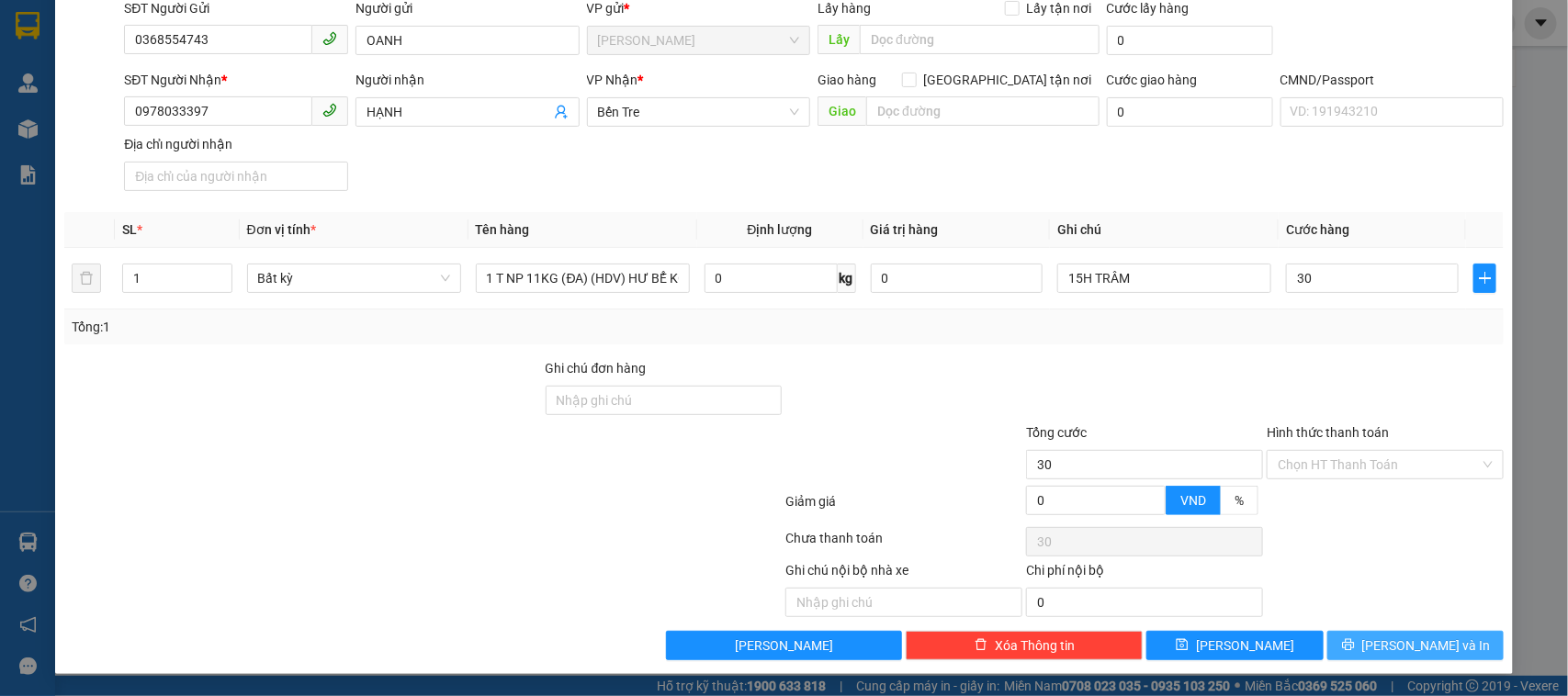
type input "30.000"
click at [1440, 658] on button "[PERSON_NAME] và In" at bounding box center [1415, 646] width 176 height 30
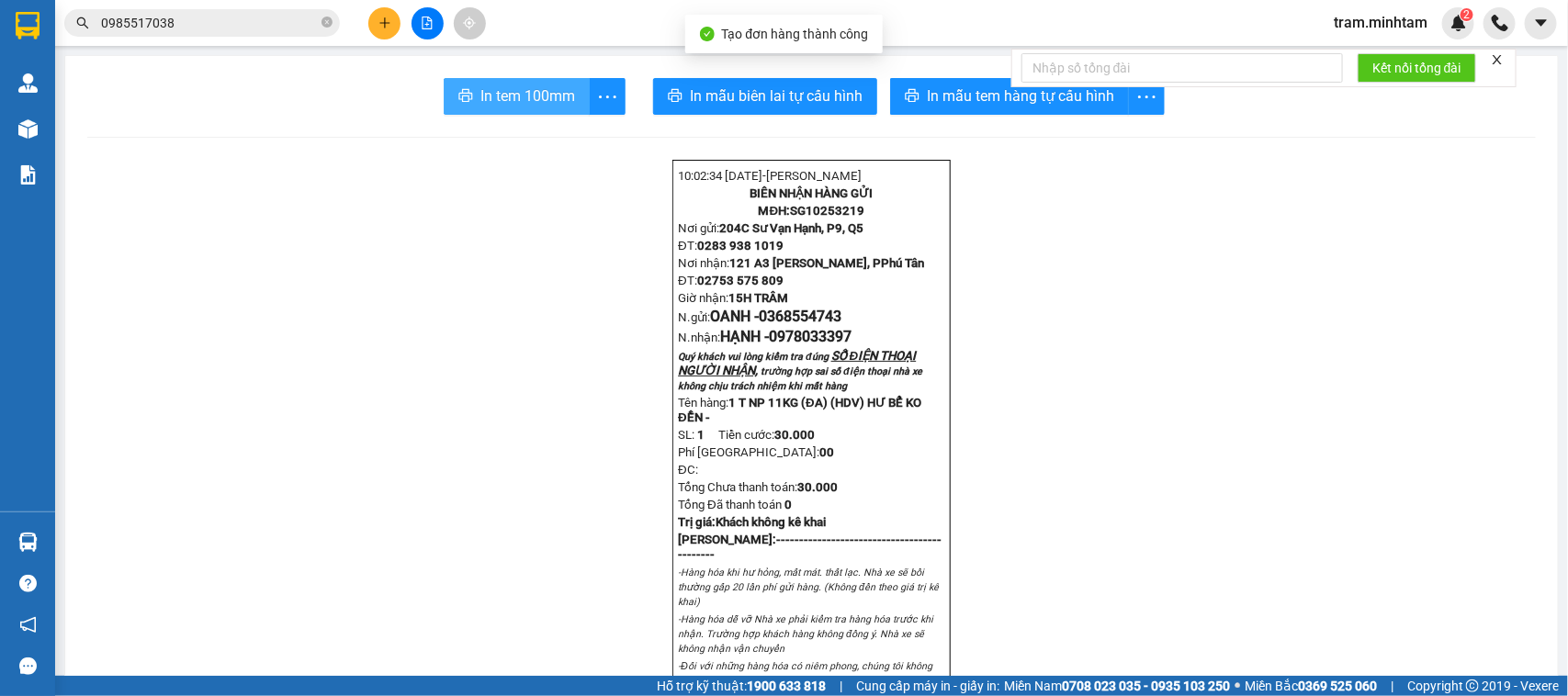
click at [506, 93] on span "In tem 100mm" at bounding box center [528, 96] width 95 height 23
click at [847, 218] on span "SG10253219" at bounding box center [827, 211] width 75 height 14
copy span "SG10253219"
click at [230, 21] on input "0985517038" at bounding box center [210, 23] width 217 height 20
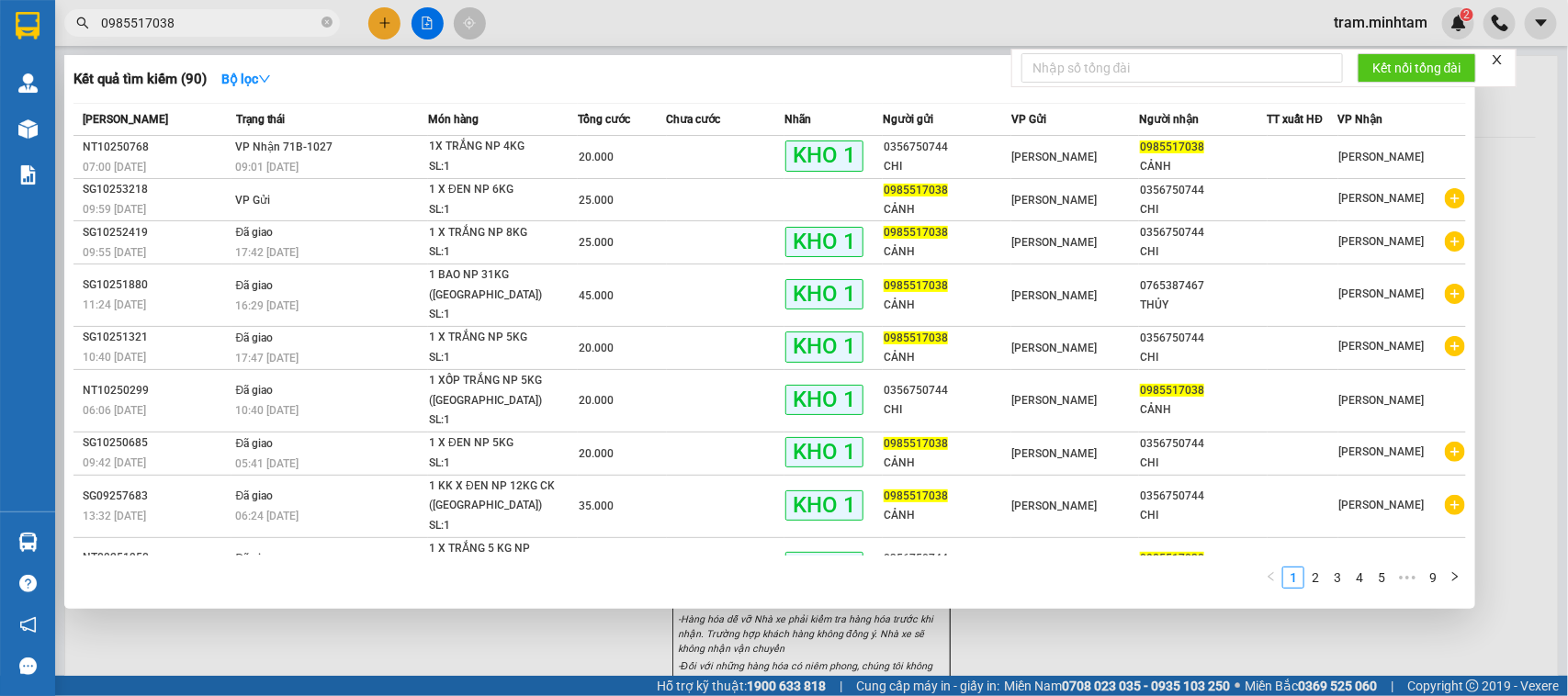
click at [230, 21] on input "0985517038" at bounding box center [210, 23] width 217 height 20
paste input "SG10253219"
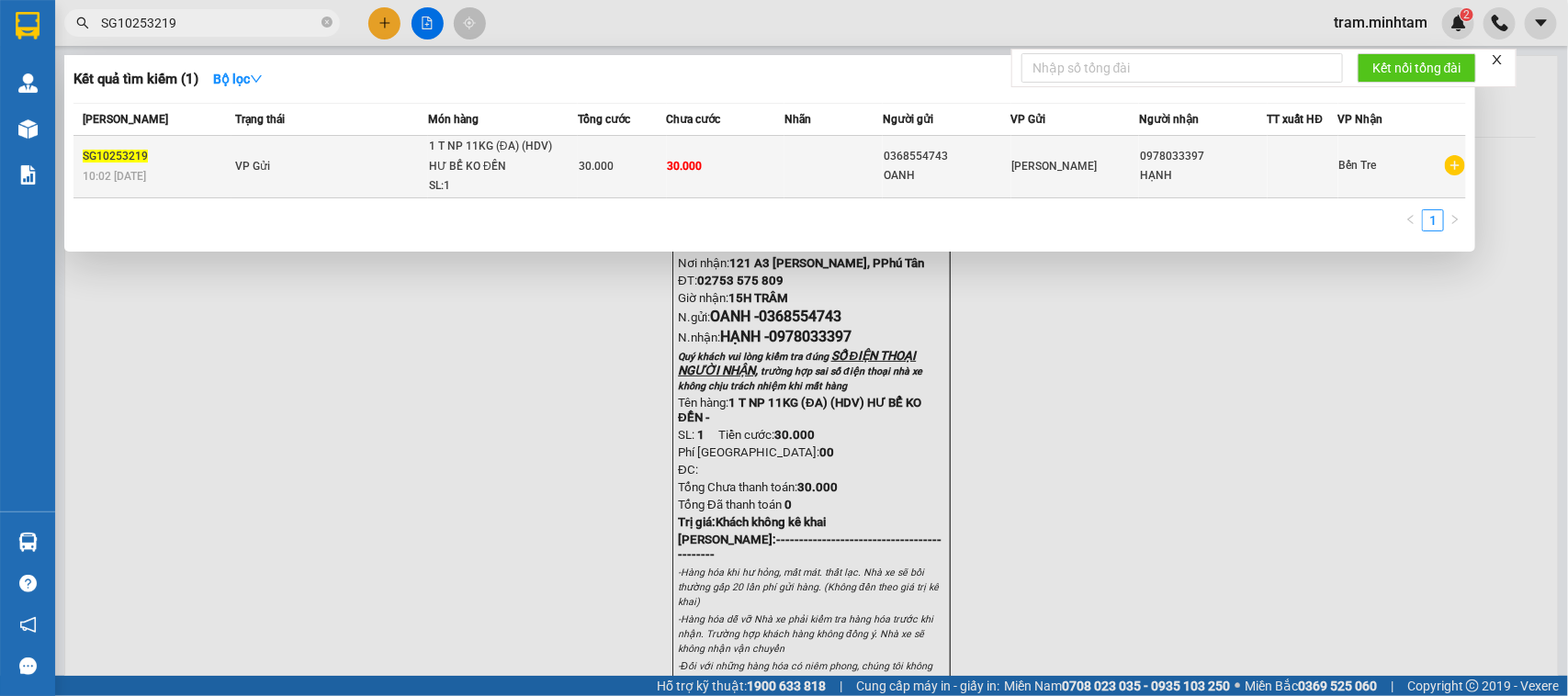
type input "SG10253219"
click at [1068, 175] on div "[PERSON_NAME]" at bounding box center [1075, 166] width 125 height 20
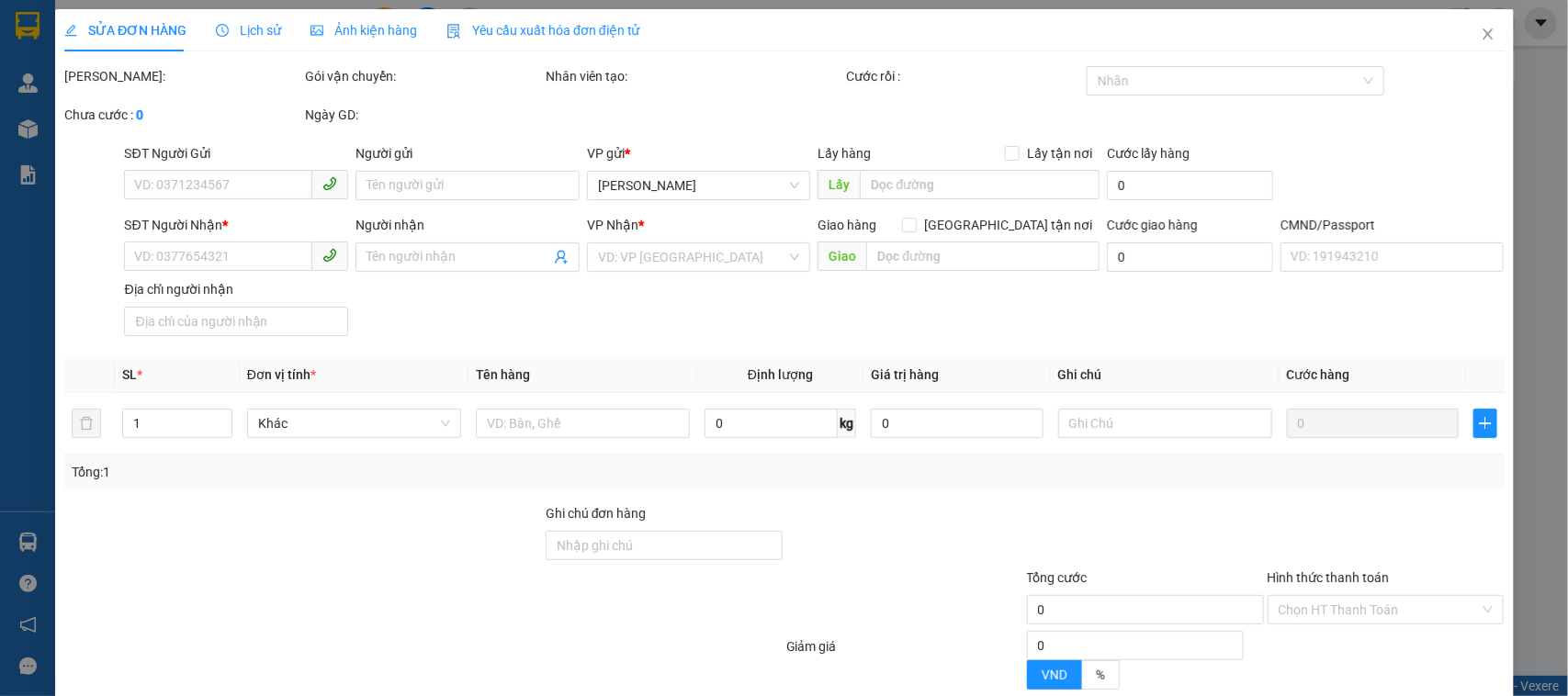
type input "0368554743"
type input "OANH"
type input "0978033397"
type input "HẠNH"
type input "30.000"
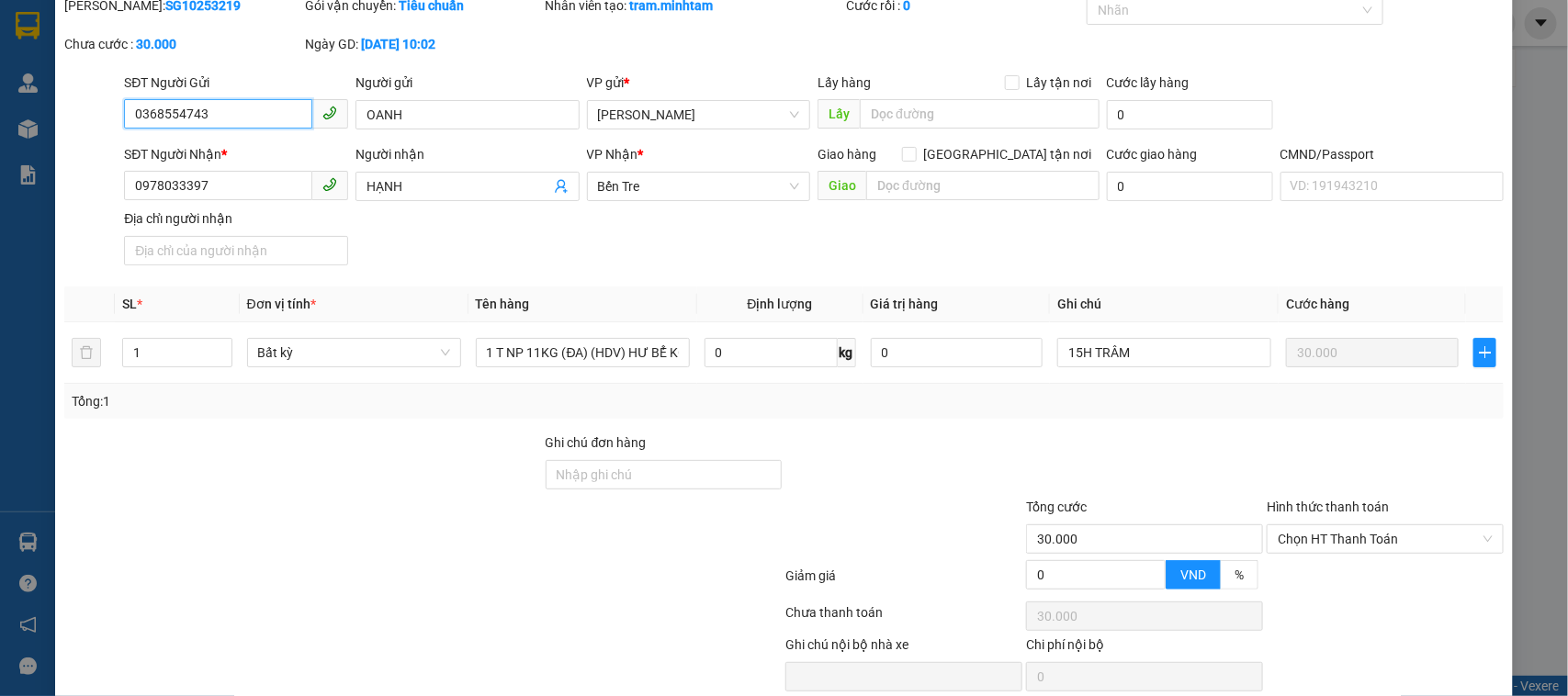
scroll to position [147, 0]
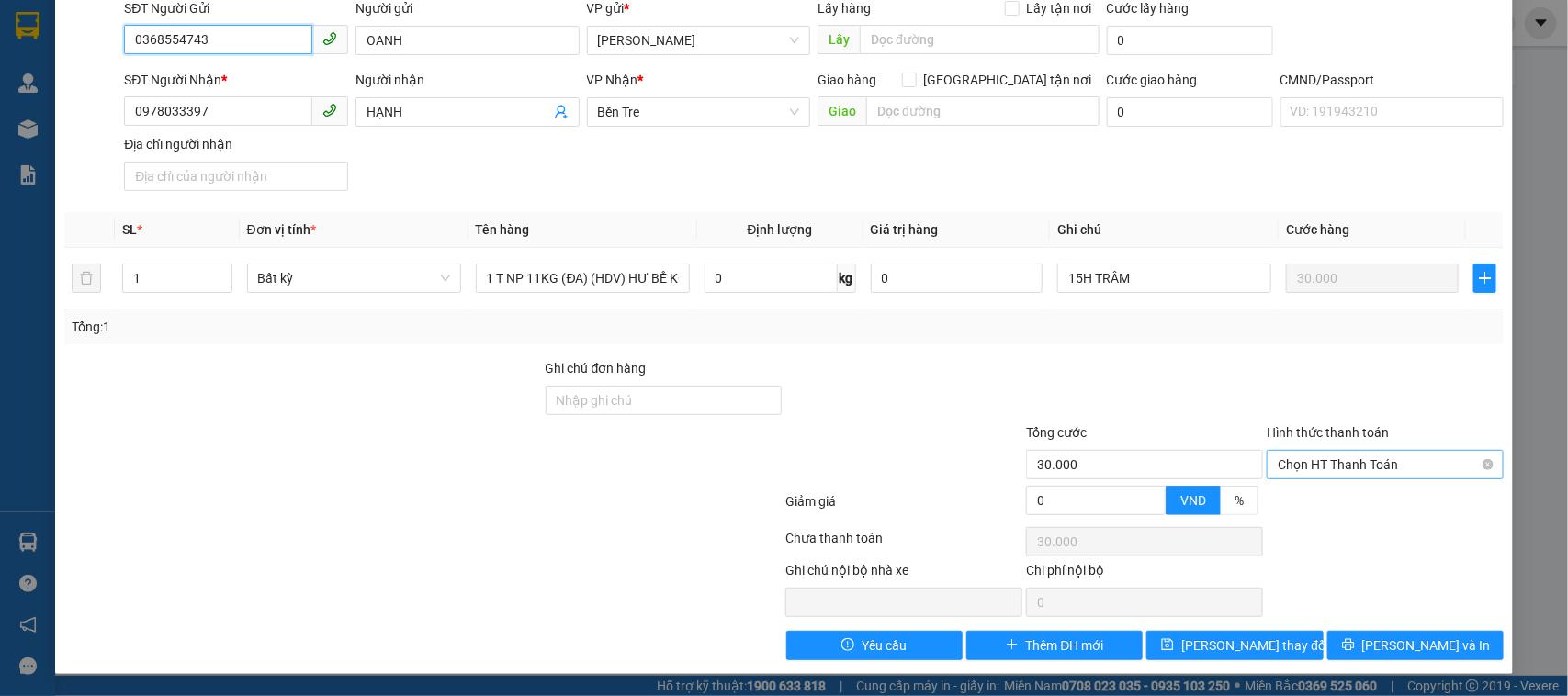
click at [1335, 476] on span "Chọn HT Thanh Toán" at bounding box center [1386, 465] width 215 height 28
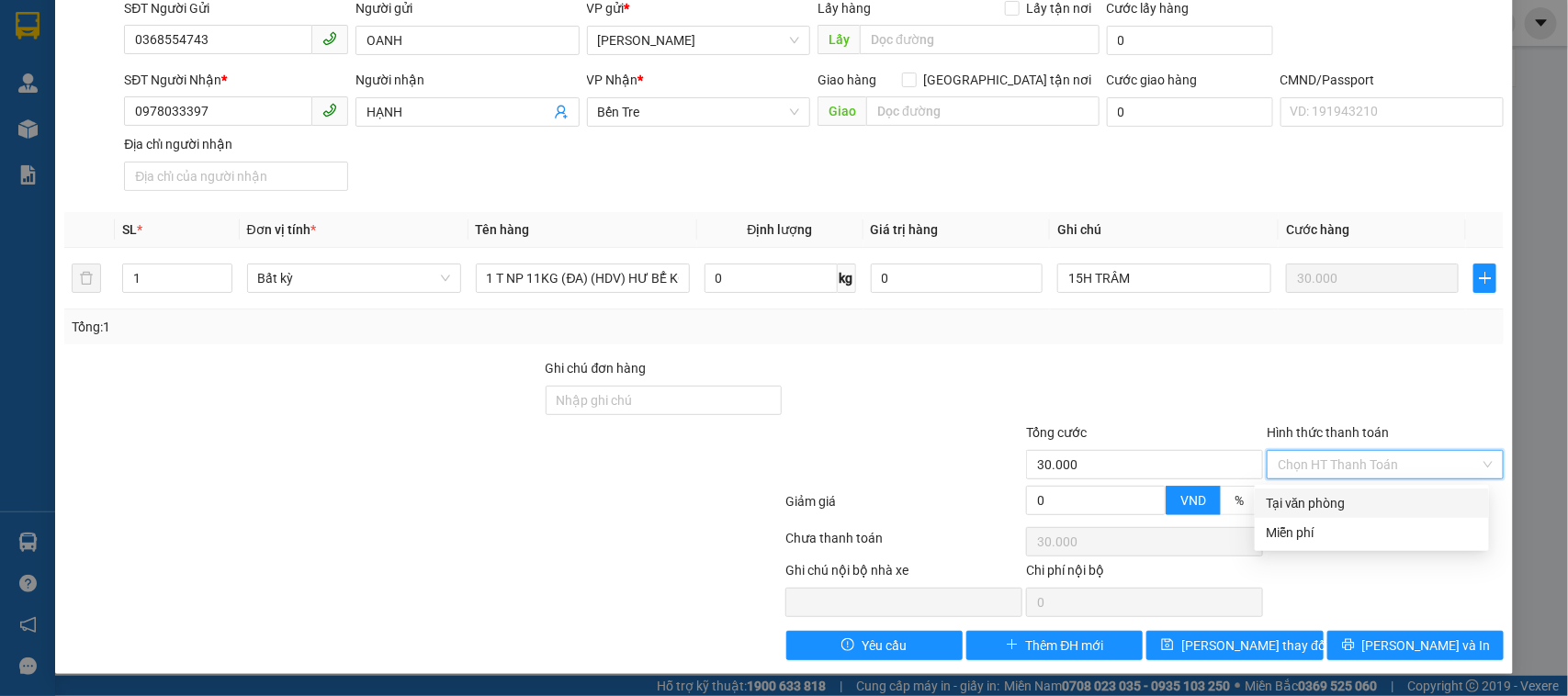
click at [1326, 501] on div "Tại văn phòng" at bounding box center [1372, 504] width 212 height 20
type input "0"
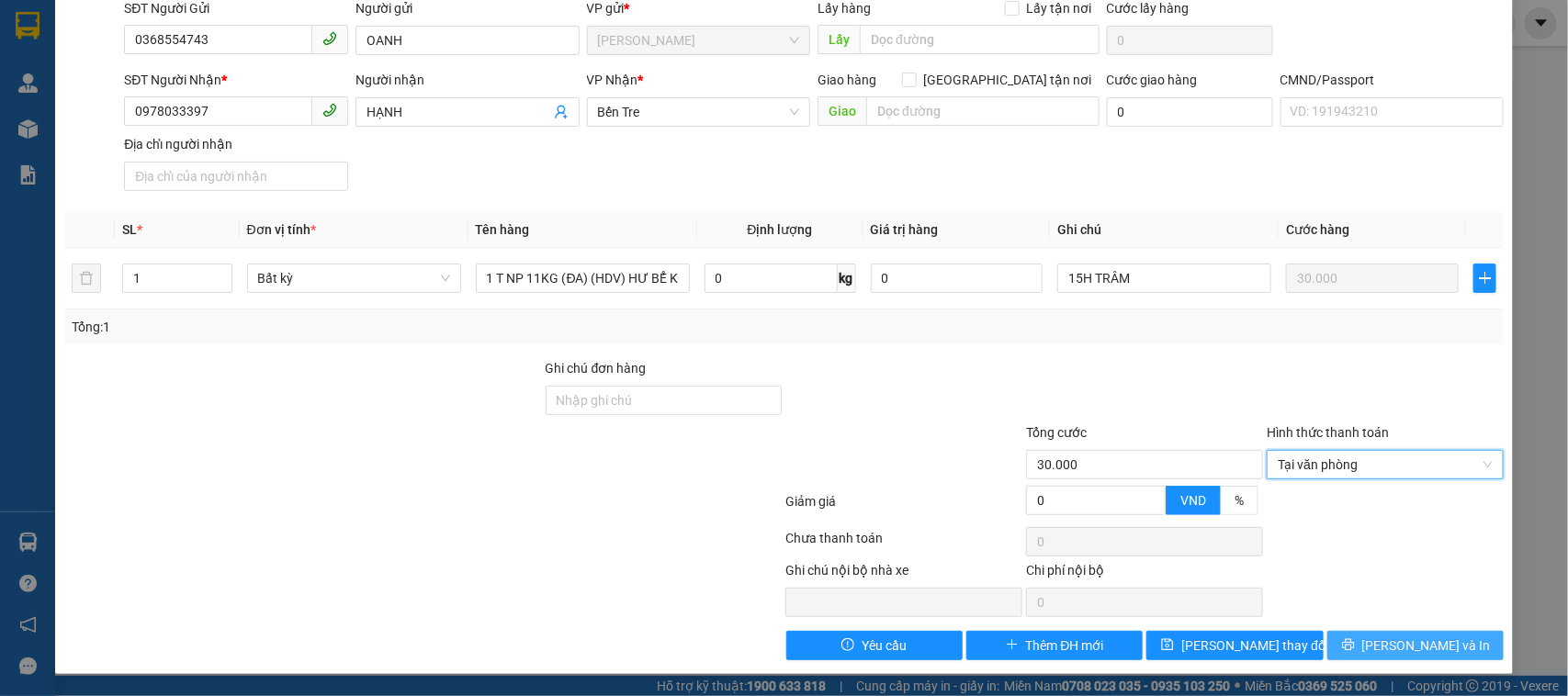
click at [1417, 631] on button "[PERSON_NAME] và In" at bounding box center [1415, 646] width 176 height 30
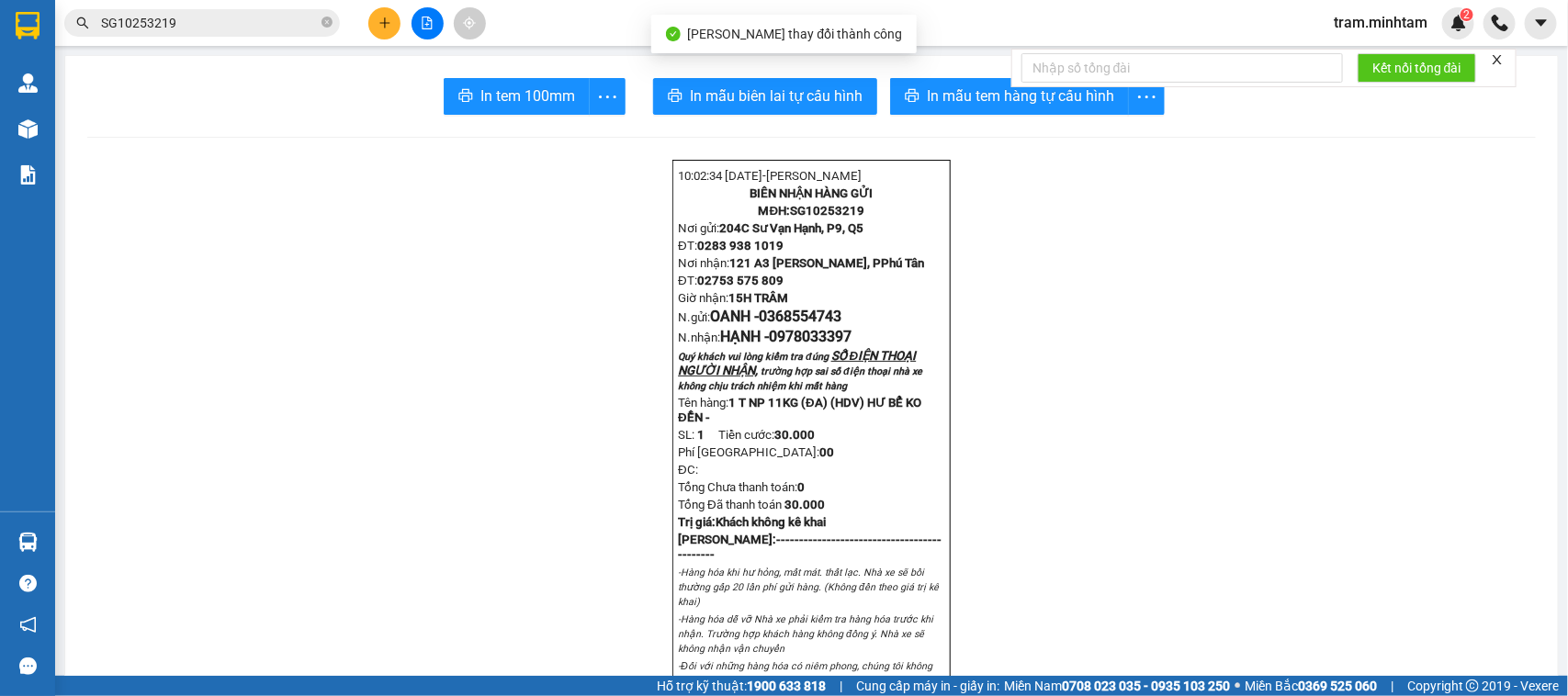
click at [938, 103] on span "In mẫu tem hàng tự cấu hình" at bounding box center [1020, 96] width 187 height 23
click at [529, 95] on span "In tem 100mm" at bounding box center [528, 96] width 95 height 23
drag, startPoint x: 319, startPoint y: 28, endPoint x: 331, endPoint y: 25, distance: 12.4
click at [320, 28] on span "SG10253219" at bounding box center [202, 23] width 276 height 28
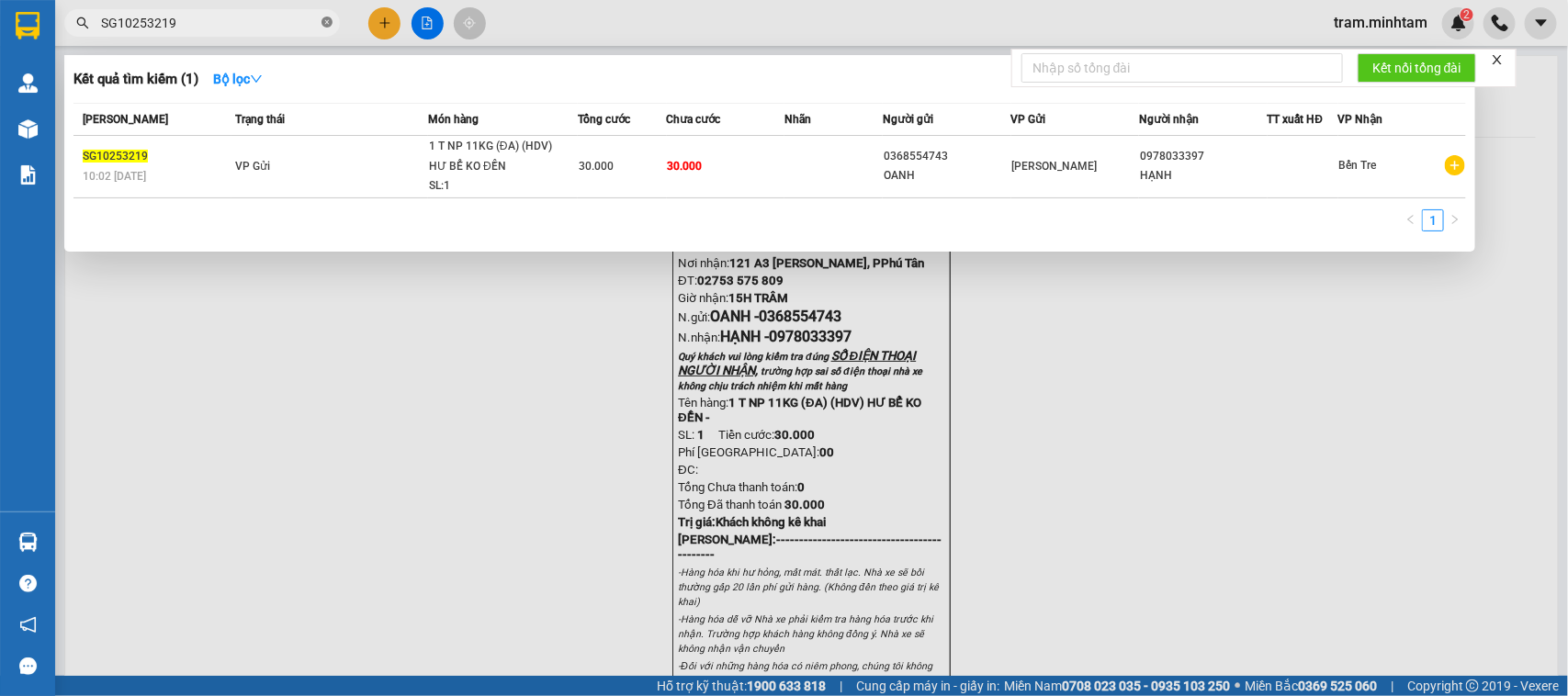
click at [328, 26] on icon "close-circle" at bounding box center [327, 22] width 11 height 11
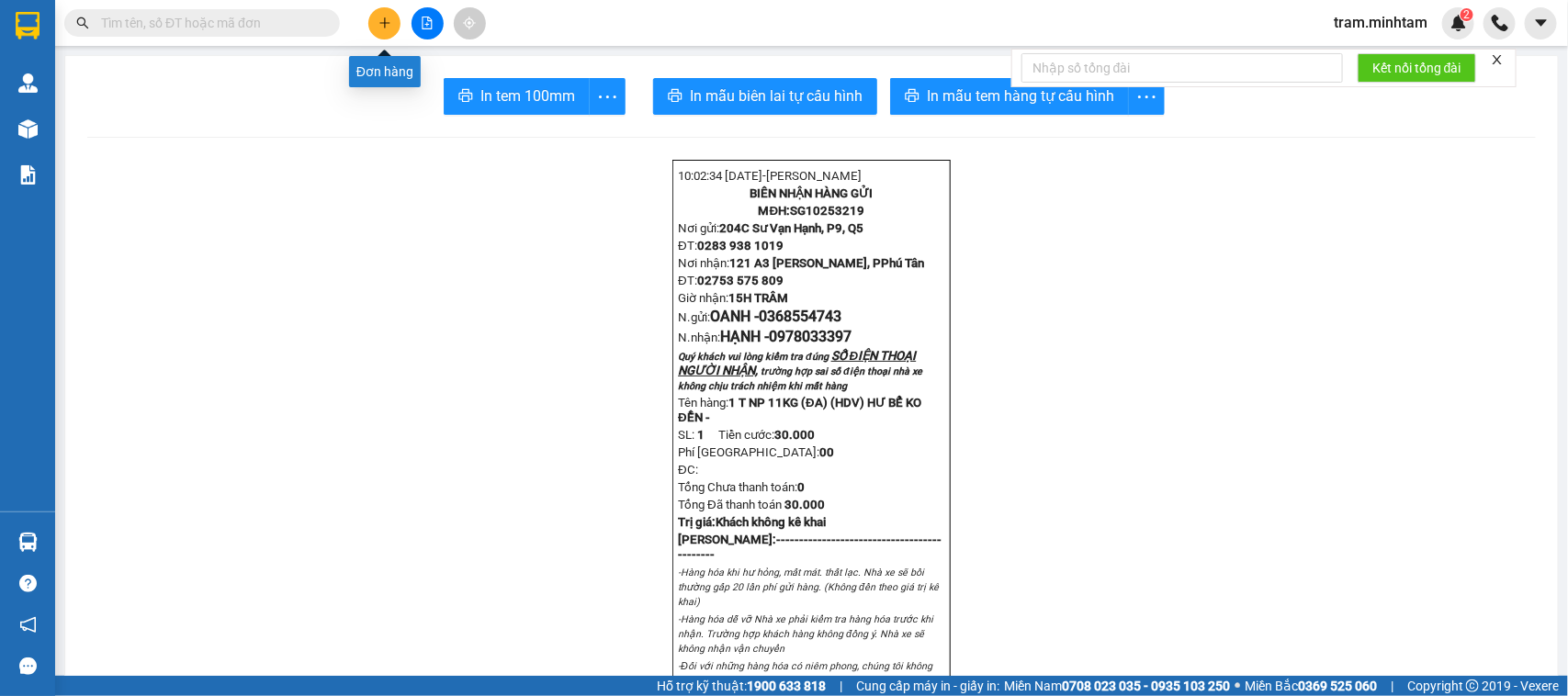
click at [368, 28] on button at bounding box center [384, 23] width 32 height 32
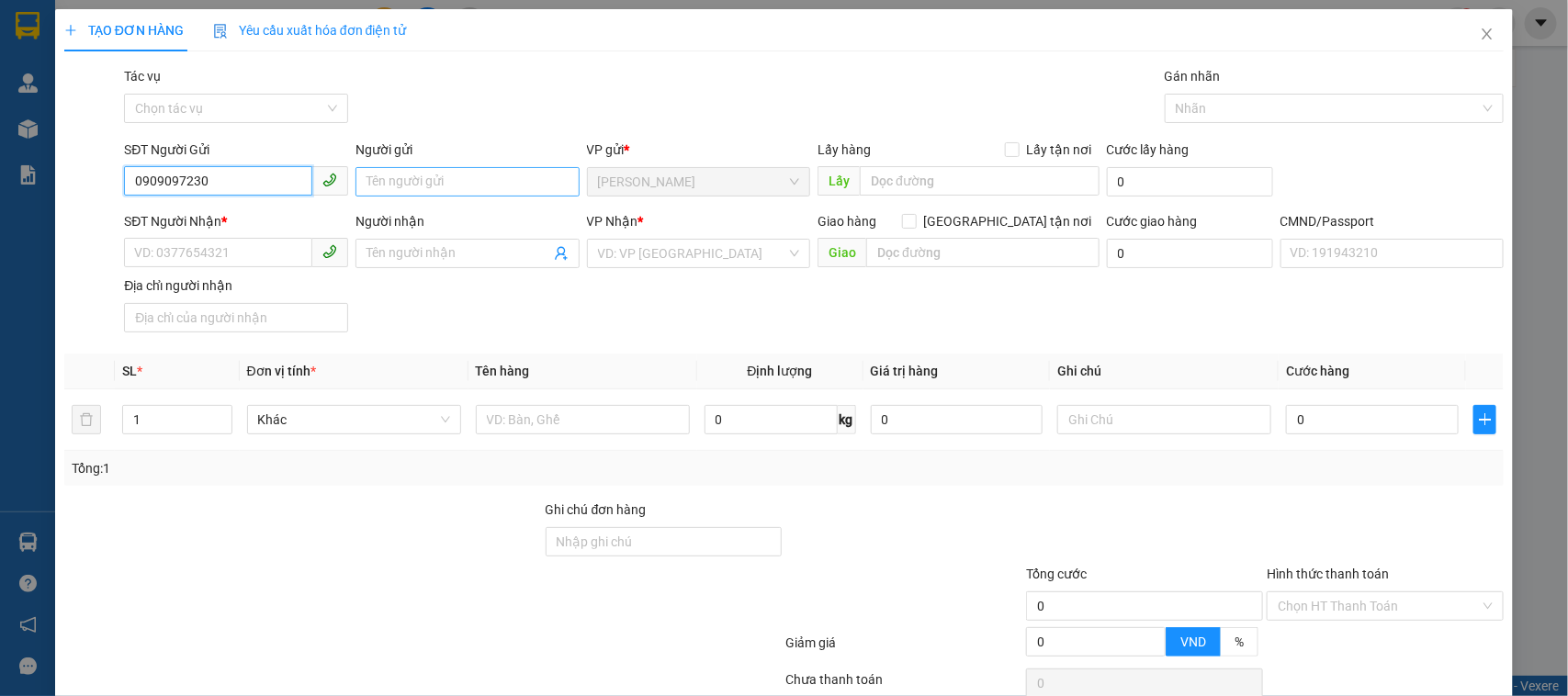
type input "0909097230"
click at [377, 176] on input "Người gửi" at bounding box center [467, 182] width 224 height 30
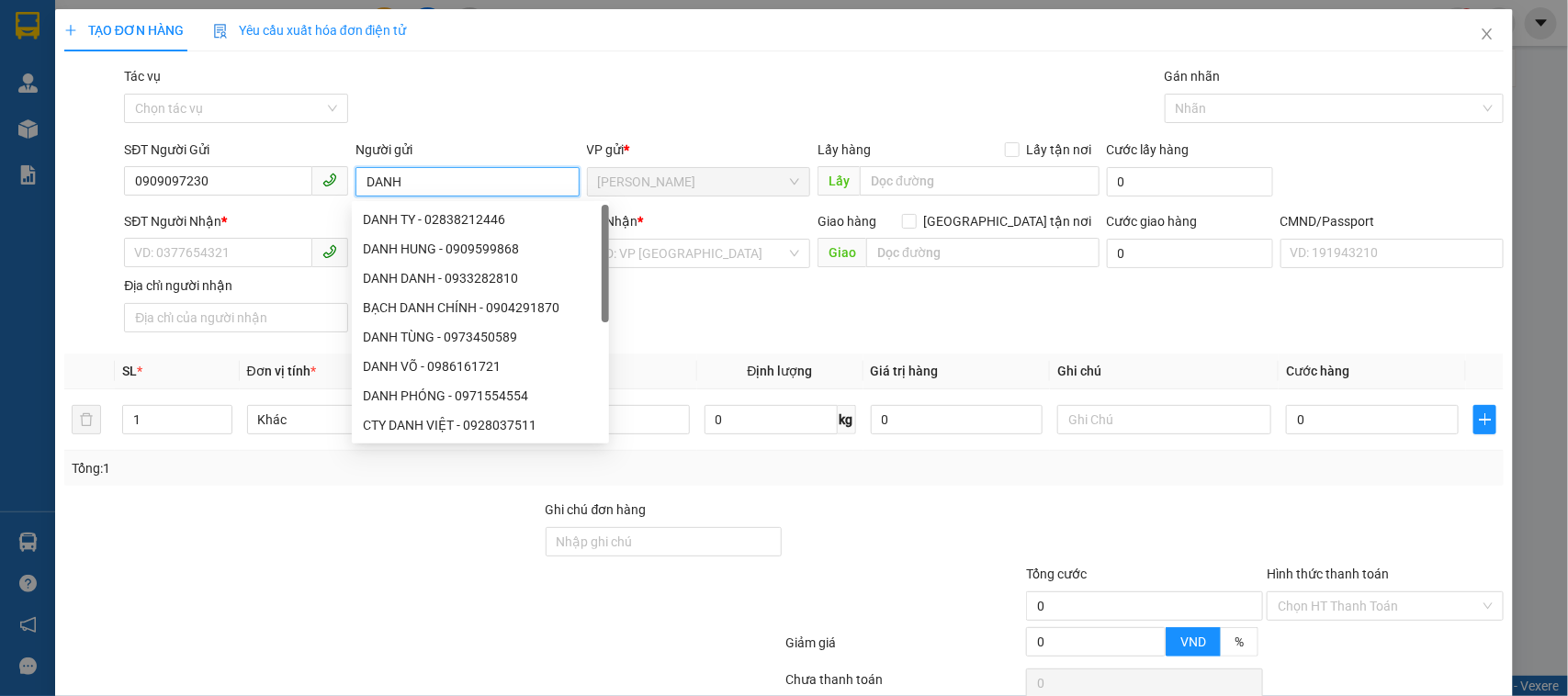
type input "DANH"
click at [179, 232] on div "SĐT Người Nhận *" at bounding box center [236, 225] width 224 height 28
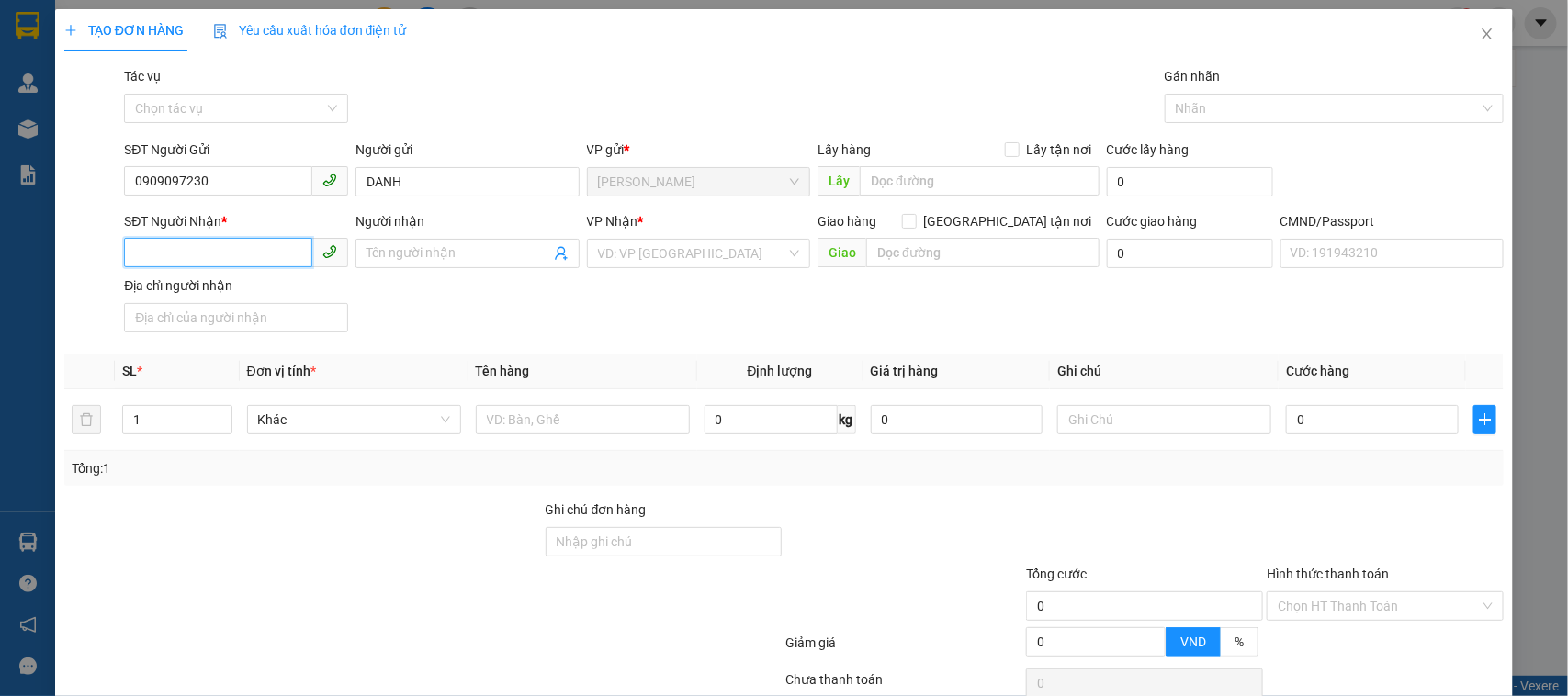
click at [181, 250] on input "SĐT Người Nhận *" at bounding box center [218, 253] width 188 height 30
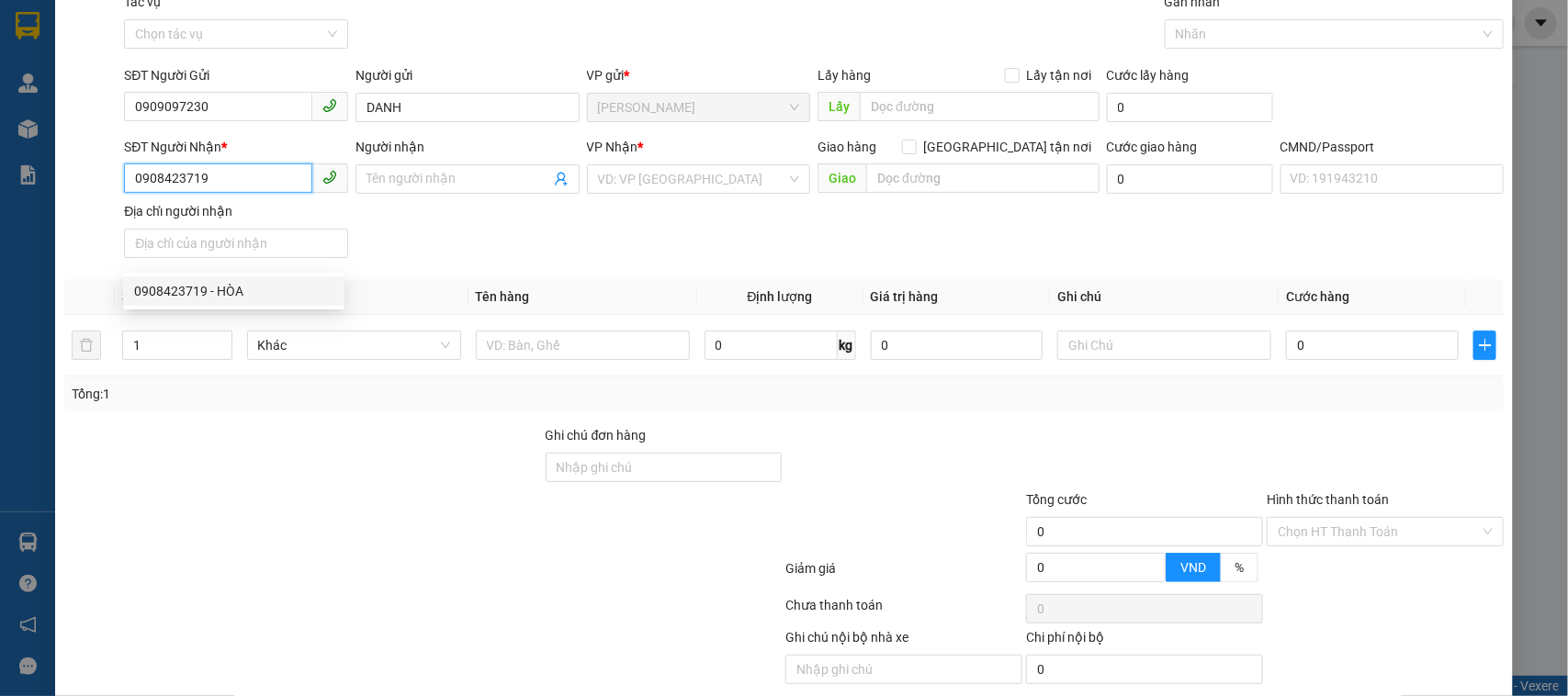
type input "0908423719"
type input "HÒA"
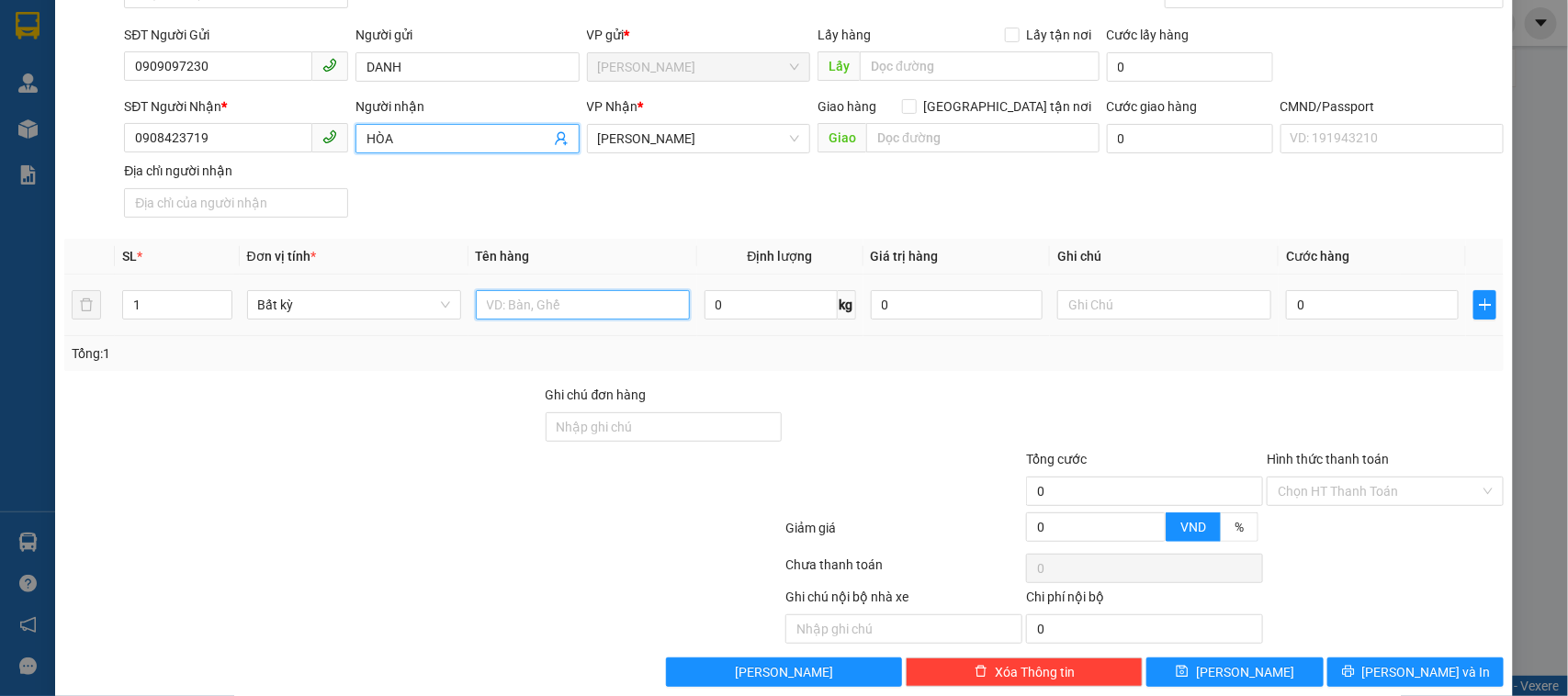
click at [574, 310] on input "text" at bounding box center [582, 306] width 214 height 30
type input "1 T NHỰA NP 15KG"
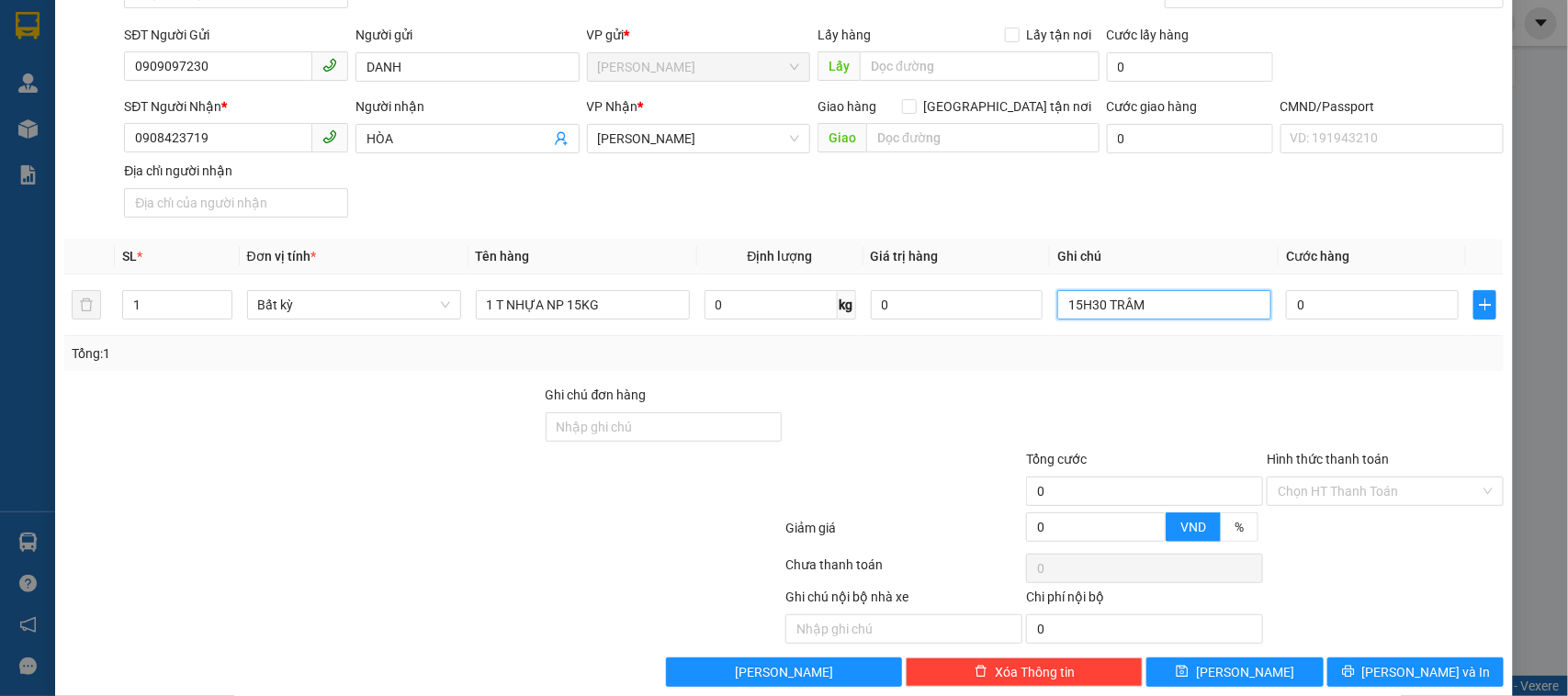
type input "15H30 TRÂM"
type input "3"
type input "30"
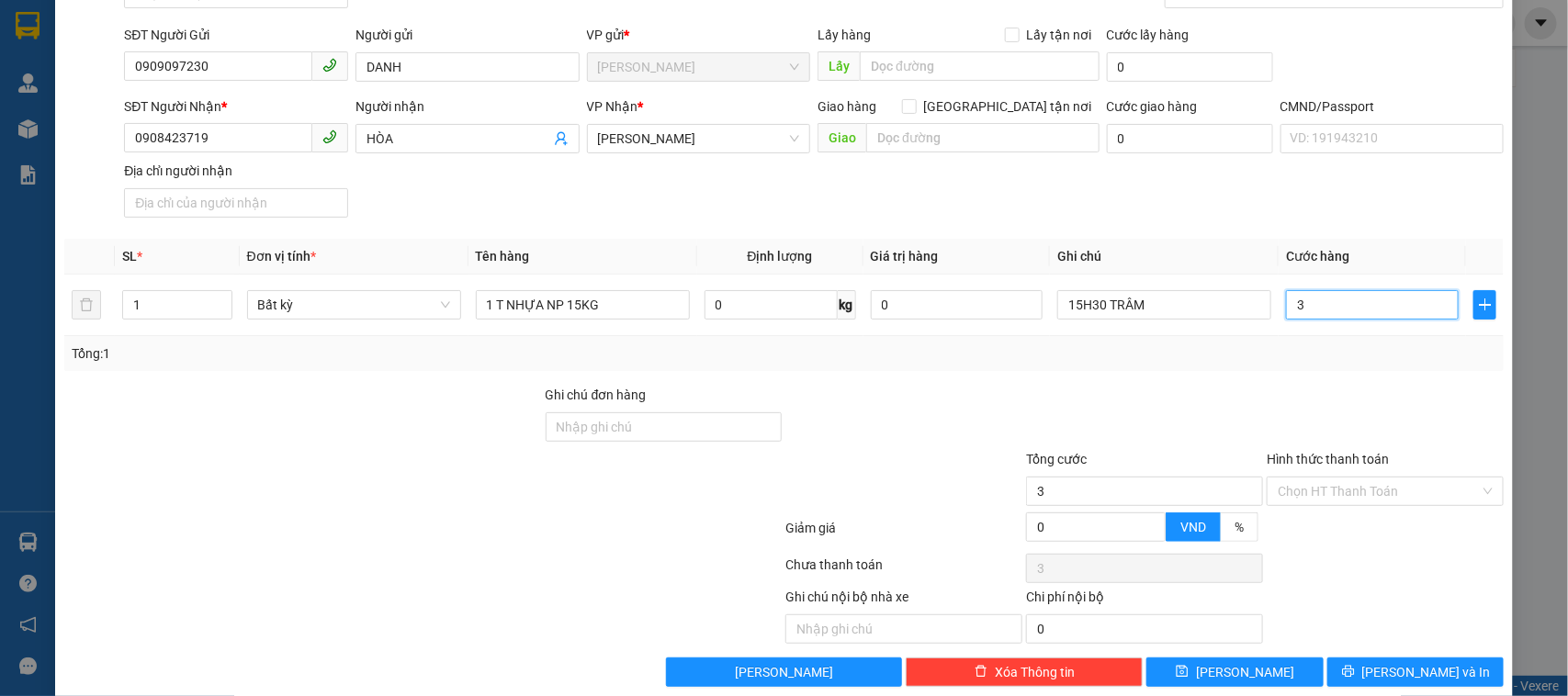
type input "30"
type input "30.000"
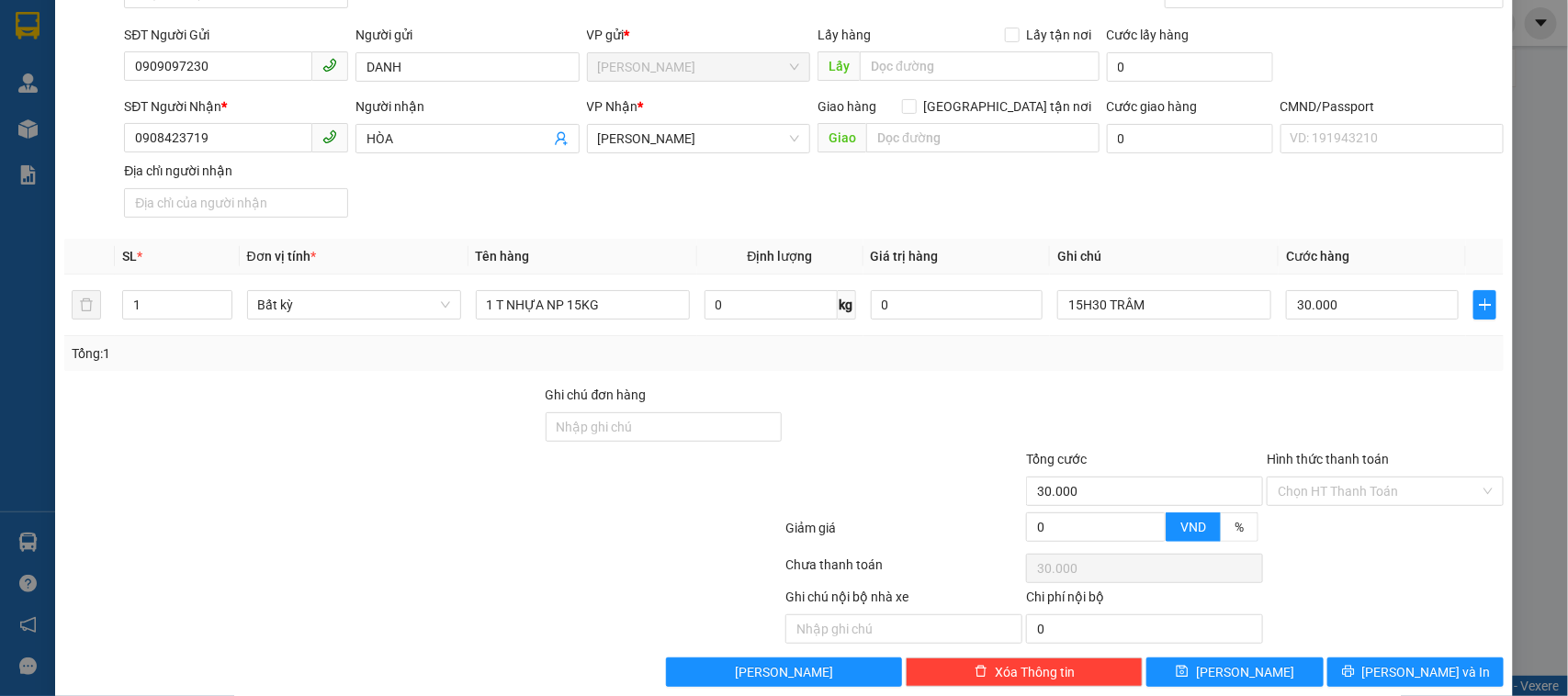
drag, startPoint x: 1425, startPoint y: 547, endPoint x: 1425, endPoint y: 564, distance: 17.0
click at [1425, 564] on div "Transit Pickup Surcharge Ids Transit Deliver Surcharge Ids Transit Deliver Surc…" at bounding box center [784, 319] width 1441 height 736
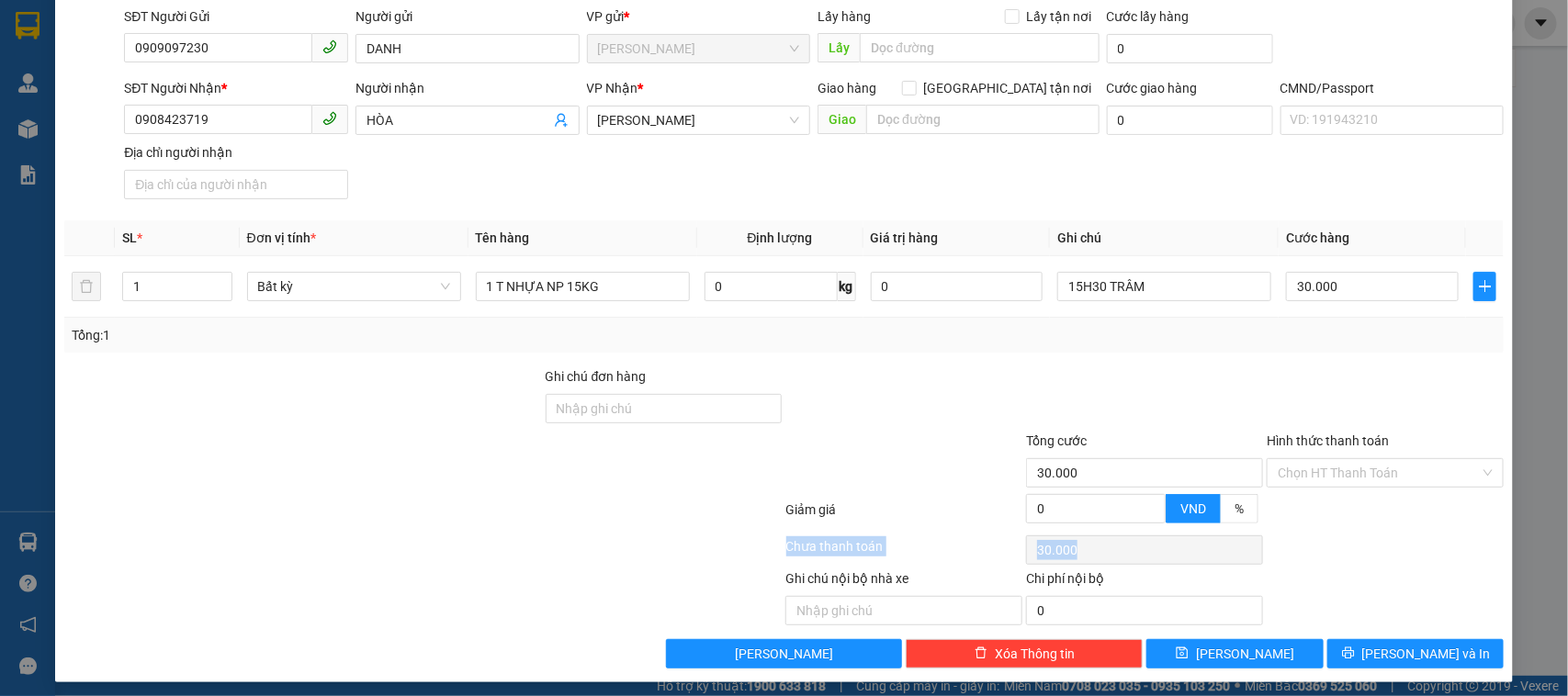
scroll to position [143, 0]
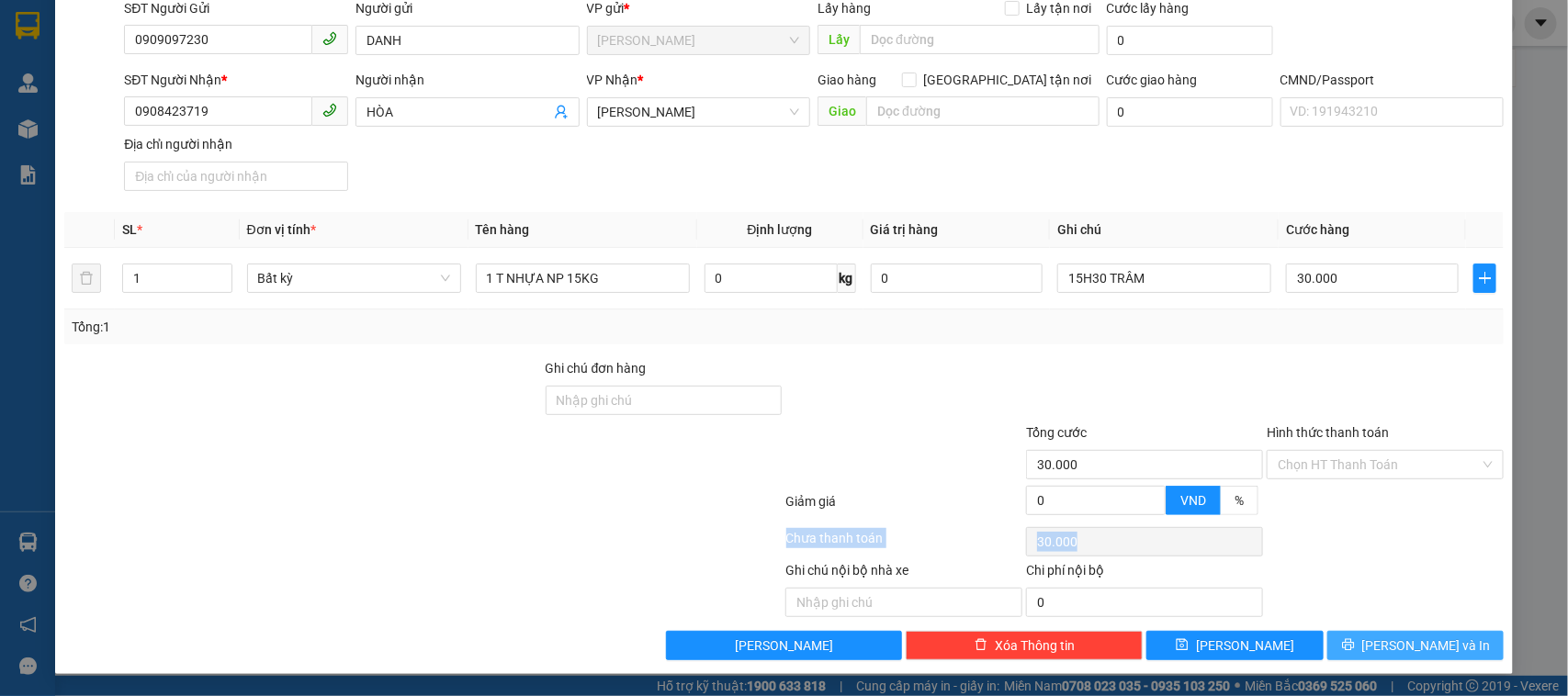
click at [1417, 653] on span "[PERSON_NAME] và In" at bounding box center [1426, 646] width 128 height 20
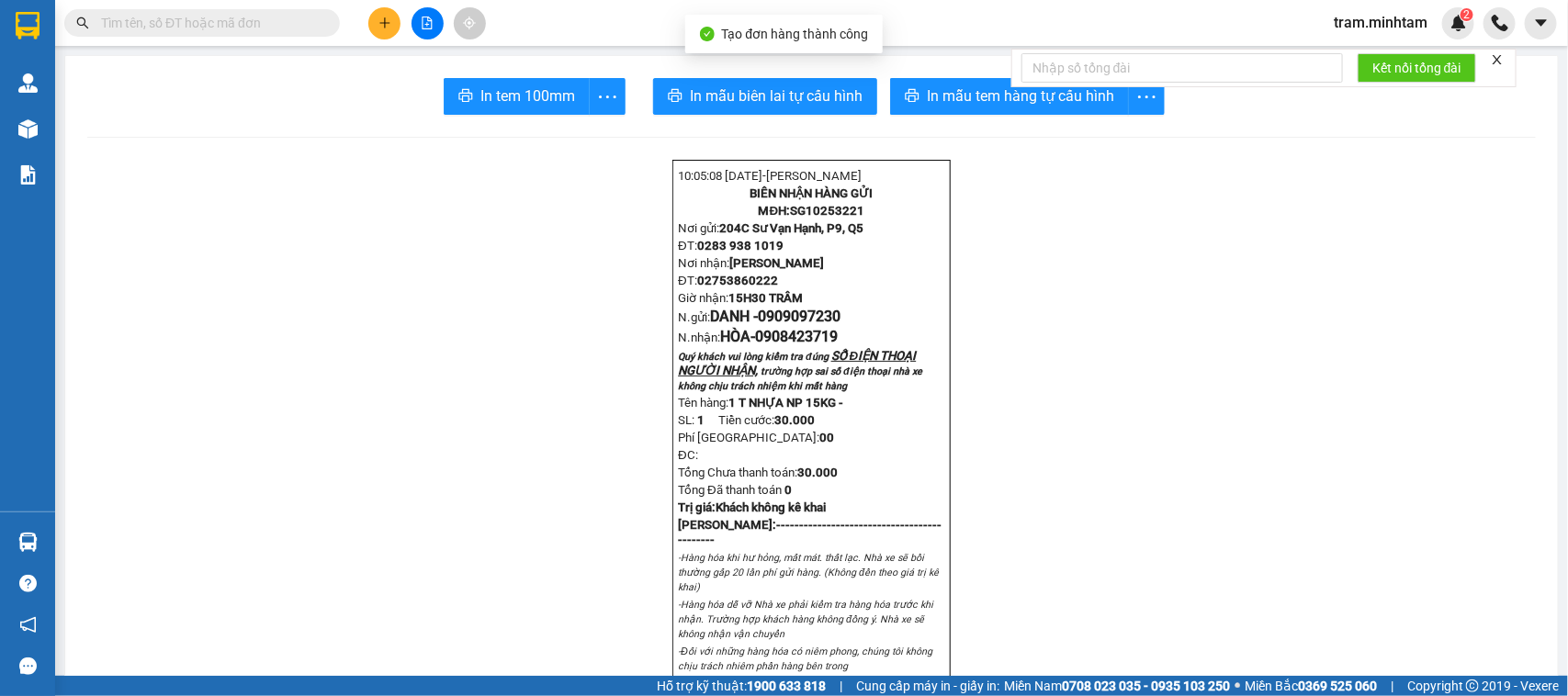
click at [1011, 75] on div "Kết nối tổng đài" at bounding box center [1264, 68] width 506 height 39
click at [998, 102] on span "In mẫu tem hàng tự cấu hình" at bounding box center [1020, 96] width 187 height 23
drag, startPoint x: 1017, startPoint y: 90, endPoint x: 1013, endPoint y: 102, distance: 12.6
click at [1016, 88] on div "Kết nối tổng đài" at bounding box center [1264, 68] width 506 height 39
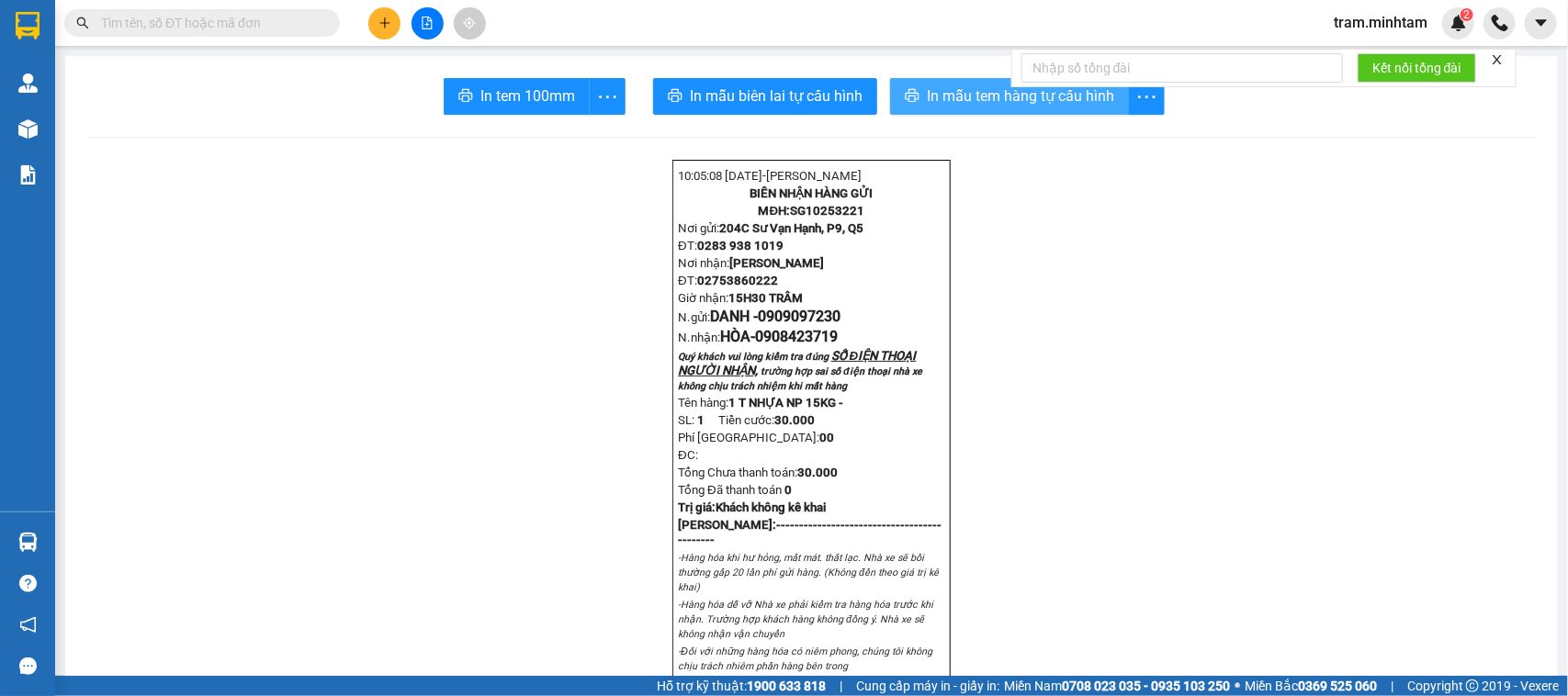
click at [1008, 112] on button "In mẫu tem hàng tự cấu hình" at bounding box center [1009, 96] width 239 height 37
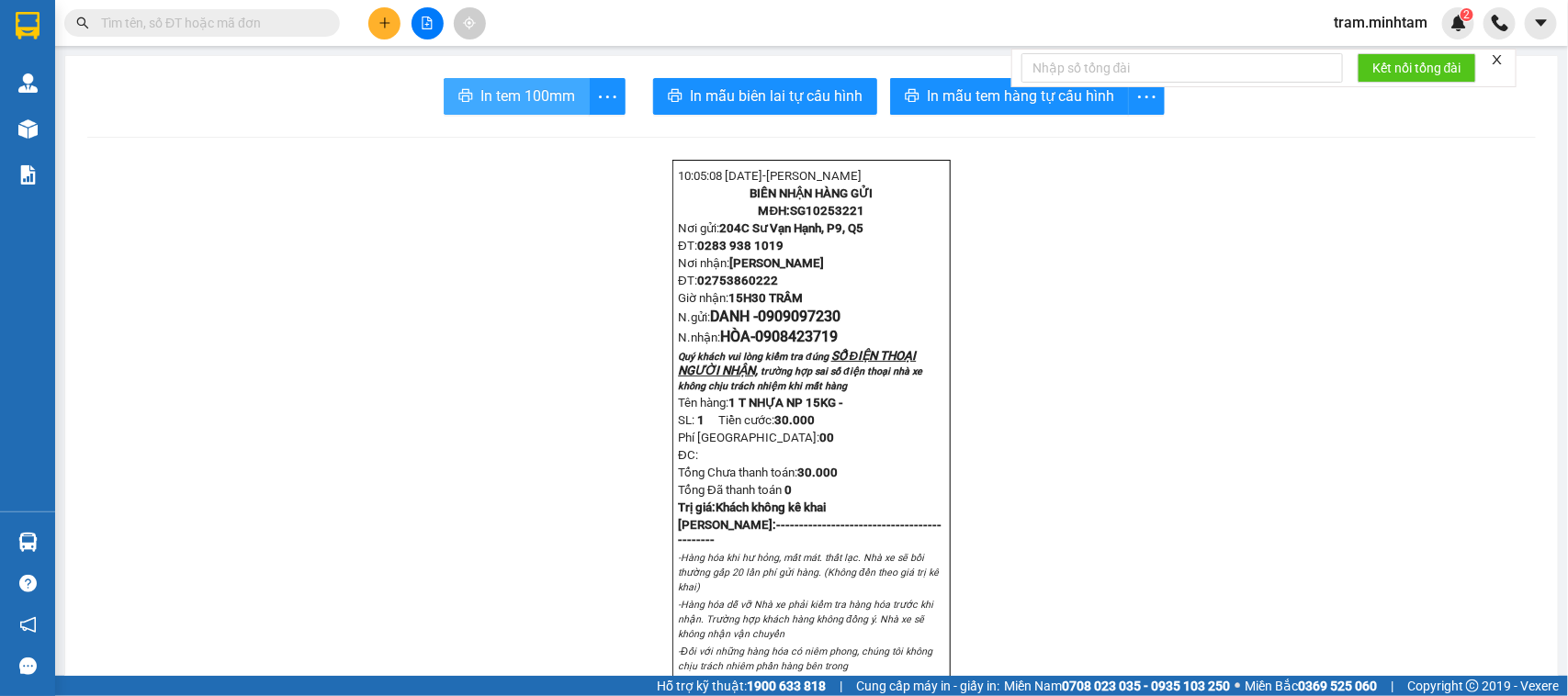
click at [459, 95] on icon "printer" at bounding box center [465, 96] width 15 height 15
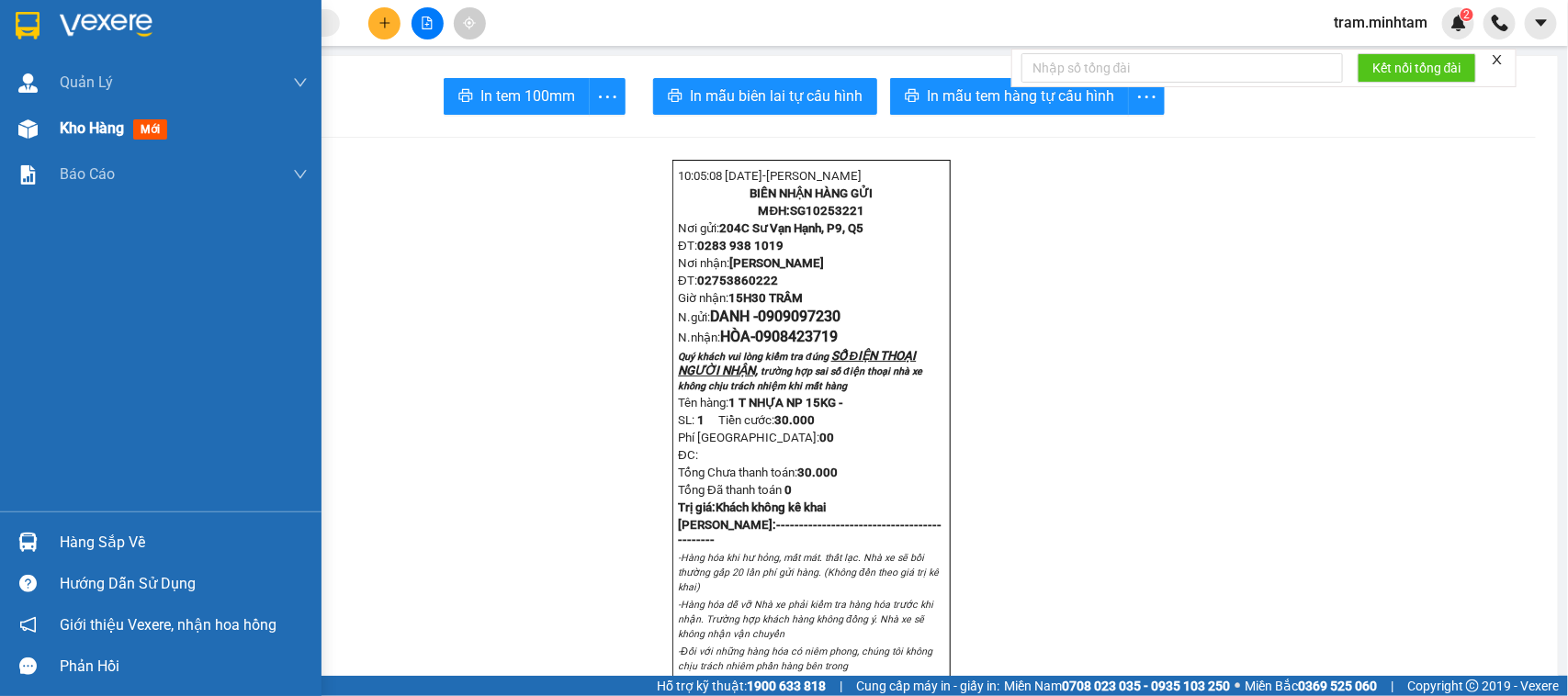
click at [138, 138] on span "mới" at bounding box center [150, 129] width 34 height 20
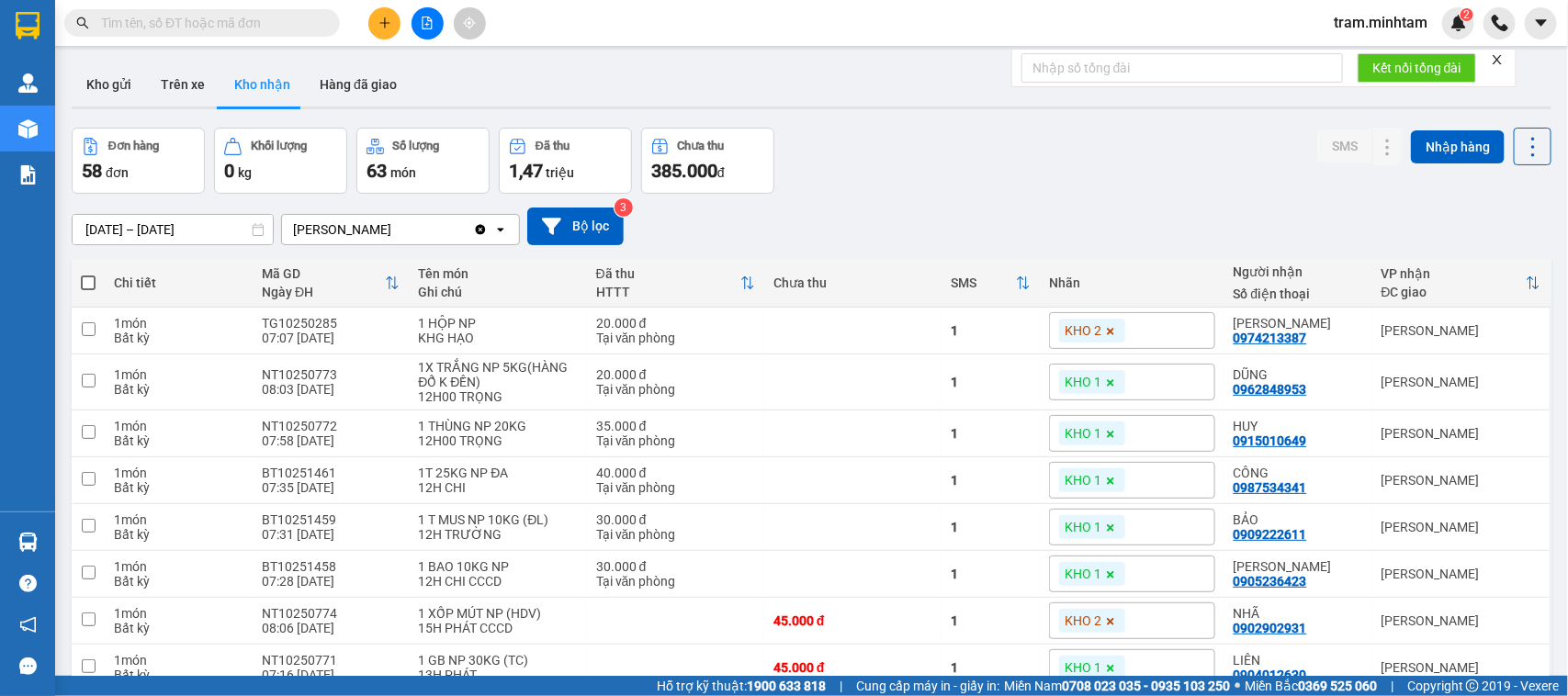
click at [159, 28] on input "text" at bounding box center [210, 23] width 217 height 20
click at [387, 15] on button at bounding box center [384, 23] width 32 height 32
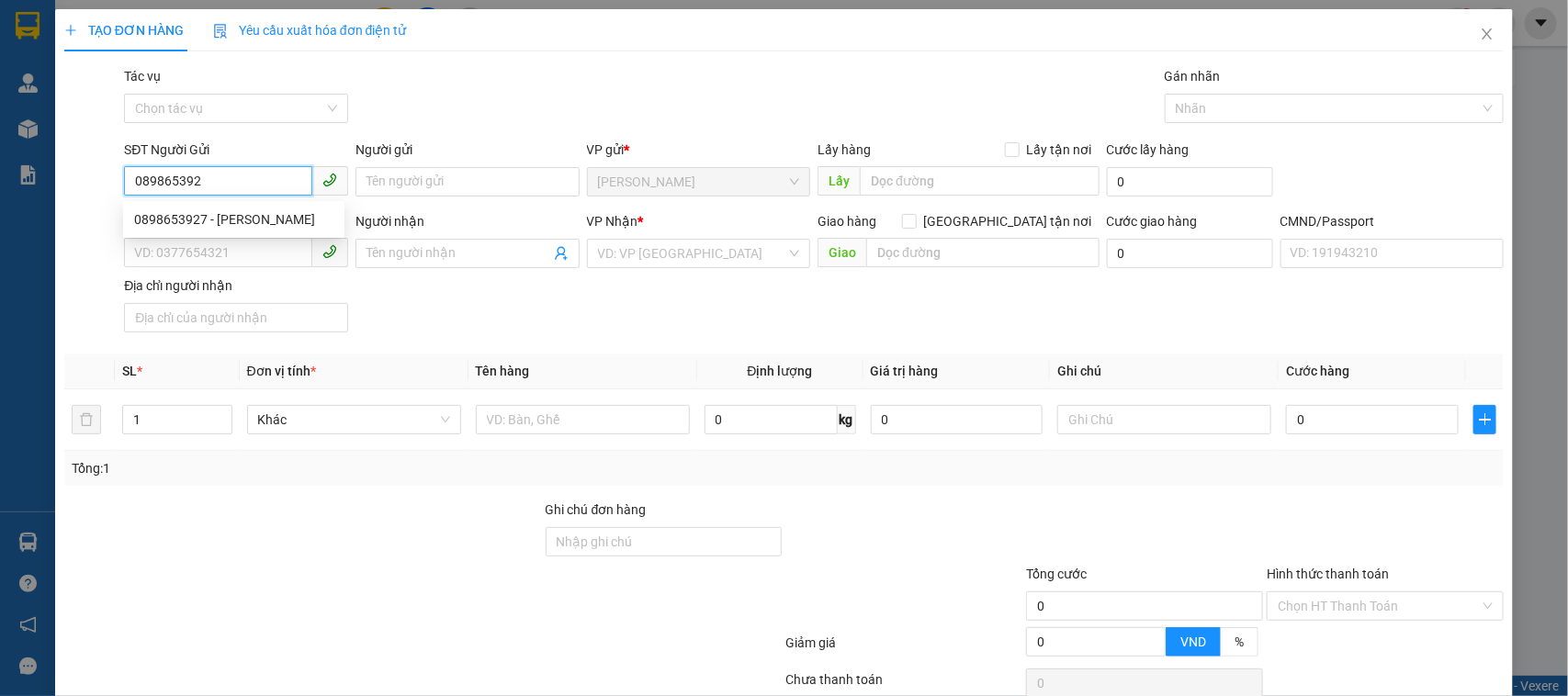
type input "089865392"
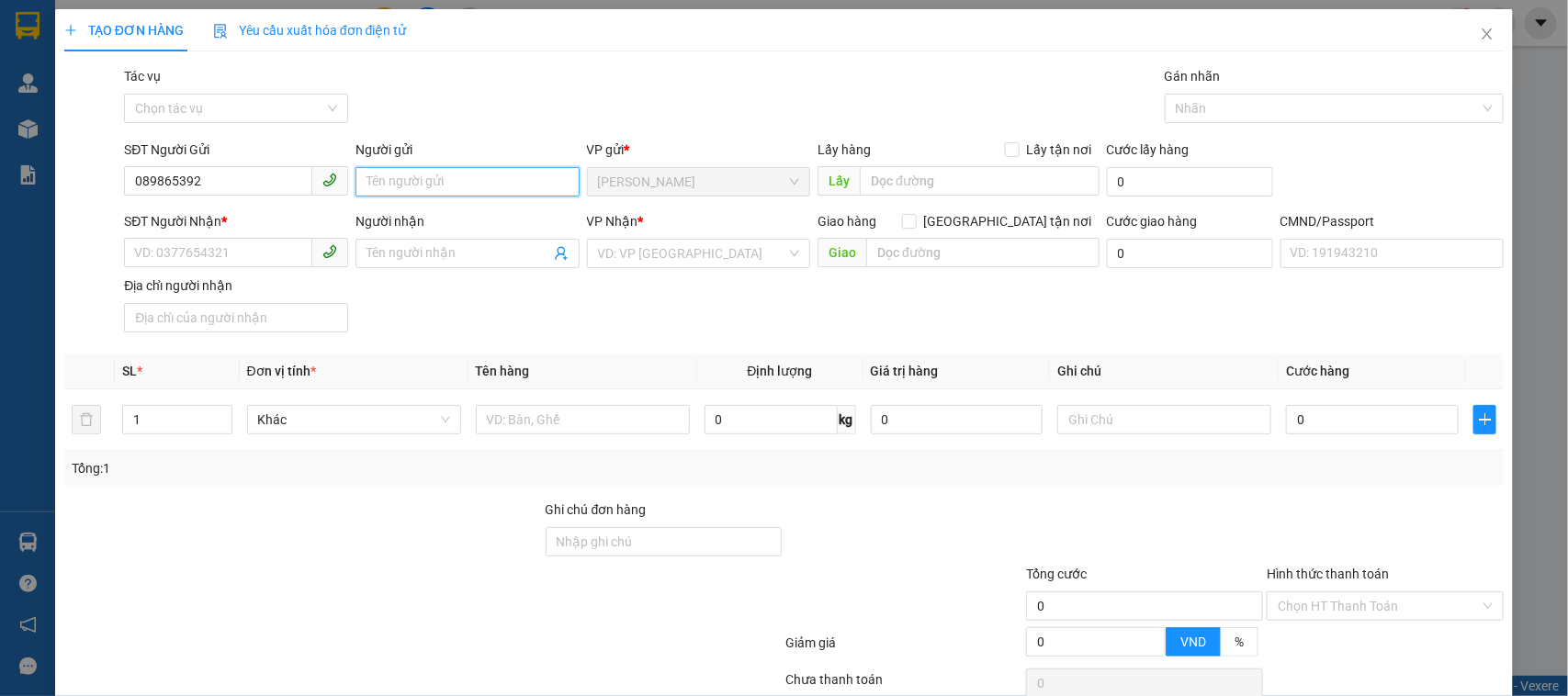
type input "7"
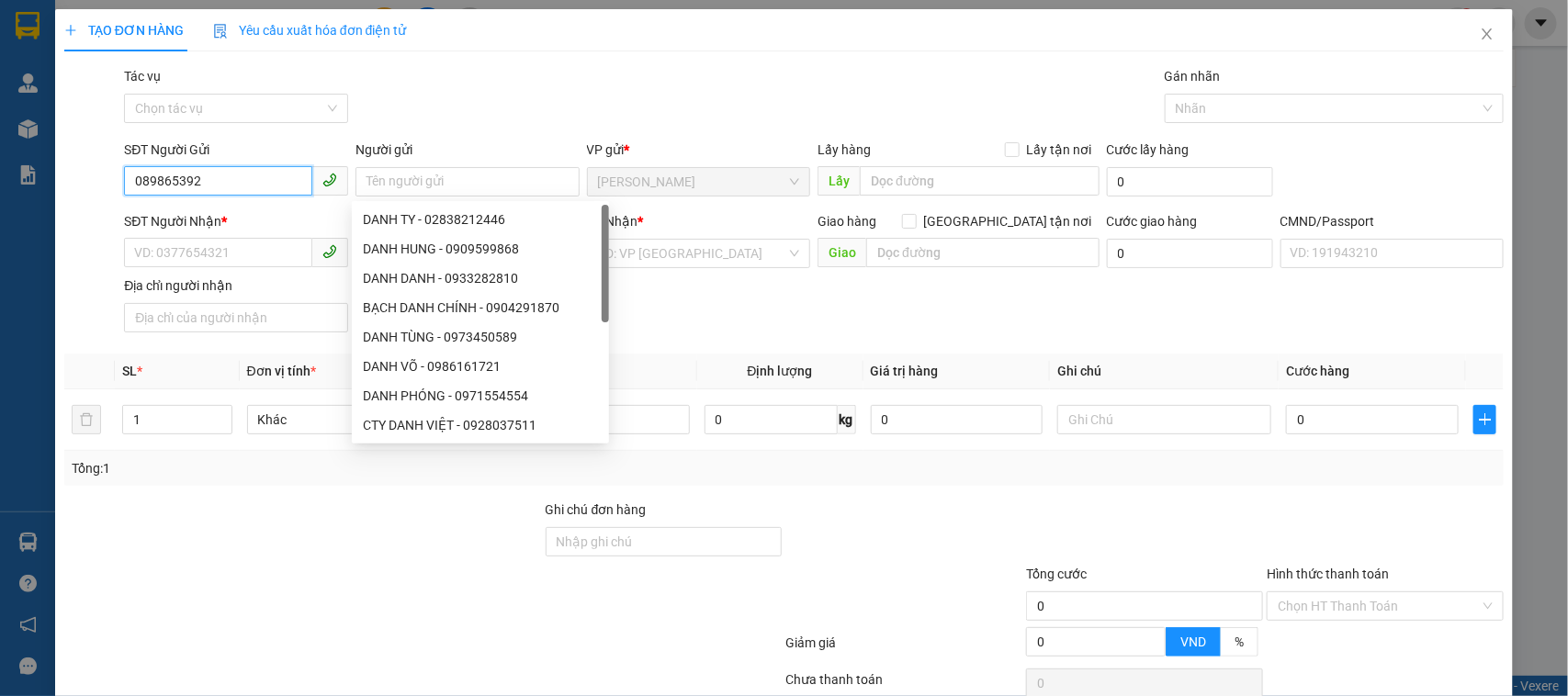
drag, startPoint x: 250, startPoint y: 189, endPoint x: 212, endPoint y: 181, distance: 38.8
click at [249, 189] on input "089865392" at bounding box center [218, 181] width 188 height 30
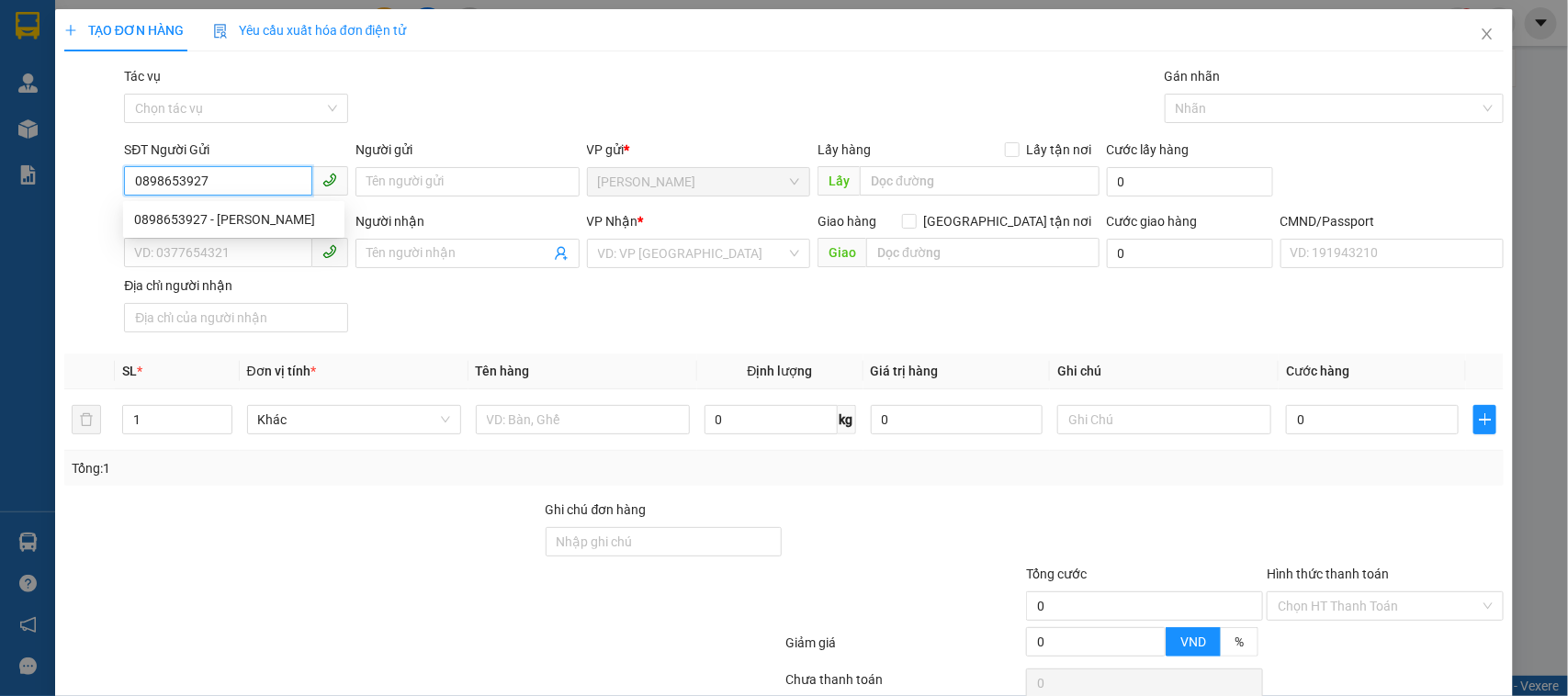
type input "0898653927"
type input "KHÁNH"
type input "0704703197"
type input "NGHĨA"
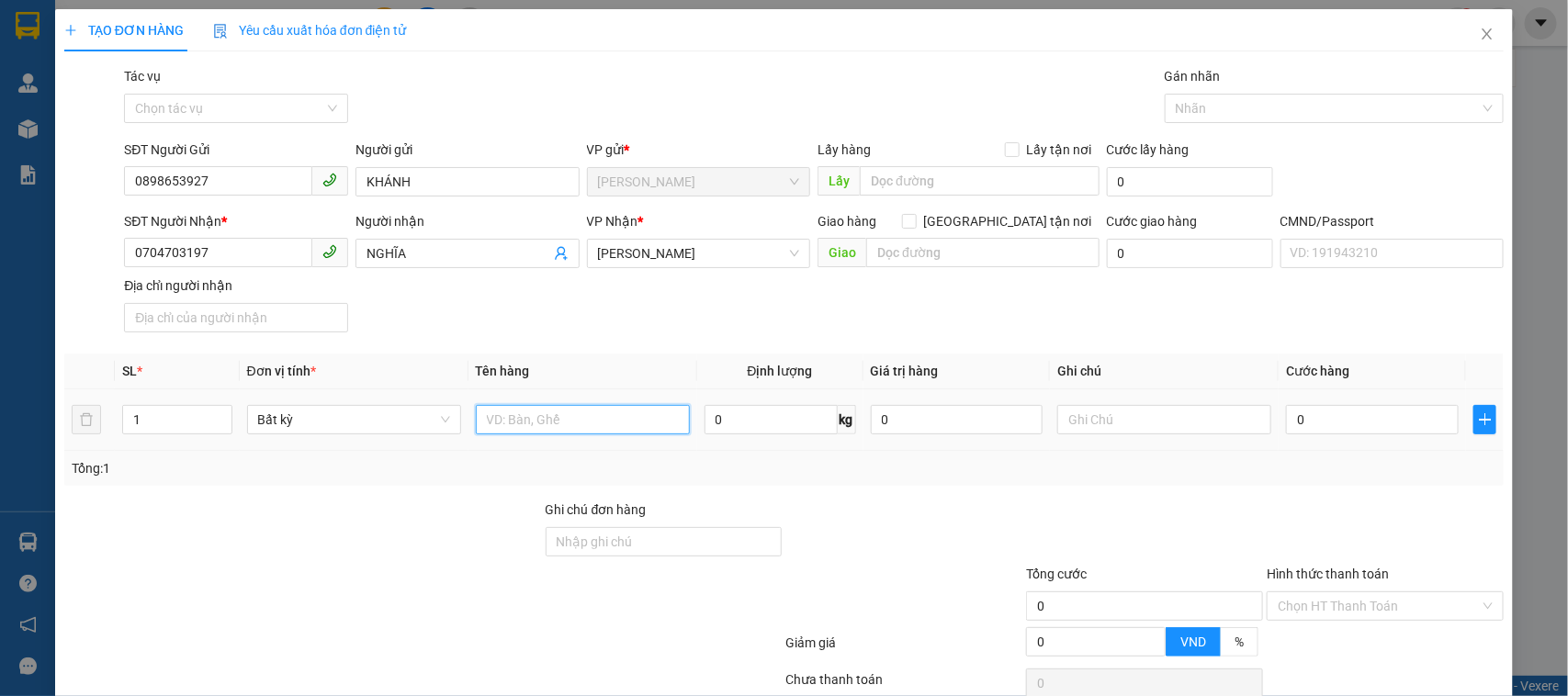
click at [574, 430] on input "text" at bounding box center [582, 420] width 214 height 30
type input "1 T MUST NP 1 KG (ĐL)"
type input "15H30 TRÂM"
type input "2"
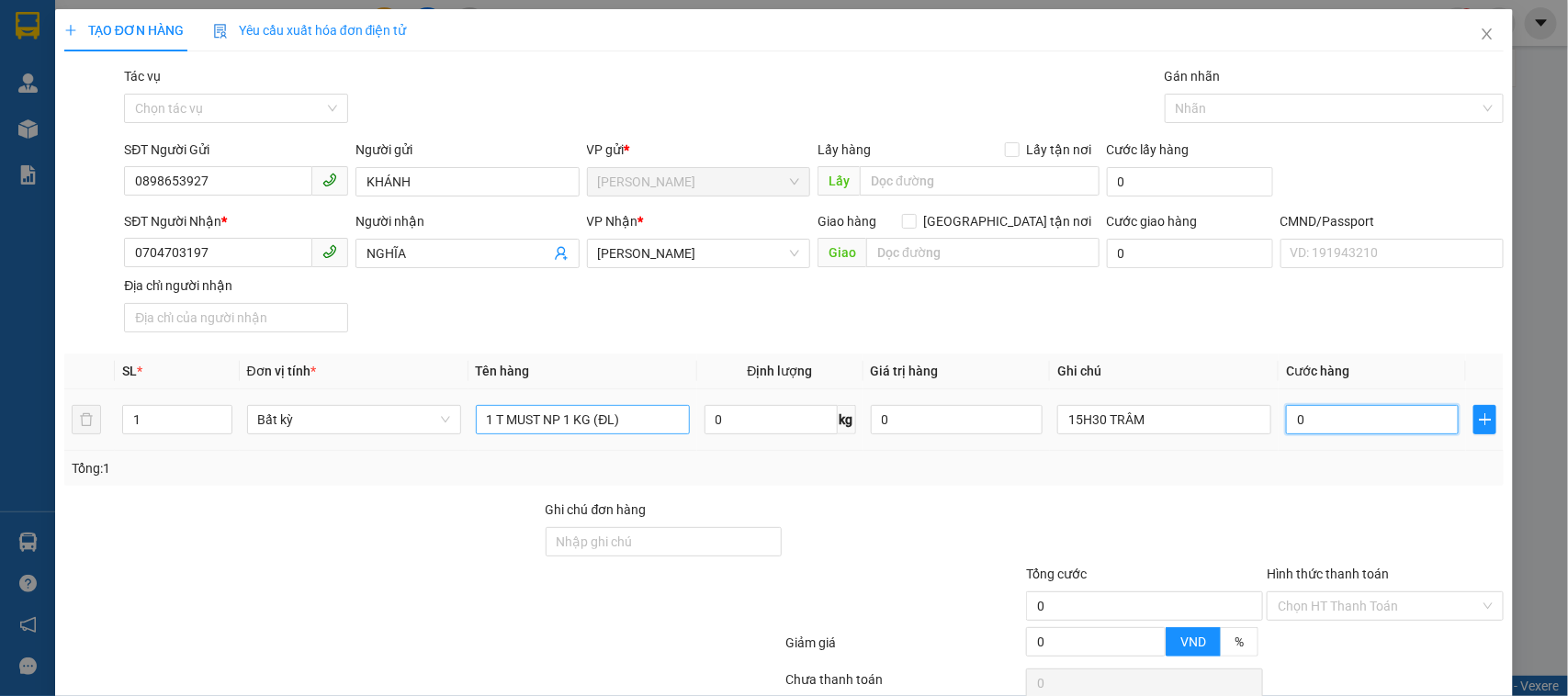
type input "2"
type input "20"
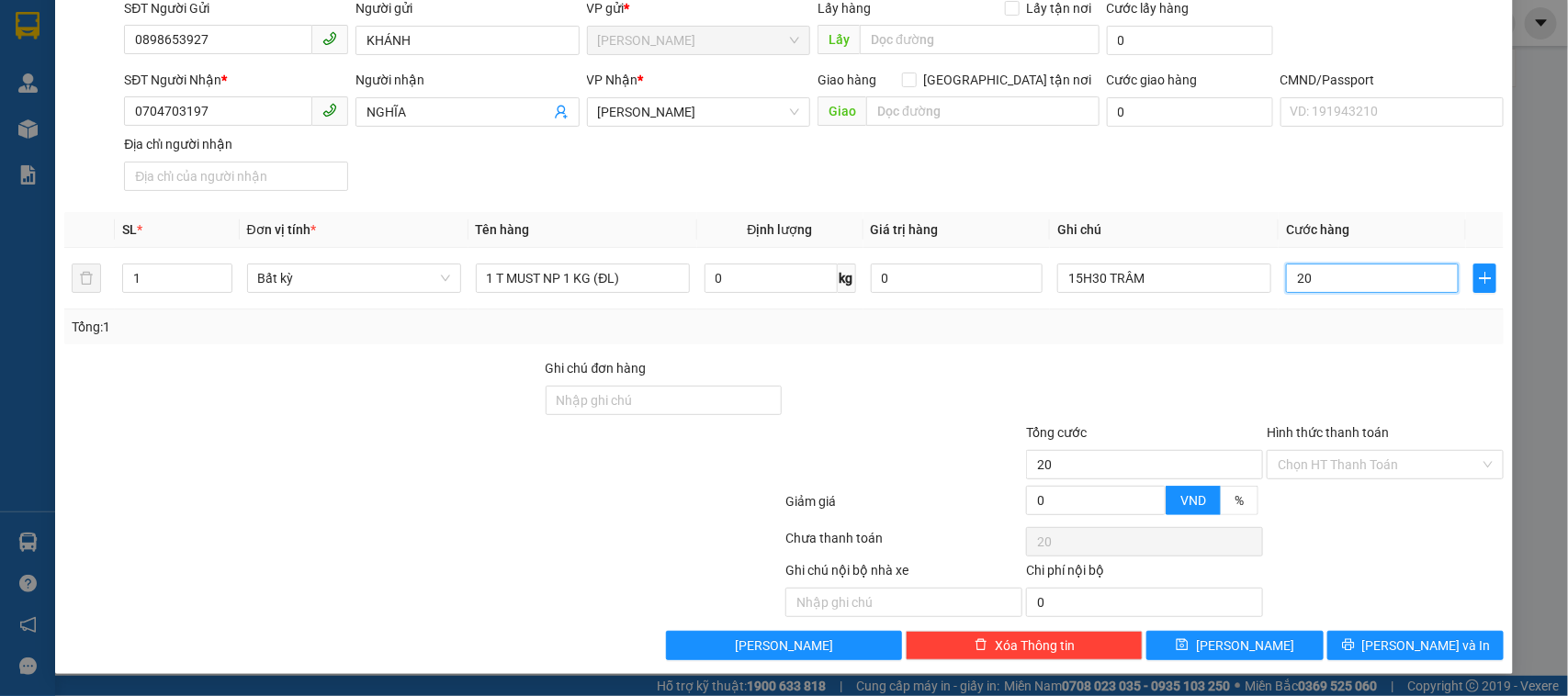
scroll to position [143, 0]
type input "20.000"
drag, startPoint x: 1386, startPoint y: 592, endPoint x: 1362, endPoint y: 538, distance: 59.1
click at [1384, 585] on div "Ghi chú nội bộ nhà xe Chi phí nội bộ 0" at bounding box center [784, 588] width 1445 height 57
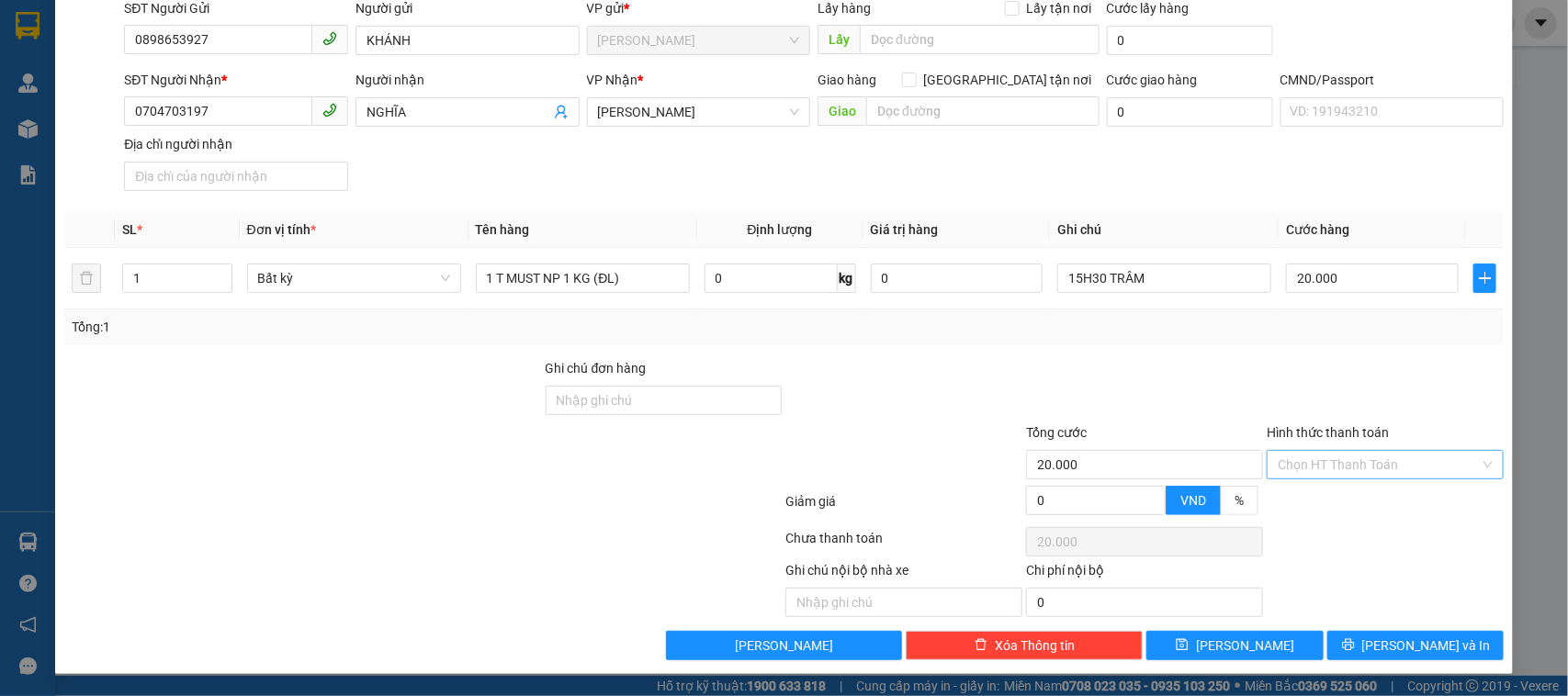
click at [1360, 469] on input "Hình thức thanh toán" at bounding box center [1379, 465] width 202 height 28
click at [1346, 506] on div "Tại văn phòng" at bounding box center [1372, 504] width 212 height 20
type input "0"
click at [1389, 599] on div "Ghi chú nội bộ nhà xe Chi phí nội bộ 0" at bounding box center [784, 588] width 1445 height 57
click at [1302, 267] on input "20.000" at bounding box center [1372, 279] width 172 height 30
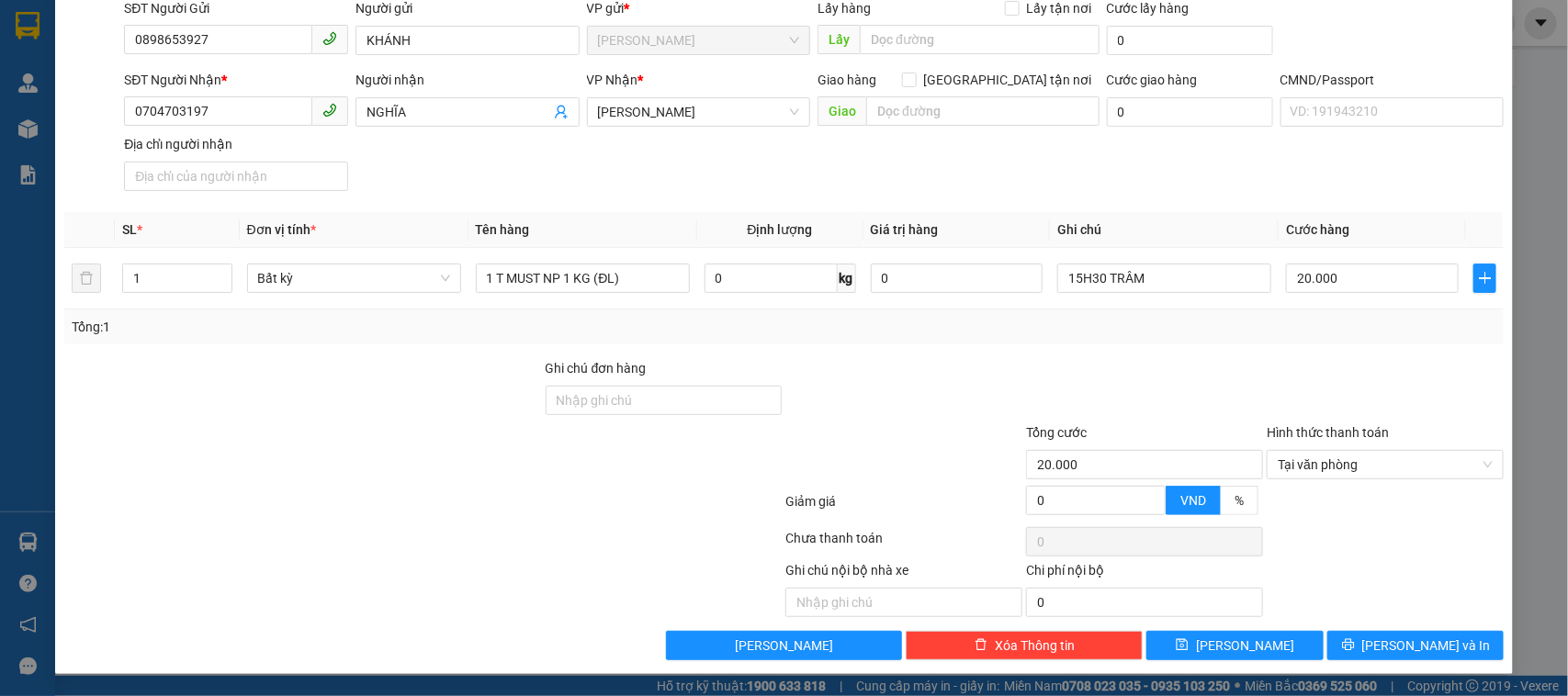
click at [1430, 589] on div "Ghi chú nội bộ nhà xe Chi phí nội bộ 0" at bounding box center [784, 588] width 1445 height 57
click at [1429, 638] on span "[PERSON_NAME] và In" at bounding box center [1426, 646] width 128 height 20
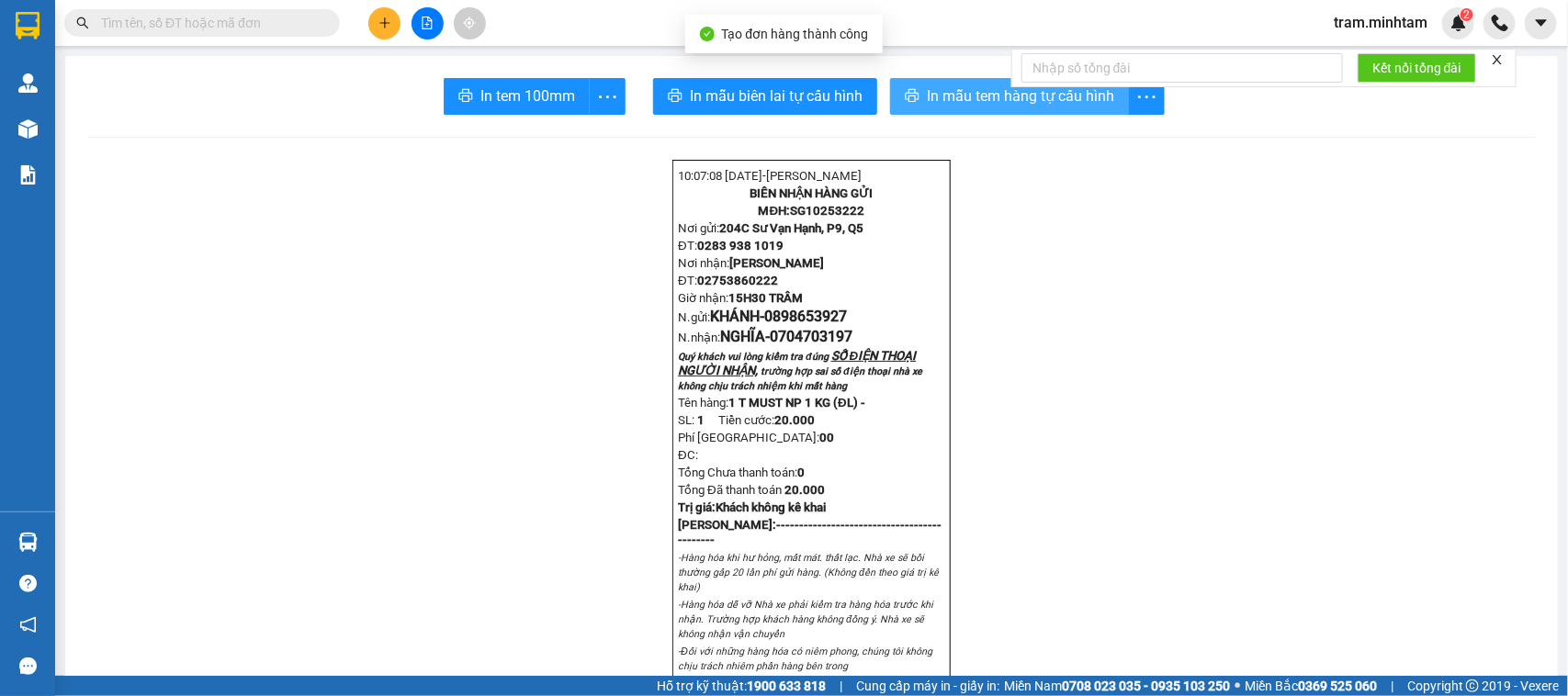
click at [1011, 103] on span "In mẫu tem hàng tự cấu hình" at bounding box center [1020, 96] width 187 height 23
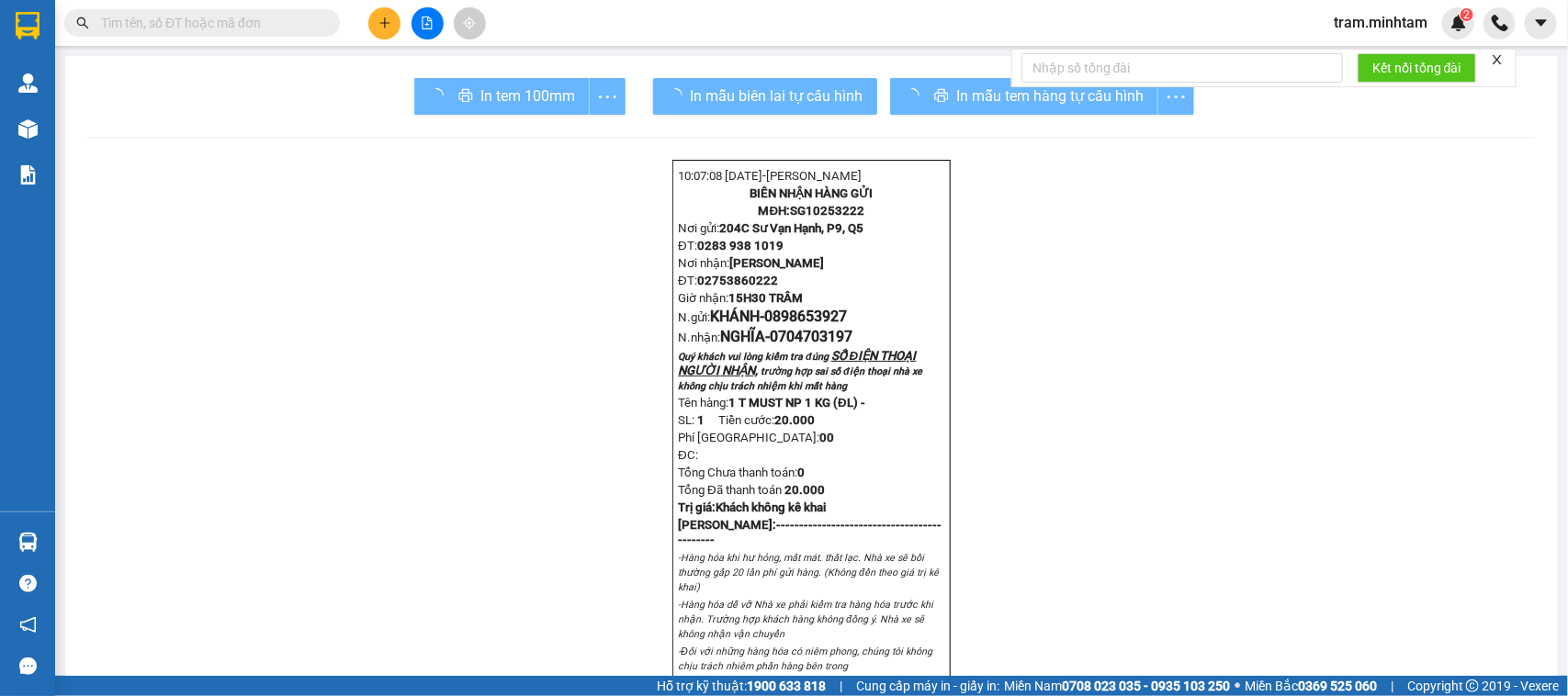
click at [481, 113] on div "In tem 100mm" at bounding box center [520, 96] width 211 height 37
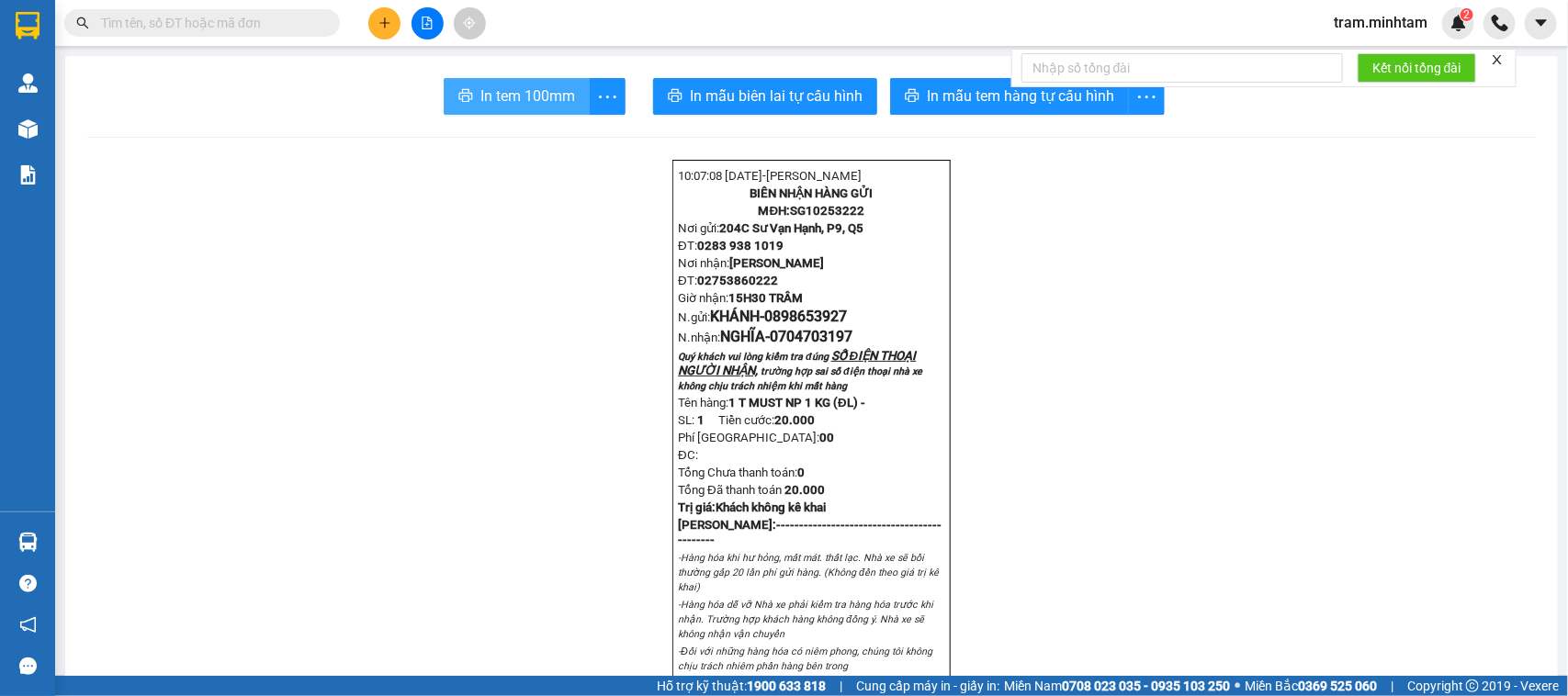
click at [542, 106] on span "In tem 100mm" at bounding box center [528, 96] width 95 height 23
click at [386, 14] on button at bounding box center [384, 23] width 32 height 32
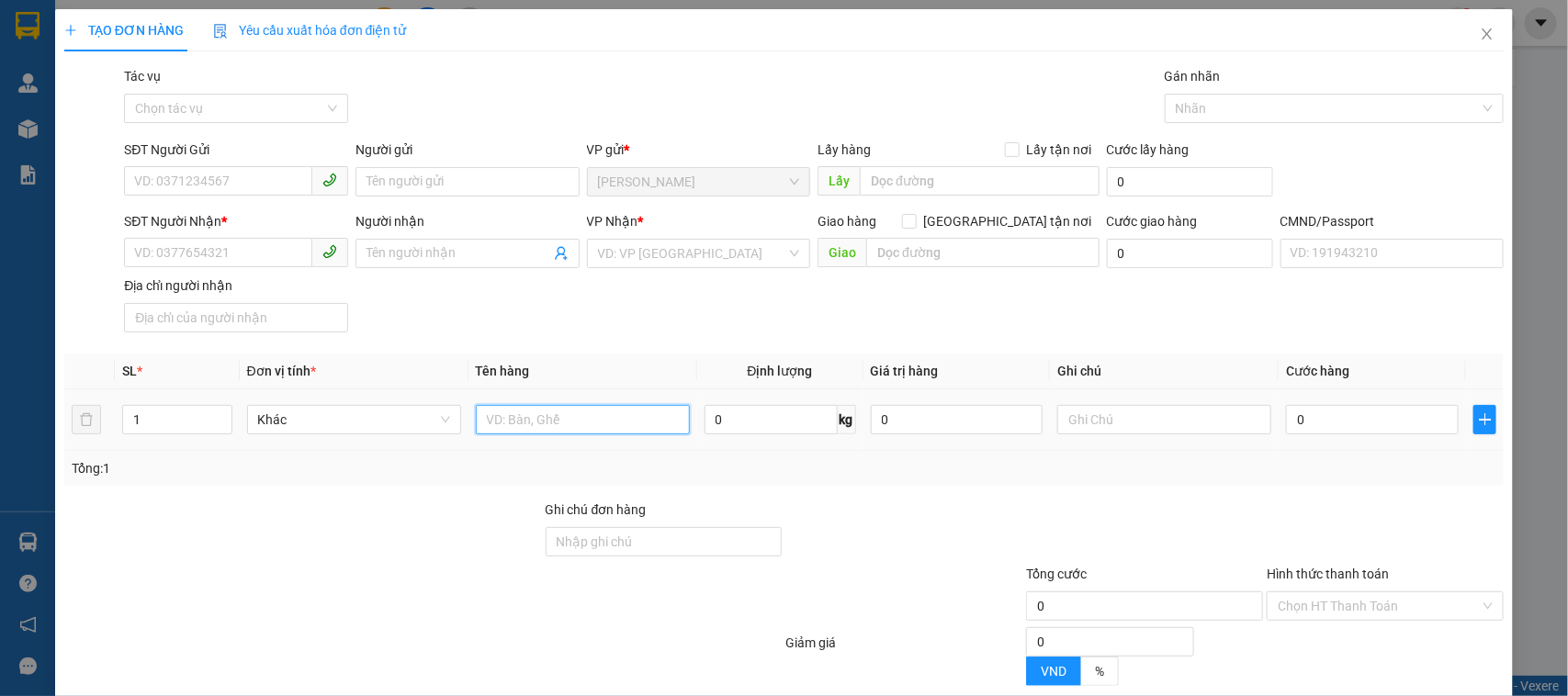
click at [571, 410] on input "text" at bounding box center [582, 420] width 214 height 30
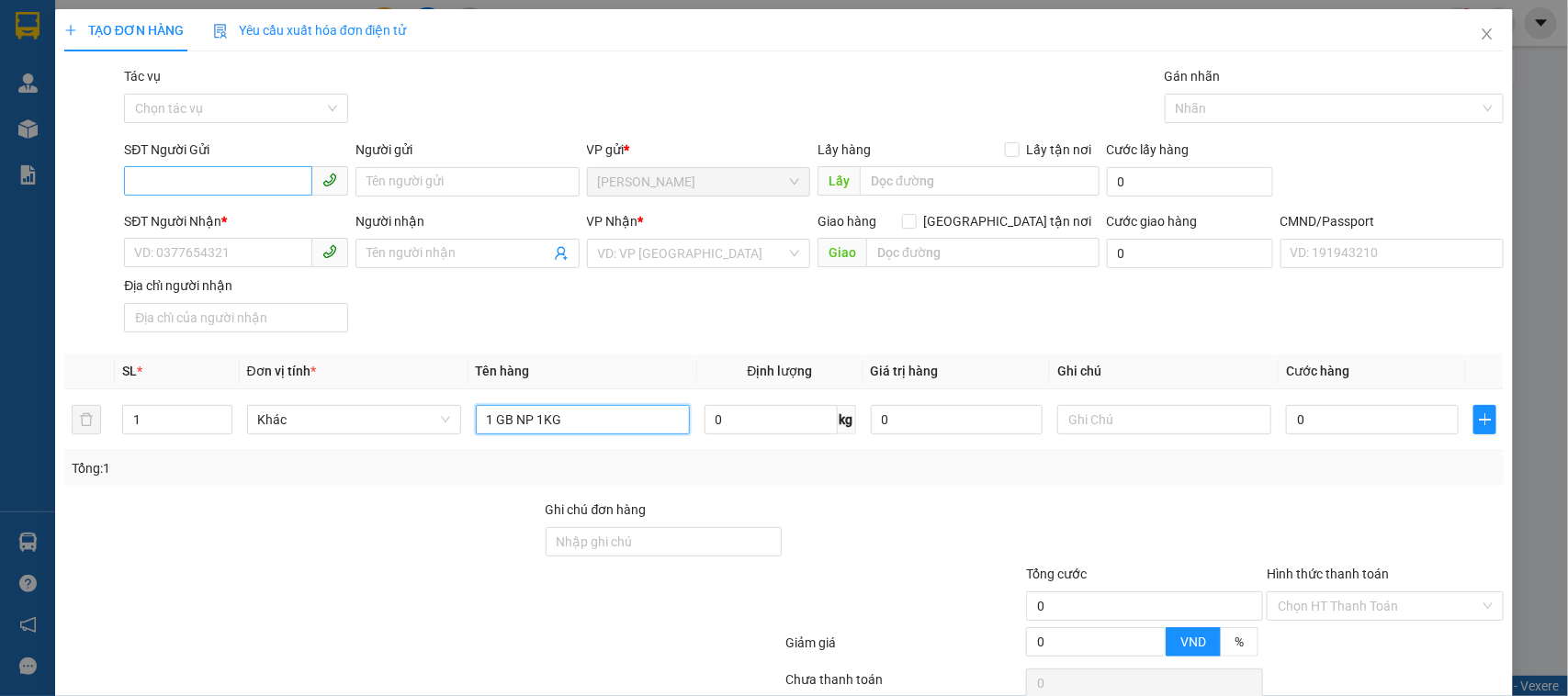
type input "1 GB NP 1KG"
click at [168, 176] on input "SĐT Người Gửi" at bounding box center [218, 181] width 188 height 30
type input "0702277821"
click at [245, 221] on div "0702277821 - DŨNG" at bounding box center [234, 219] width 199 height 20
type input "DŨNG"
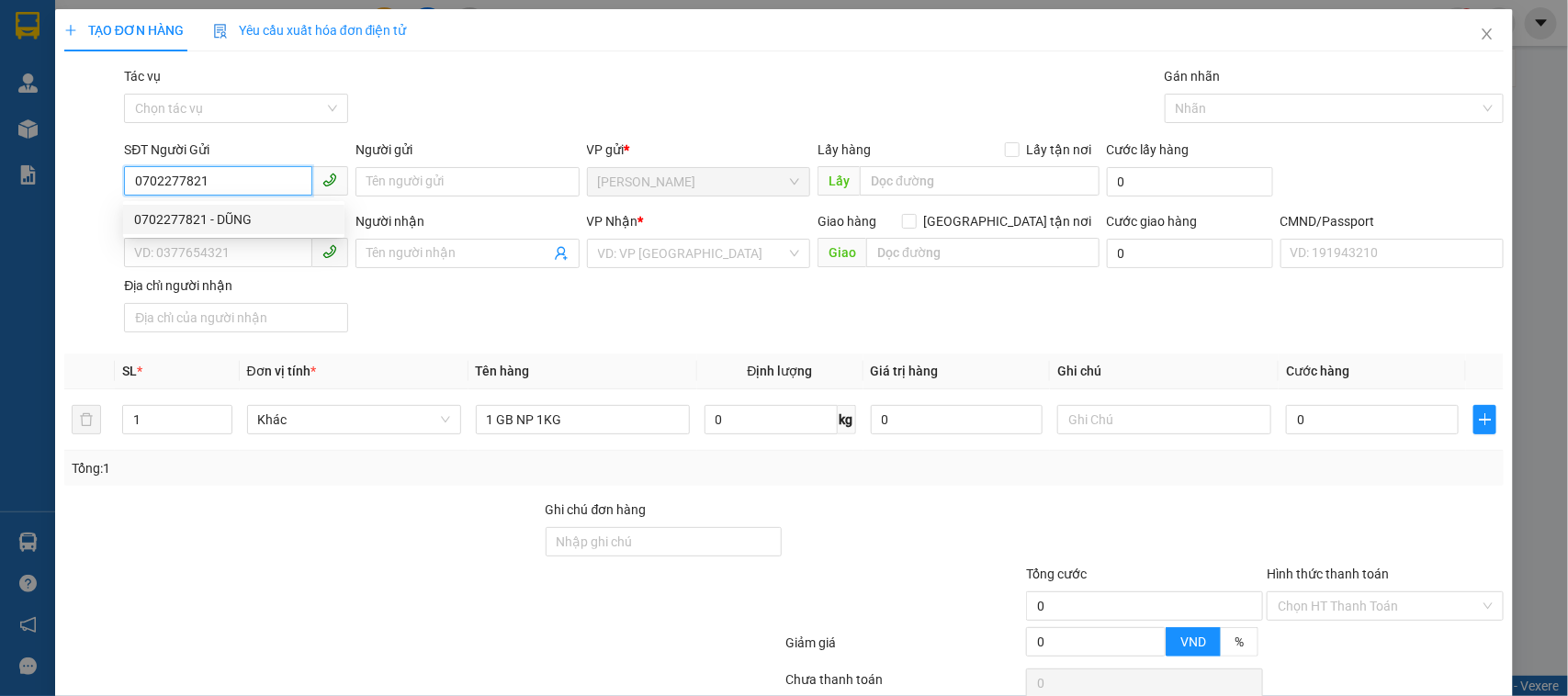
type input "0702277821"
type input "DŨNG"
type input "0702277821"
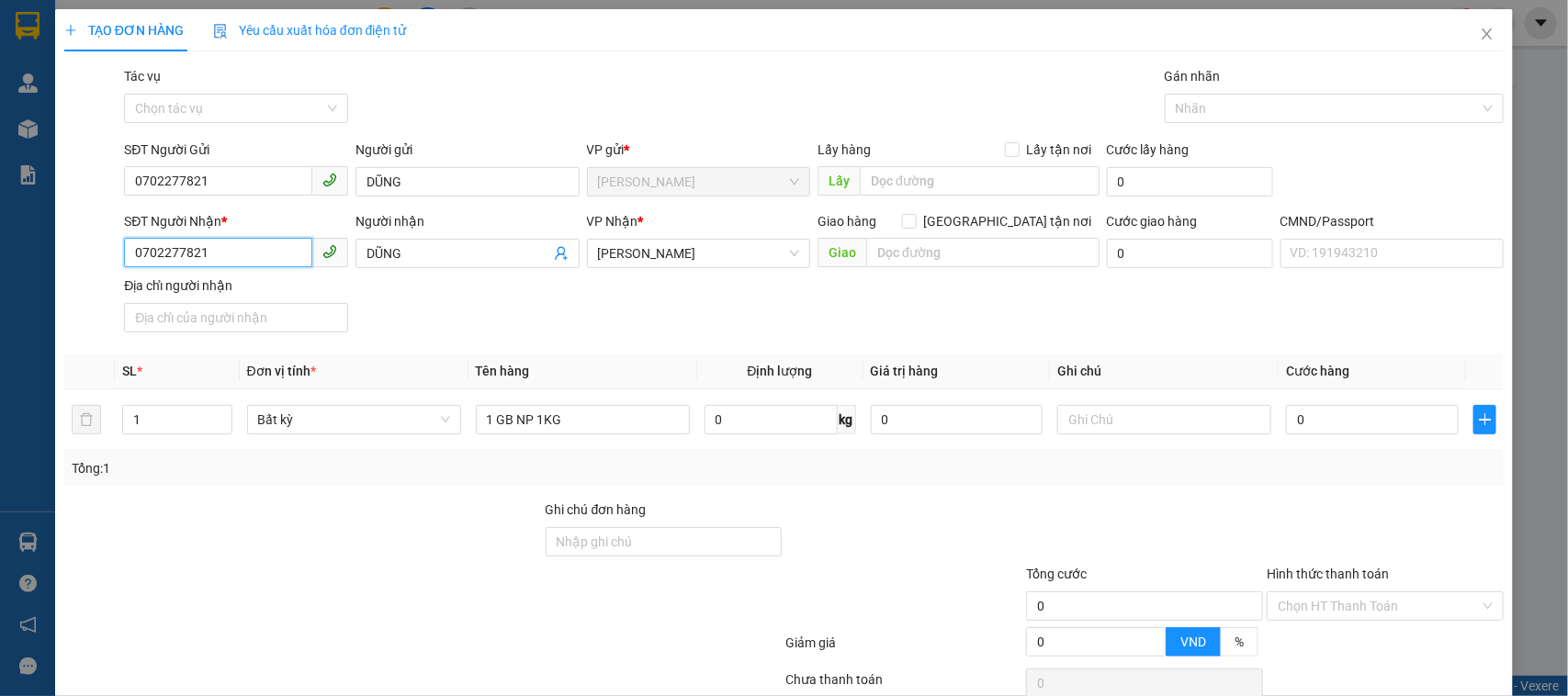
drag, startPoint x: 258, startPoint y: 250, endPoint x: 0, endPoint y: 285, distance: 260.4
click at [0, 285] on div "TẠO ĐƠN HÀNG Yêu cầu xuất hóa đơn điện tử Transit Pickup Surcharge Ids Transit …" at bounding box center [784, 348] width 1568 height 696
type input "0938785804"
drag, startPoint x: 439, startPoint y: 253, endPoint x: 349, endPoint y: 249, distance: 90.1
click at [351, 249] on div "Người nhận DŨNG DŨNG" at bounding box center [467, 243] width 232 height 65
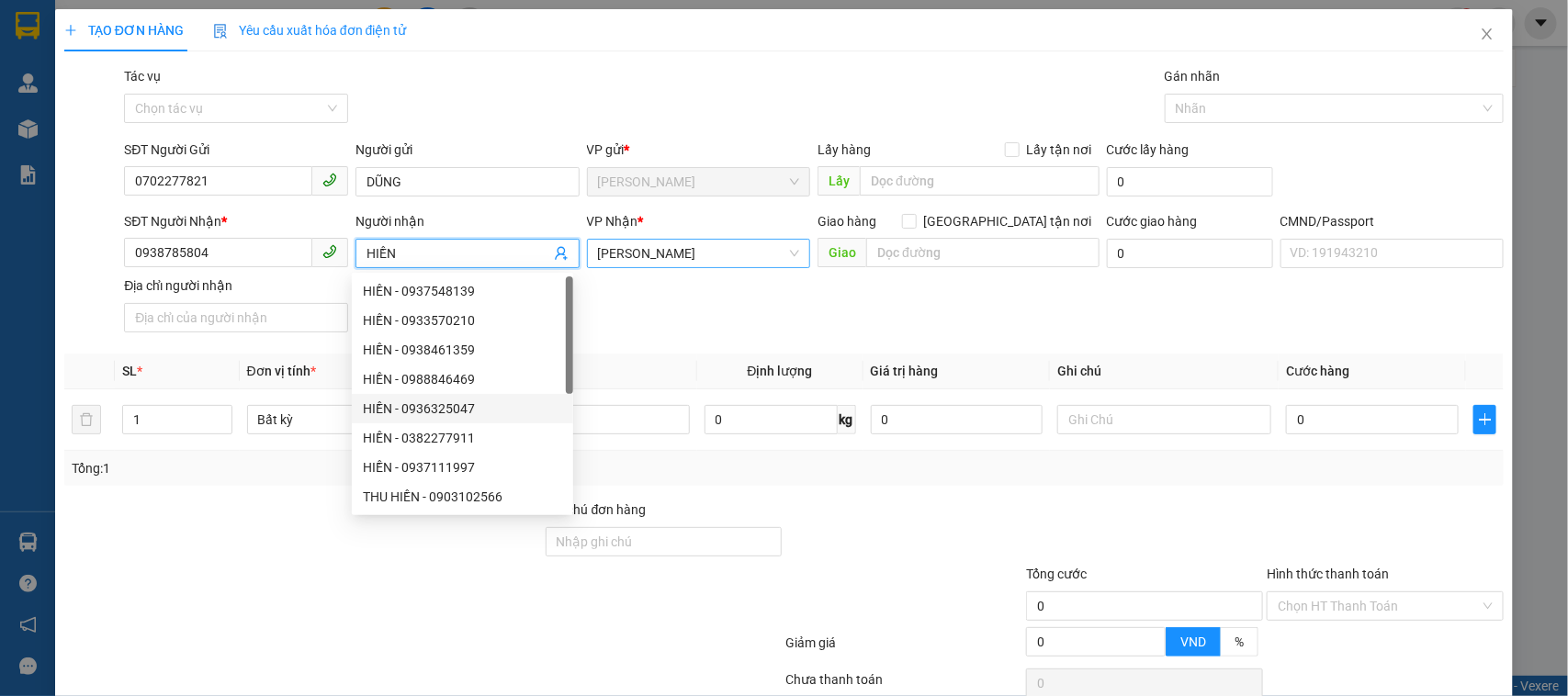
click at [615, 244] on span "[PERSON_NAME]" at bounding box center [699, 254] width 202 height 28
type input "HIỀN"
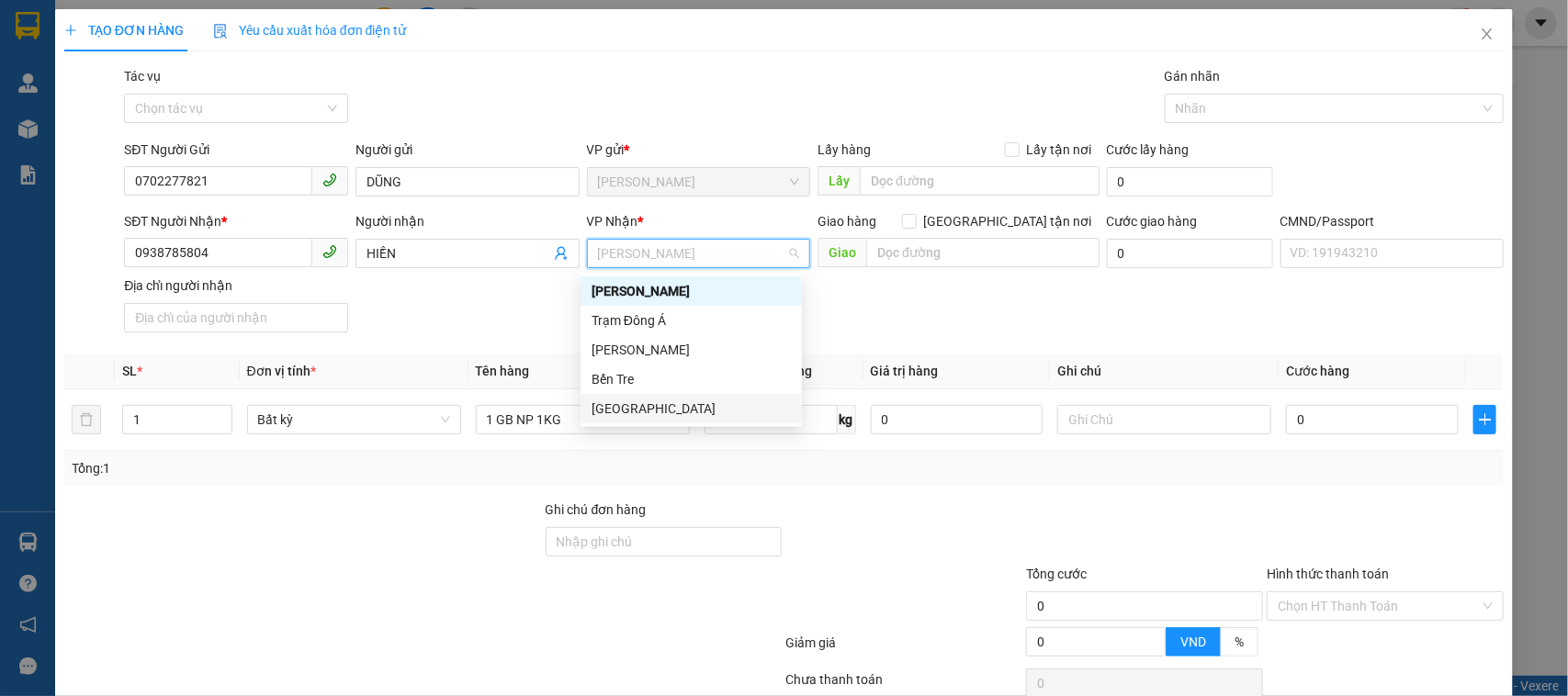
click at [631, 407] on div "[GEOGRAPHIC_DATA]" at bounding box center [691, 408] width 199 height 20
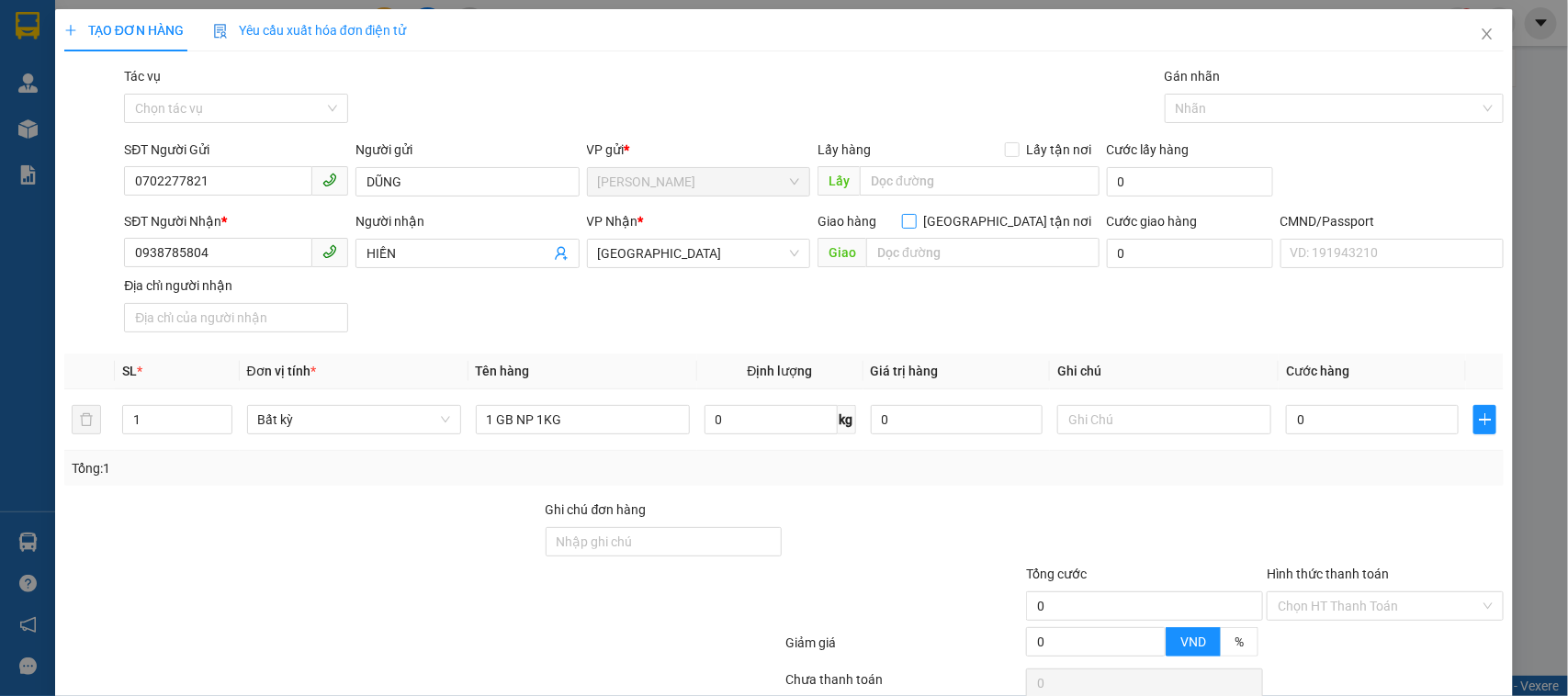
click at [915, 223] on input "[GEOGRAPHIC_DATA] tận nơi" at bounding box center [908, 220] width 13 height 13
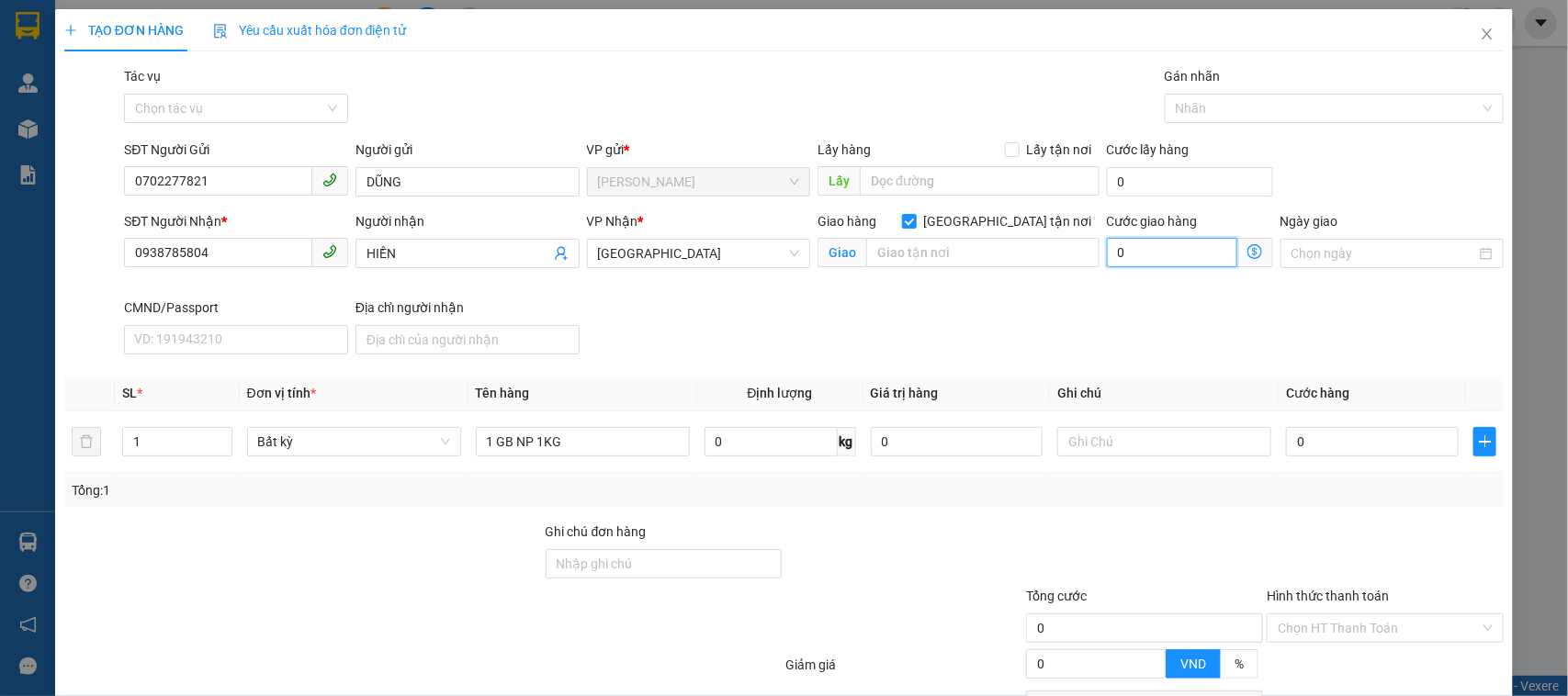
click at [1141, 254] on input "0" at bounding box center [1172, 253] width 130 height 30
click at [979, 265] on input "text" at bounding box center [983, 253] width 233 height 30
click at [915, 221] on input "[GEOGRAPHIC_DATA] tận nơi" at bounding box center [908, 220] width 13 height 13
checkbox input "false"
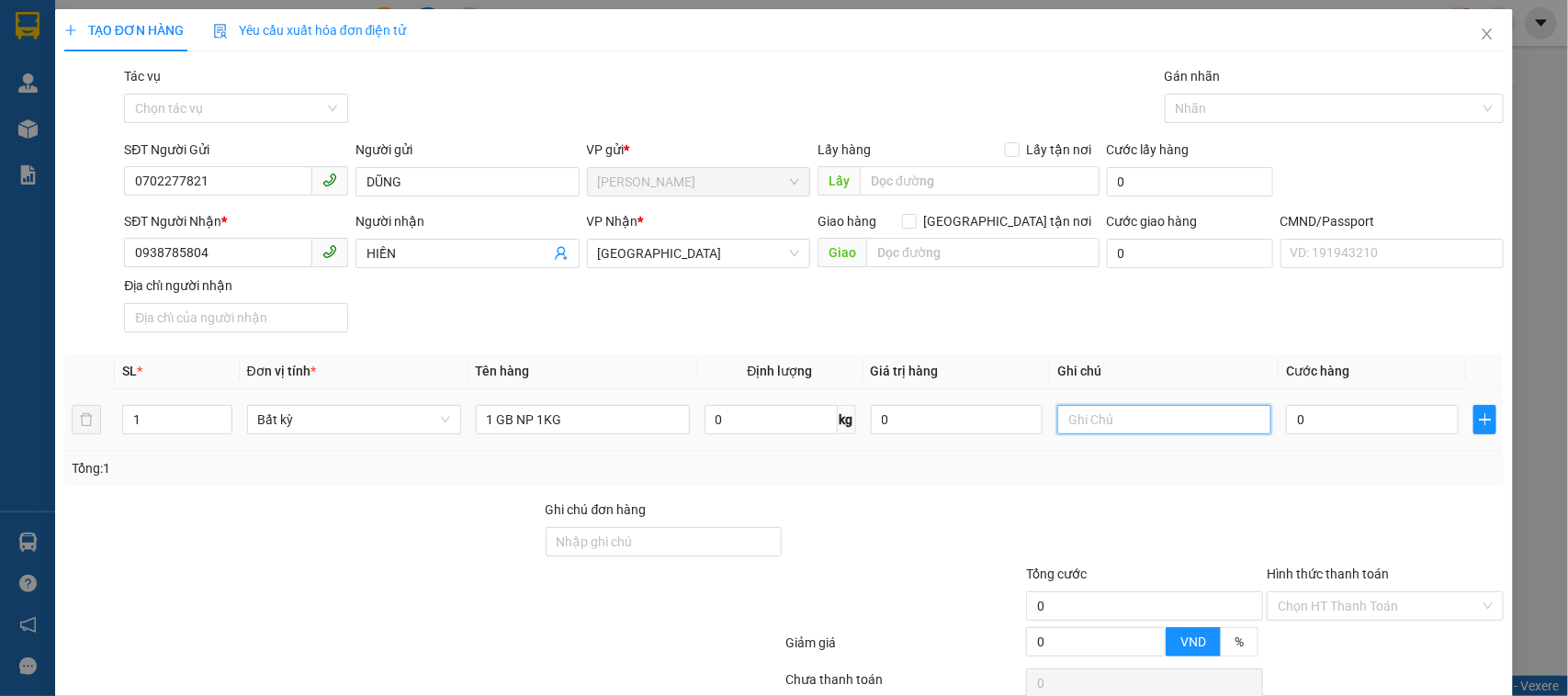
click at [1131, 407] on input "text" at bounding box center [1164, 420] width 214 height 30
type input "DŨNG"
click at [1312, 436] on div "0" at bounding box center [1372, 419] width 172 height 37
click at [1311, 429] on input "0" at bounding box center [1372, 420] width 172 height 30
type input "2"
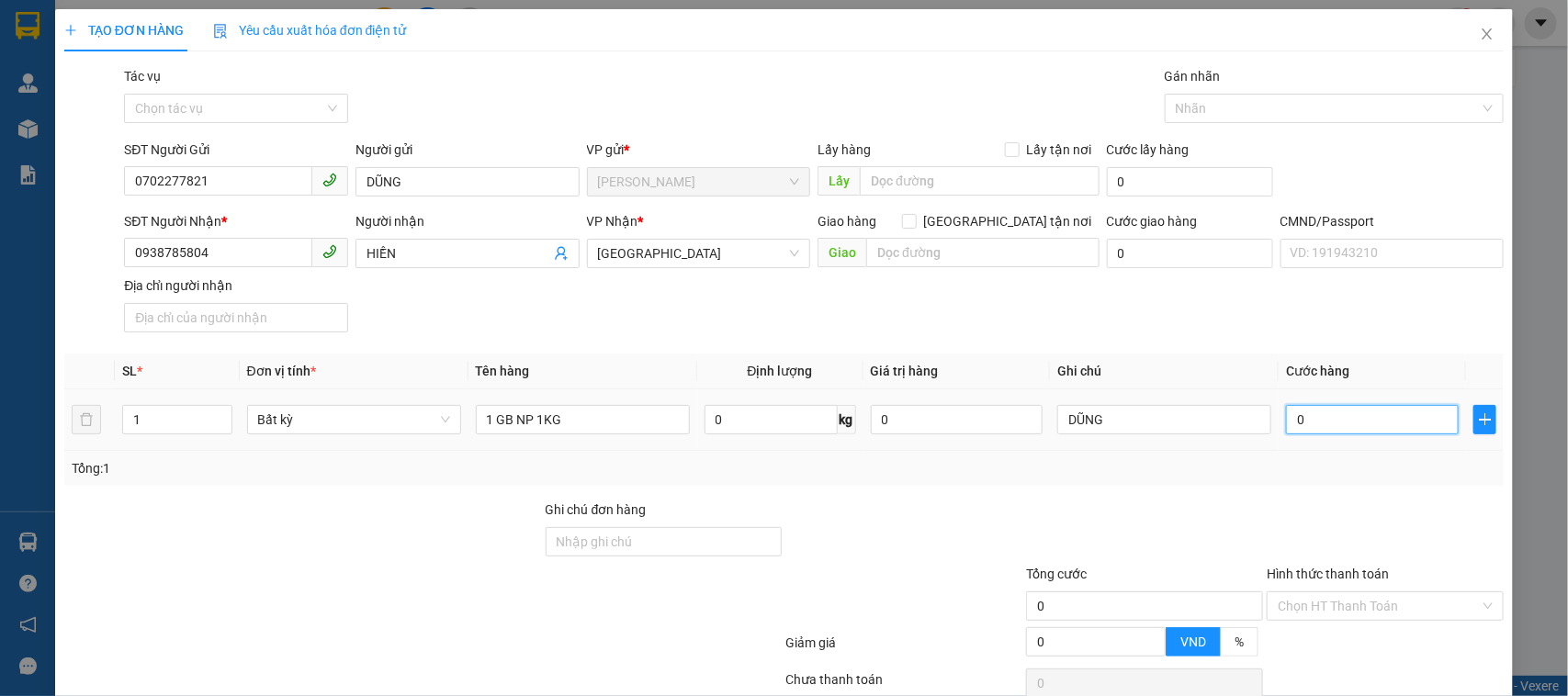
type input "2"
type input "20"
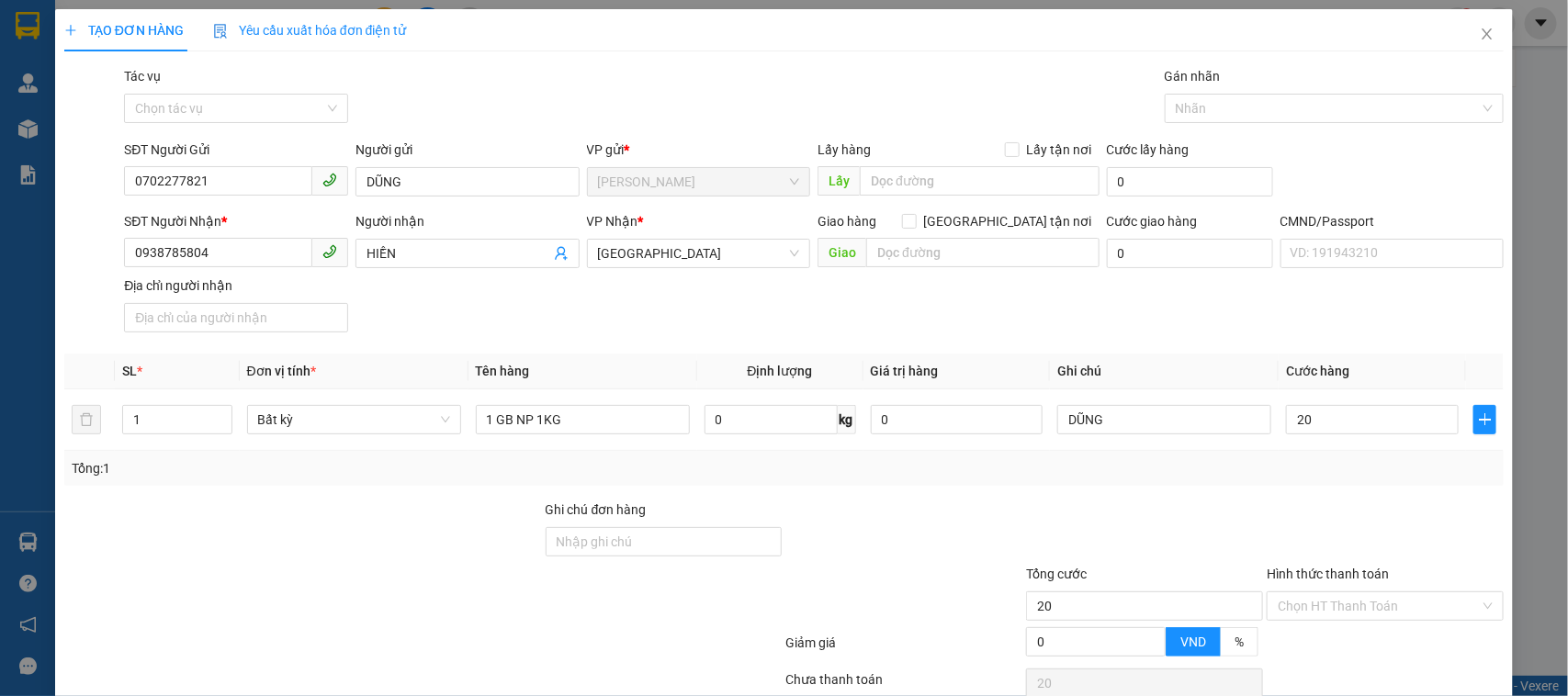
type input "20.000"
click at [1366, 498] on div "Transit Pickup Surcharge Ids Transit Deliver Surcharge Ids Transit Deliver Surc…" at bounding box center [784, 433] width 1441 height 736
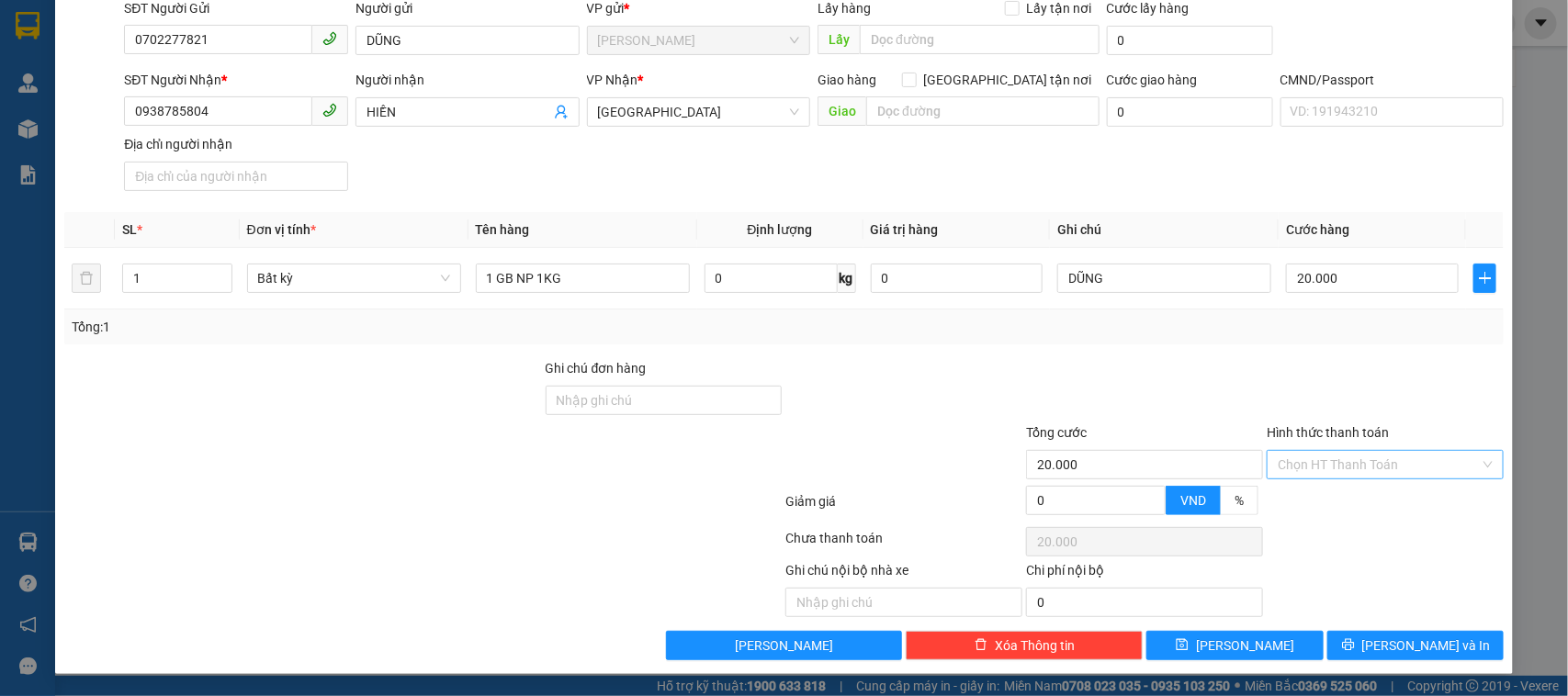
scroll to position [143, 0]
click at [1337, 483] on div "Transit Pickup Surcharge Ids Transit Deliver Surcharge Ids Transit Deliver Surc…" at bounding box center [784, 292] width 1441 height 736
click at [1333, 496] on div "Tại văn phòng" at bounding box center [1372, 504] width 212 height 20
type input "0"
drag, startPoint x: 998, startPoint y: 77, endPoint x: 903, endPoint y: 121, distance: 104.7
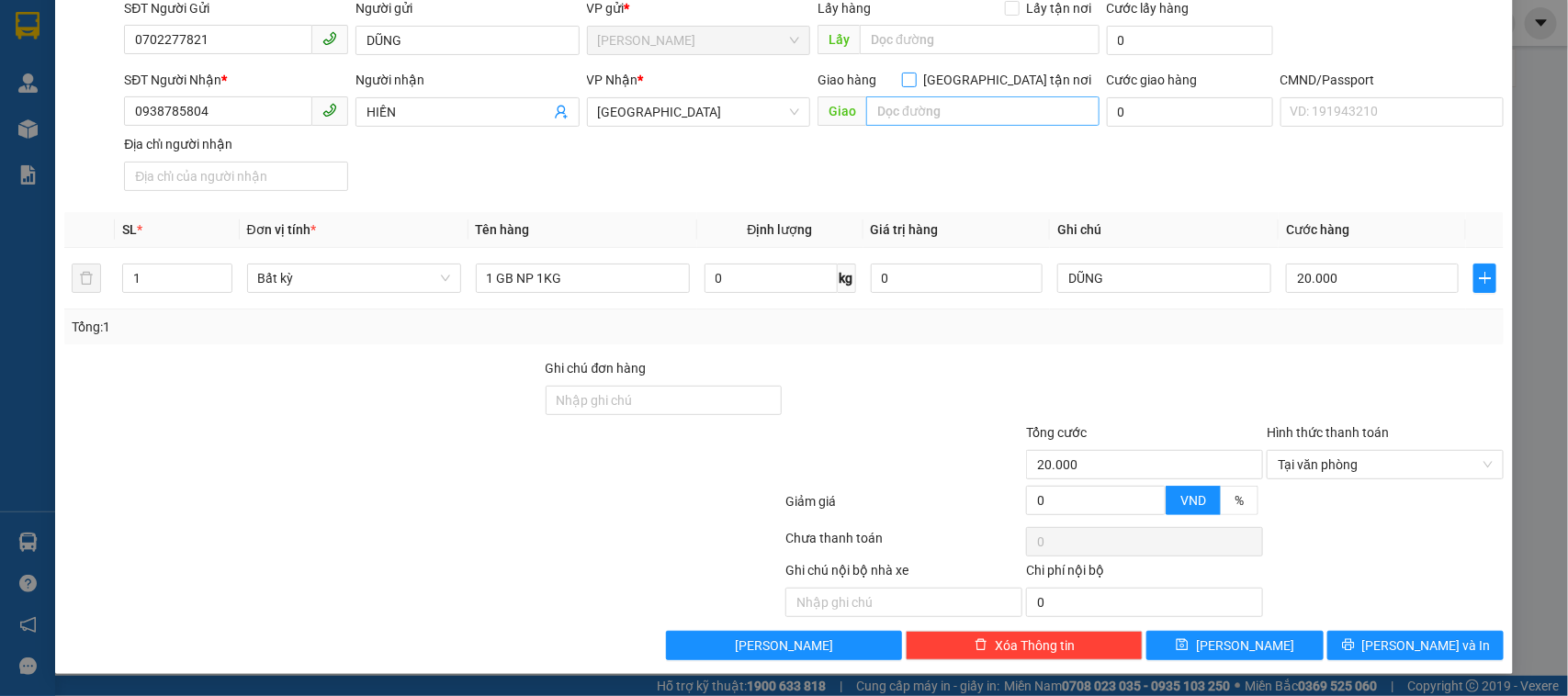
click at [915, 78] on input "[GEOGRAPHIC_DATA] tận nơi" at bounding box center [908, 79] width 13 height 13
checkbox input "true"
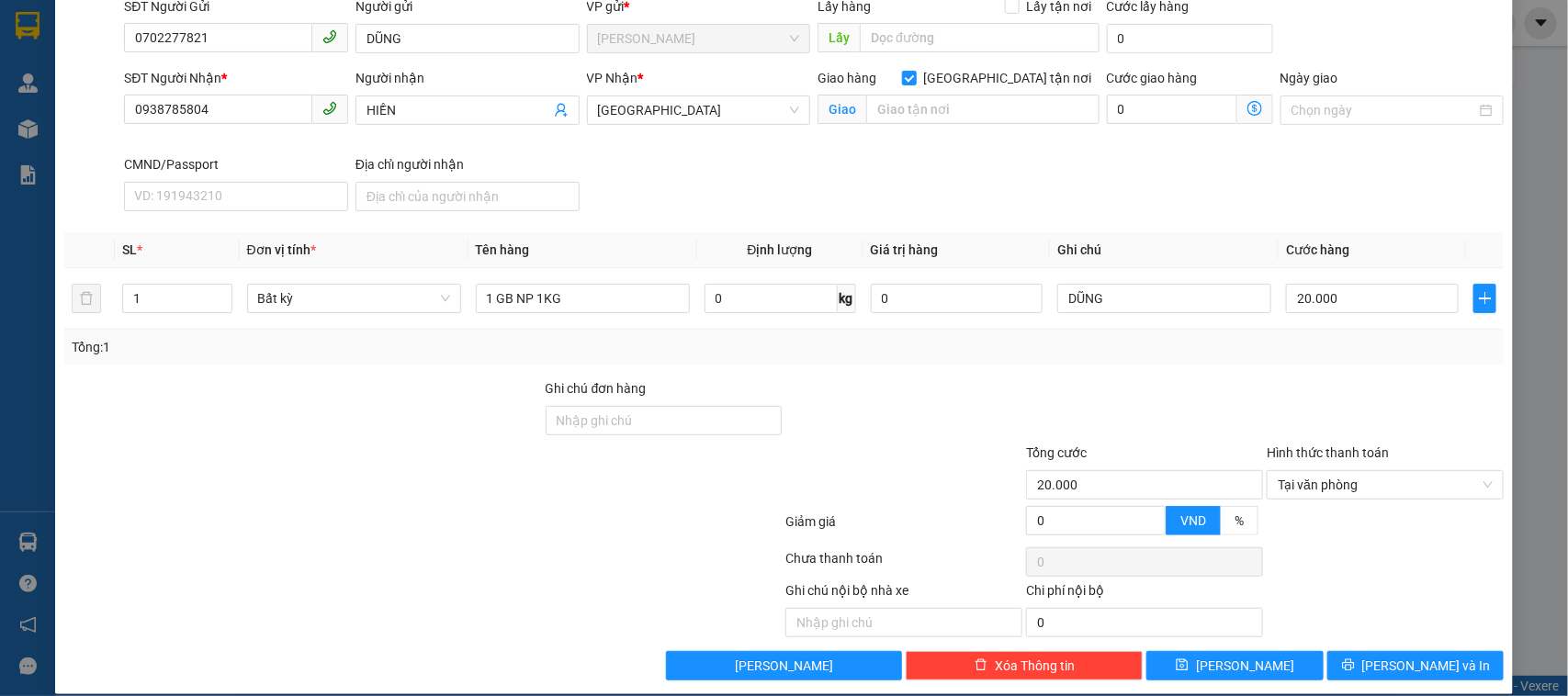
click at [893, 124] on div "Giao" at bounding box center [958, 111] width 282 height 30
click at [892, 115] on input "text" at bounding box center [983, 110] width 233 height 30
type input "3/13 NGUYỄN VĂN NGUYỄN F8 [GEOGRAPHIC_DATA]"
click at [1170, 116] on input "0" at bounding box center [1172, 110] width 130 height 30
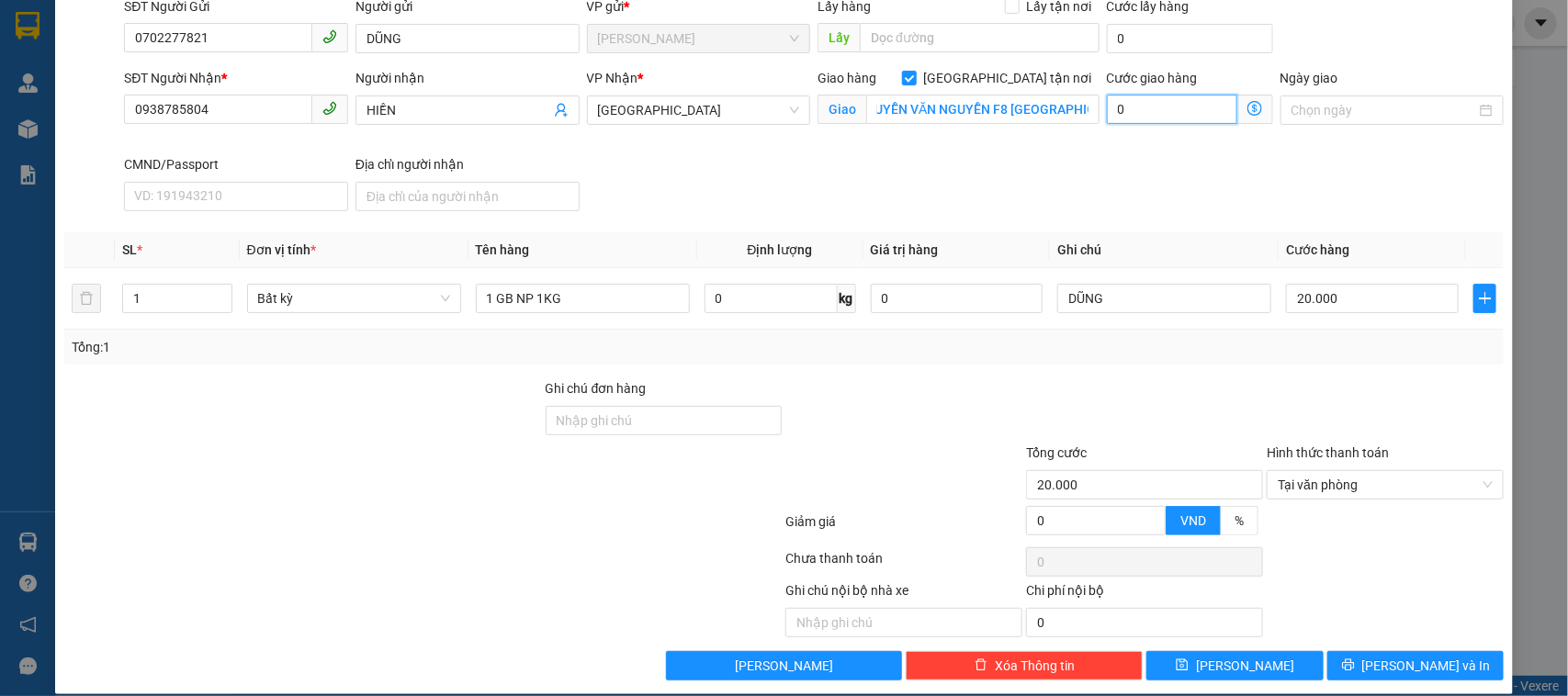
scroll to position [0, 0]
type input "20.005"
type input "5"
type input "20.050"
type input "50"
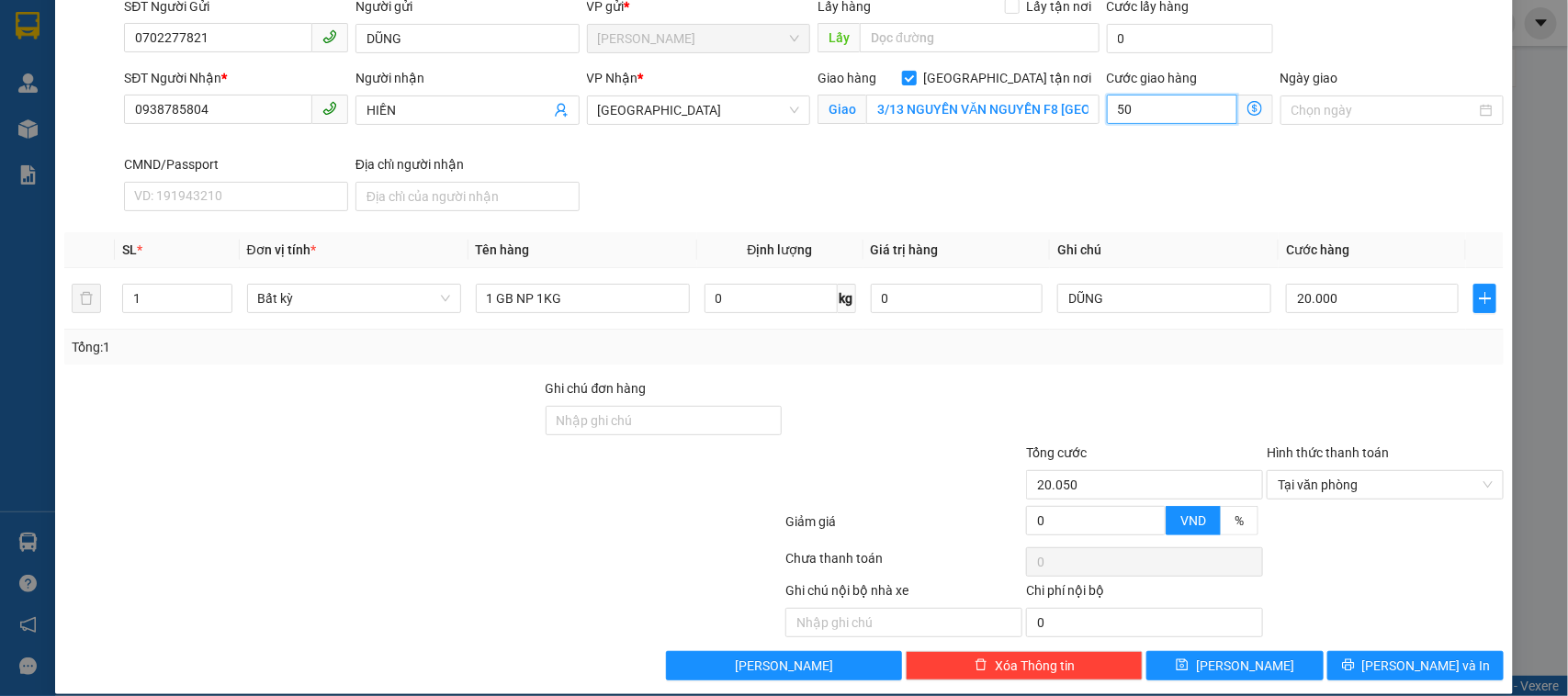
type input "20.500"
type input "500"
type input "25.000"
type input "5.000"
type input "70.000"
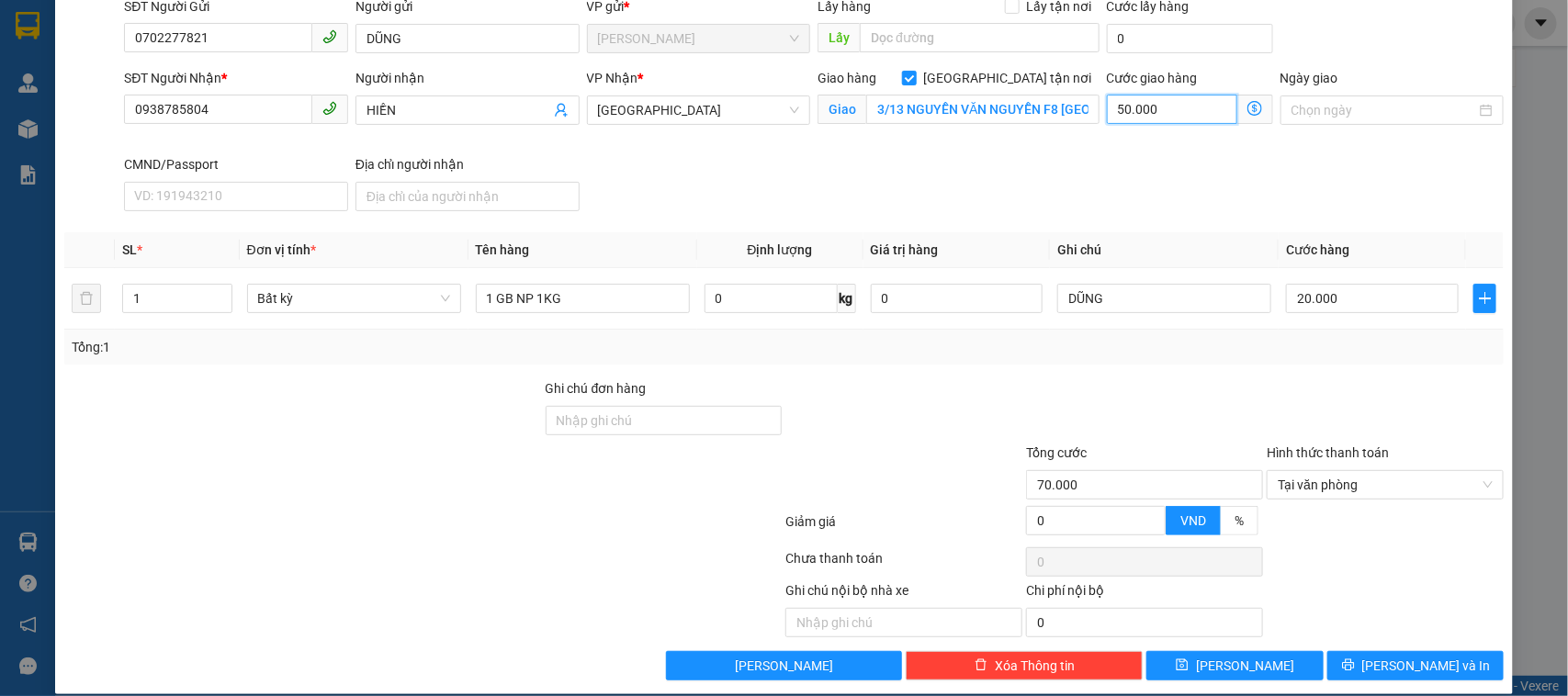
type input "50.000"
click at [1284, 202] on div "SĐT Người Nhận * 0938785804 Người nhận HIỀN VP Nhận * Tiền Giang Giao hàng Giao…" at bounding box center [813, 142] width 1387 height 150
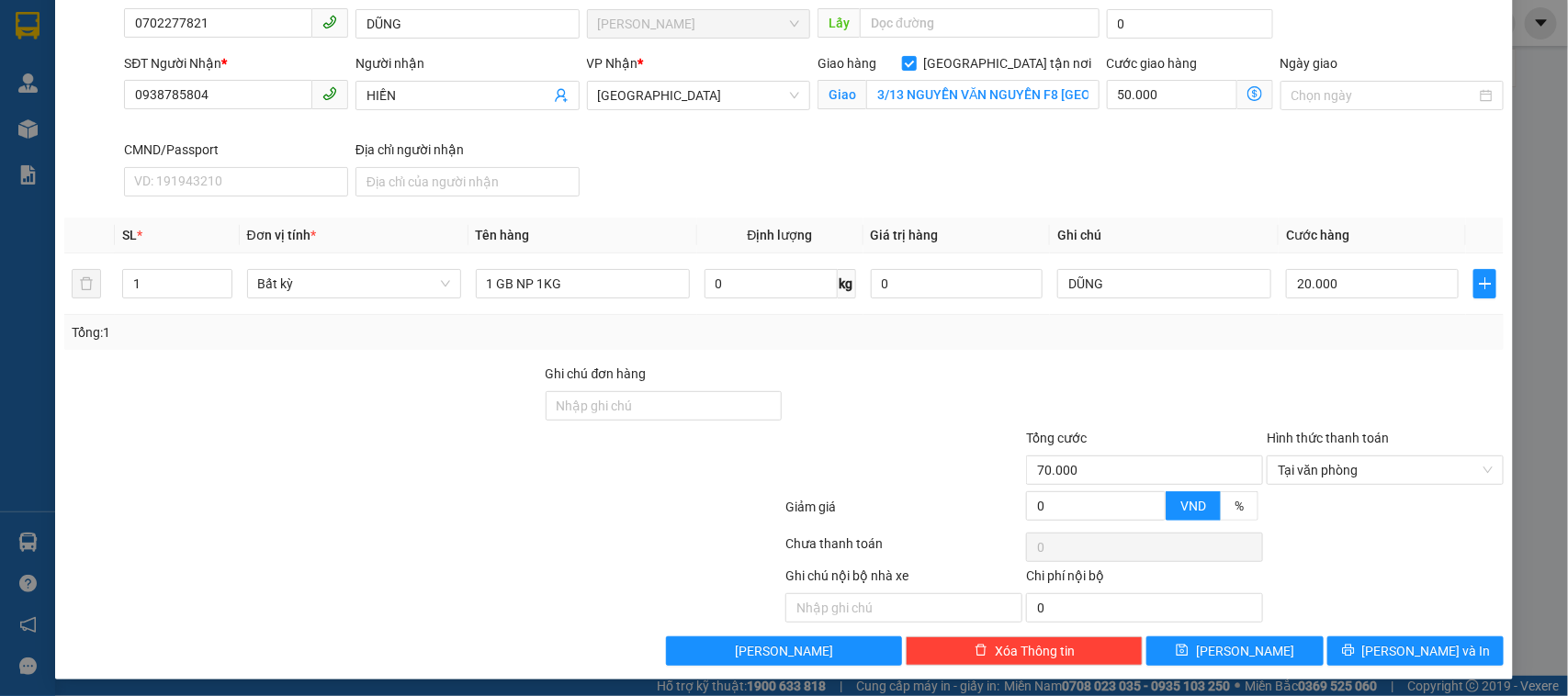
scroll to position [166, 0]
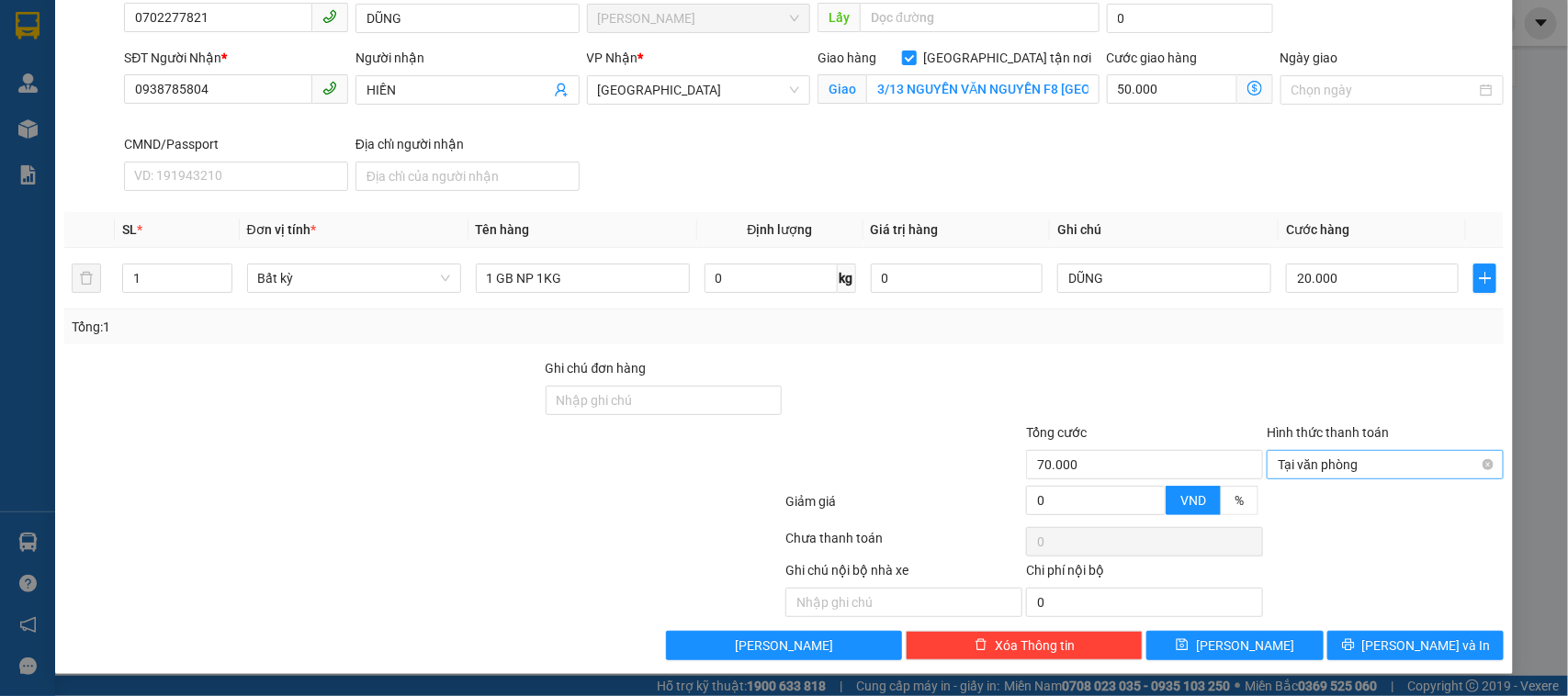
click at [1329, 470] on span "Tại văn phòng" at bounding box center [1386, 465] width 215 height 28
click at [1318, 510] on div "Tại văn phòng" at bounding box center [1372, 504] width 212 height 20
click at [1361, 648] on button "[PERSON_NAME] và In" at bounding box center [1415, 646] width 176 height 30
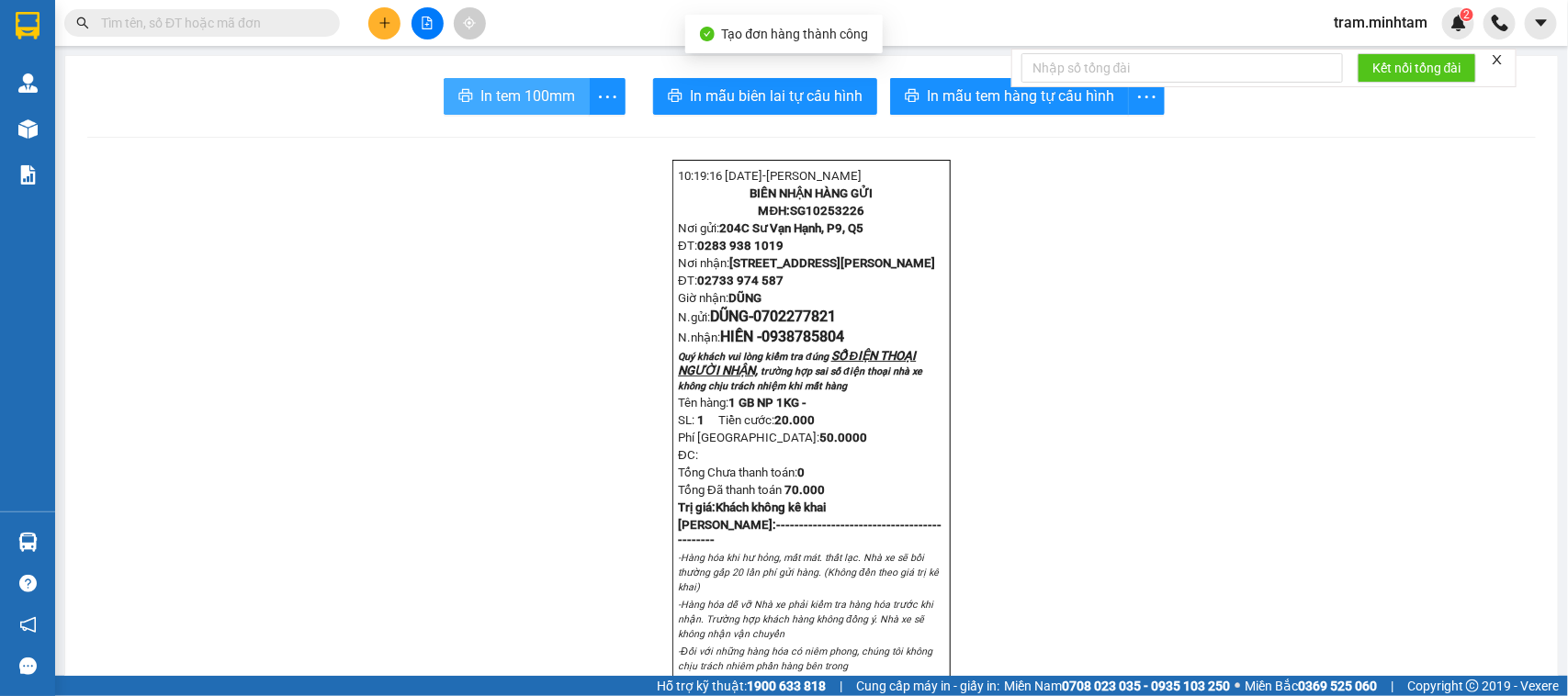
click at [524, 89] on span "In tem 100mm" at bounding box center [528, 96] width 95 height 23
drag, startPoint x: 864, startPoint y: 219, endPoint x: 785, endPoint y: 220, distance: 79.0
click at [785, 218] on p "MĐH: SG10253226" at bounding box center [811, 210] width 267 height 15
copy span "SG10253226"
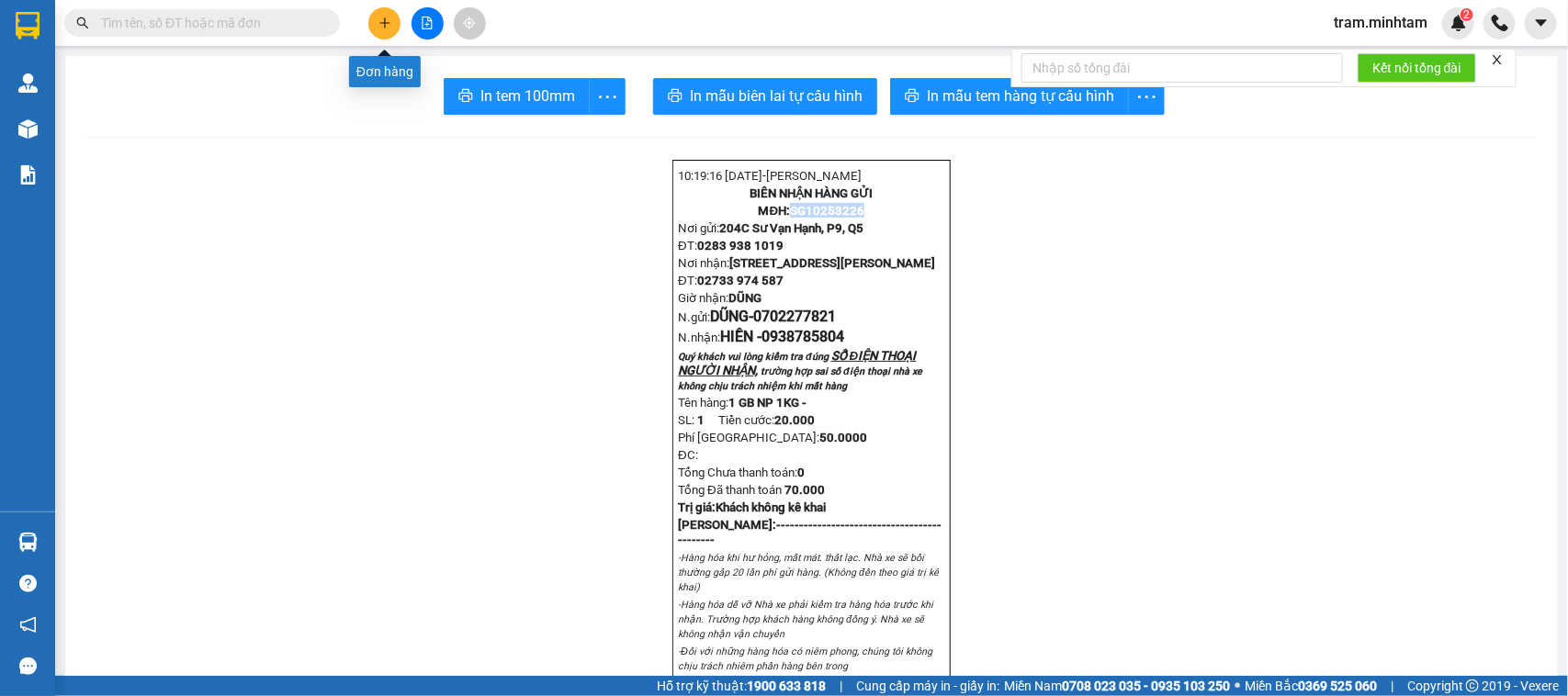
click at [378, 19] on icon "plus" at bounding box center [384, 23] width 13 height 13
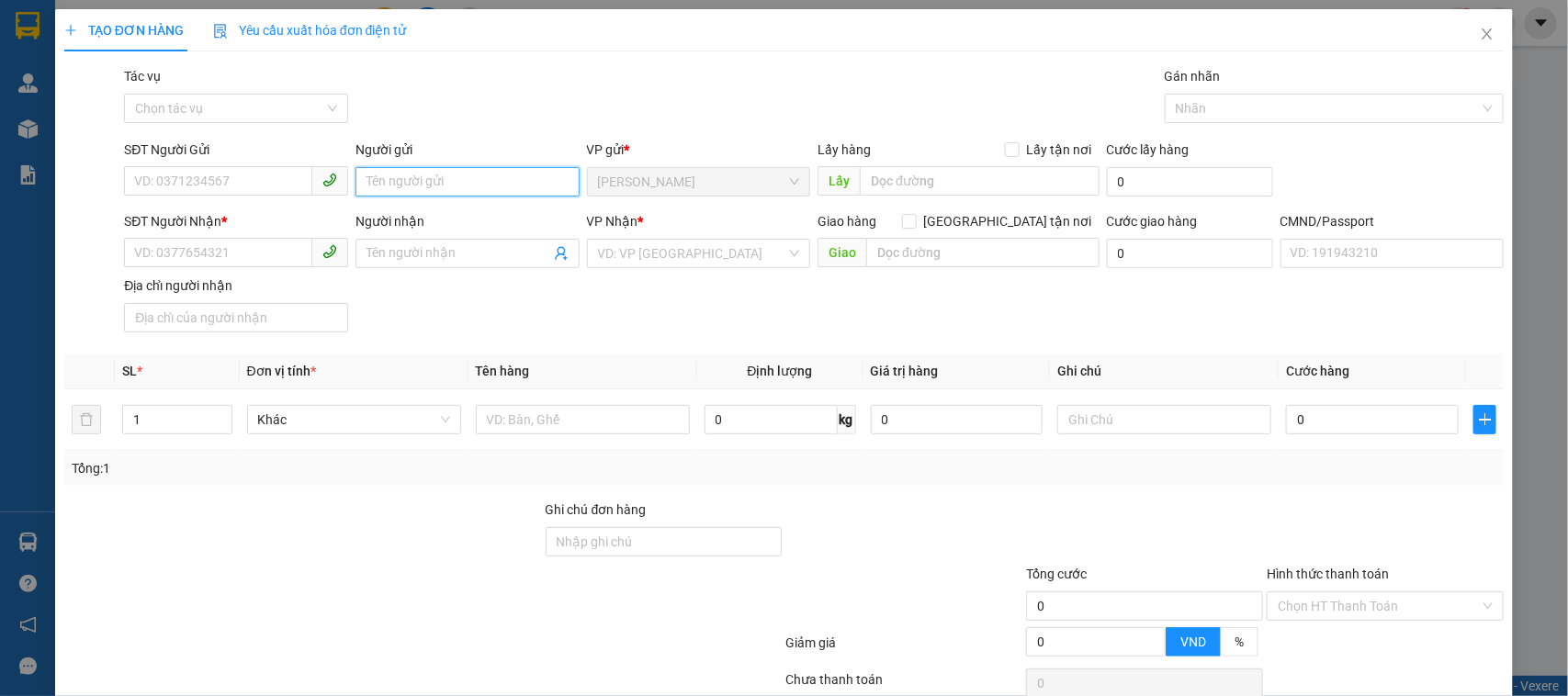
click at [439, 167] on input "Người gửi" at bounding box center [467, 182] width 224 height 30
type input "DŨNG NX"
click at [214, 257] on input "SĐT Người Nhận *" at bounding box center [218, 253] width 188 height 30
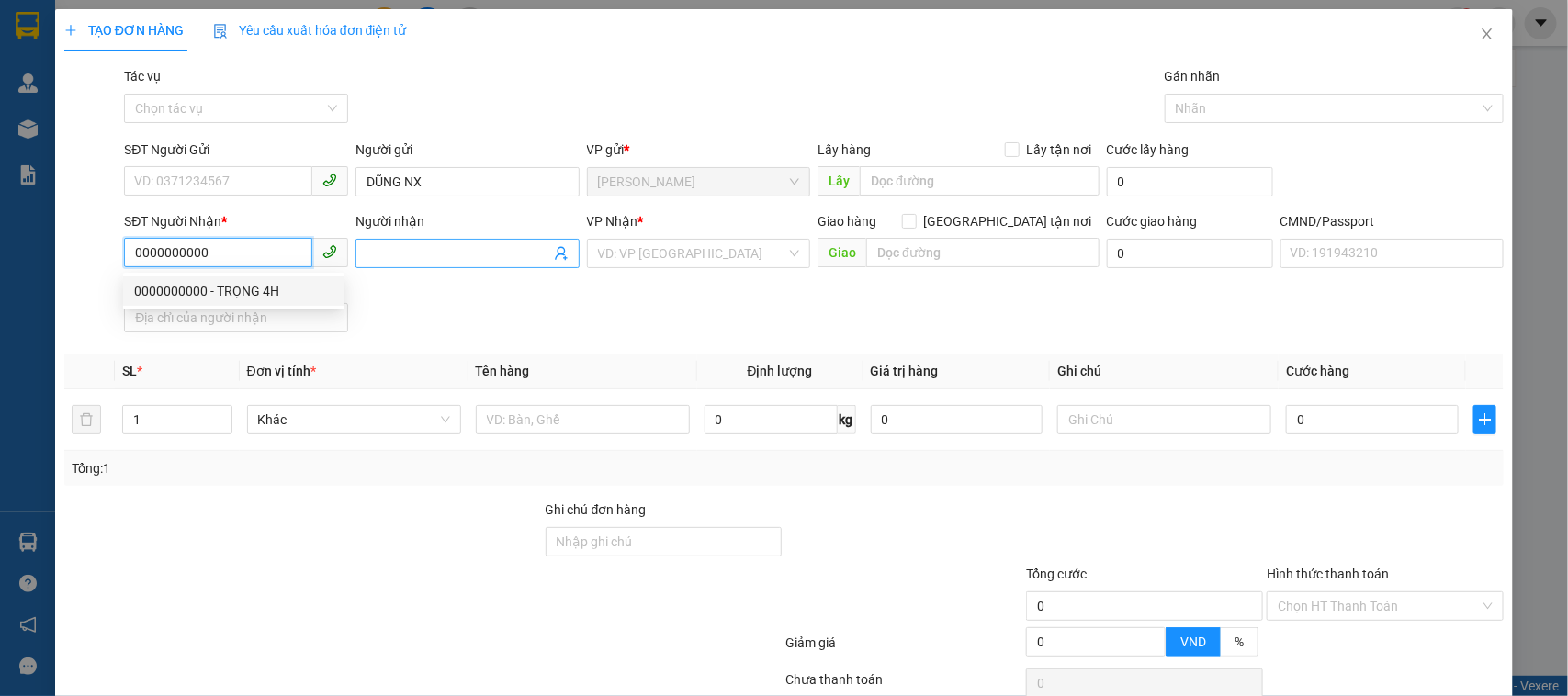
type input "0000000000"
click at [419, 259] on input "Người nhận" at bounding box center [458, 254] width 184 height 20
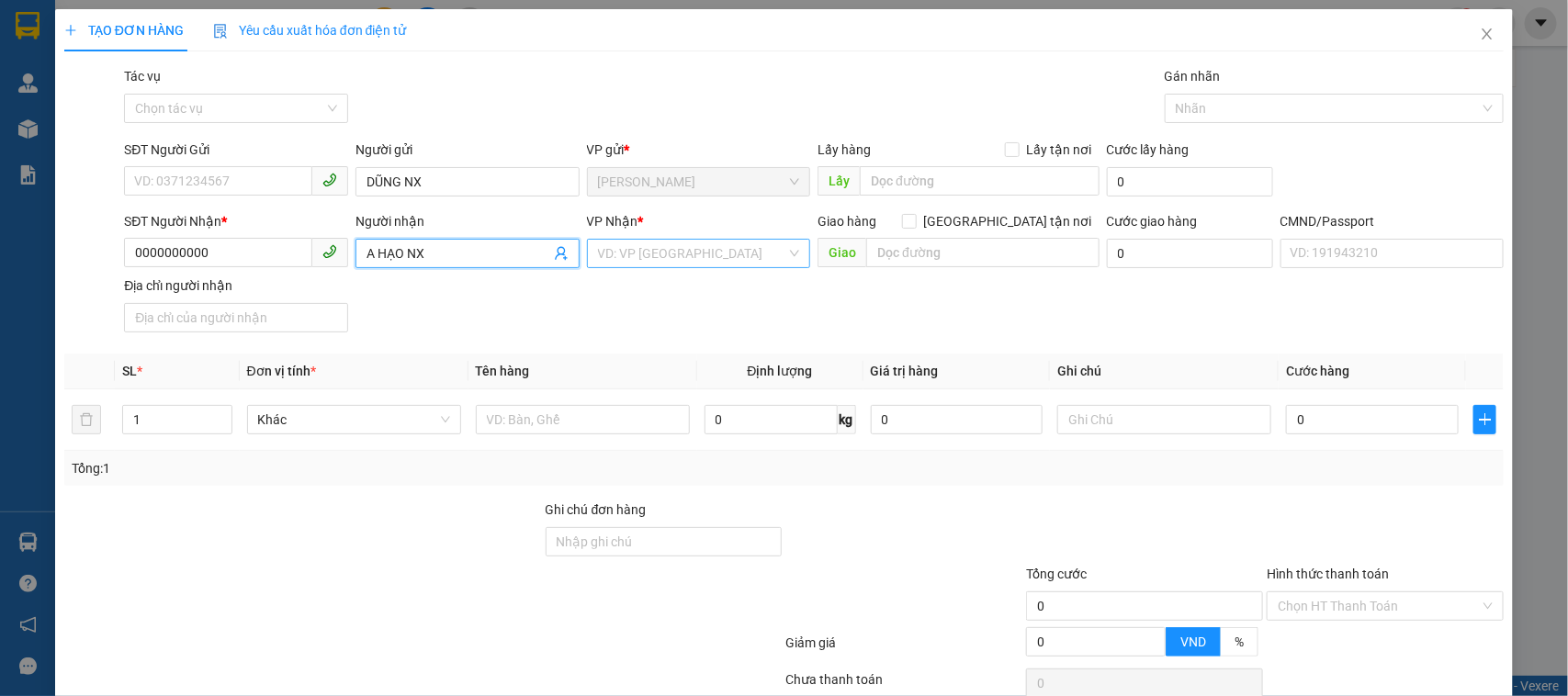
type input "A HẠO NX"
click at [649, 245] on input "search" at bounding box center [693, 254] width 189 height 28
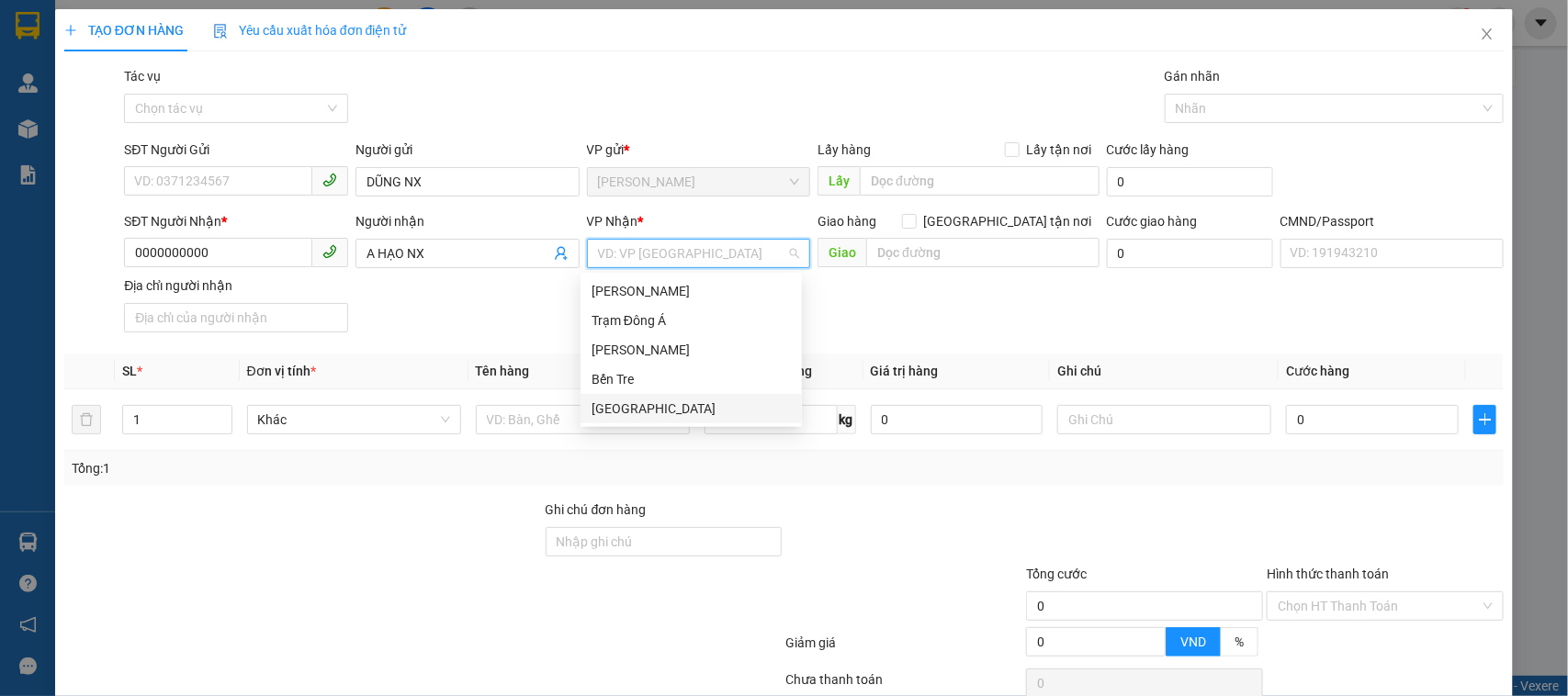
click at [613, 405] on div "[GEOGRAPHIC_DATA]" at bounding box center [691, 408] width 199 height 20
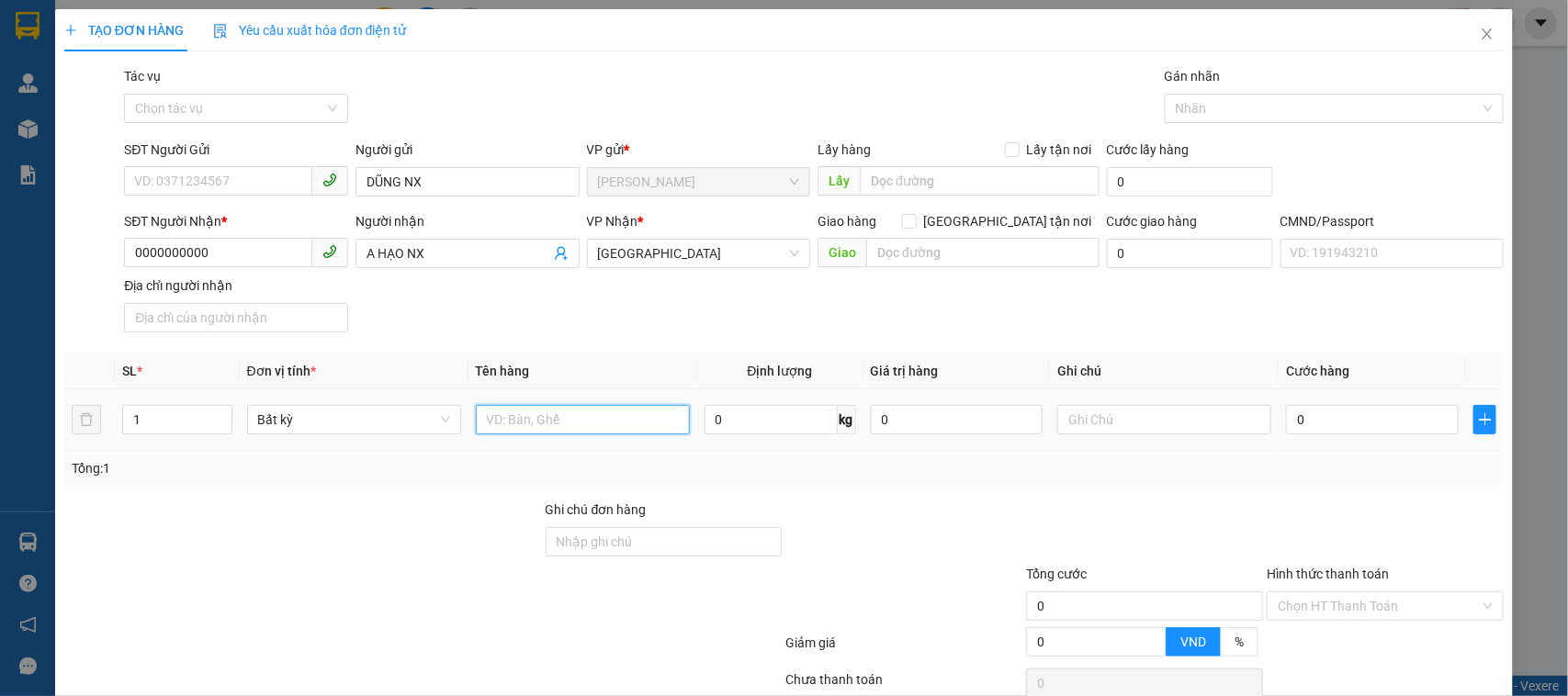
click at [531, 424] on input "text" at bounding box center [582, 420] width 214 height 30
paste input "SG10253226"
type input "1 PB PHÍ GTN MÃ SG10253226 50K"
click at [1095, 416] on input "text" at bounding box center [1164, 420] width 214 height 30
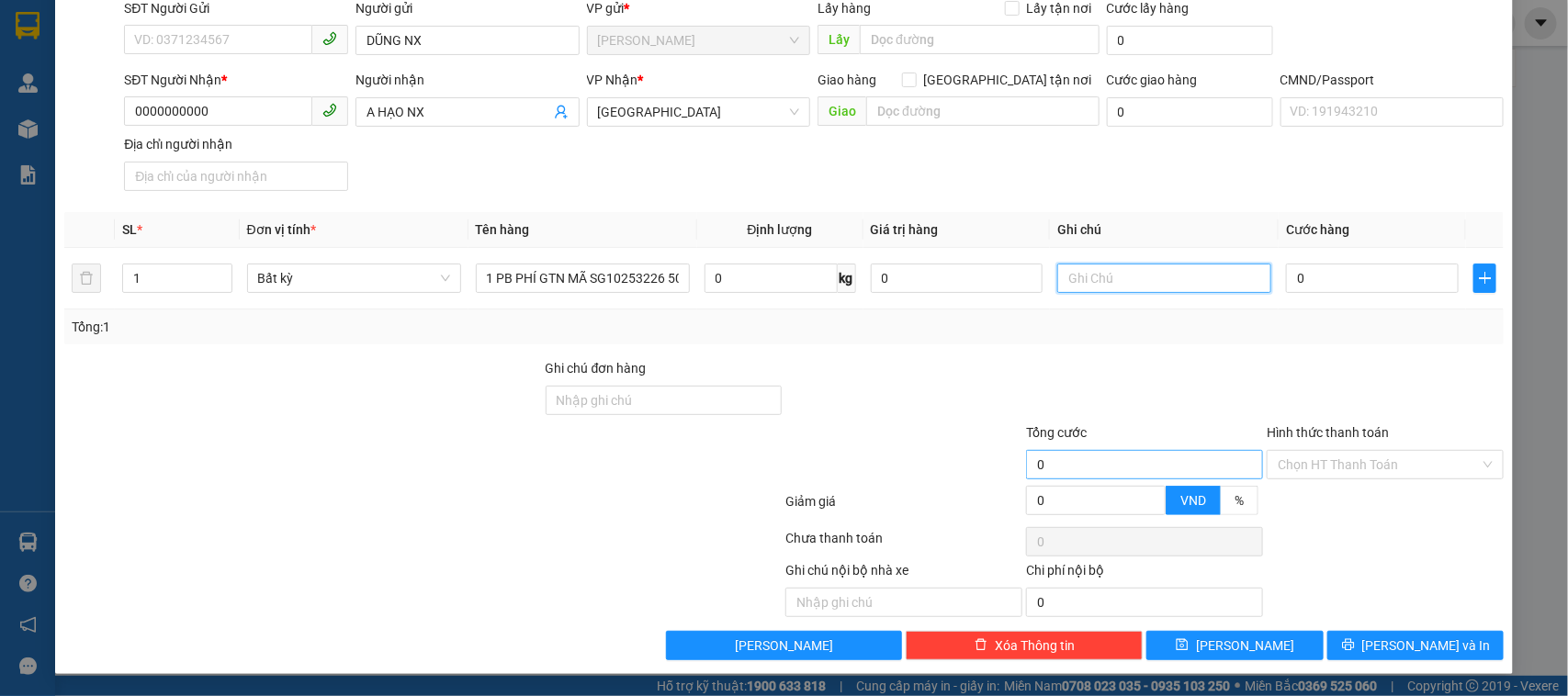
scroll to position [143, 0]
click at [1311, 470] on input "Hình thức thanh toán" at bounding box center [1379, 465] width 202 height 28
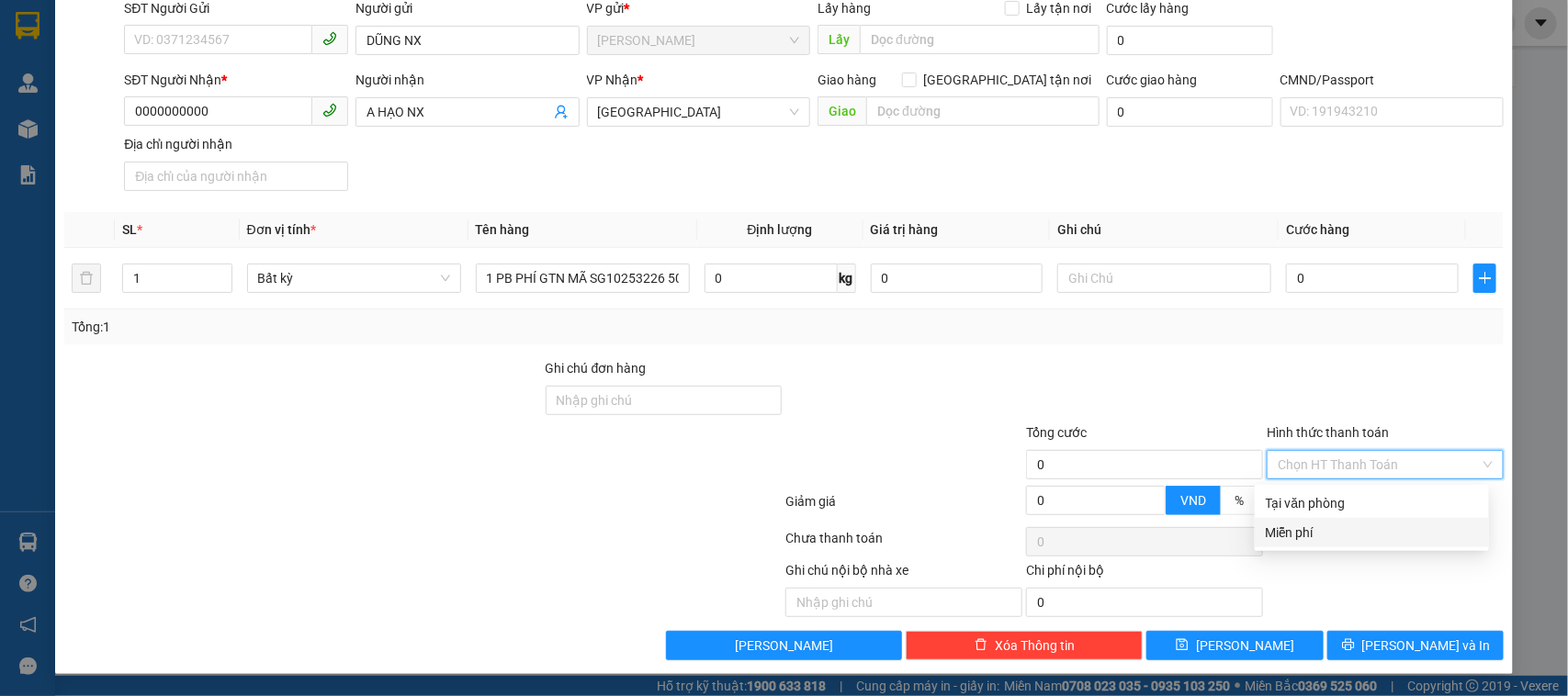
click at [1298, 530] on div "Miễn phí" at bounding box center [1372, 533] width 212 height 20
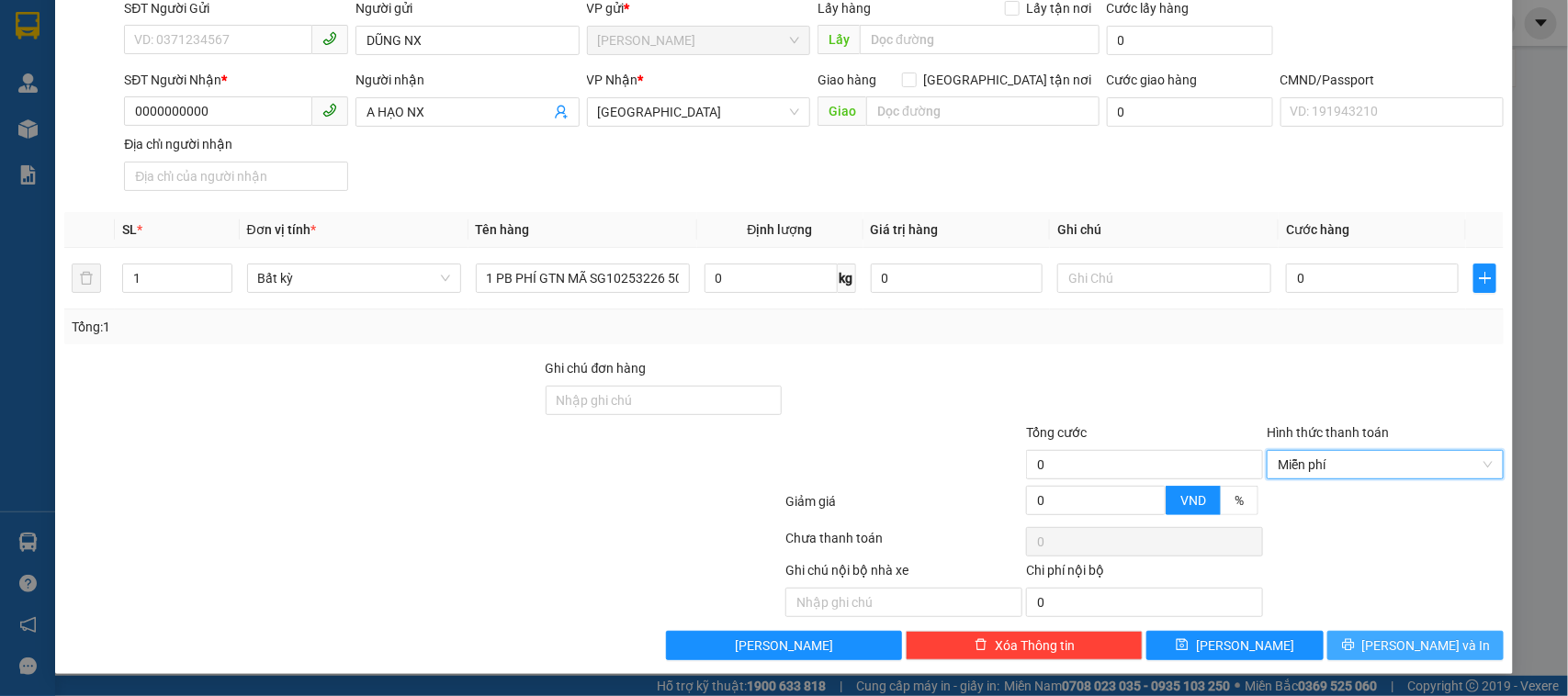
click at [1354, 648] on icon "printer" at bounding box center [1348, 645] width 12 height 12
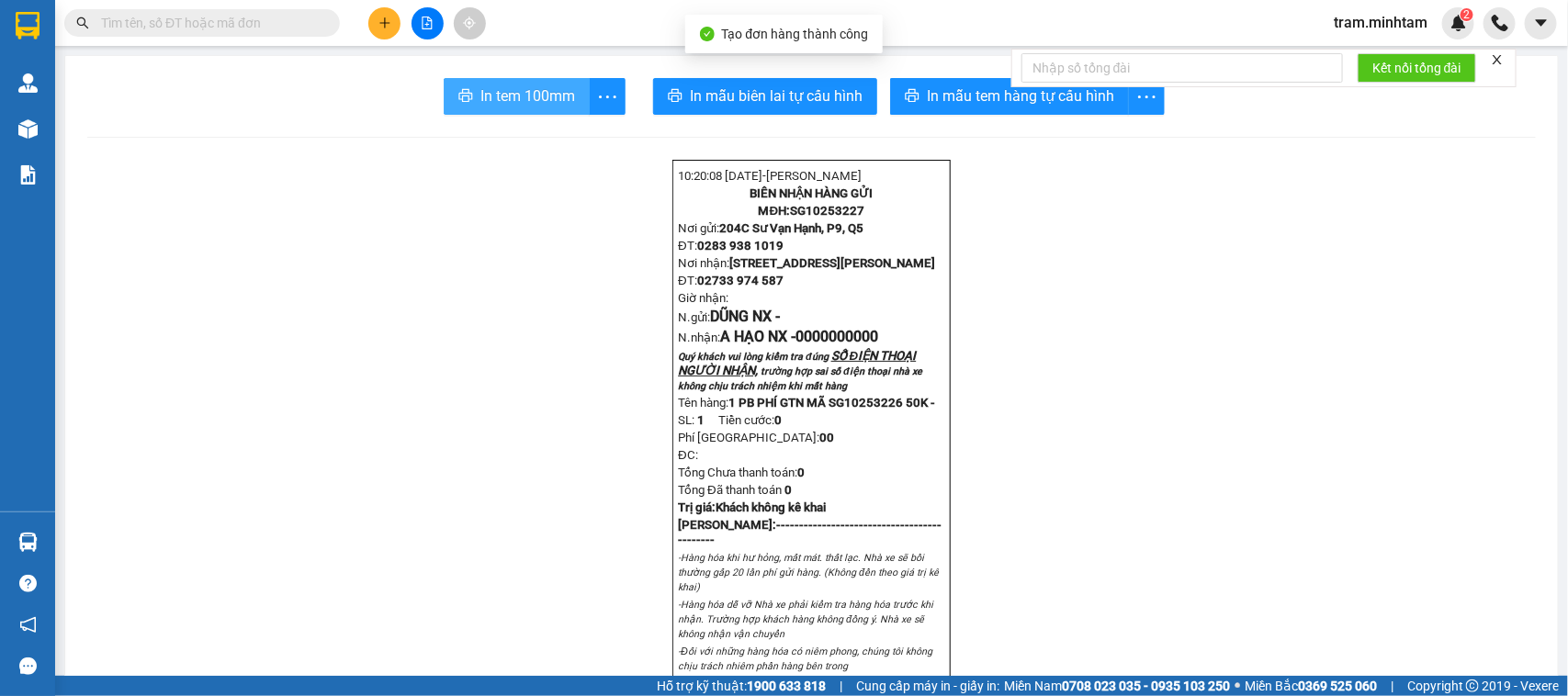
click at [518, 90] on span "In tem 100mm" at bounding box center [528, 96] width 95 height 23
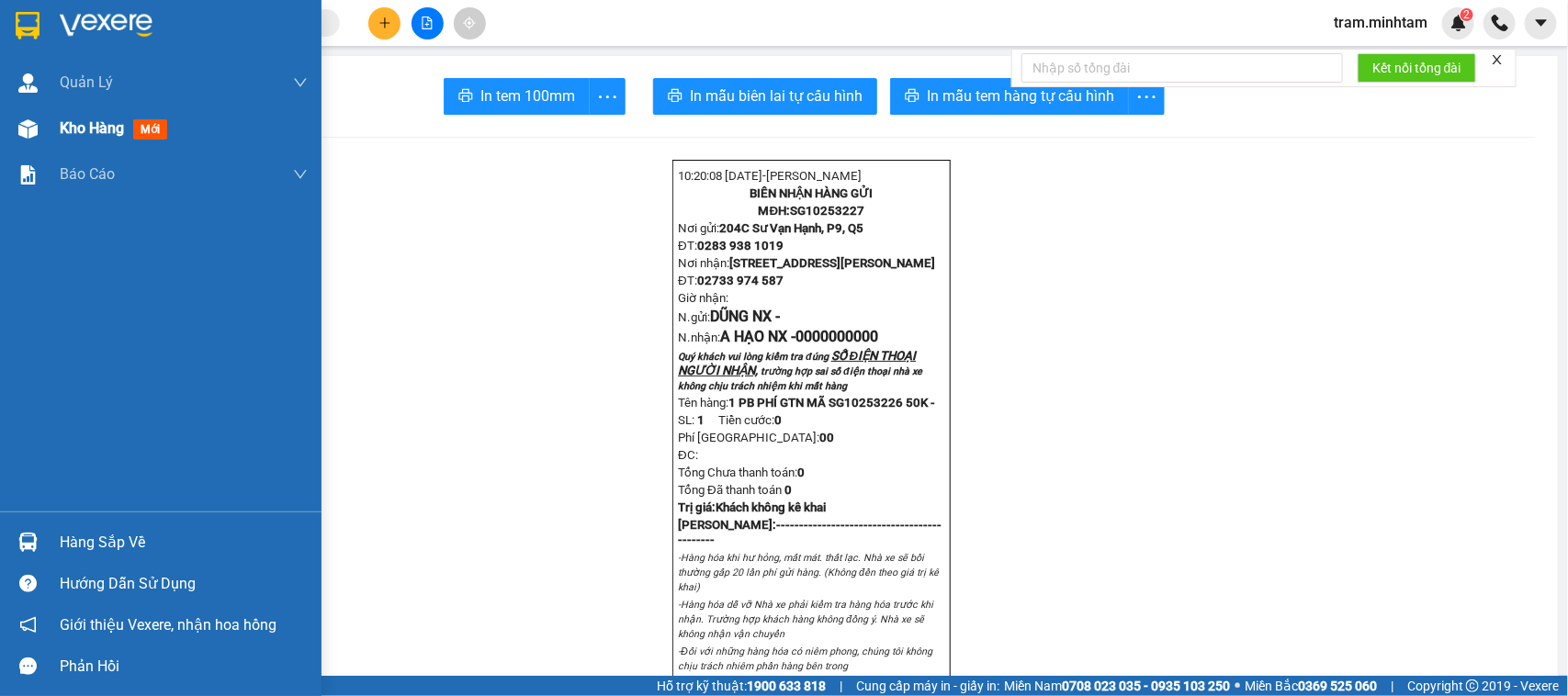
click at [47, 128] on div "Kho hàng mới" at bounding box center [160, 128] width 322 height 46
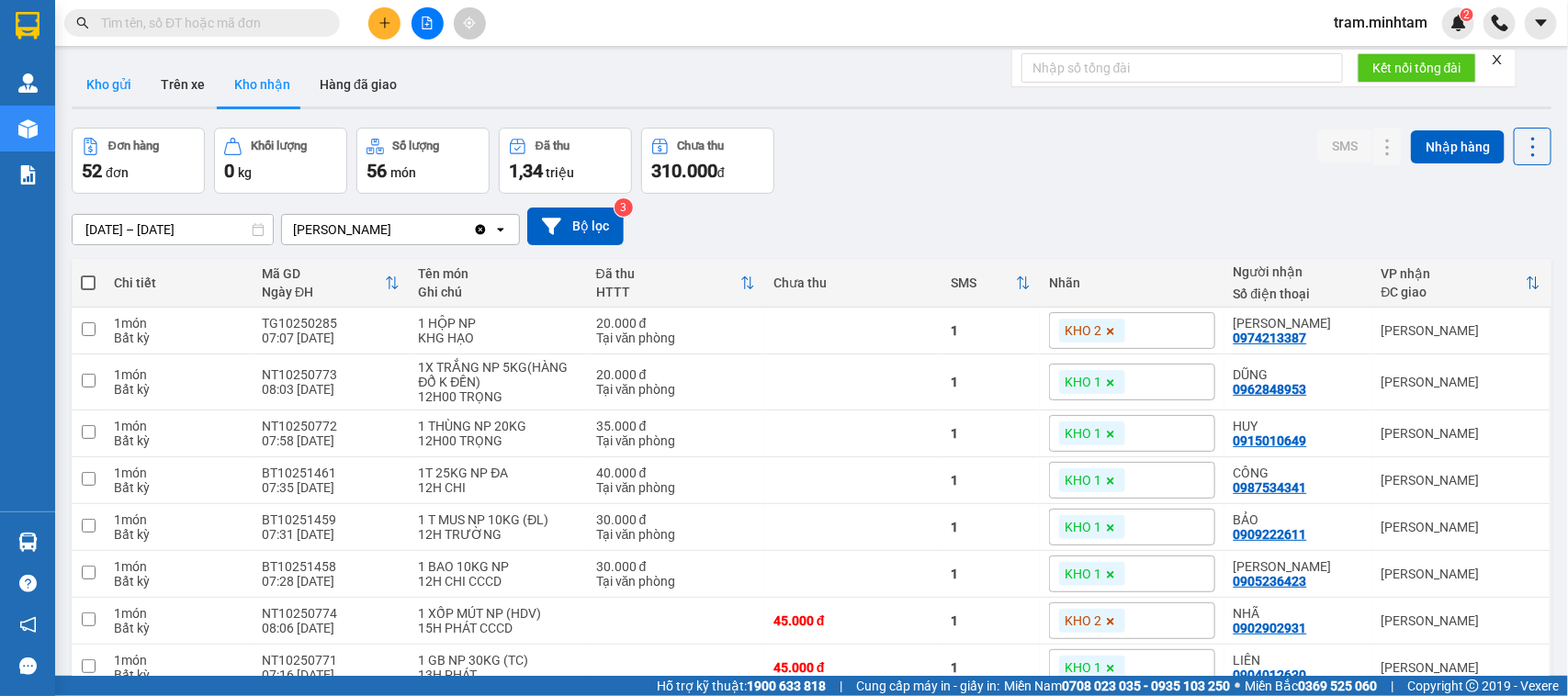
click at [85, 88] on button "Kho gửi" at bounding box center [109, 85] width 75 height 44
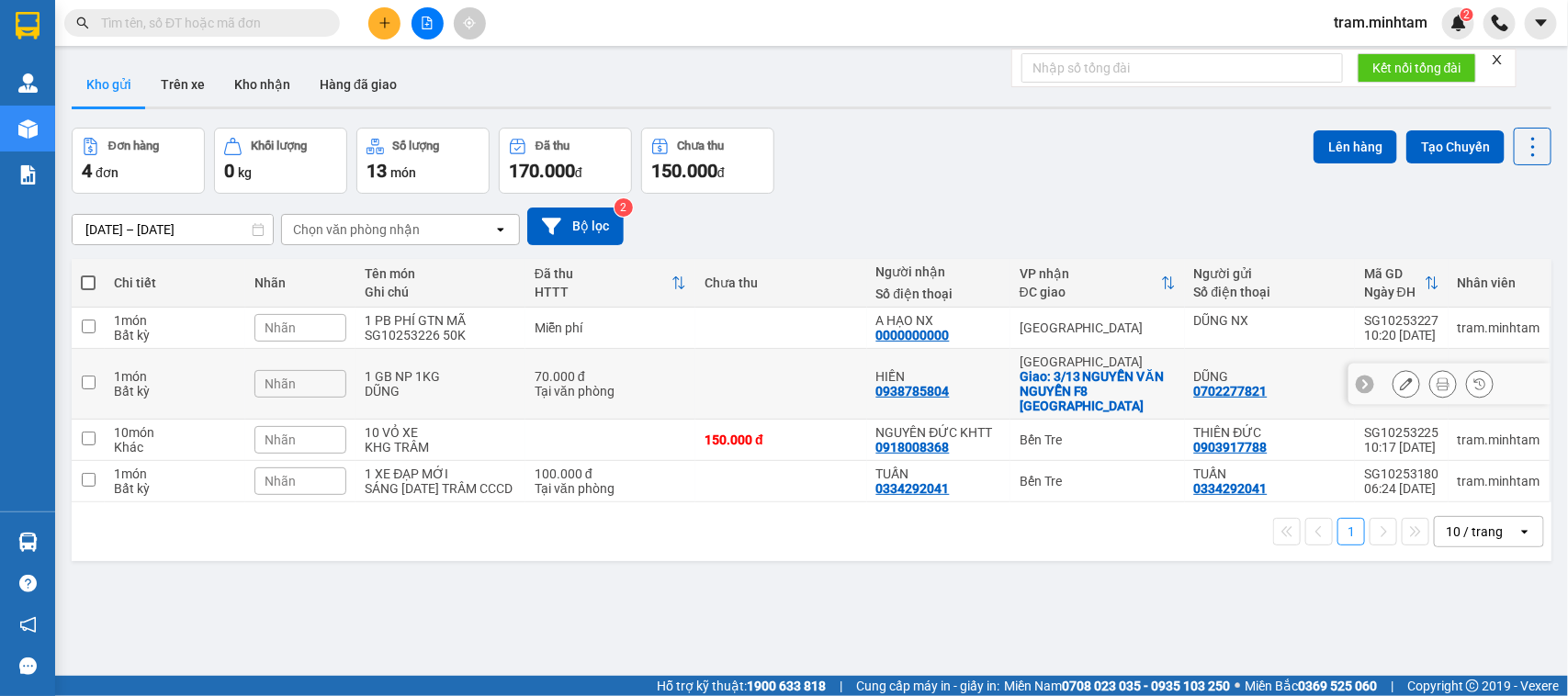
click at [461, 370] on div "1 GB NP 1KG" at bounding box center [440, 376] width 151 height 15
checkbox input "true"
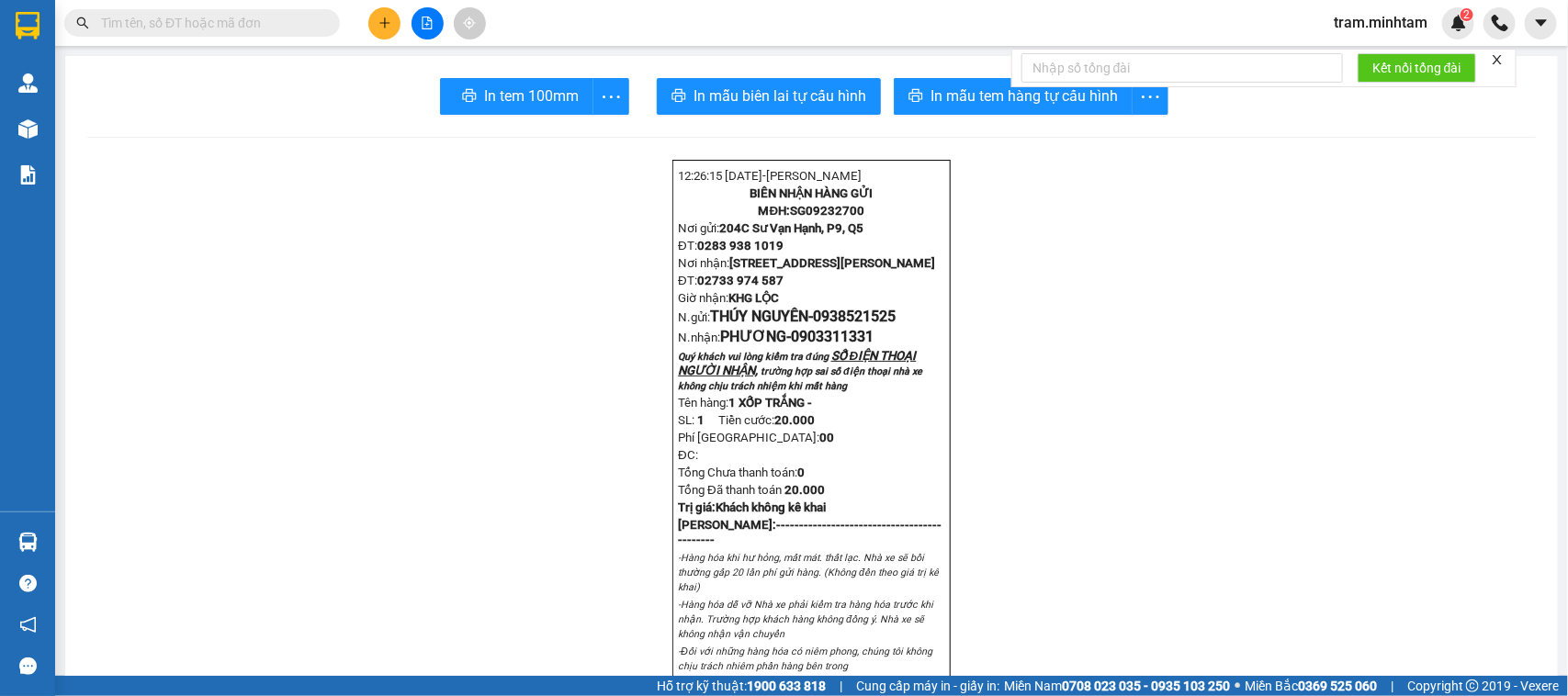
click at [200, 25] on input "text" at bounding box center [210, 23] width 217 height 20
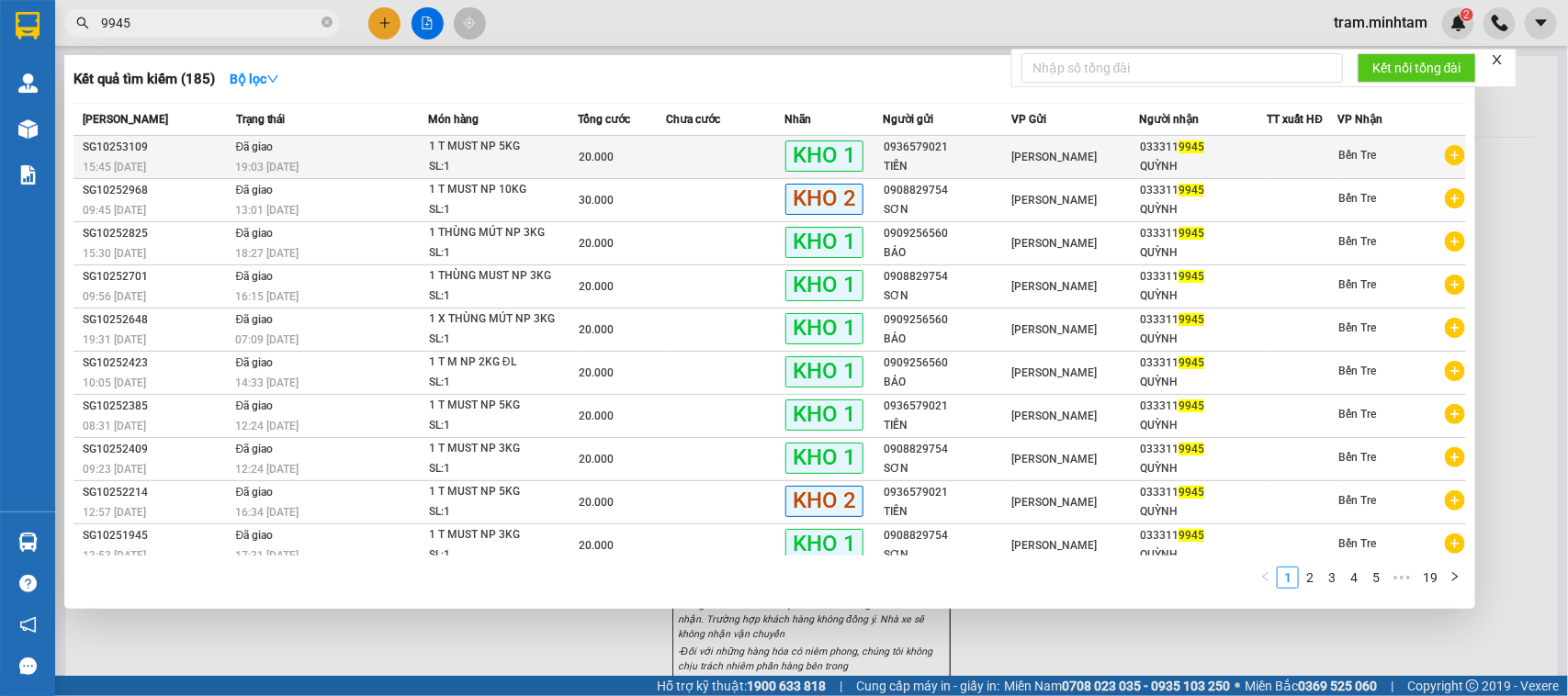
type input "9945"
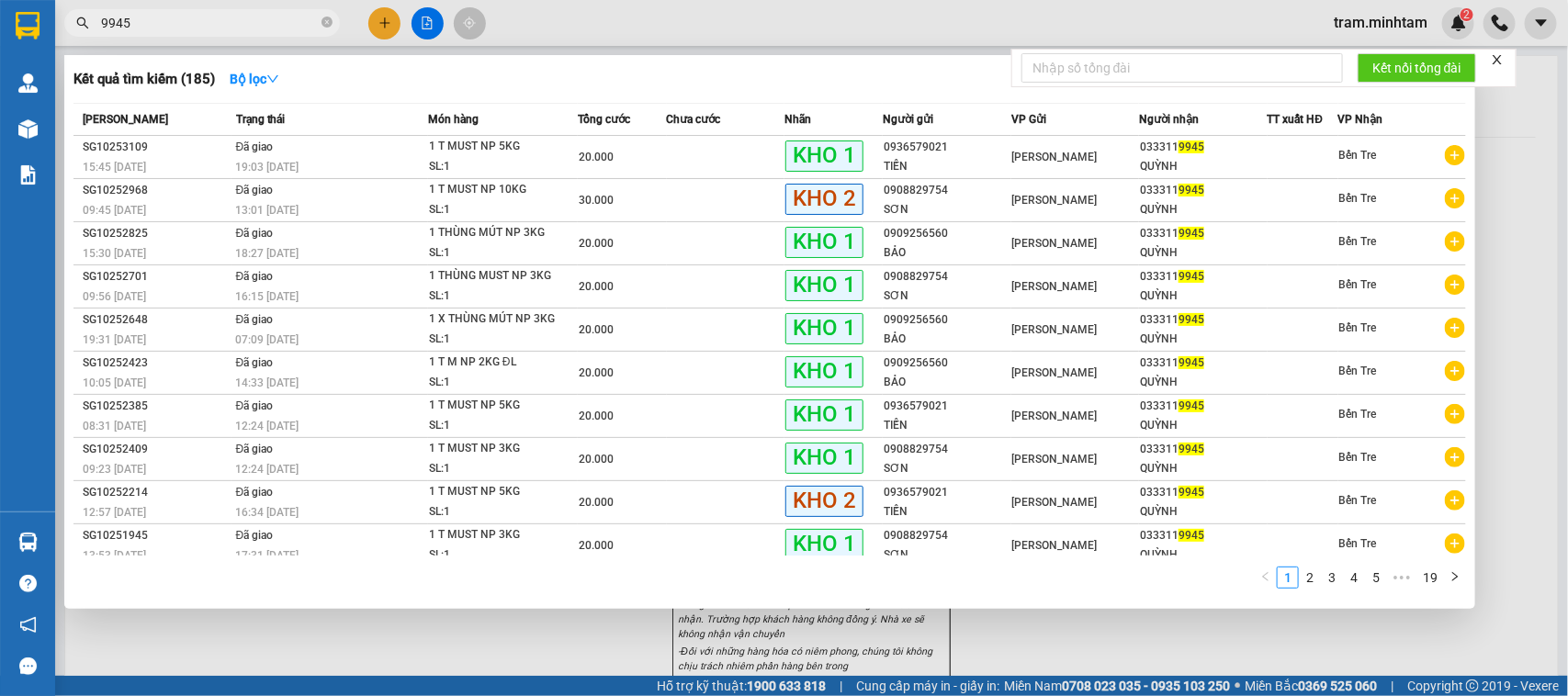
drag, startPoint x: 1447, startPoint y: 156, endPoint x: 1480, endPoint y: 145, distance: 34.8
click at [1452, 156] on icon "plus-circle" at bounding box center [1456, 155] width 20 height 20
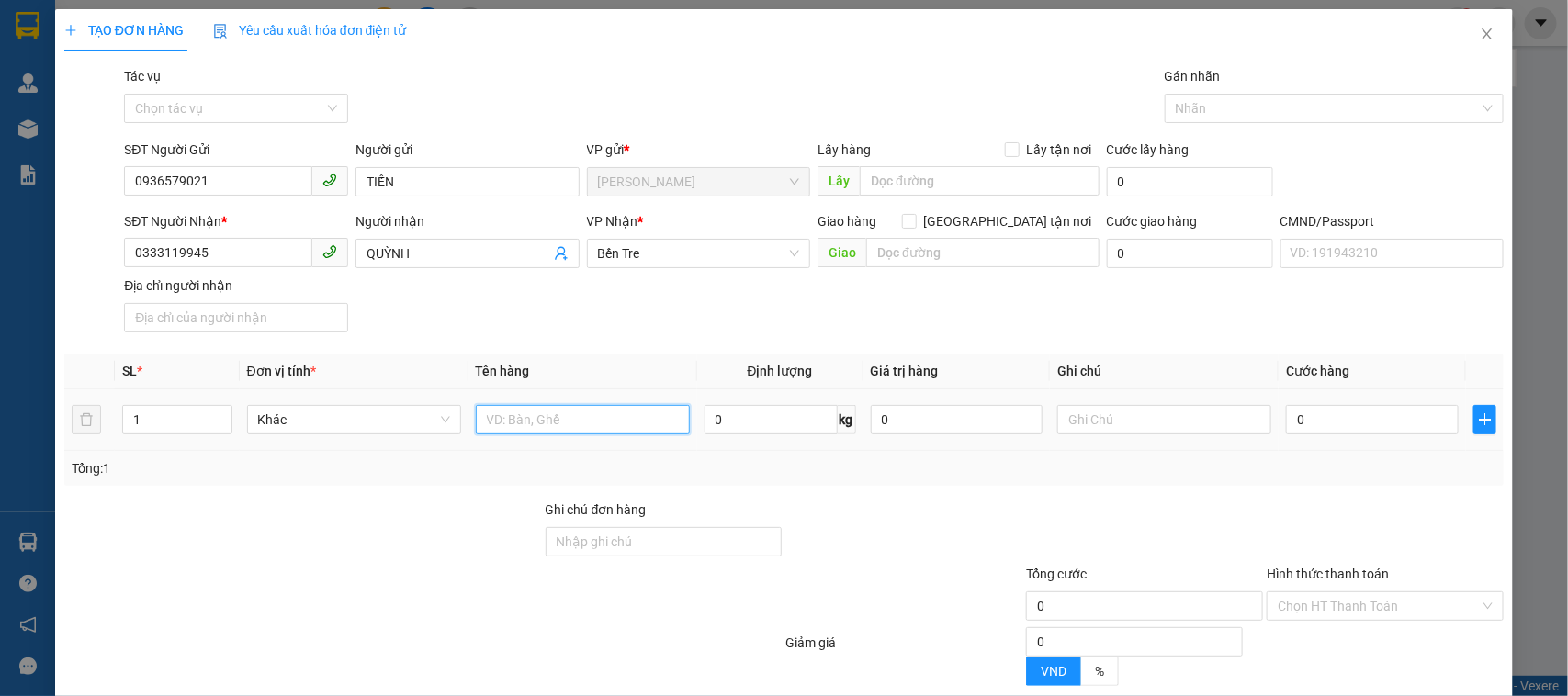
click at [589, 409] on input "text" at bounding box center [582, 420] width 214 height 30
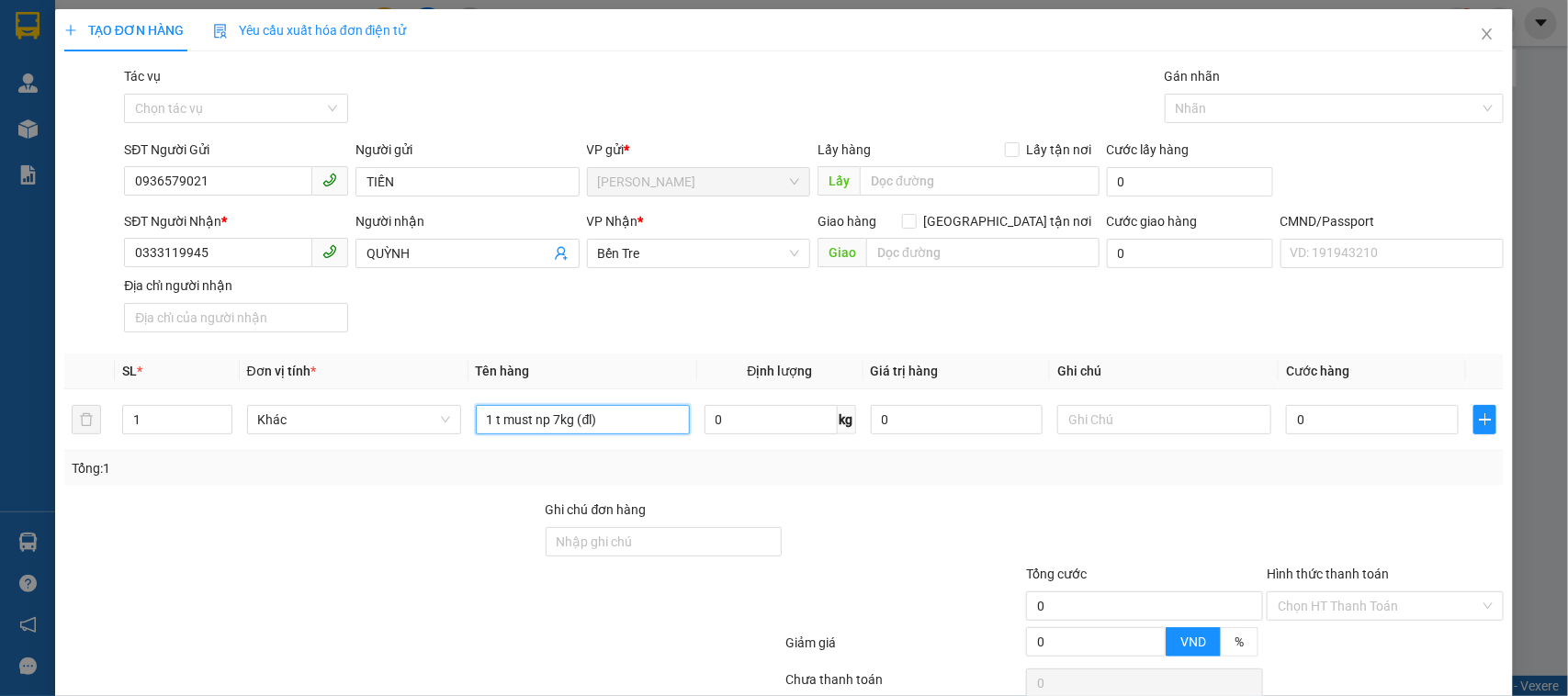
type input "1 t must np 7kg (đl)"
type input "15H TRÂM"
type input "2"
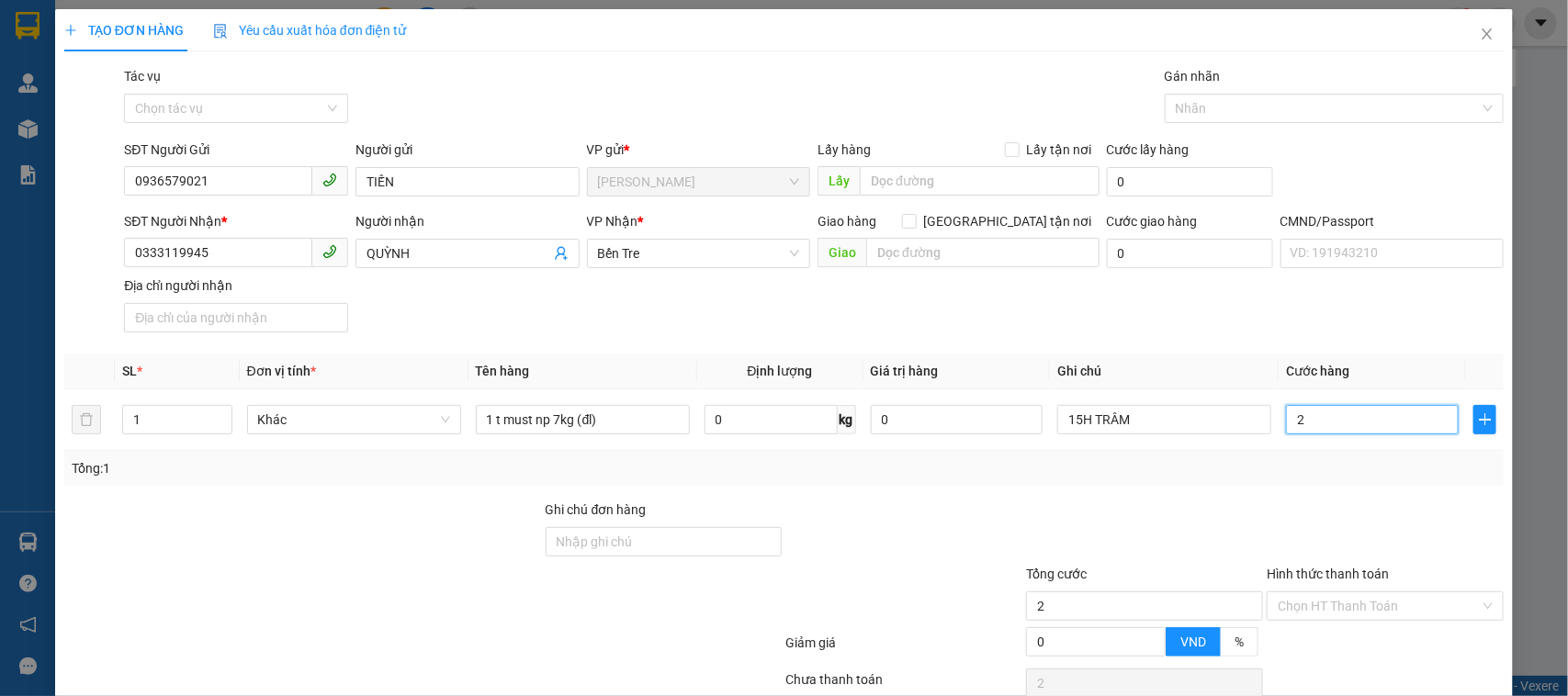
type input "25"
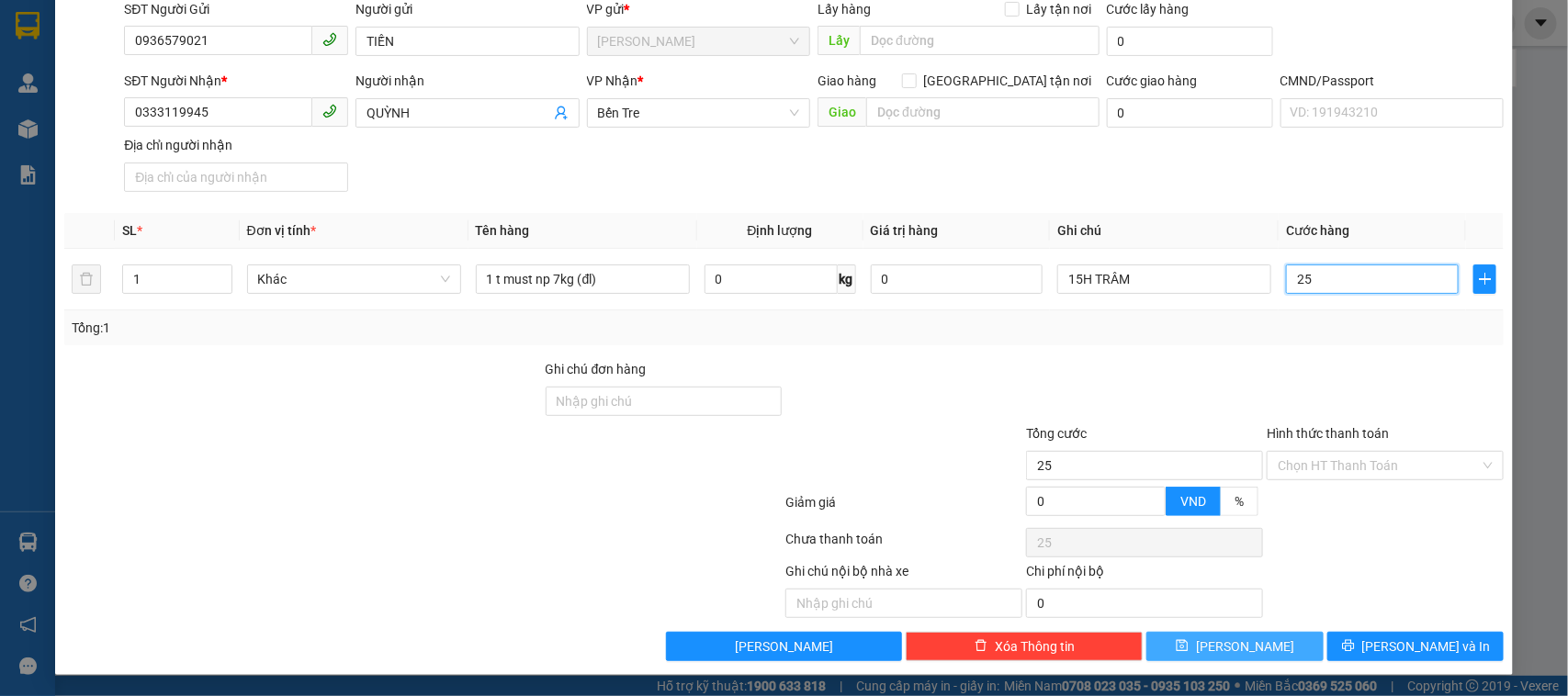
scroll to position [143, 0]
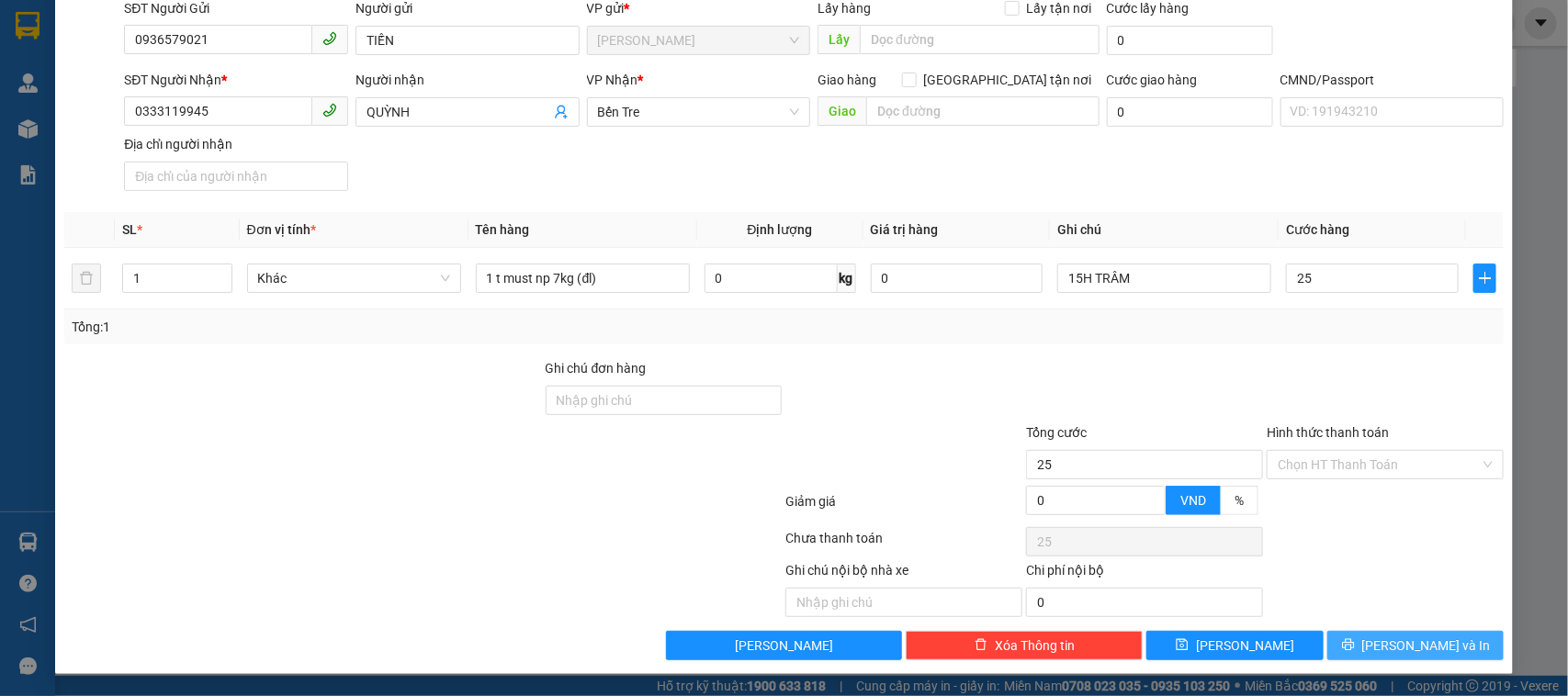
type input "25.000"
click at [1434, 648] on span "[PERSON_NAME] và In" at bounding box center [1426, 646] width 128 height 20
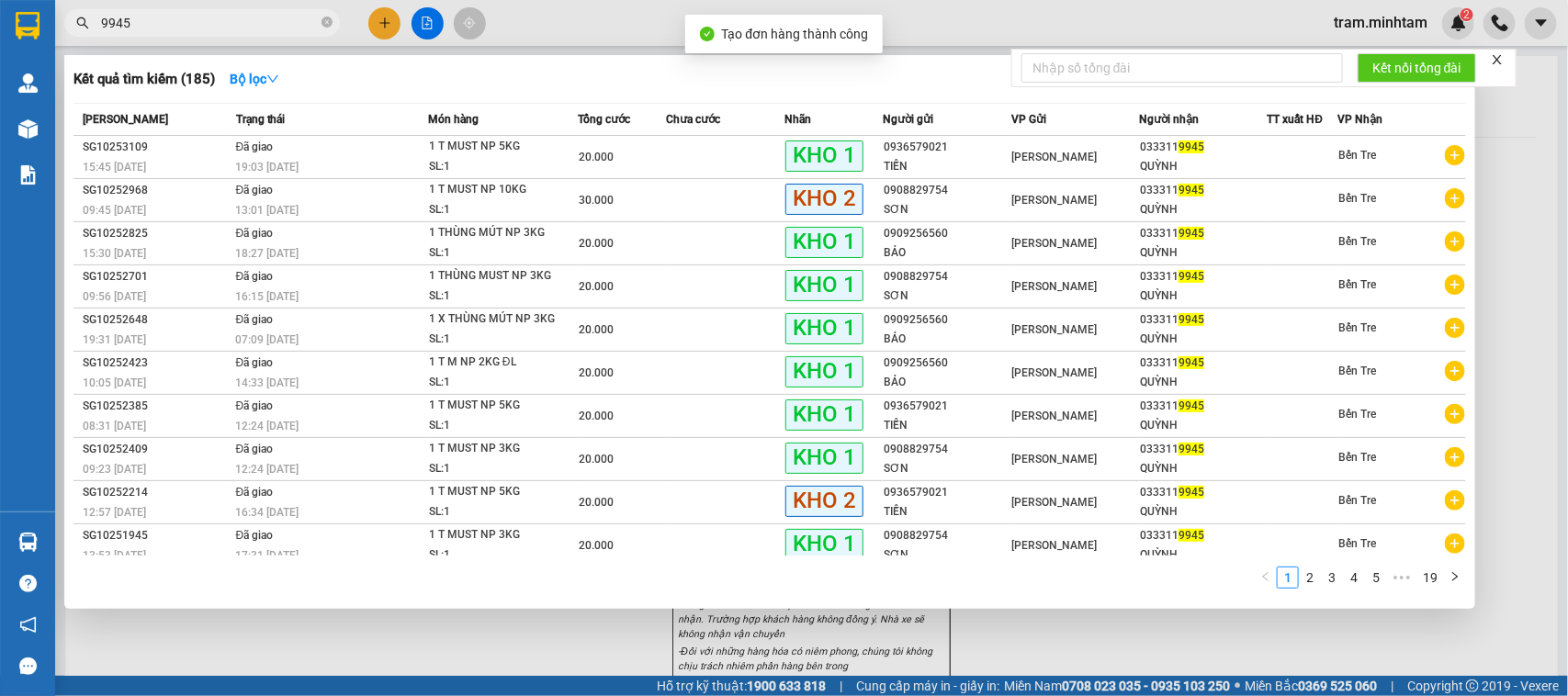
drag, startPoint x: 592, startPoint y: 573, endPoint x: 583, endPoint y: 638, distance: 65.6
click at [0, 23] on div "Kết quả tìm kiếm ( 185 ) Bộ lọc Mã ĐH Trạng thái Món hàng Tổng cước Chưa cước N…" at bounding box center [0, 23] width 0 height 0
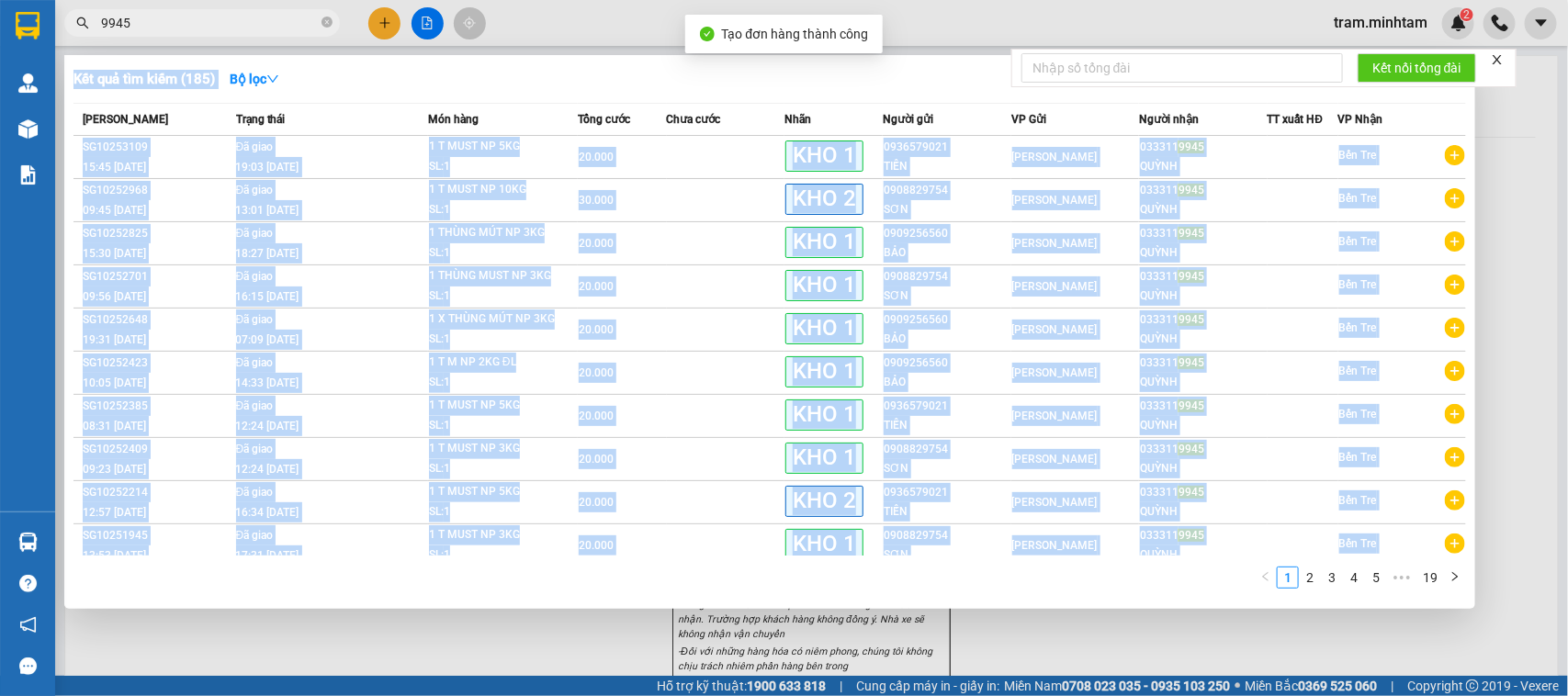
drag, startPoint x: 583, startPoint y: 638, endPoint x: 540, endPoint y: 588, distance: 65.9
click at [581, 639] on div at bounding box center [784, 348] width 1568 height 696
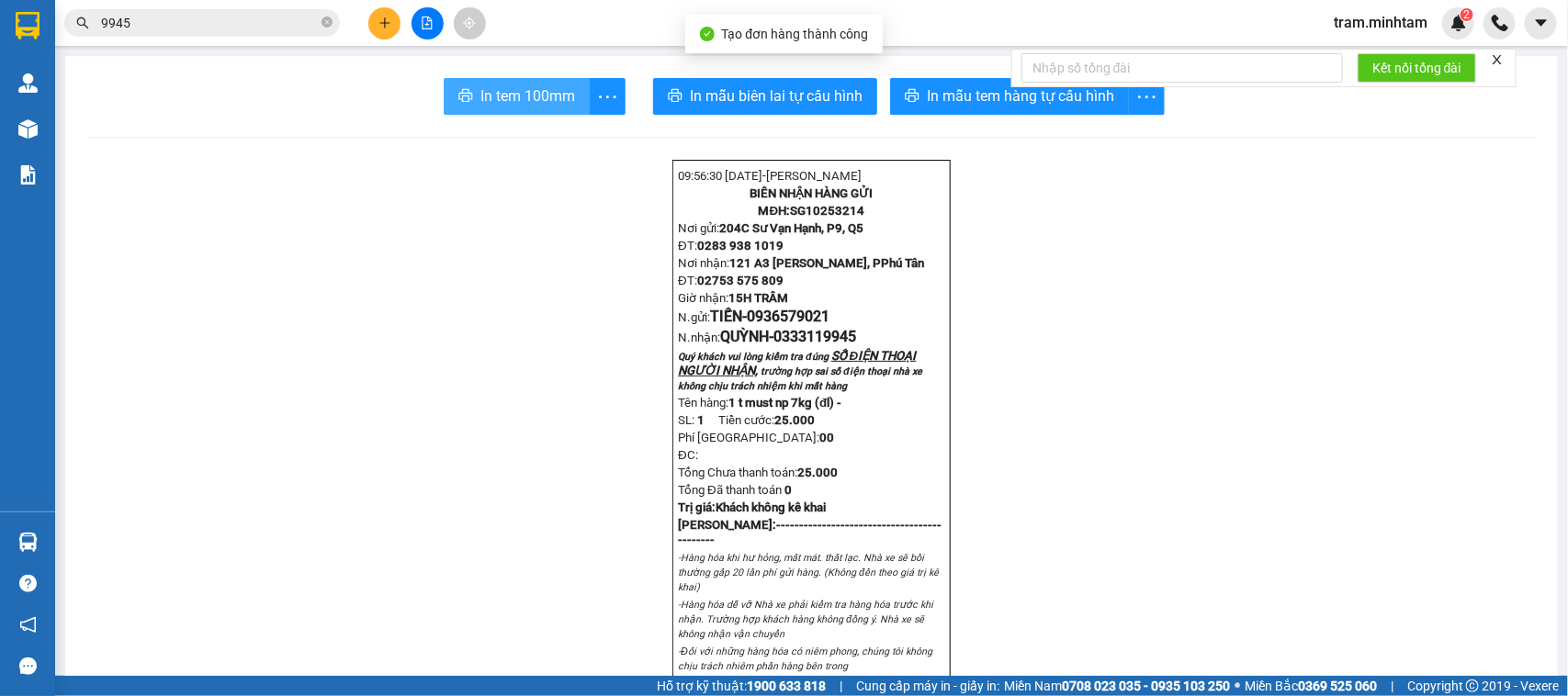
drag, startPoint x: 496, startPoint y: 90, endPoint x: 450, endPoint y: 69, distance: 50.6
click at [494, 90] on span "In tem 100mm" at bounding box center [528, 96] width 95 height 23
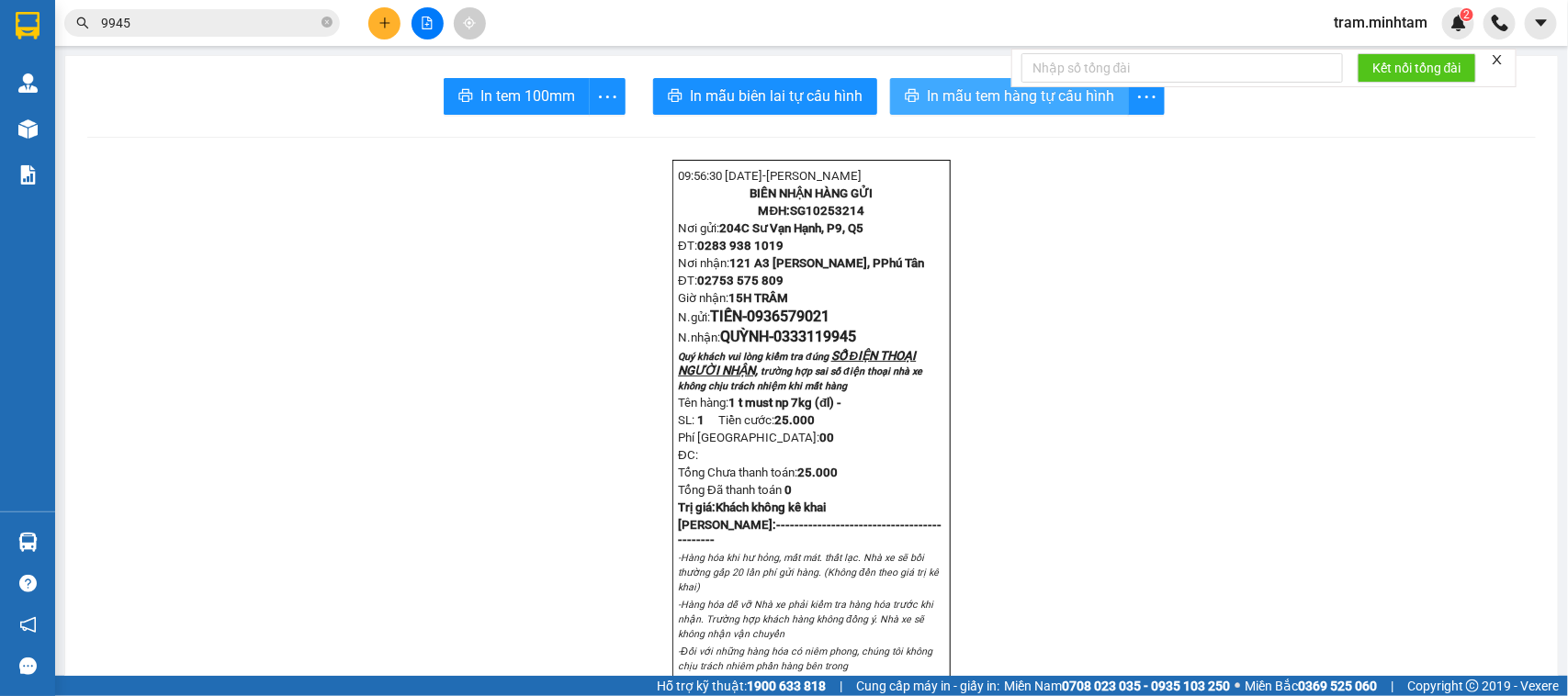
click at [993, 102] on span "In mẫu tem hàng tự cấu hình" at bounding box center [1020, 96] width 187 height 23
click at [805, 218] on span "SG10253214" at bounding box center [827, 211] width 75 height 14
copy div "Kết quả tìm kiếm ( 185 ) Bộ lọc Mã ĐH Trạng thái Món hàng Tổng cước Chưa cước N…"
drag, startPoint x: 328, startPoint y: 20, endPoint x: 244, endPoint y: 23, distance: 84.1
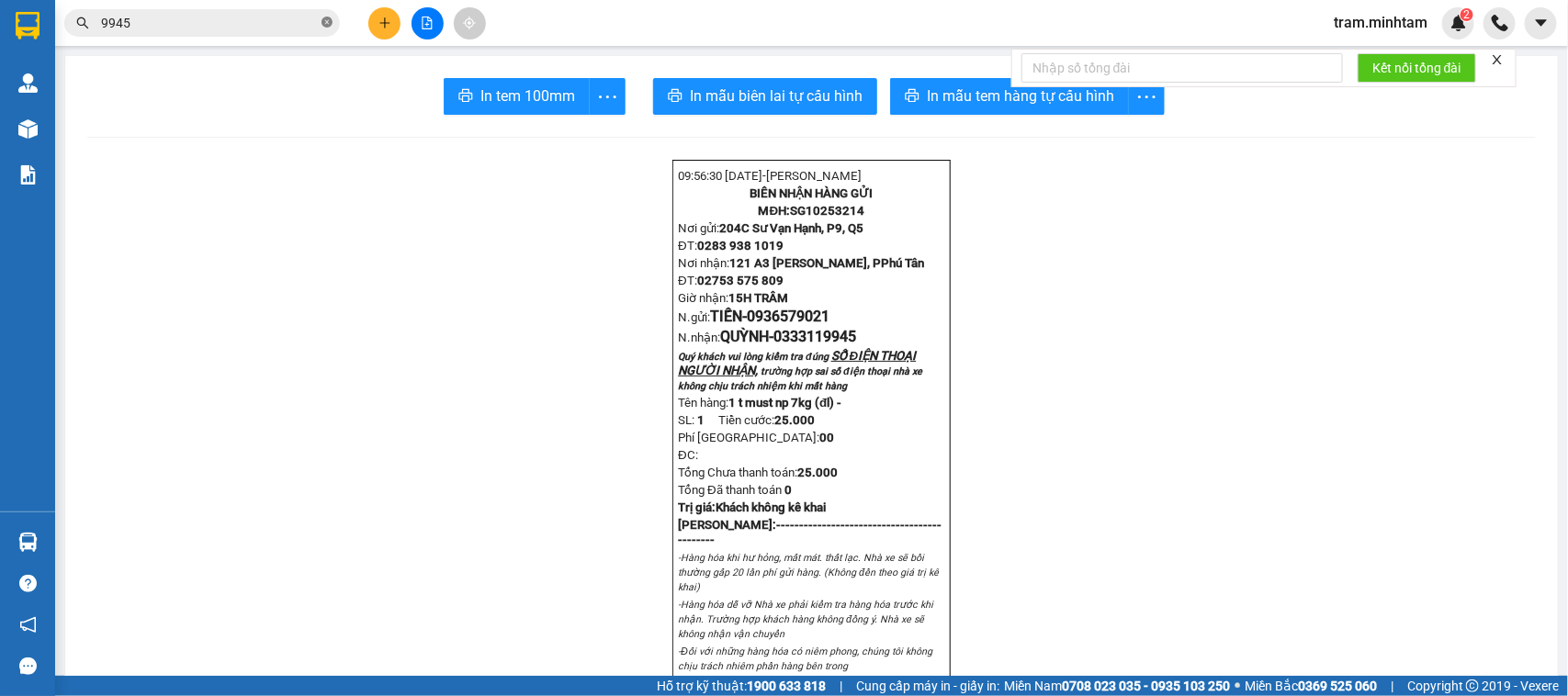
click at [327, 21] on icon "close-circle" at bounding box center [327, 22] width 11 height 11
paste input "SG10253214"
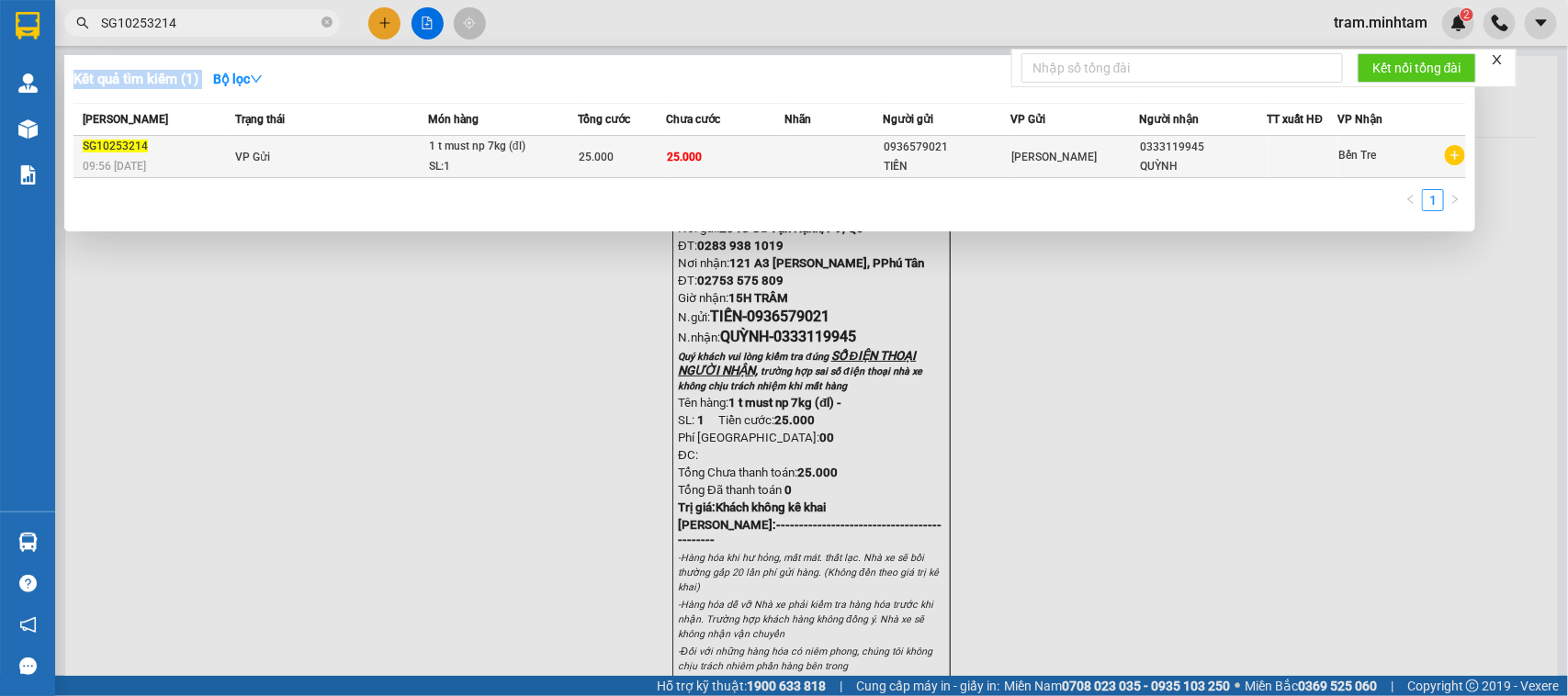
type input "SG10253214"
click at [641, 170] on td "25.000" at bounding box center [622, 157] width 90 height 42
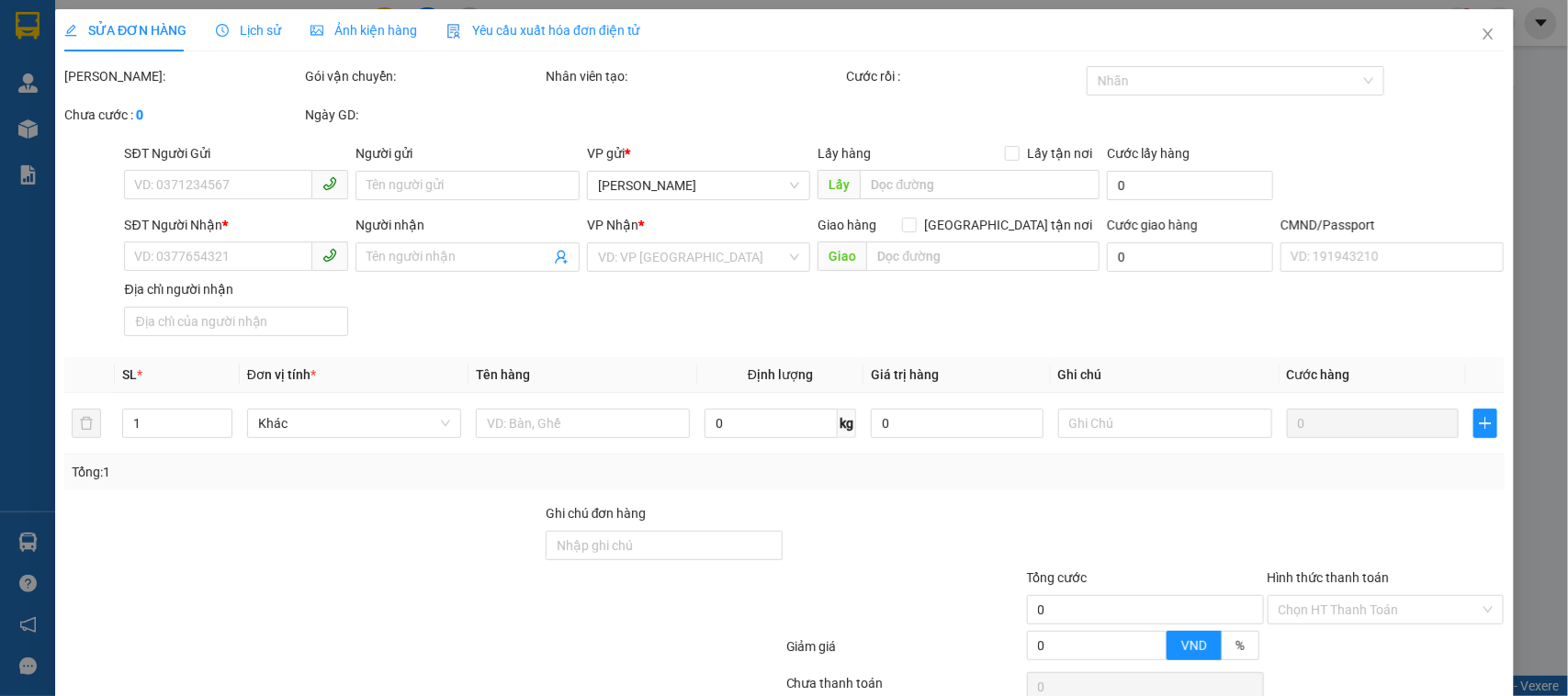
type input "0936579021"
type input "TIẾN"
type input "0333119945"
type input "QUỲNH"
type input "25.000"
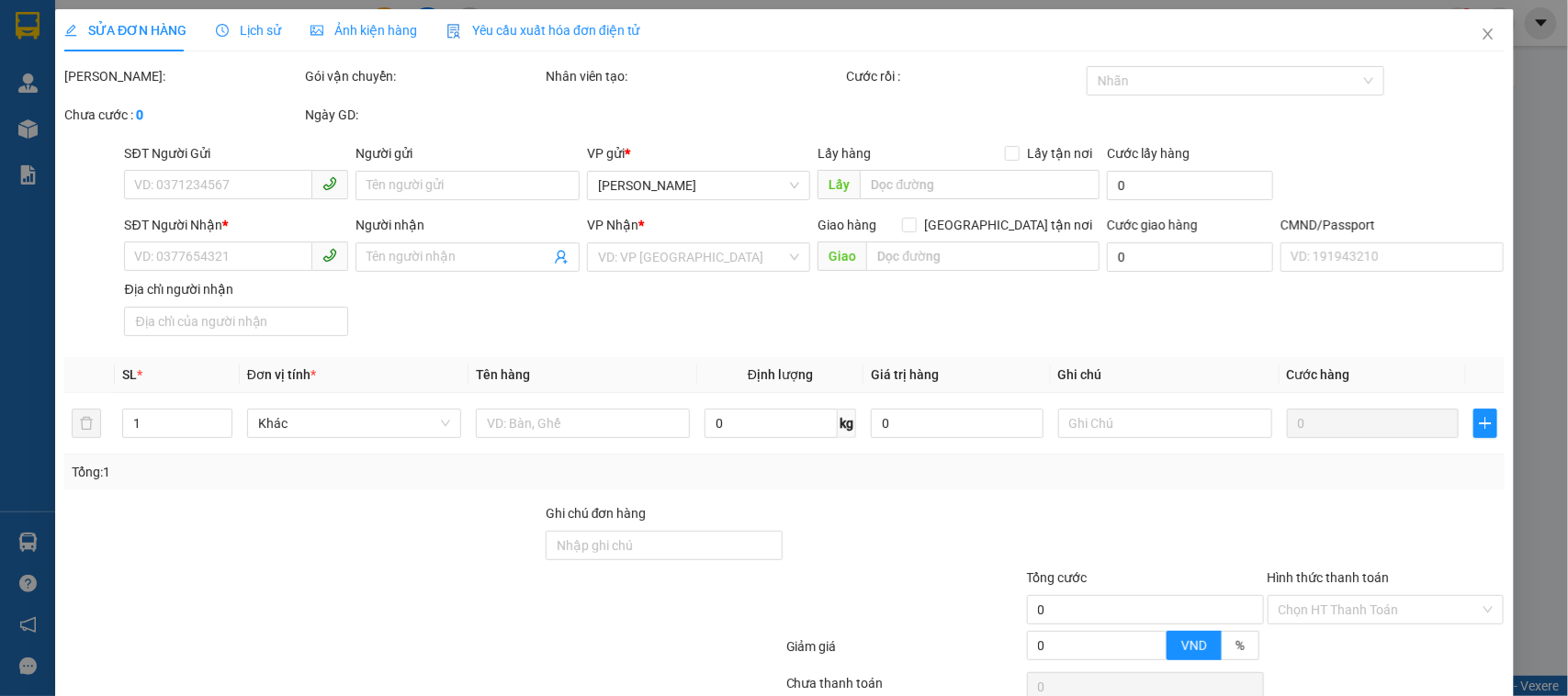
type input "25.000"
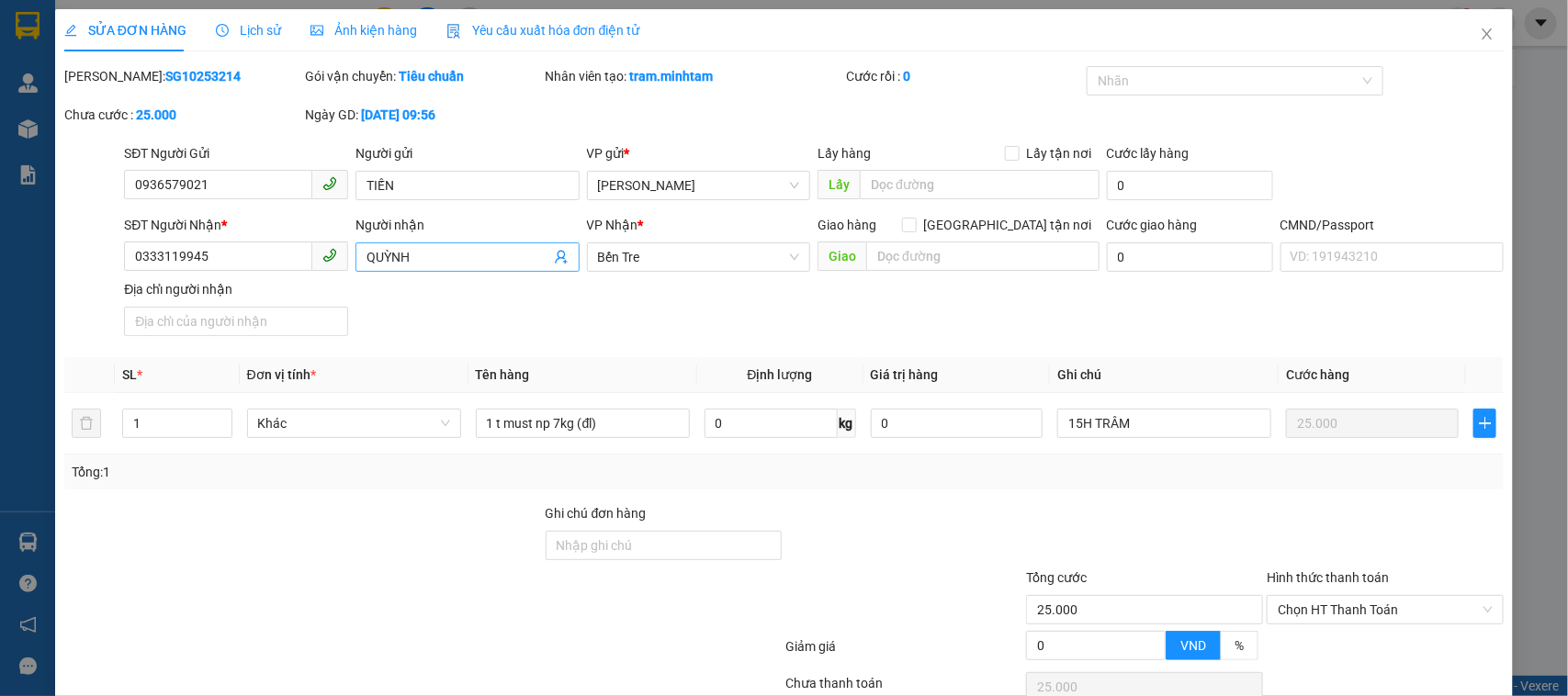
click at [556, 250] on icon "user-add" at bounding box center [560, 257] width 15 height 15
click at [557, 347] on span "0966730530" at bounding box center [526, 353] width 74 height 15
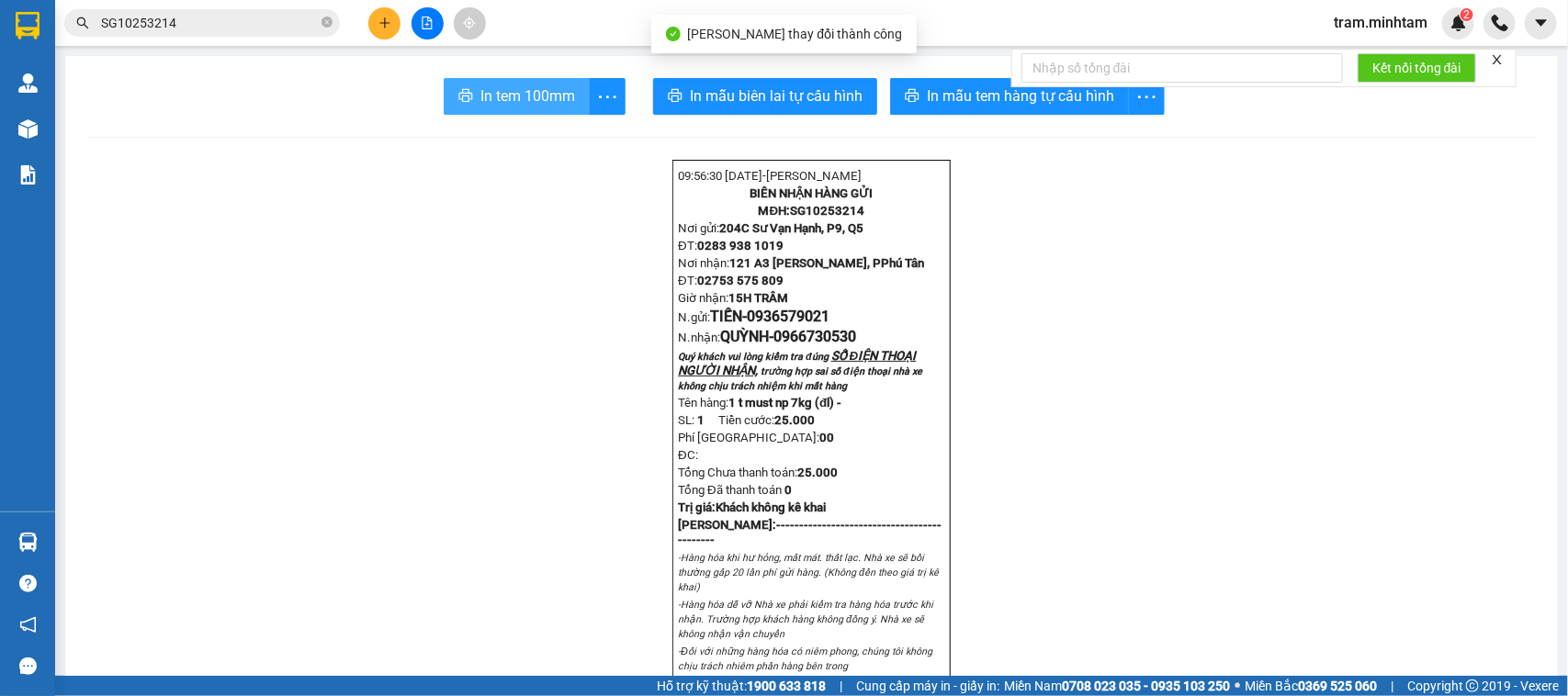
click at [553, 106] on span "In tem 100mm" at bounding box center [528, 96] width 95 height 23
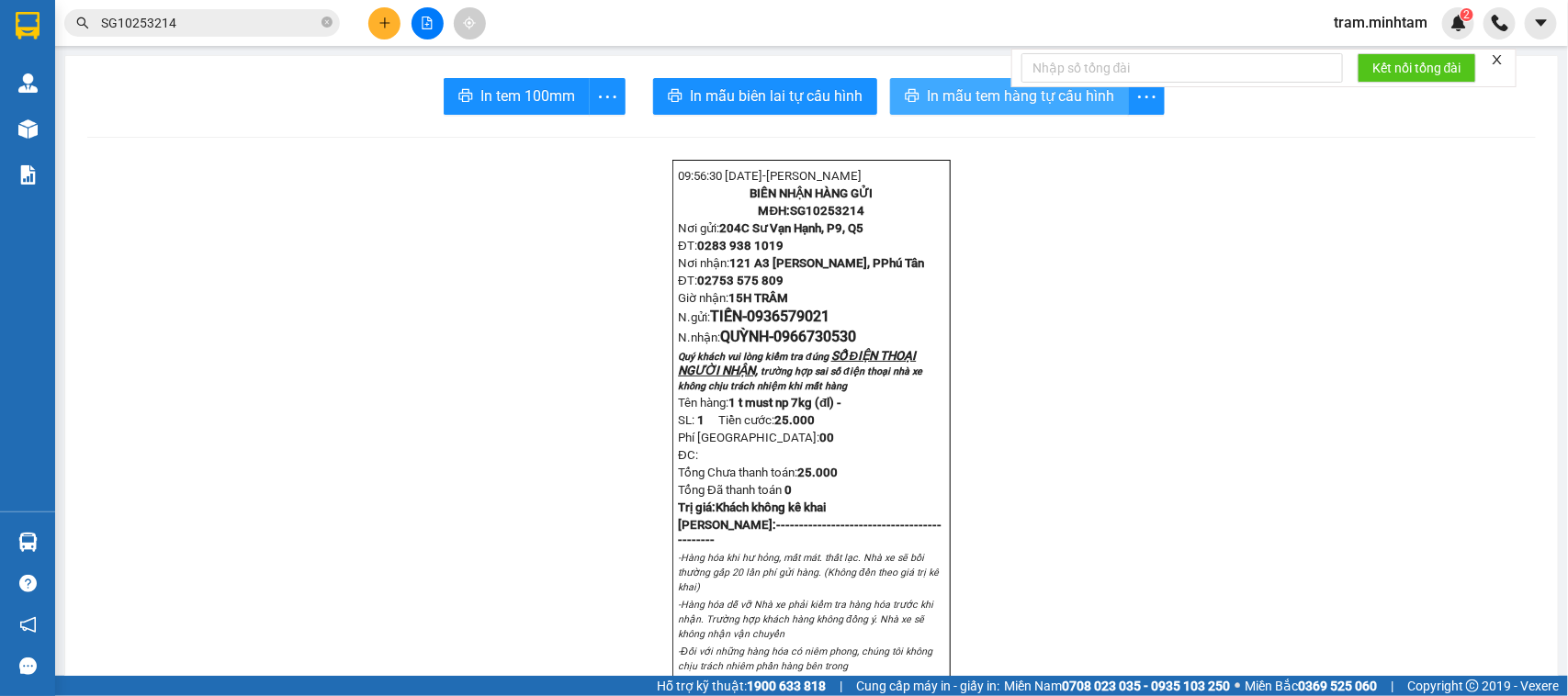
click at [934, 103] on span "In mẫu tem hàng tự cấu hình" at bounding box center [1020, 96] width 187 height 23
